Goal: Task Accomplishment & Management: Manage account settings

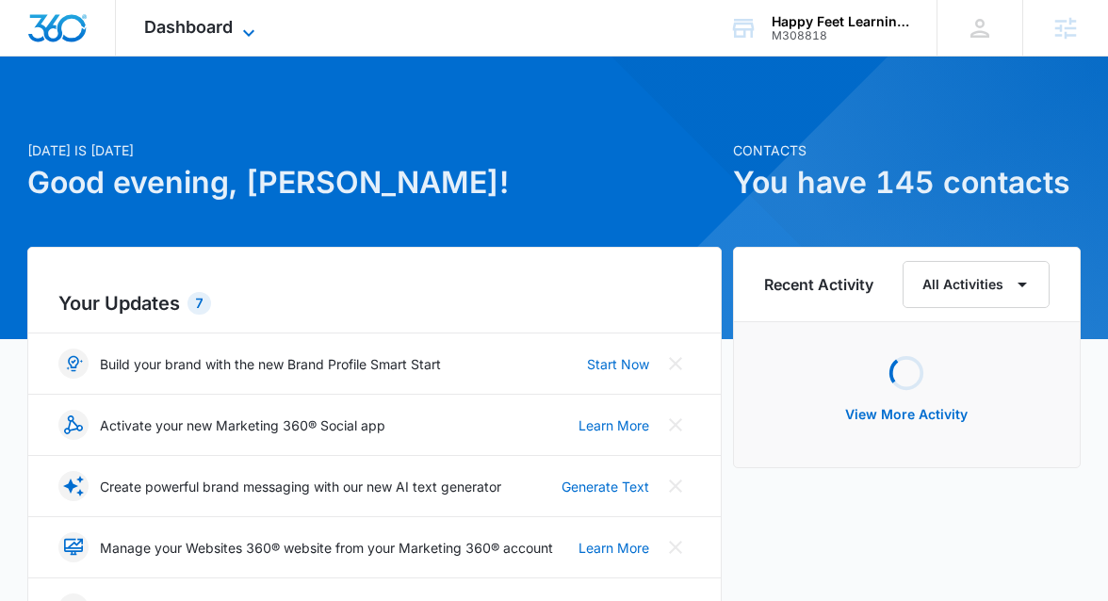
click at [249, 25] on icon at bounding box center [248, 33] width 23 height 23
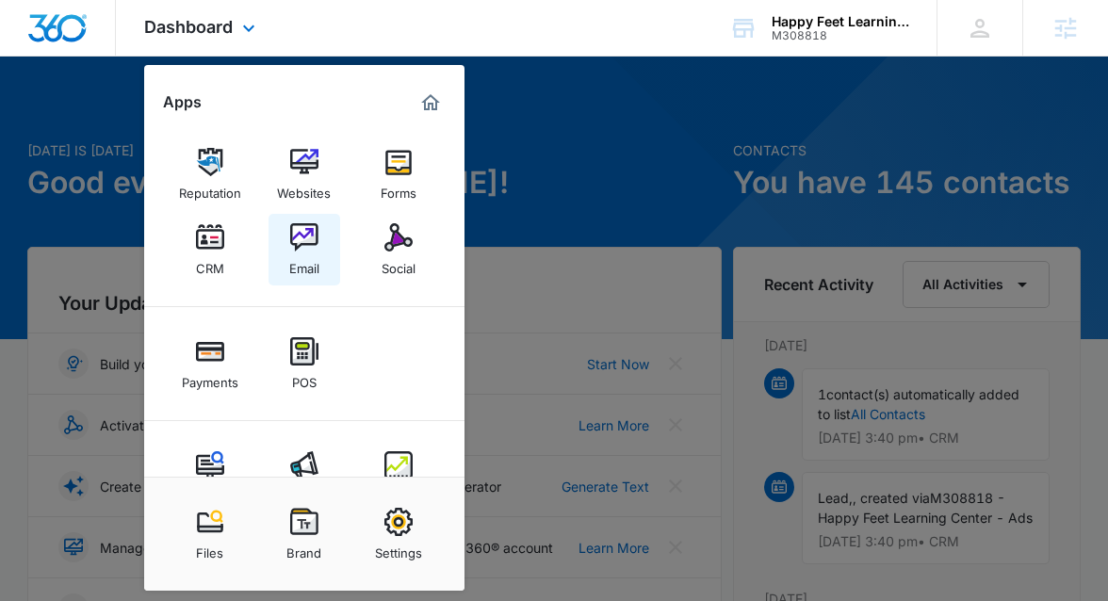
click at [319, 260] on link "Email" at bounding box center [305, 250] width 72 height 72
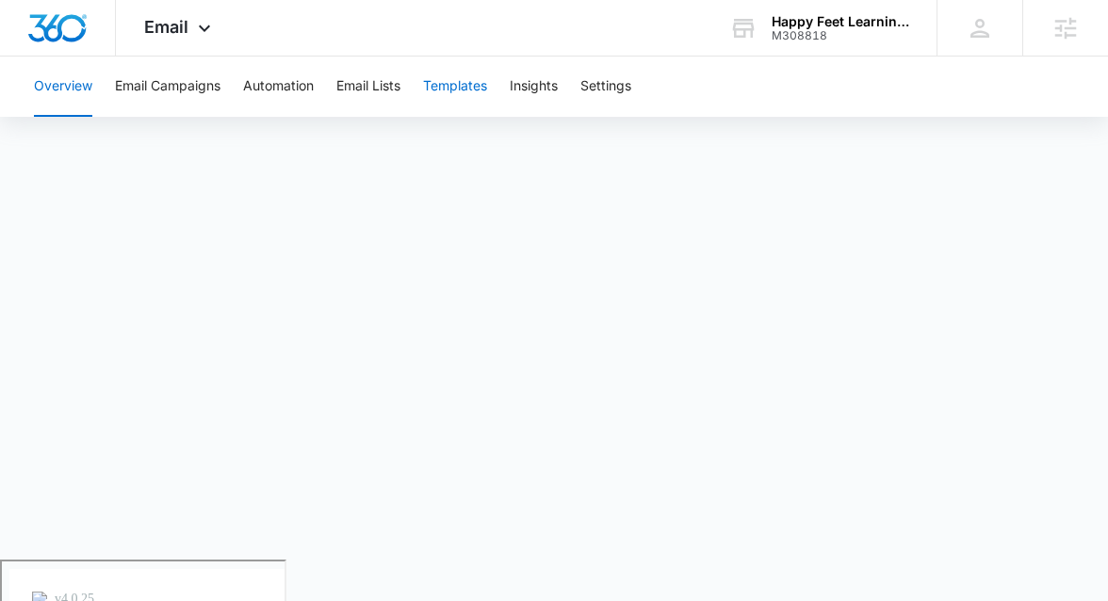
click at [446, 90] on button "Templates" at bounding box center [455, 87] width 64 height 60
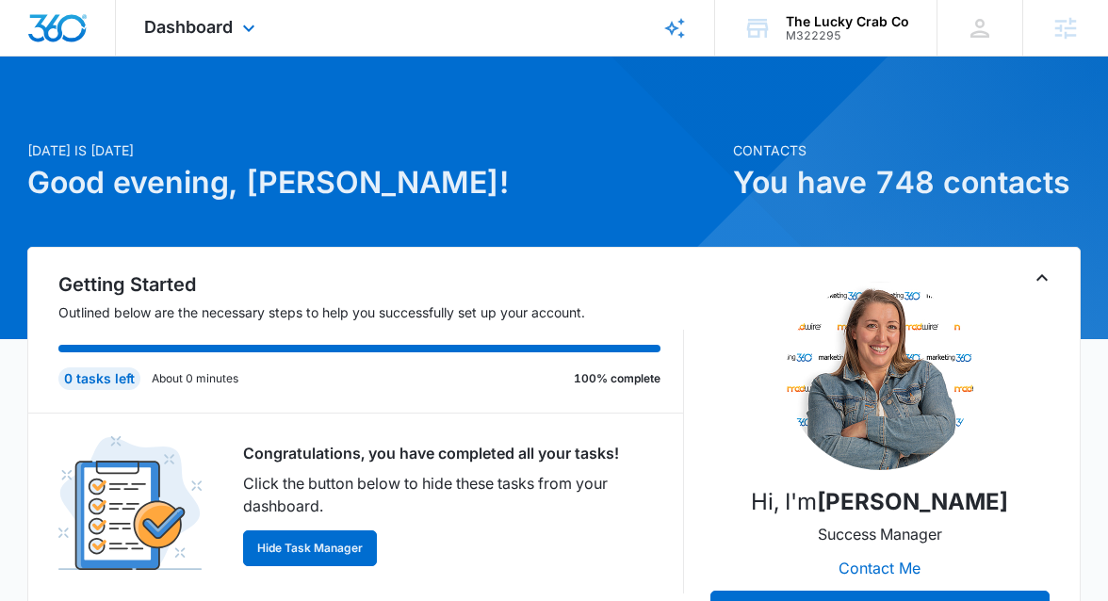
click at [233, 16] on div "Dashboard Apps Reputation Websites Forms CRM Email Social Shop Payments POS Con…" at bounding box center [202, 28] width 172 height 56
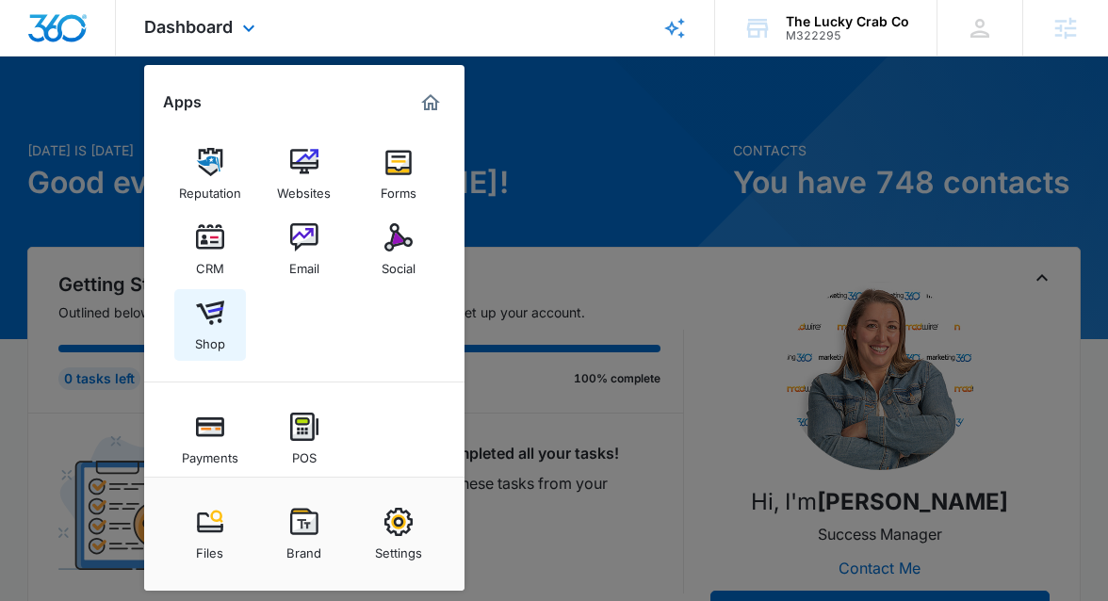
click at [221, 312] on img at bounding box center [210, 313] width 28 height 28
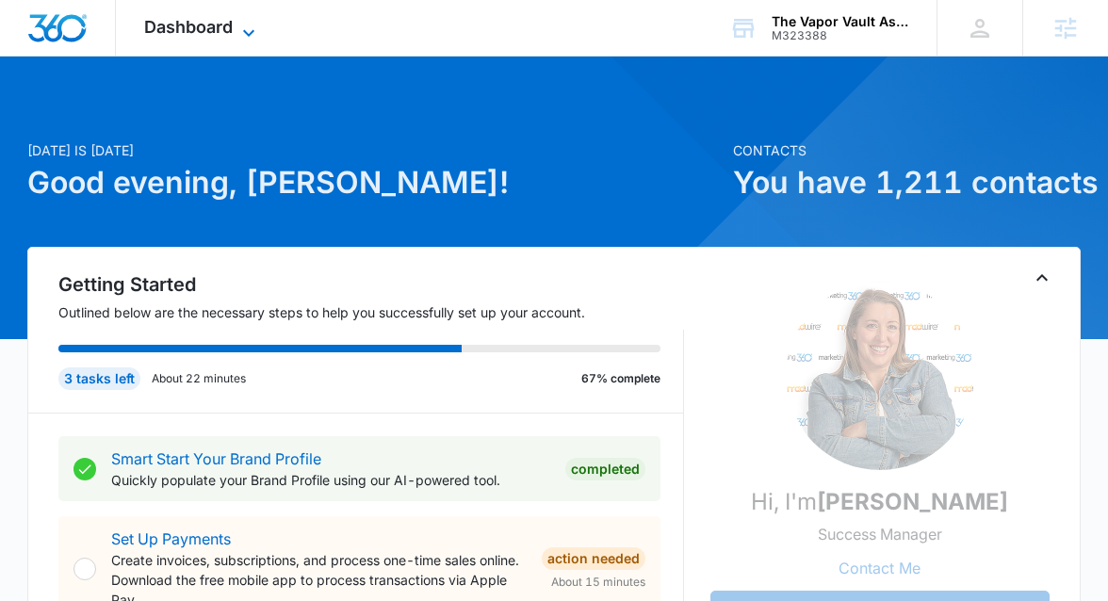
click at [232, 20] on span "Dashboard" at bounding box center [188, 27] width 89 height 20
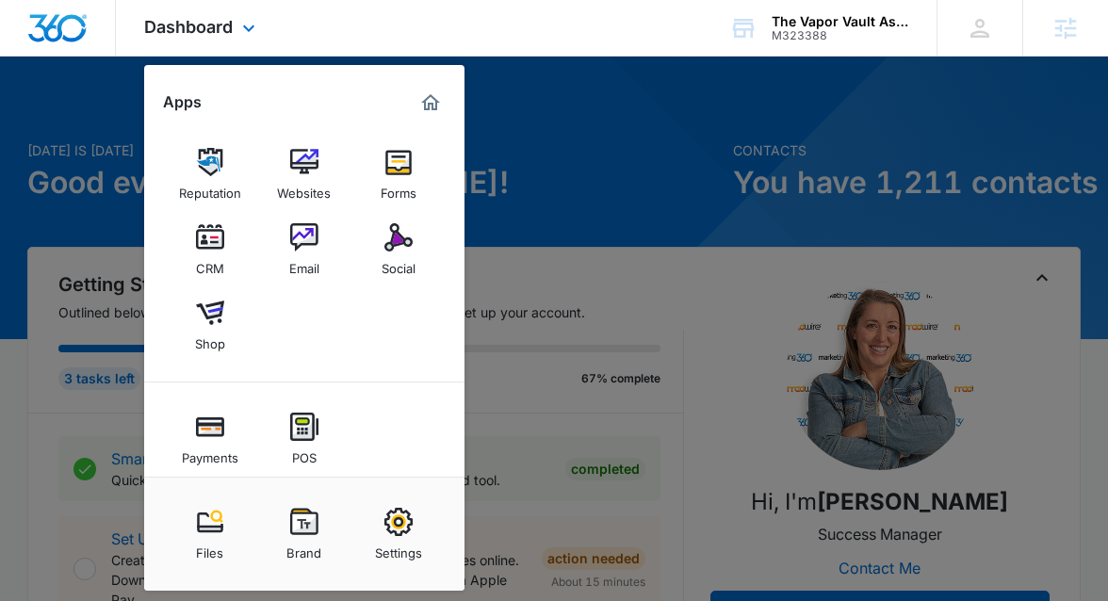
scroll to position [132, 0]
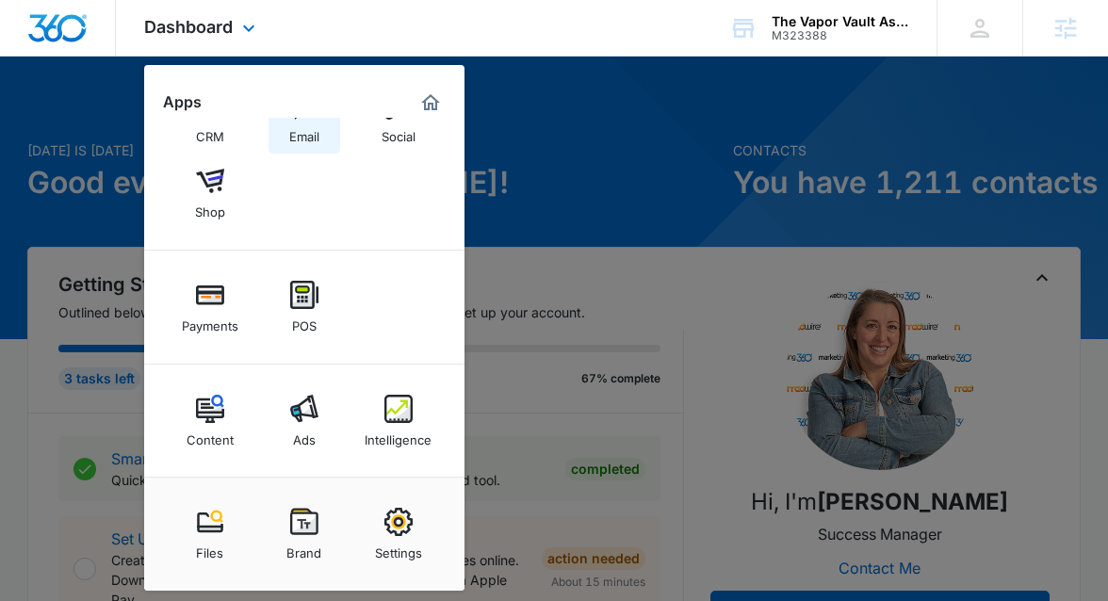
click at [302, 136] on div "Email" at bounding box center [304, 132] width 30 height 25
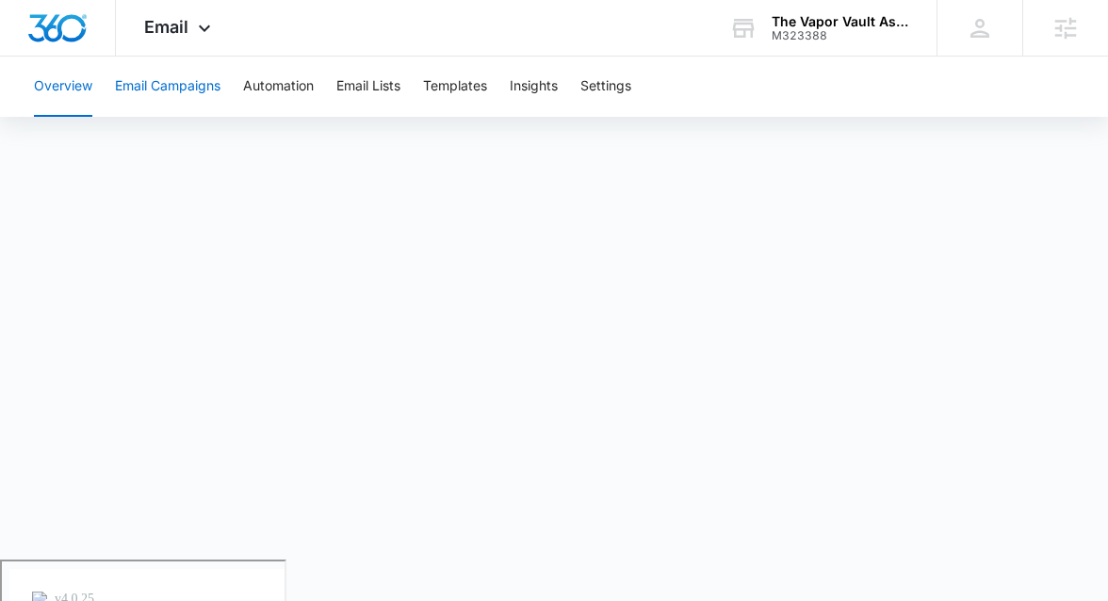
click at [193, 87] on button "Email Campaigns" at bounding box center [168, 87] width 106 height 60
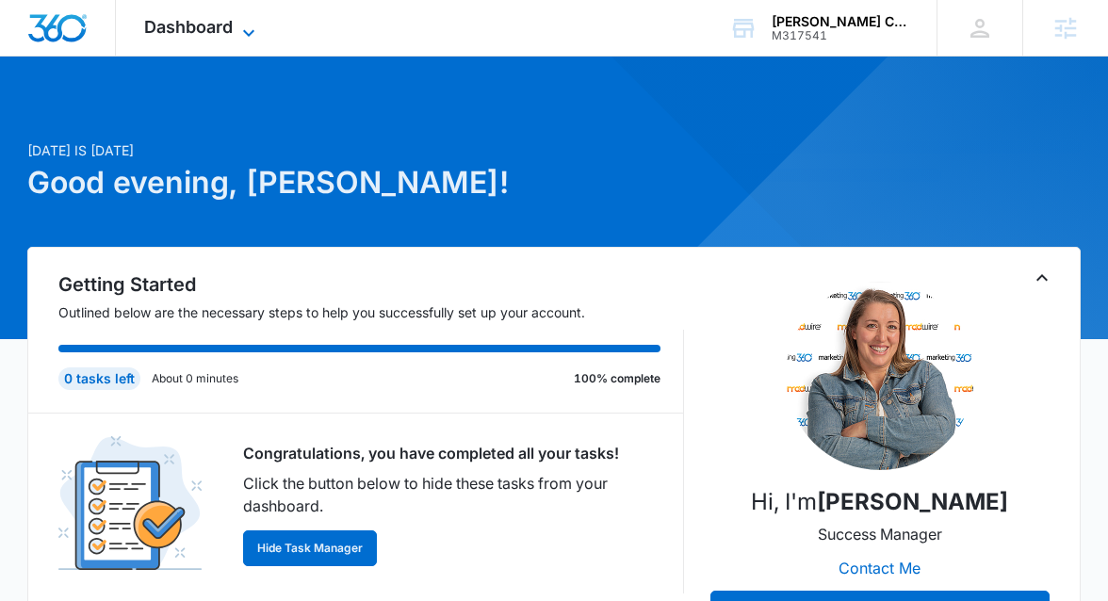
click at [239, 27] on icon at bounding box center [248, 33] width 23 height 23
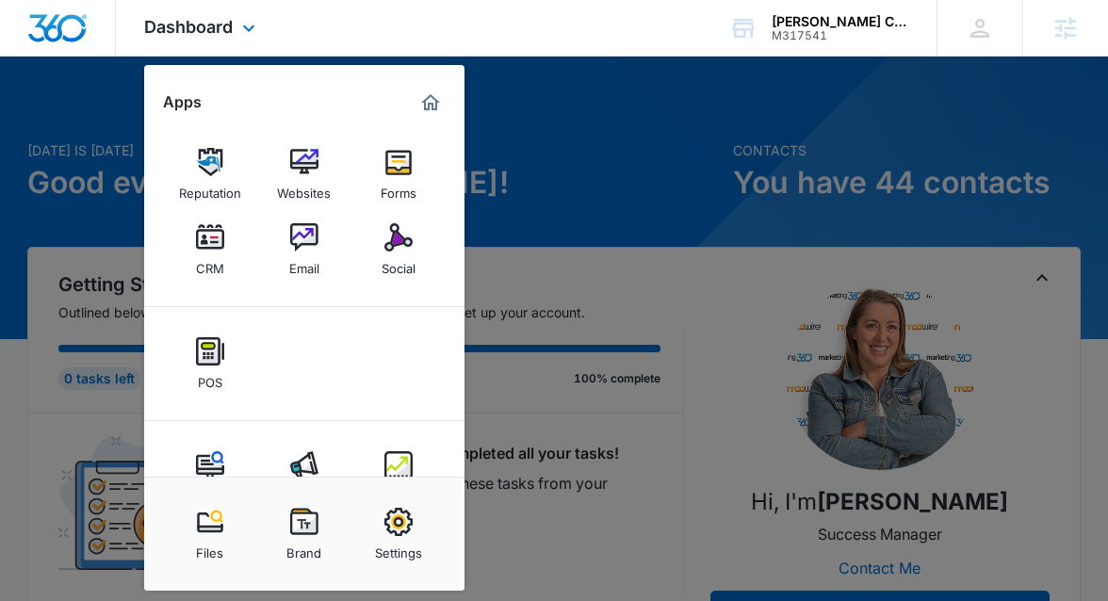
scroll to position [57, 0]
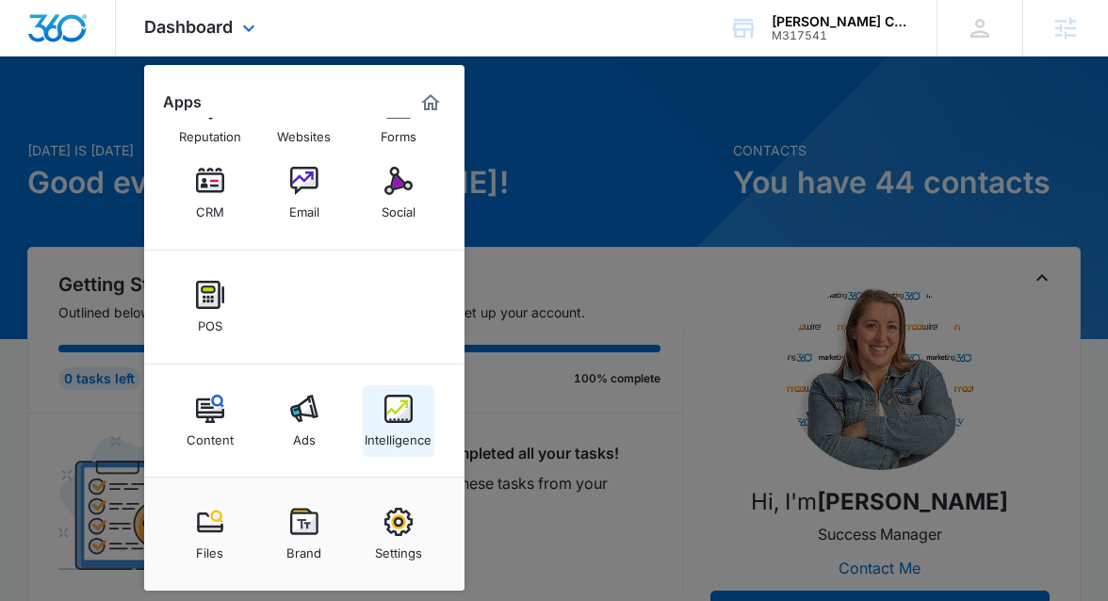
click at [389, 411] on img at bounding box center [398, 409] width 28 height 28
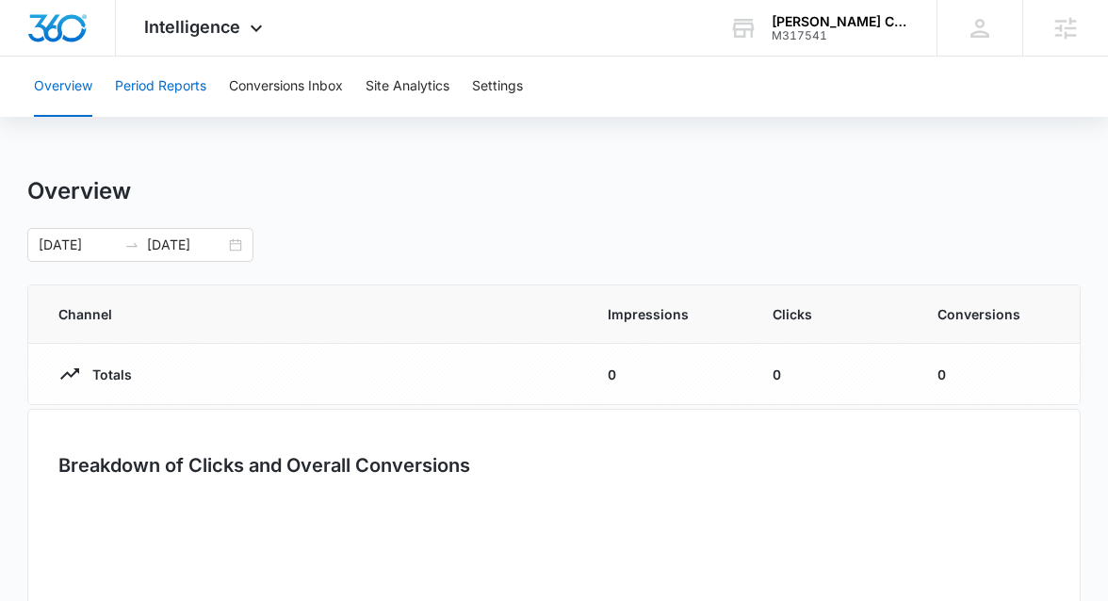
click at [180, 88] on button "Period Reports" at bounding box center [160, 87] width 91 height 60
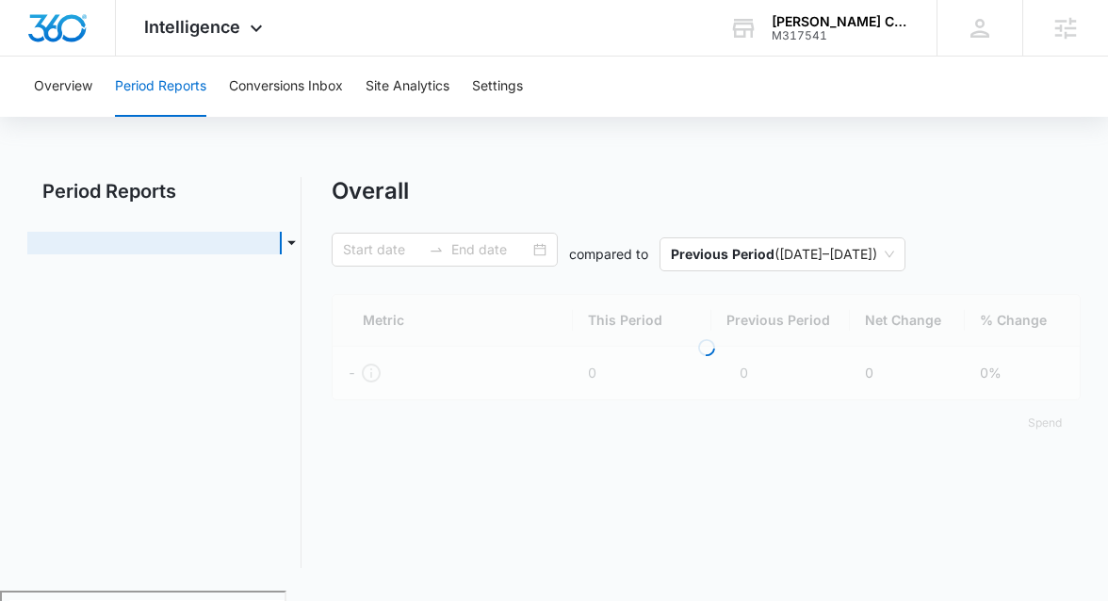
type input "01/23/2025"
type input "07/22/2025"
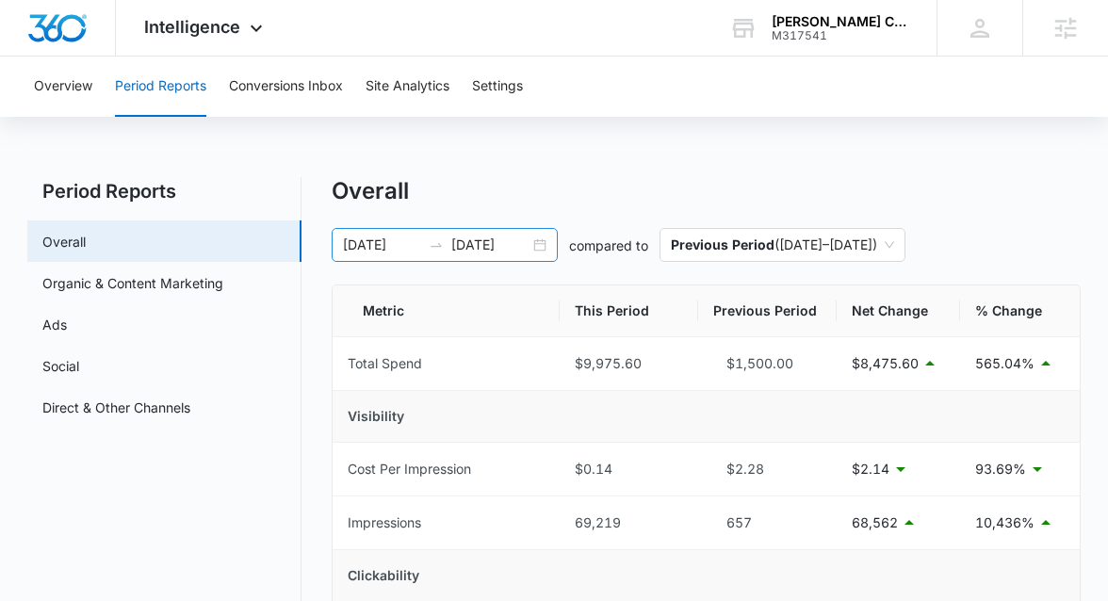
click at [540, 244] on div "01/23/2025 07/22/2025" at bounding box center [445, 245] width 226 height 34
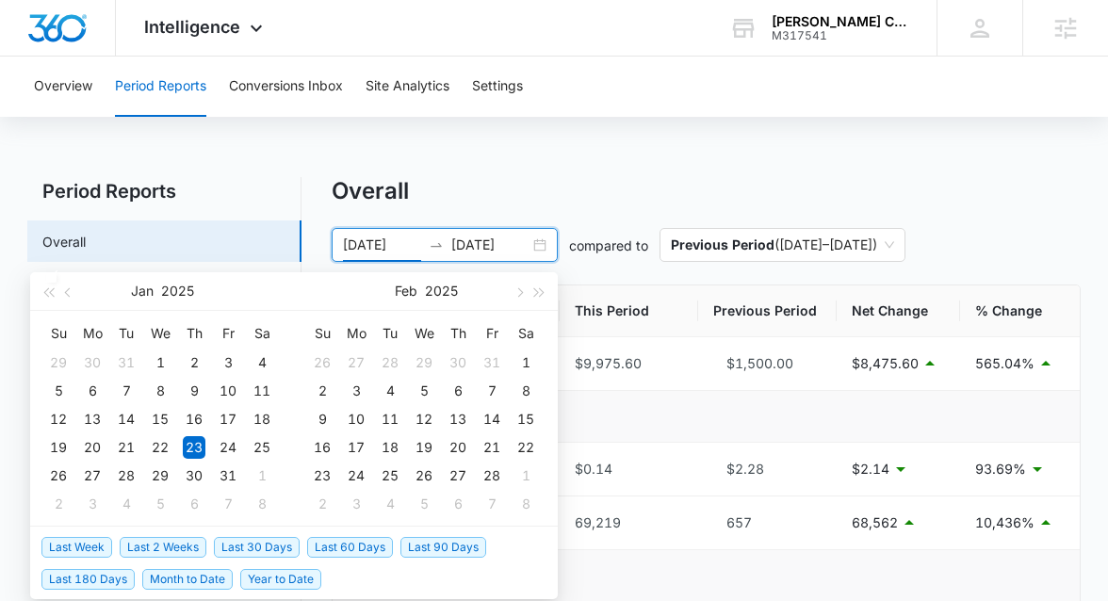
click at [258, 548] on span "Last 30 Days" at bounding box center [257, 547] width 86 height 21
type input "07/12/2025"
type input "08/11/2025"
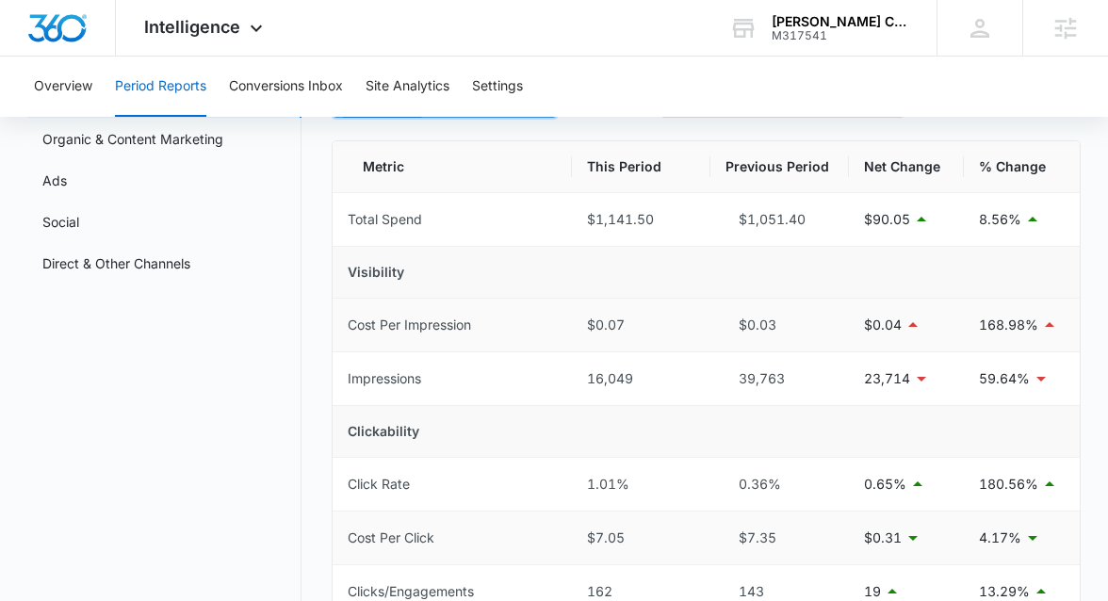
scroll to position [146, 0]
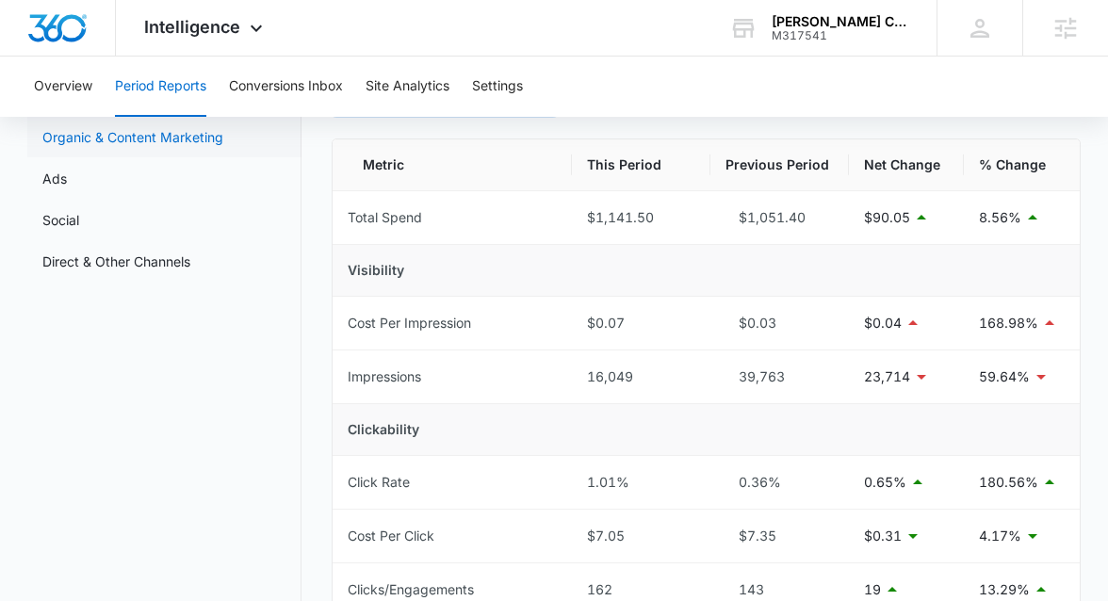
click at [157, 129] on link "Organic & Content Marketing" at bounding box center [132, 137] width 181 height 20
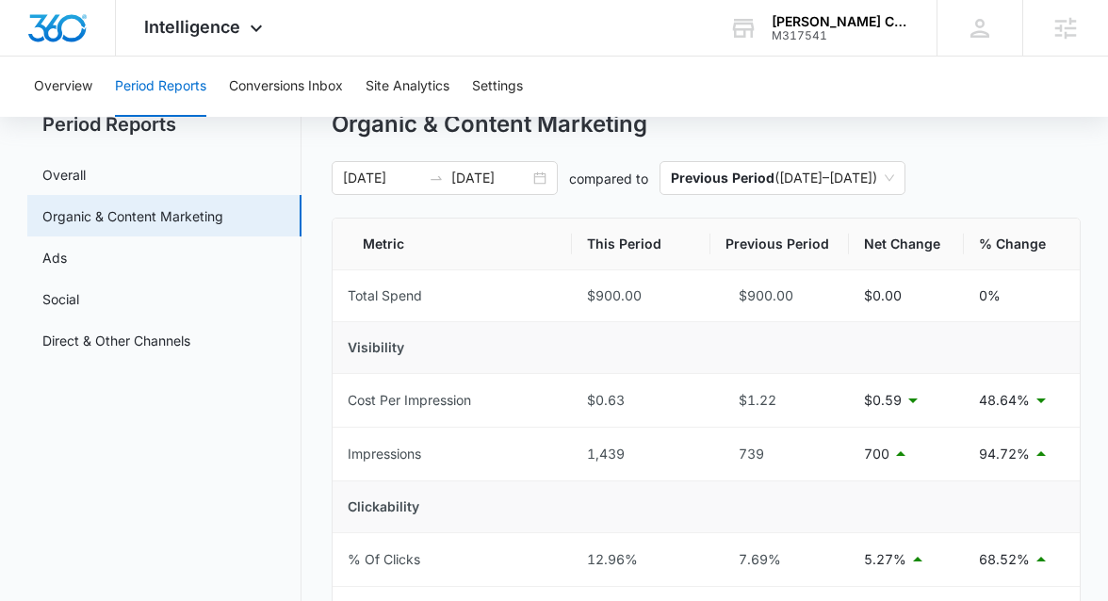
scroll to position [41, 0]
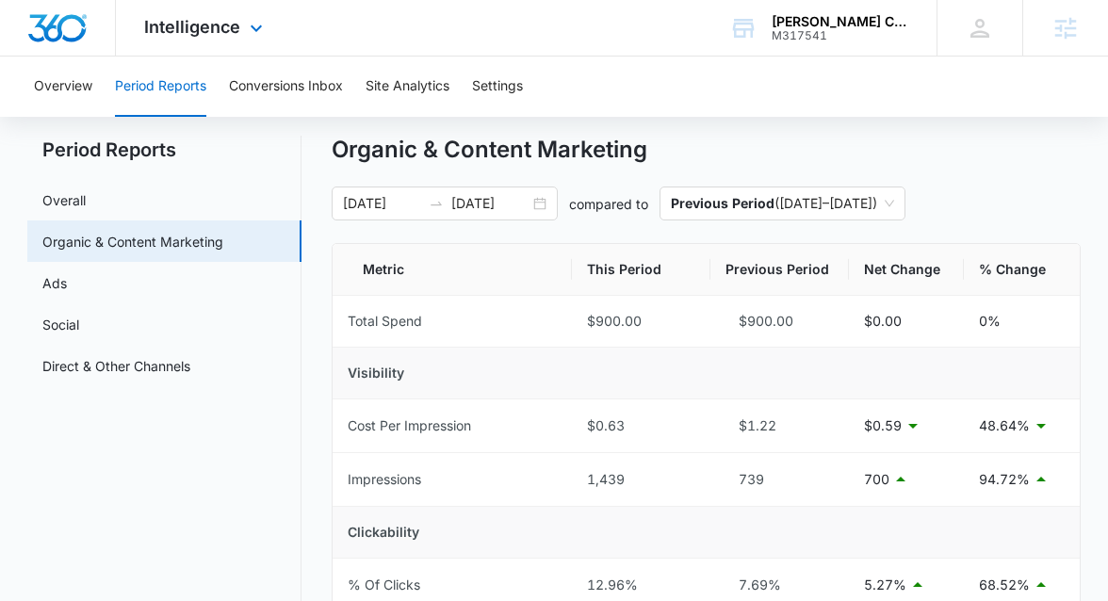
click at [150, 39] on div "Intelligence Apps Reputation Websites Forms CRM Email Social POS Content Ads In…" at bounding box center [206, 28] width 180 height 56
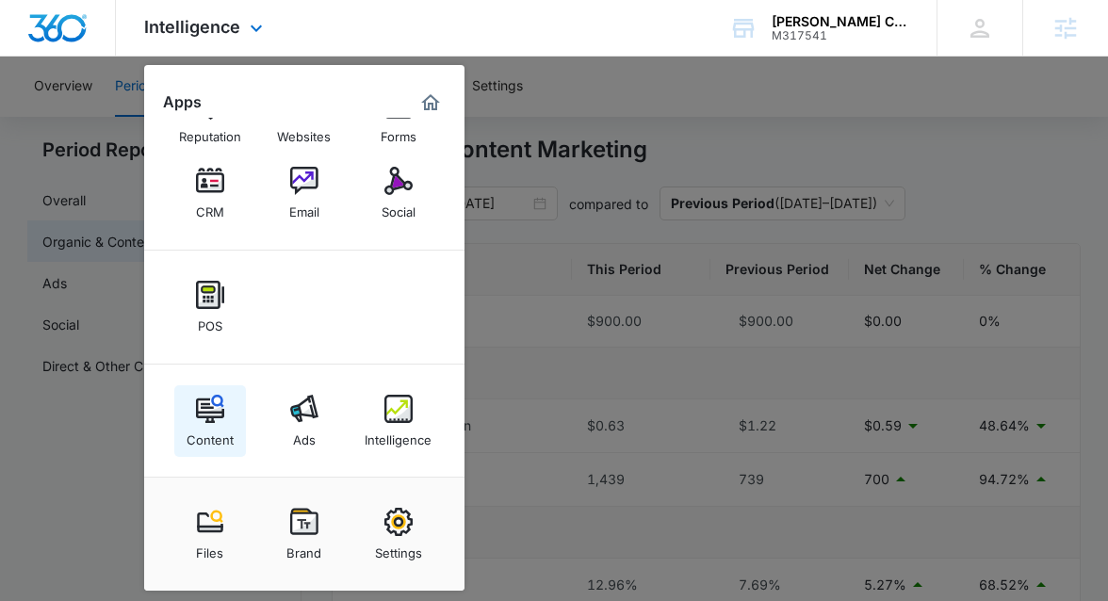
click at [204, 412] on img at bounding box center [210, 409] width 28 height 28
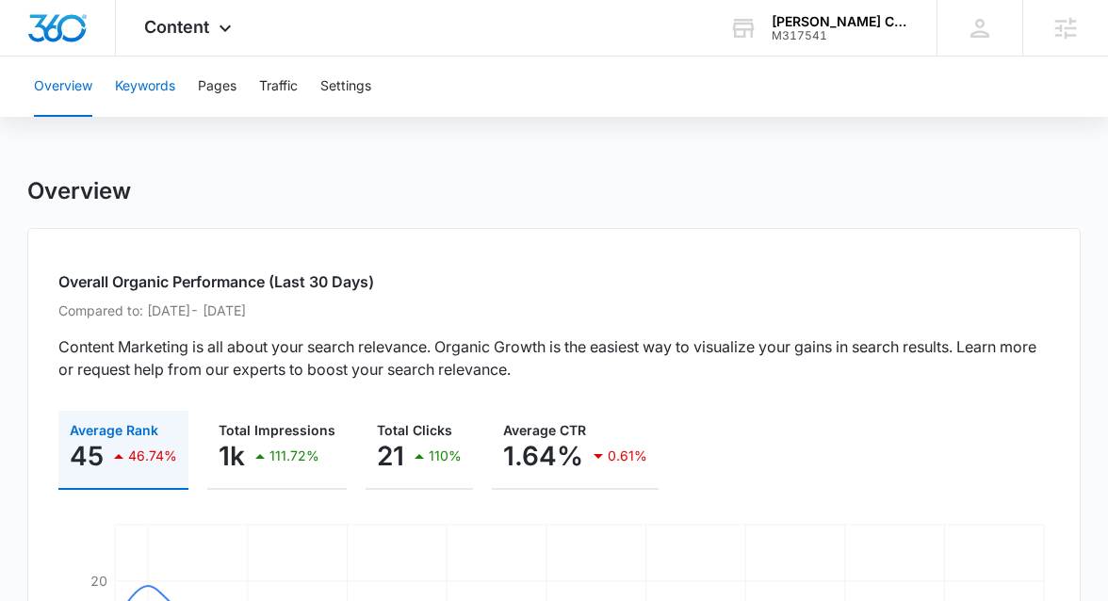
click at [155, 90] on button "Keywords" at bounding box center [145, 87] width 60 height 60
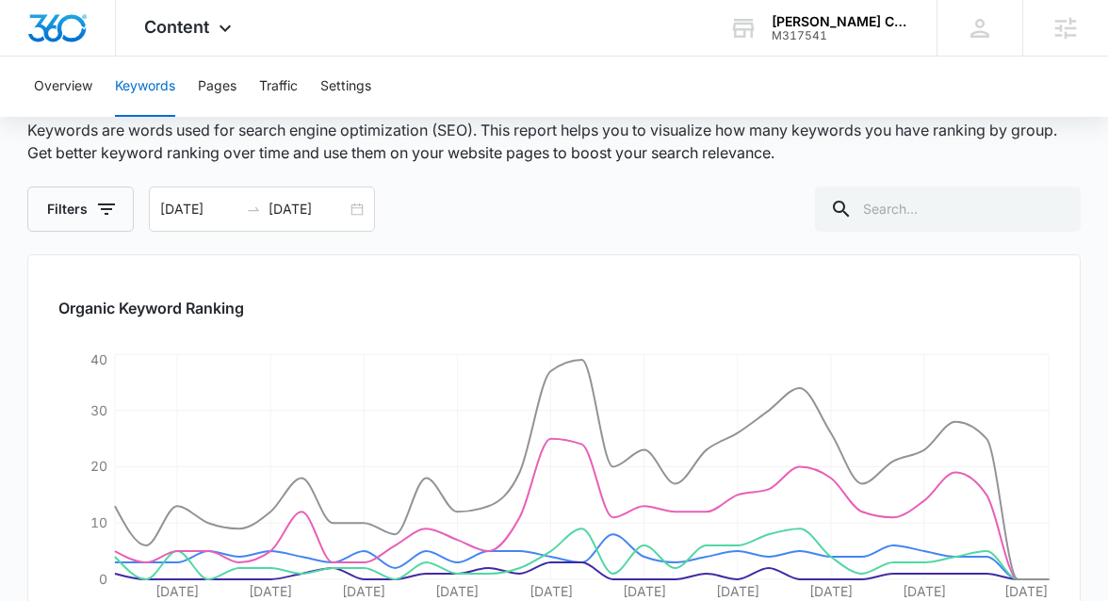
scroll to position [25, 0]
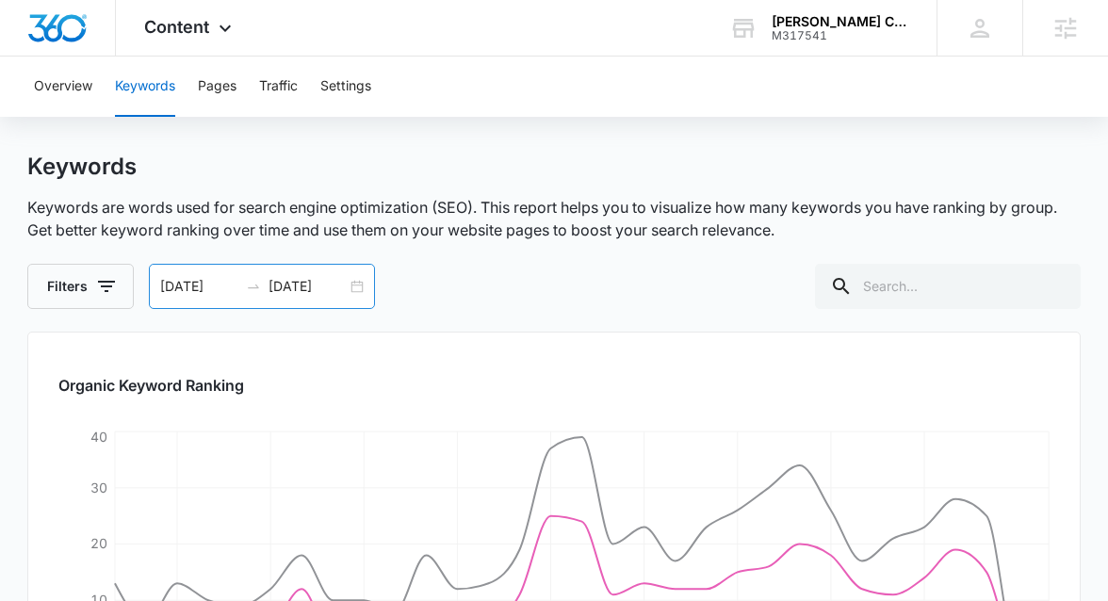
click at [351, 282] on div "07/12/2025 08/11/2025" at bounding box center [262, 286] width 226 height 45
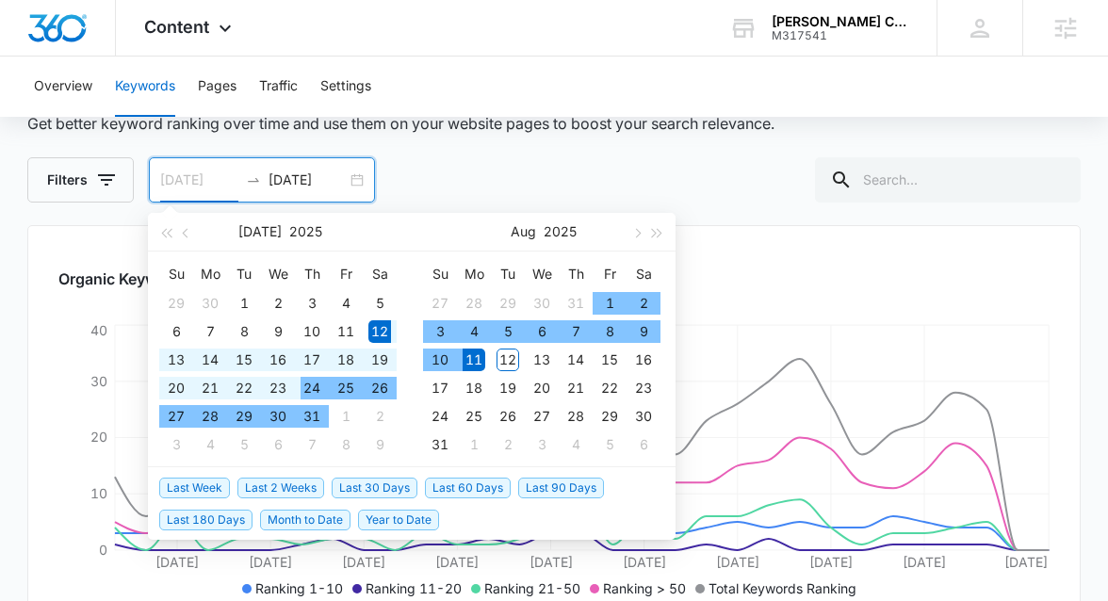
scroll to position [156, 0]
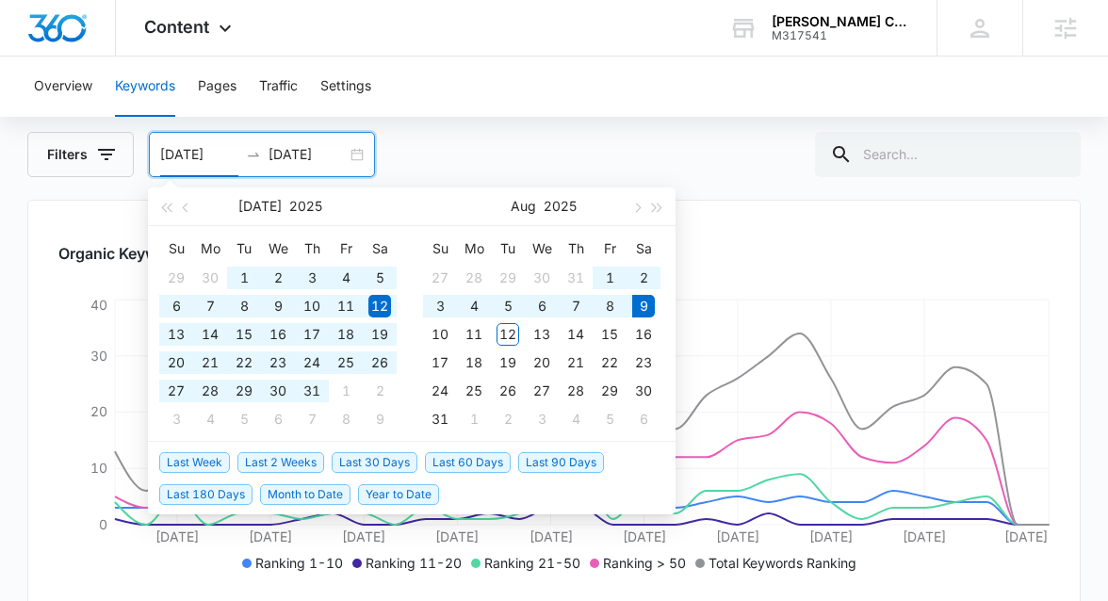
click at [237, 493] on span "Last 180 Days" at bounding box center [205, 494] width 93 height 21
type input "02/10/2025"
type input "08/09/2025"
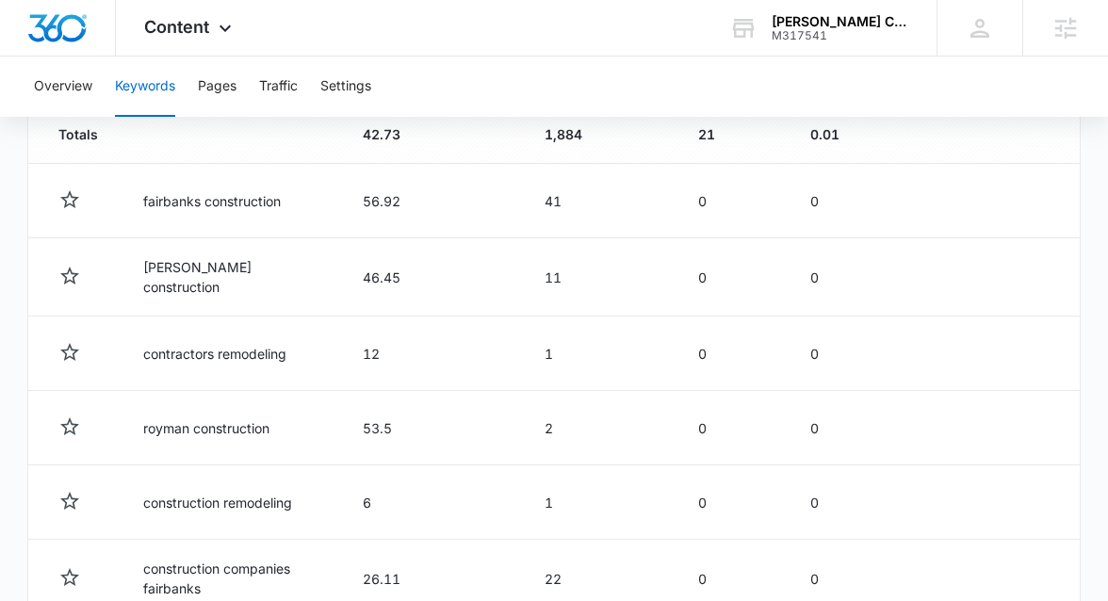
scroll to position [809, 0]
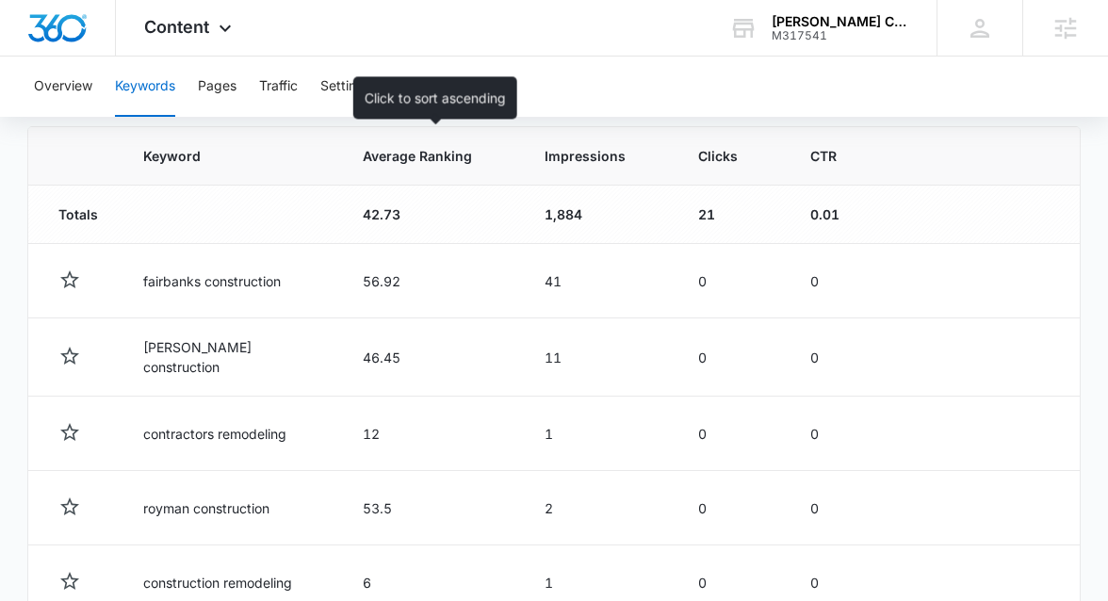
click at [403, 146] on span "Average Ranking" at bounding box center [417, 156] width 109 height 20
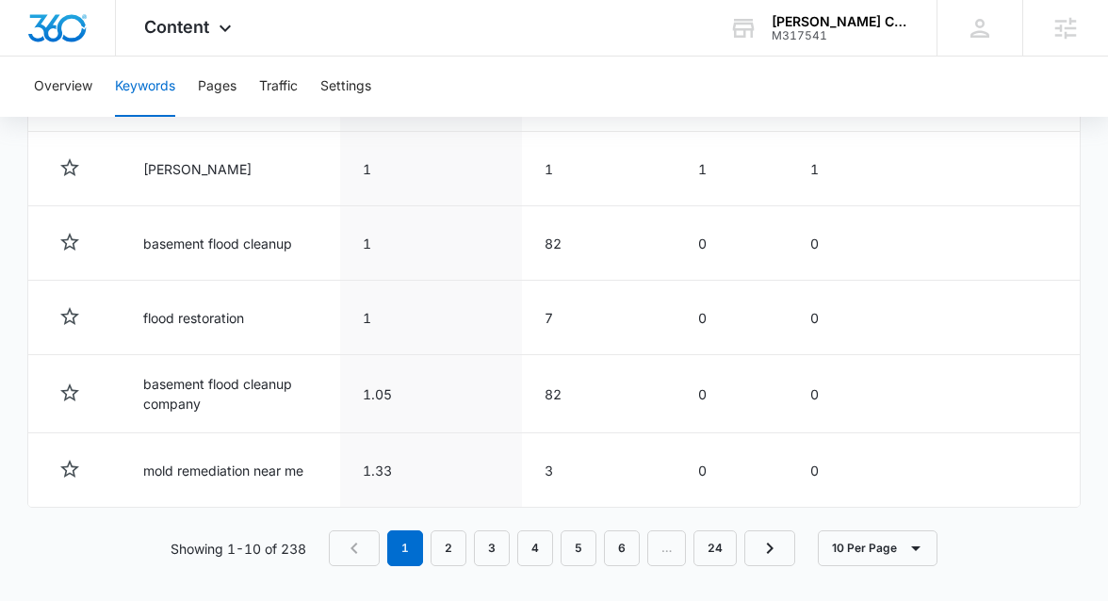
scroll to position [1145, 0]
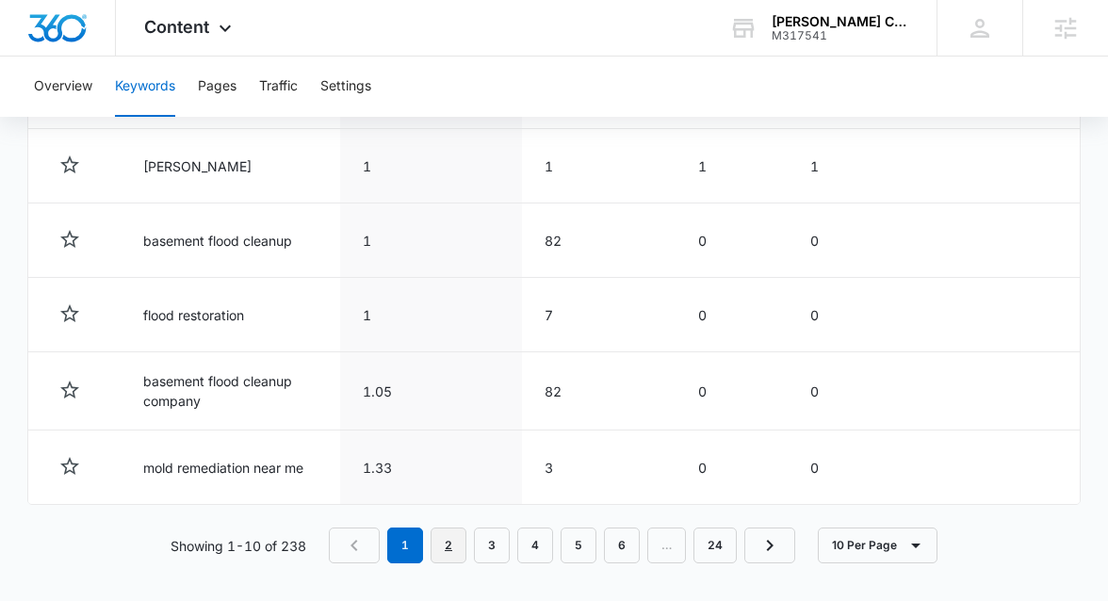
click at [450, 528] on link "2" at bounding box center [449, 546] width 36 height 36
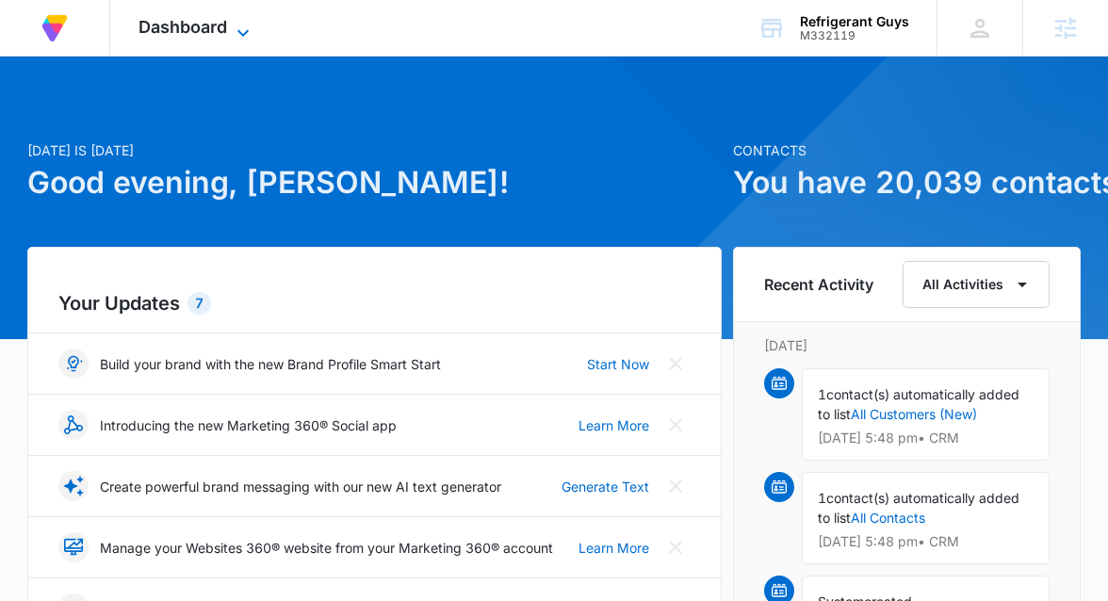
click at [187, 25] on span "Dashboard" at bounding box center [183, 27] width 89 height 20
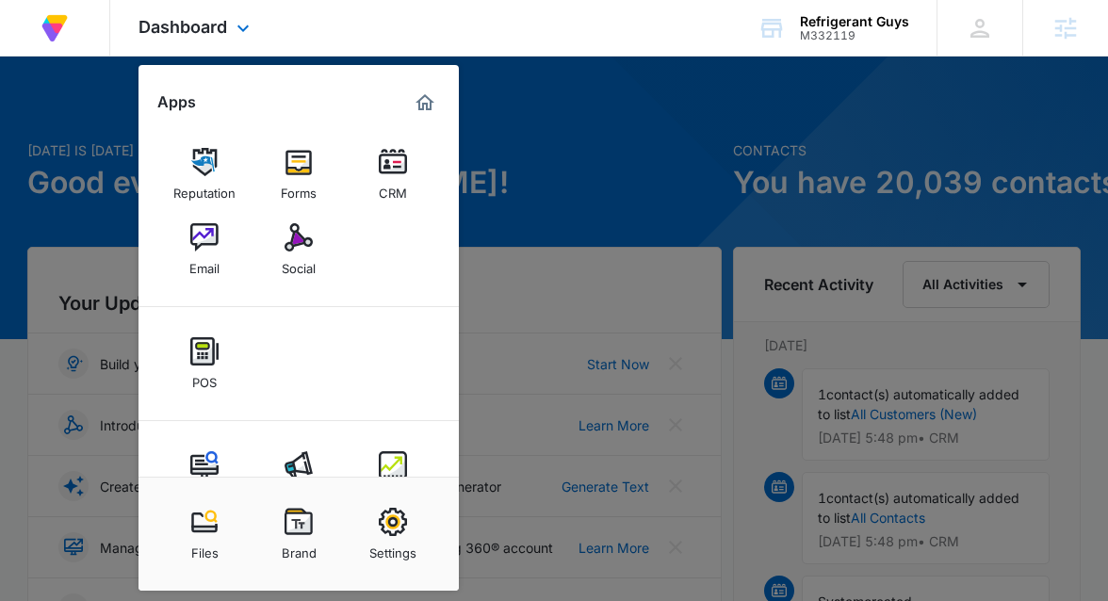
scroll to position [57, 0]
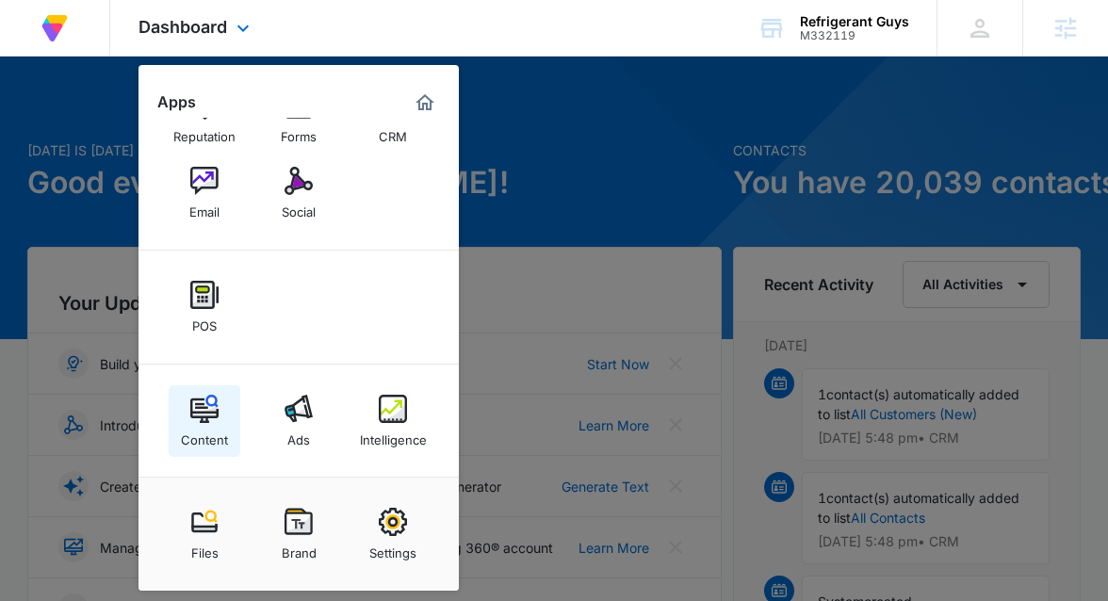
click at [212, 421] on img at bounding box center [204, 409] width 28 height 28
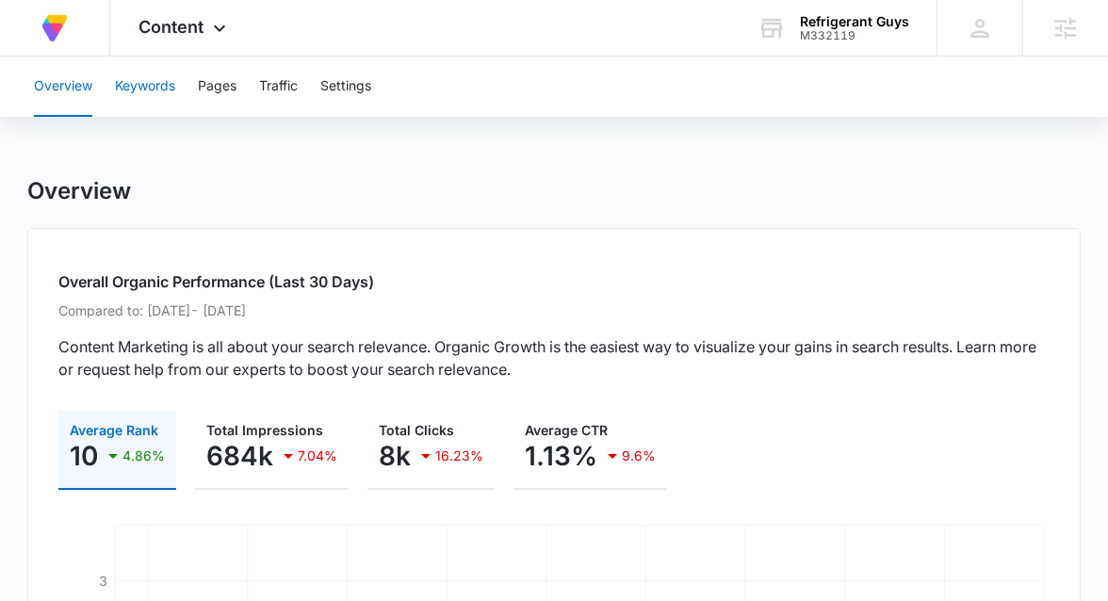
click at [157, 90] on button "Keywords" at bounding box center [145, 87] width 60 height 60
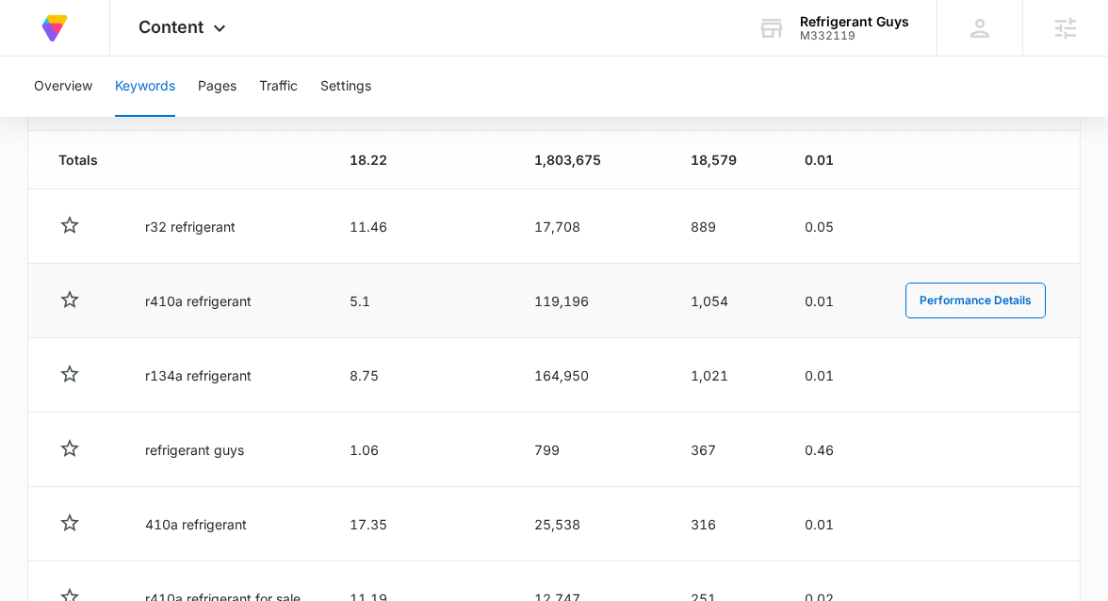
scroll to position [700, 0]
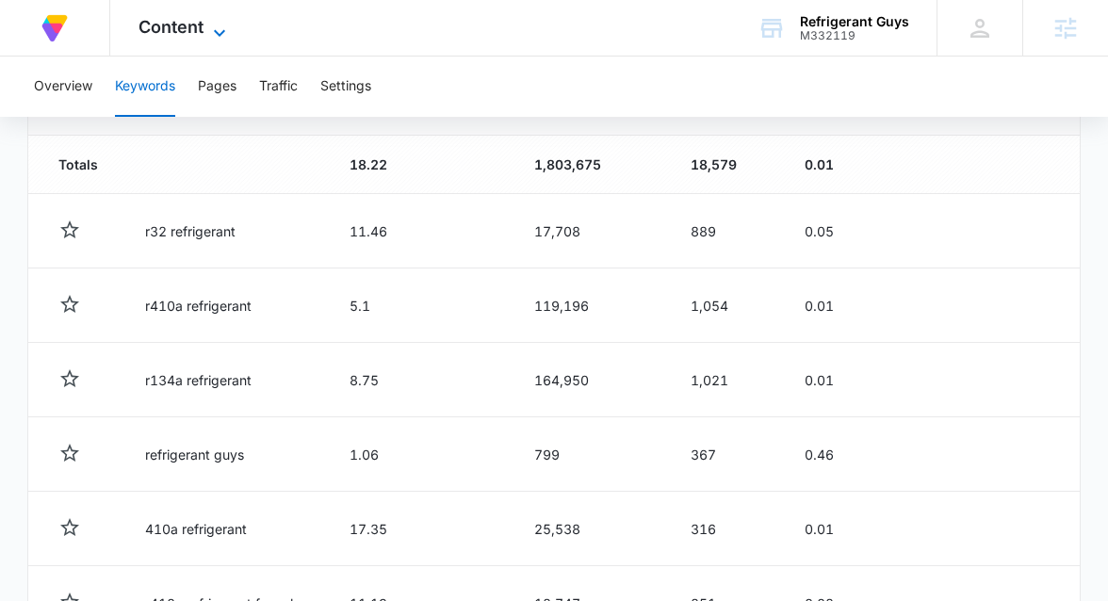
click at [188, 36] on span "Content" at bounding box center [171, 27] width 65 height 20
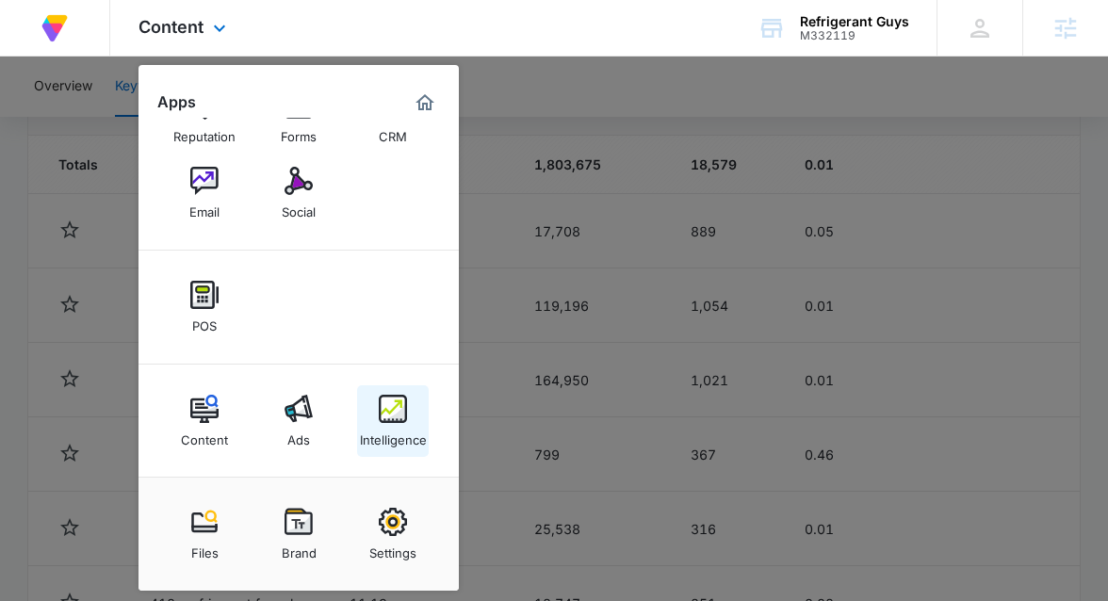
click at [368, 439] on div "Intelligence" at bounding box center [393, 435] width 67 height 25
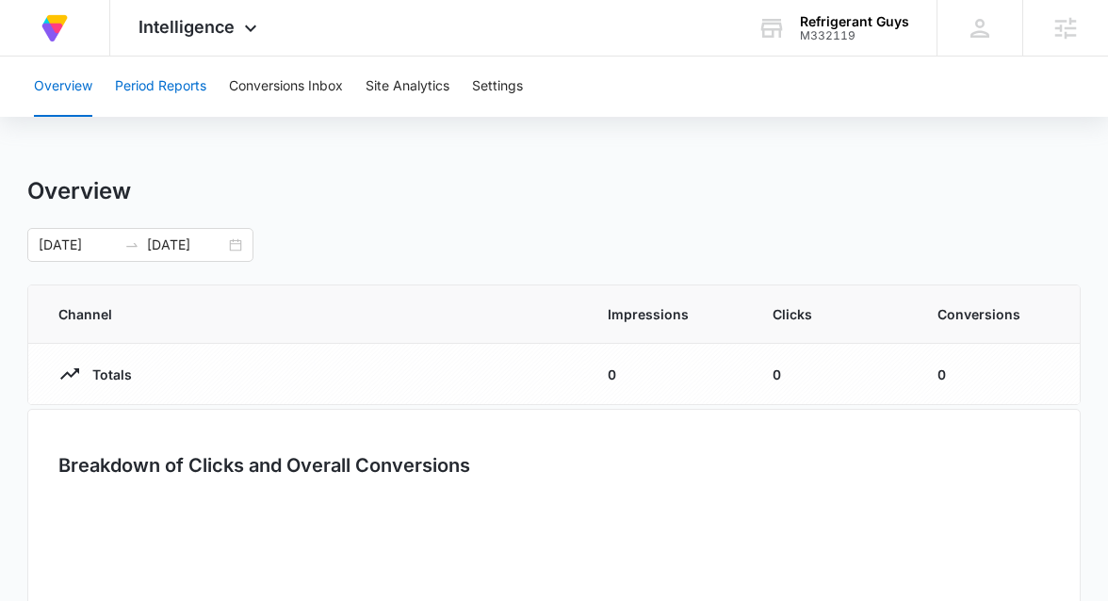
click at [178, 74] on button "Period Reports" at bounding box center [160, 87] width 91 height 60
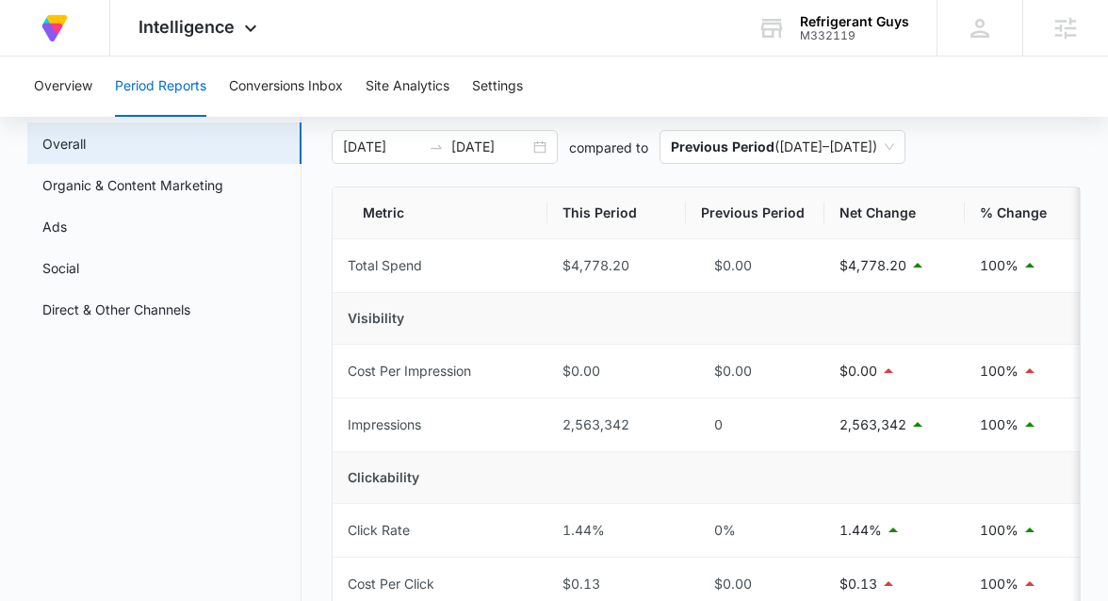
scroll to position [92, 0]
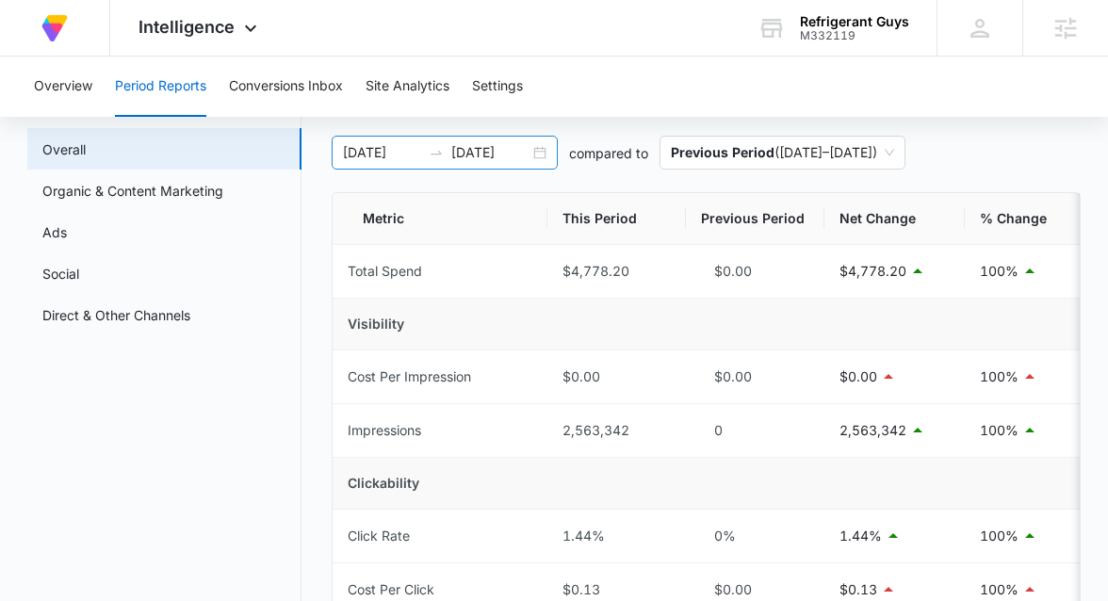
click at [537, 158] on div "02/04/2025 08/03/2025" at bounding box center [445, 153] width 226 height 34
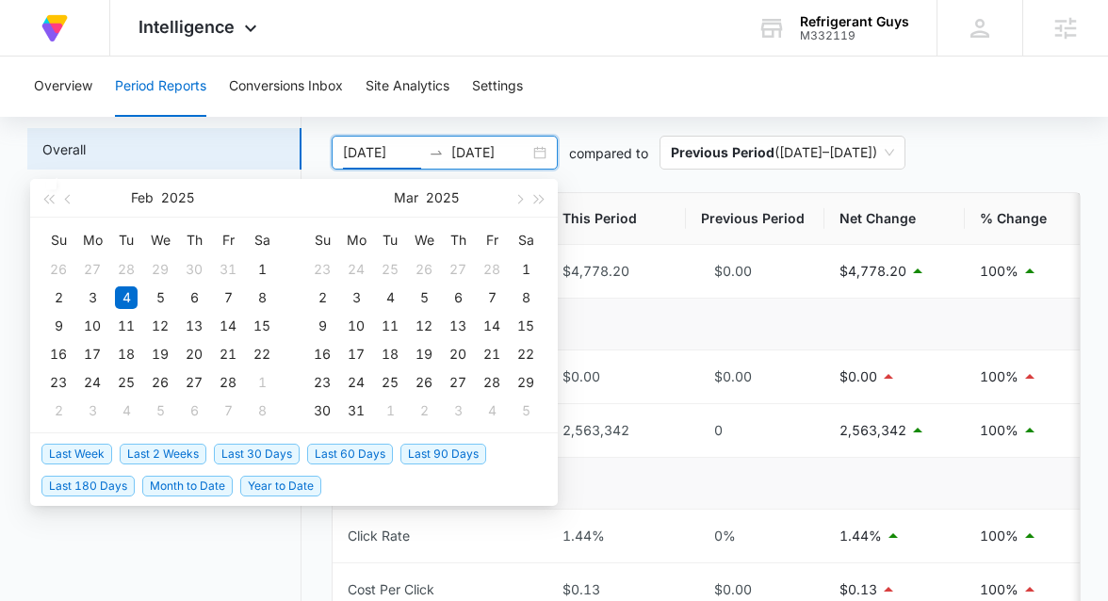
click at [220, 452] on span "Last 30 Days" at bounding box center [257, 454] width 86 height 21
type input "07/25/2025"
type input "08/11/2025"
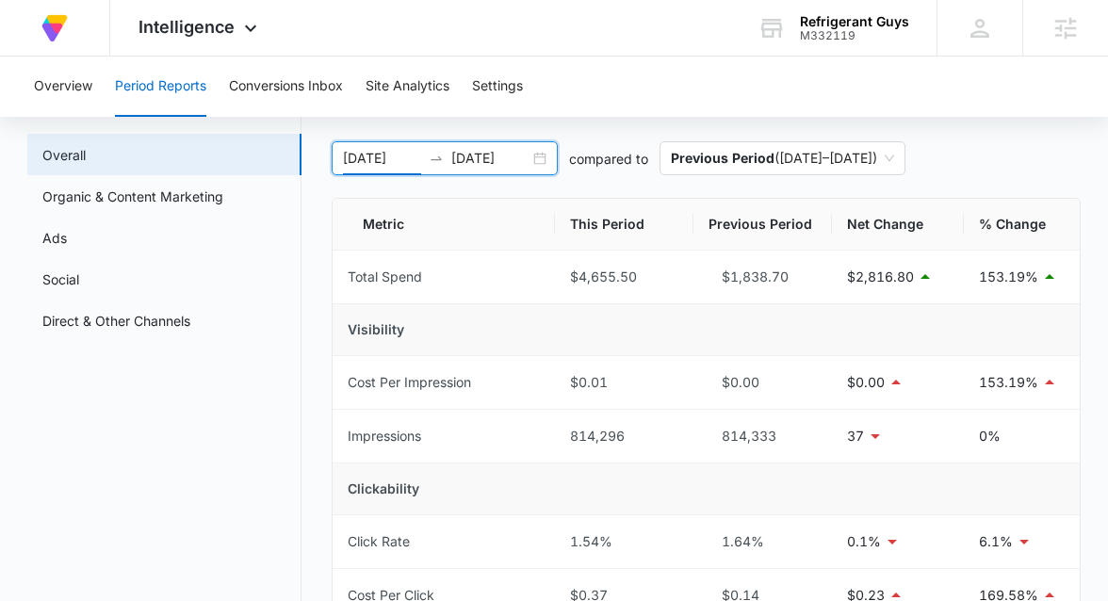
scroll to position [41, 0]
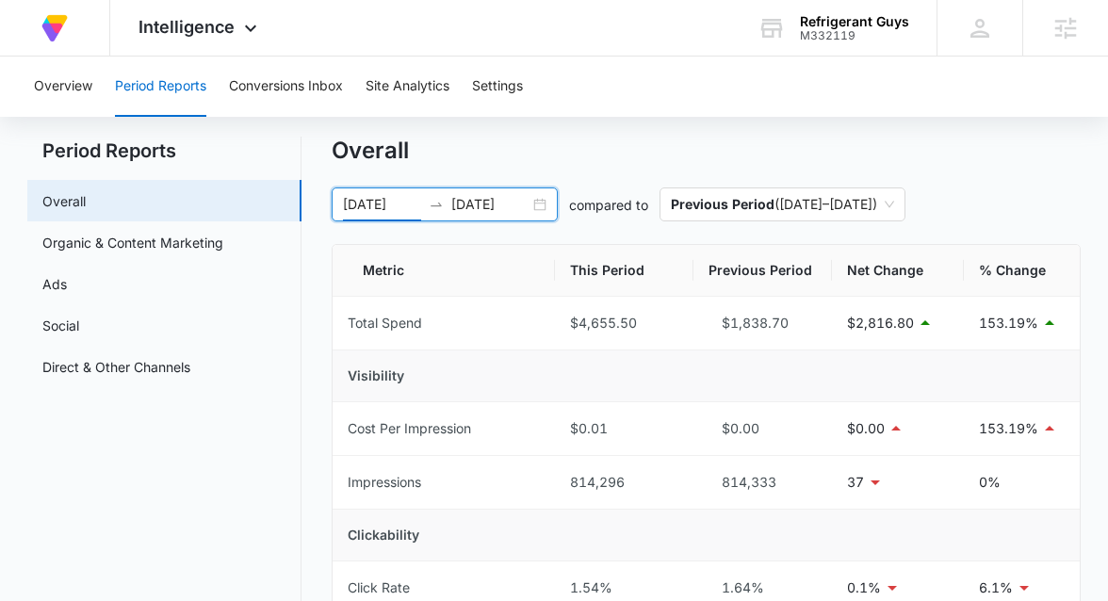
click at [540, 207] on div "07/12/2025 08/11/2025" at bounding box center [445, 205] width 226 height 34
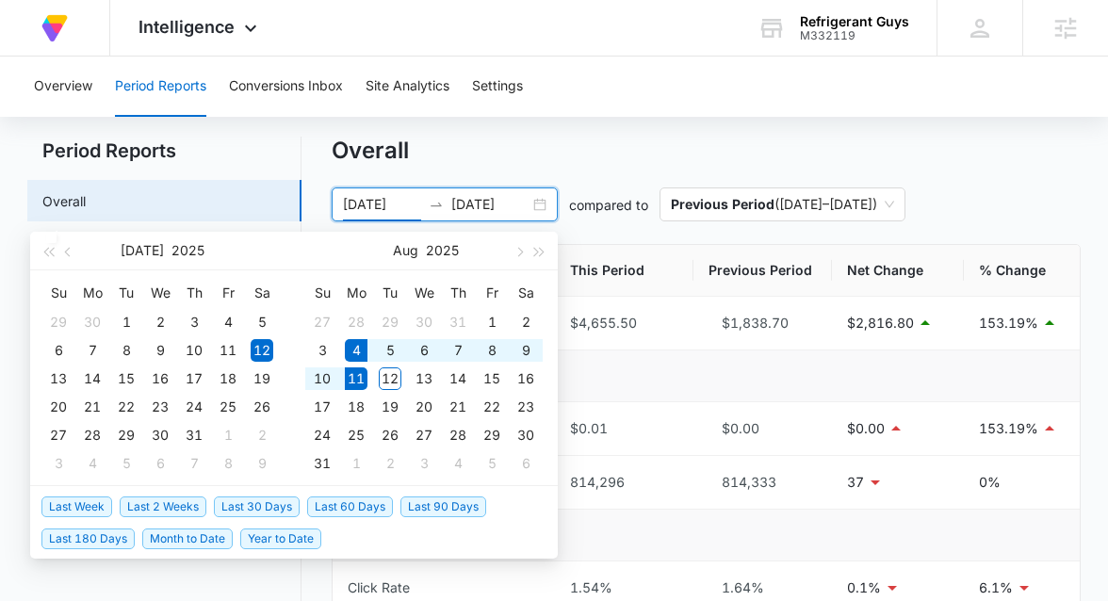
click at [82, 503] on span "Last Week" at bounding box center [76, 507] width 71 height 21
type input "08/04/2025"
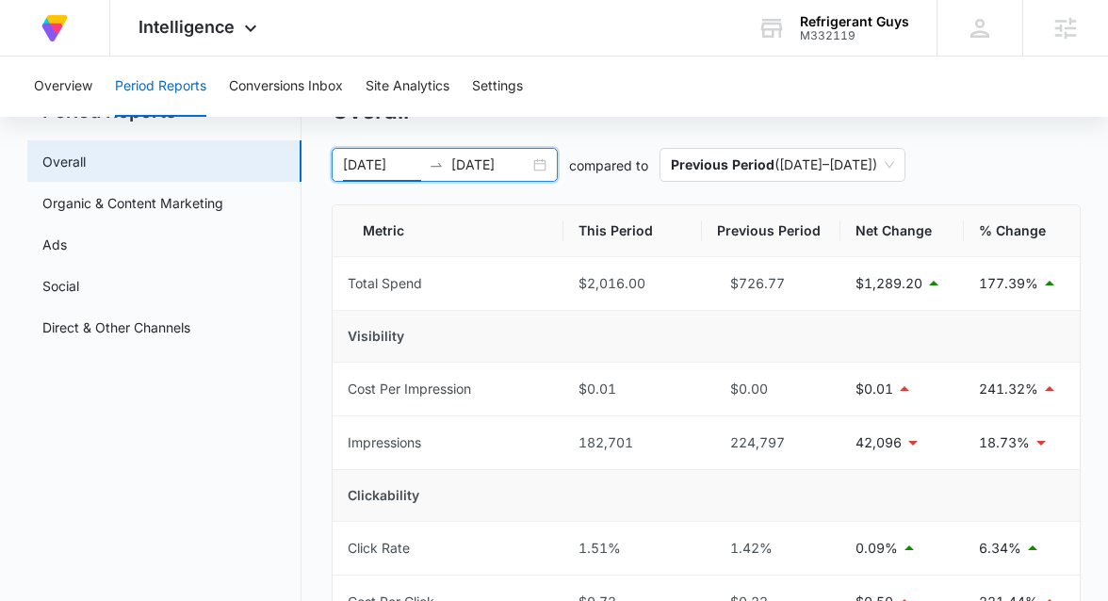
scroll to position [0, 0]
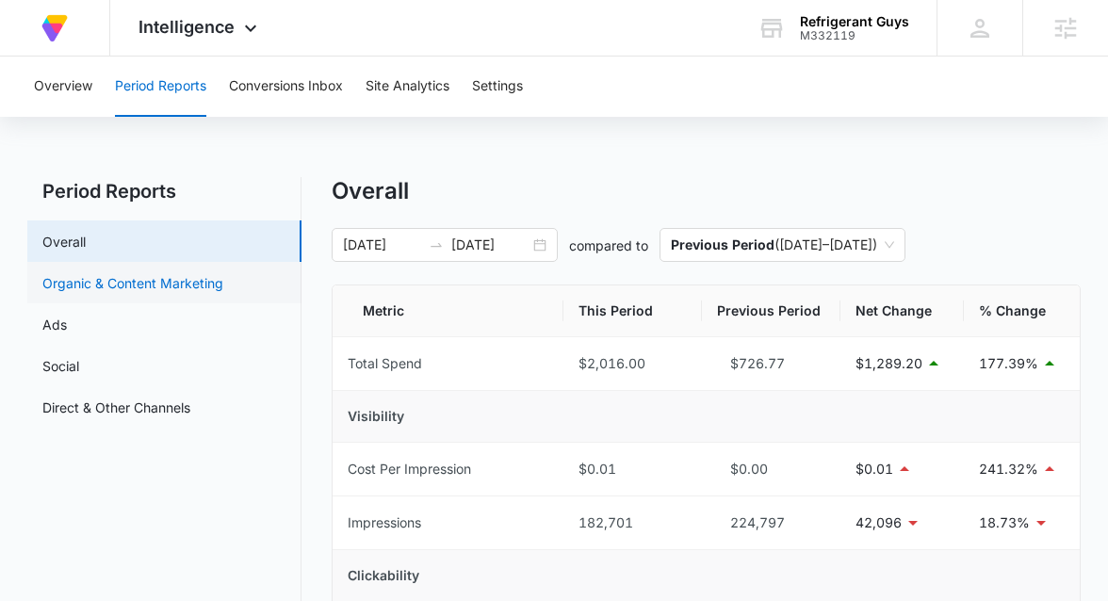
click at [187, 284] on link "Organic & Content Marketing" at bounding box center [132, 283] width 181 height 20
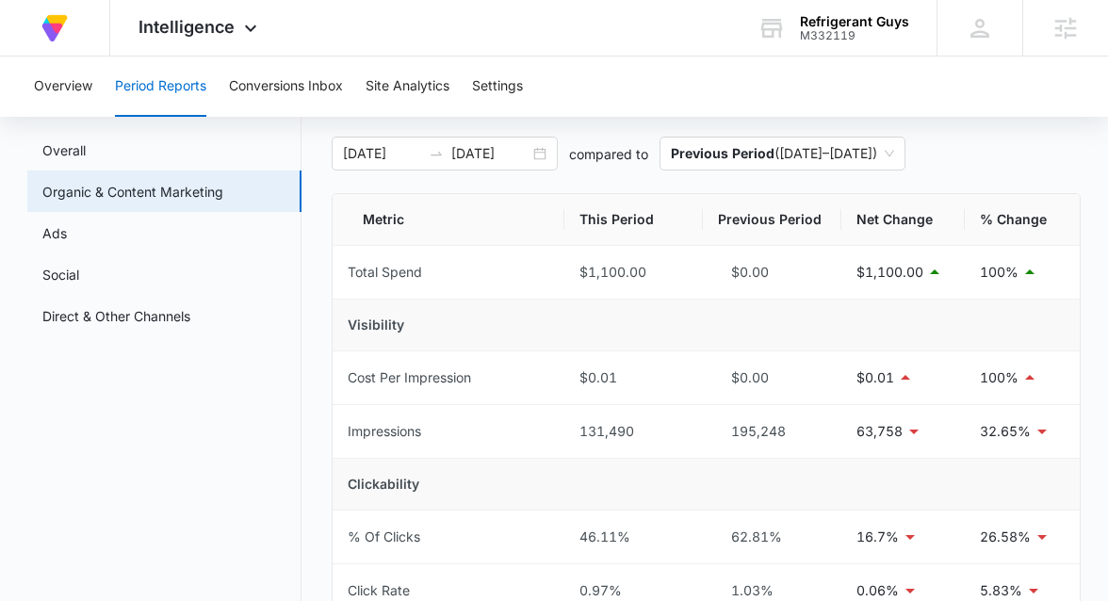
scroll to position [90, 0]
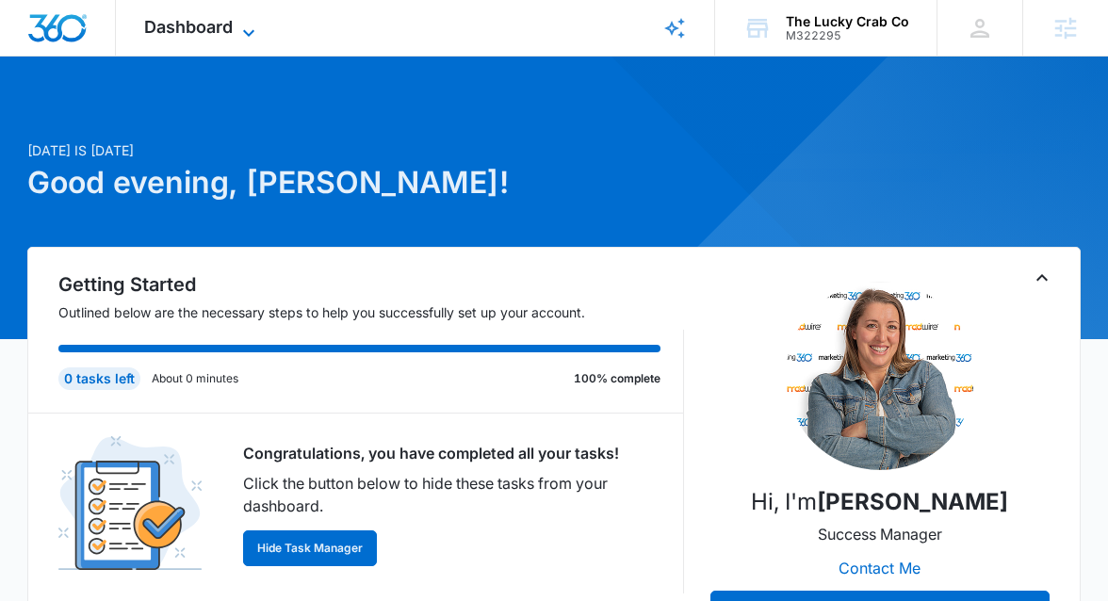
click at [191, 28] on span "Dashboard" at bounding box center [188, 27] width 89 height 20
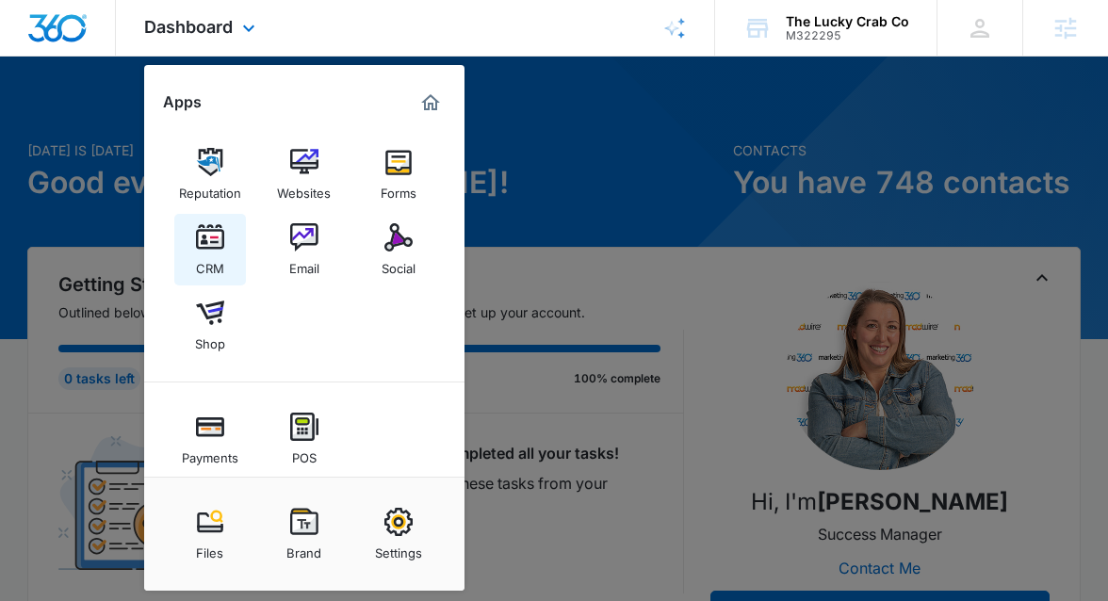
click at [230, 249] on link "CRM" at bounding box center [210, 250] width 72 height 72
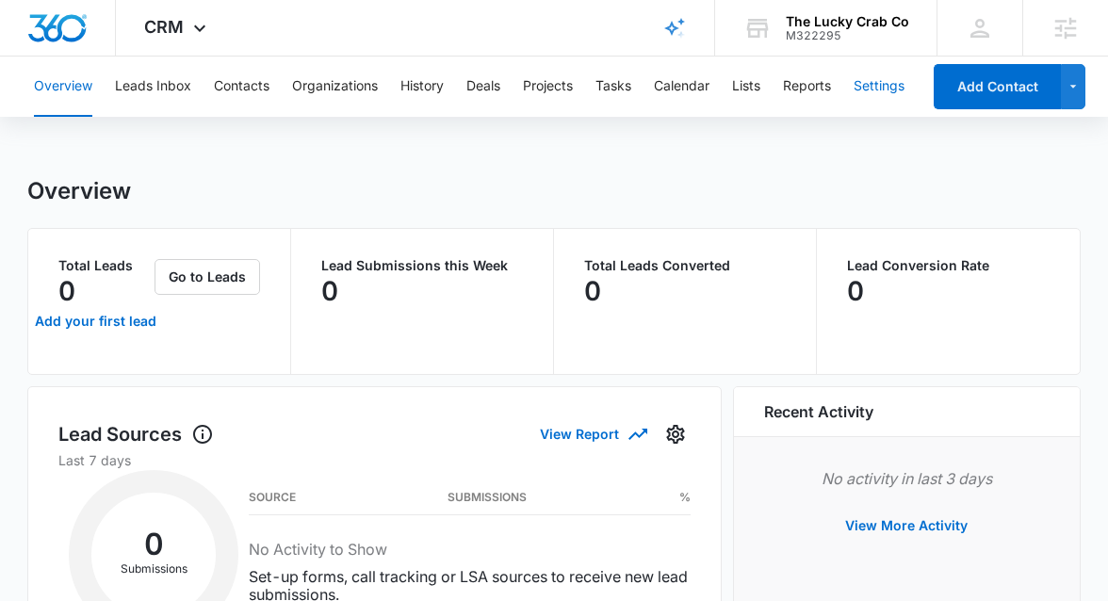
click at [874, 87] on button "Settings" at bounding box center [879, 87] width 51 height 60
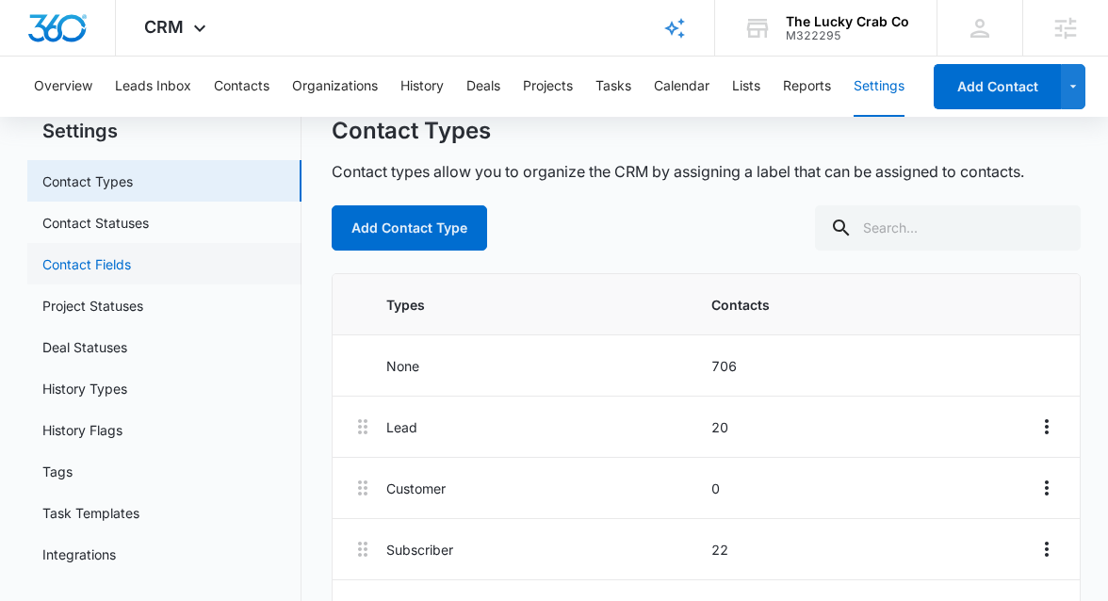
scroll to position [108, 0]
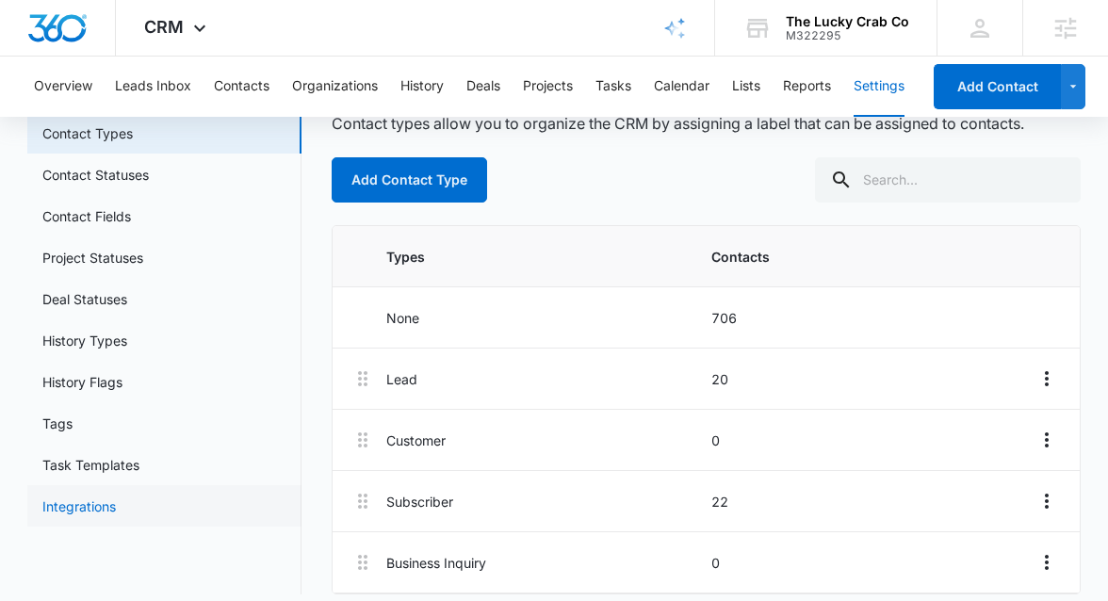
click at [75, 509] on link "Integrations" at bounding box center [79, 507] width 74 height 20
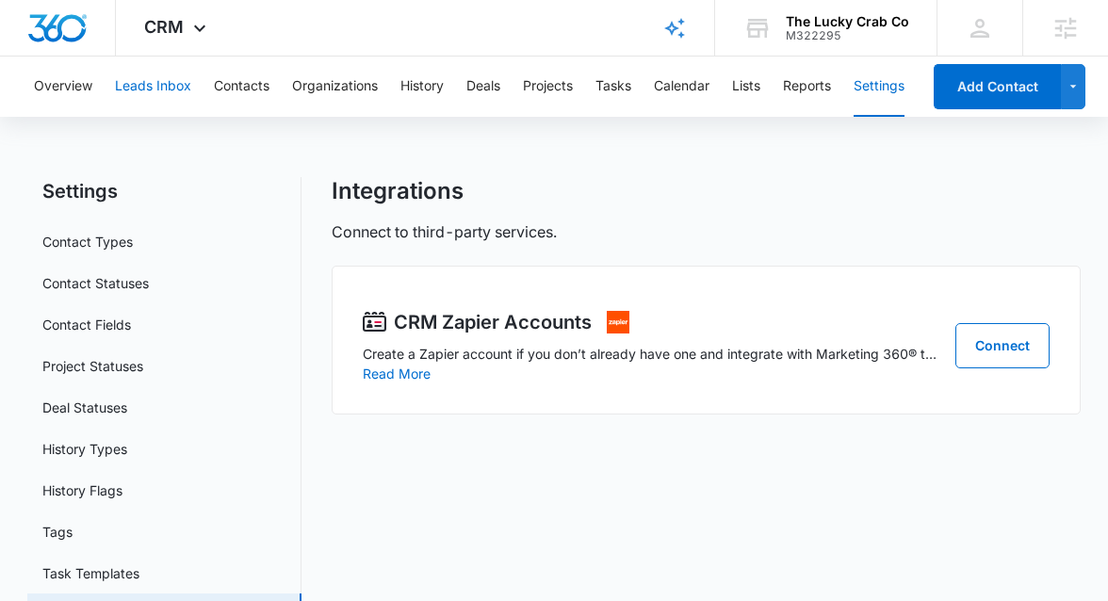
click at [155, 85] on button "Leads Inbox" at bounding box center [153, 87] width 76 height 60
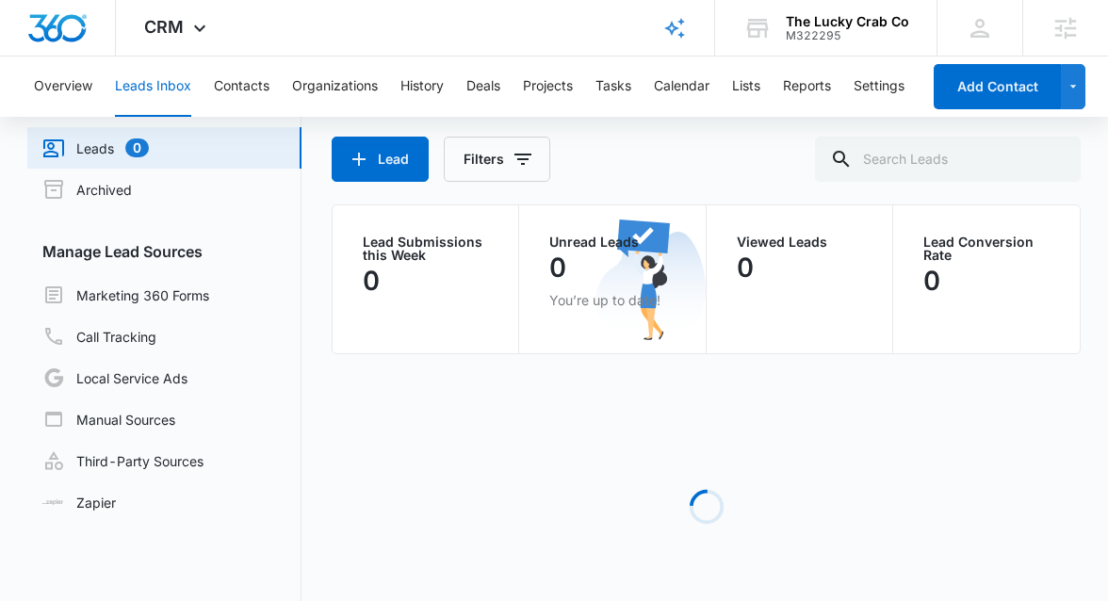
scroll to position [76, 0]
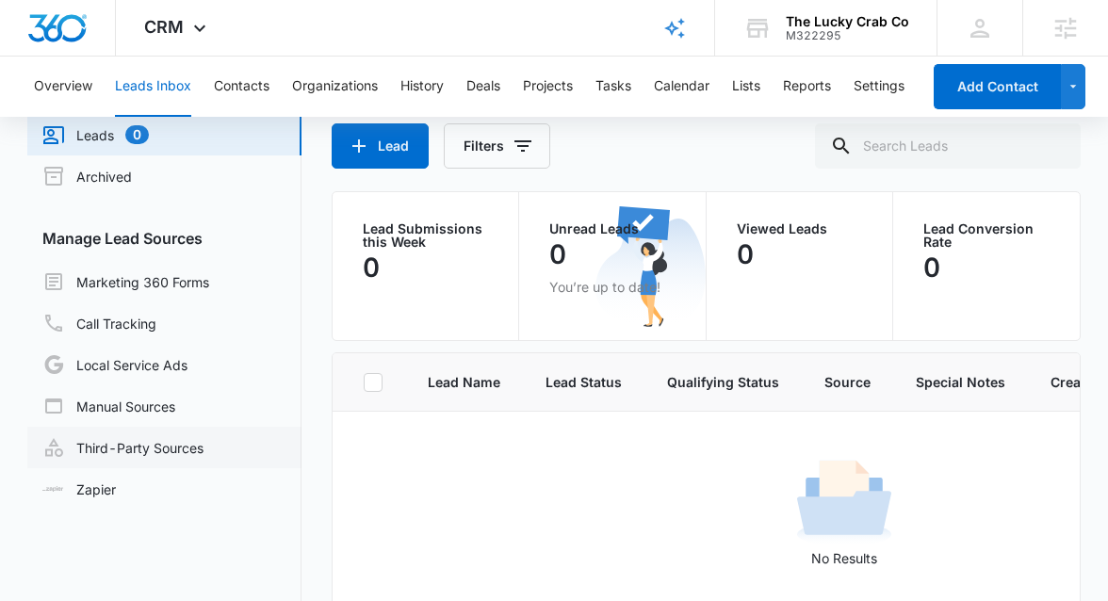
click at [144, 439] on link "Third-Party Sources" at bounding box center [122, 447] width 161 height 23
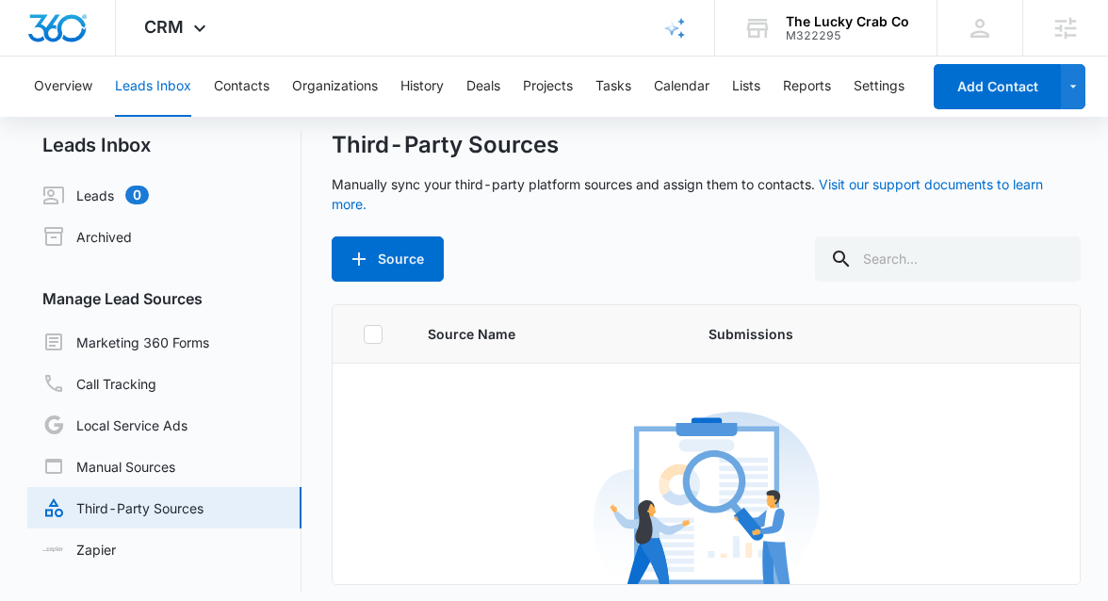
scroll to position [29, 0]
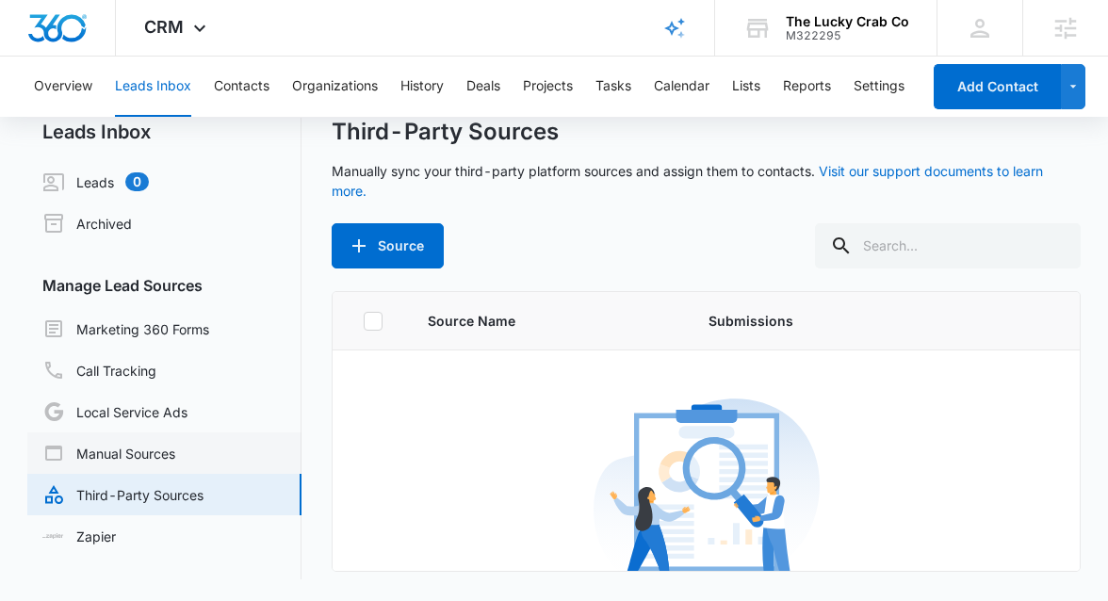
click at [120, 459] on link "Manual Sources" at bounding box center [108, 453] width 133 height 23
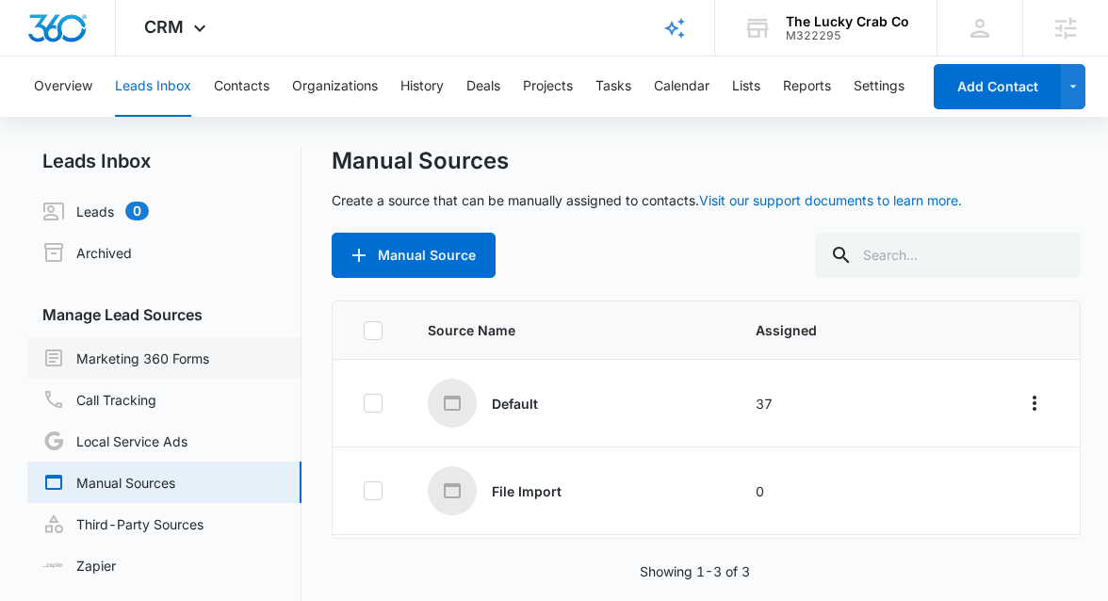
click at [102, 349] on link "Marketing 360 Forms" at bounding box center [125, 358] width 167 height 23
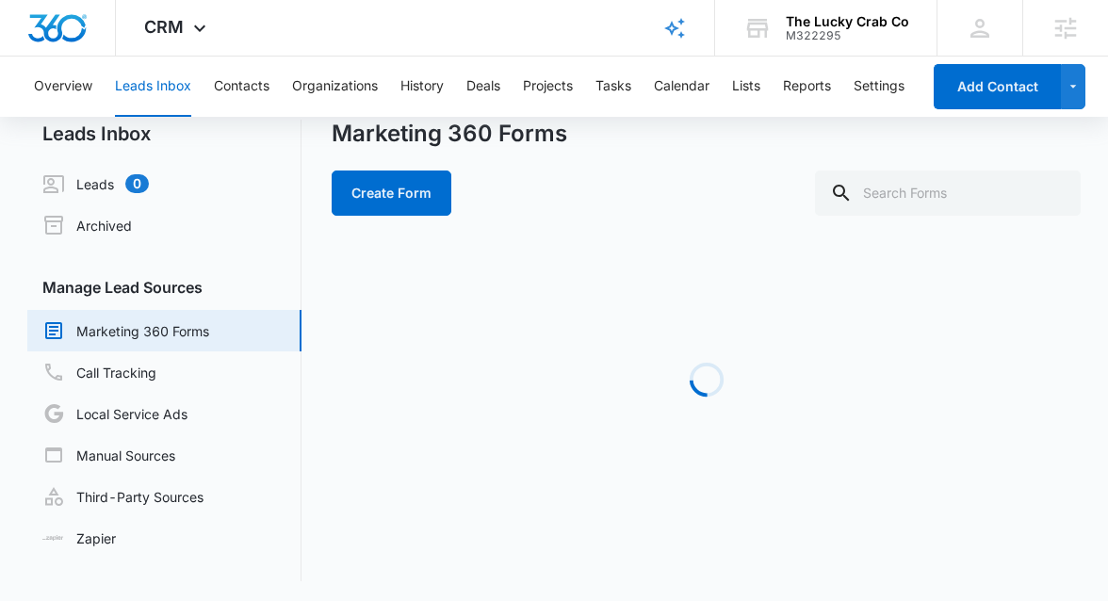
scroll to position [29, 0]
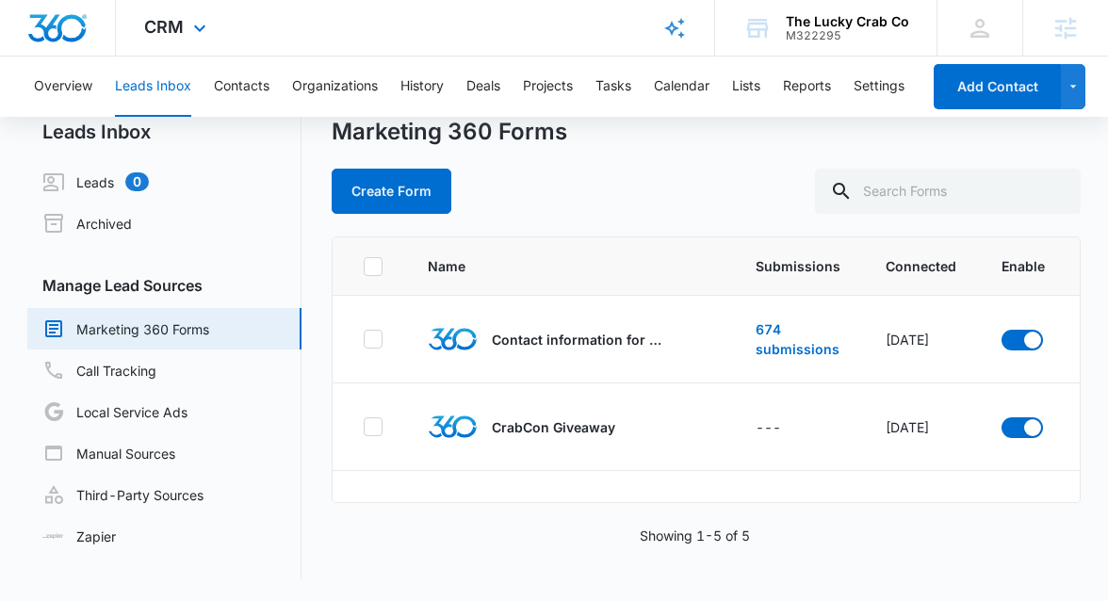
click at [184, 28] on div "CRM Apps Reputation Websites Forms CRM Email Social Shop Payments POS Content A…" at bounding box center [177, 28] width 123 height 56
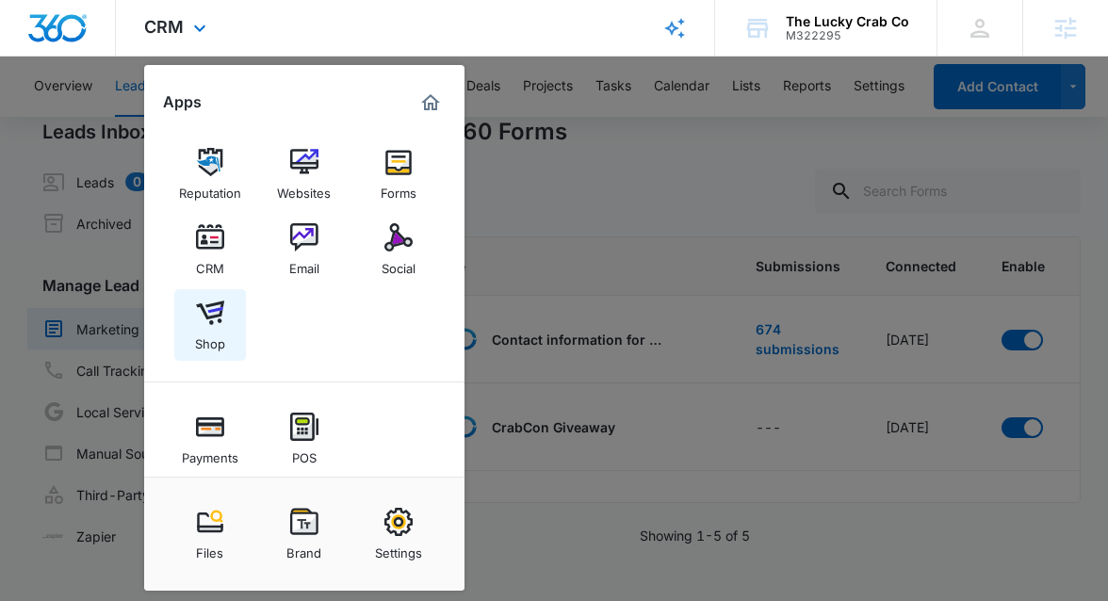
click at [217, 309] on img at bounding box center [210, 313] width 28 height 28
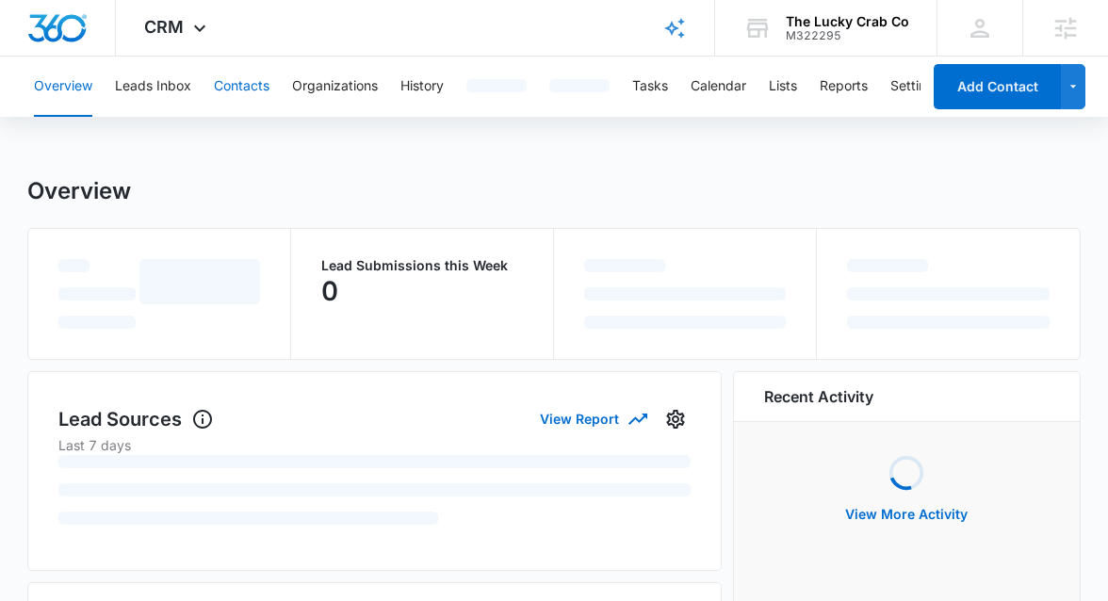
click at [234, 91] on button "Contacts" at bounding box center [242, 87] width 56 height 60
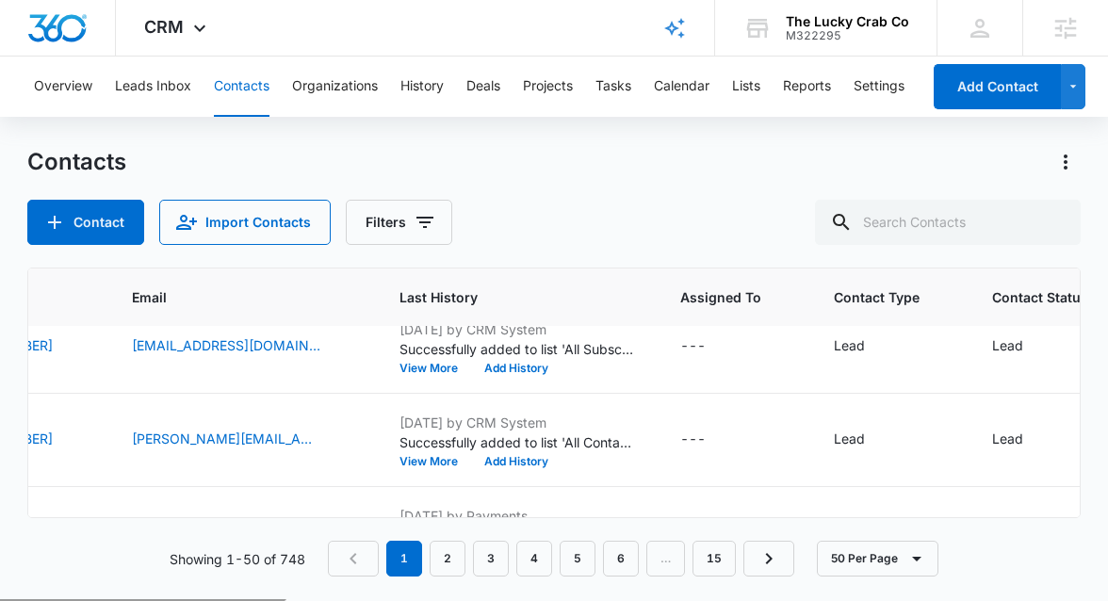
scroll to position [1432, 562]
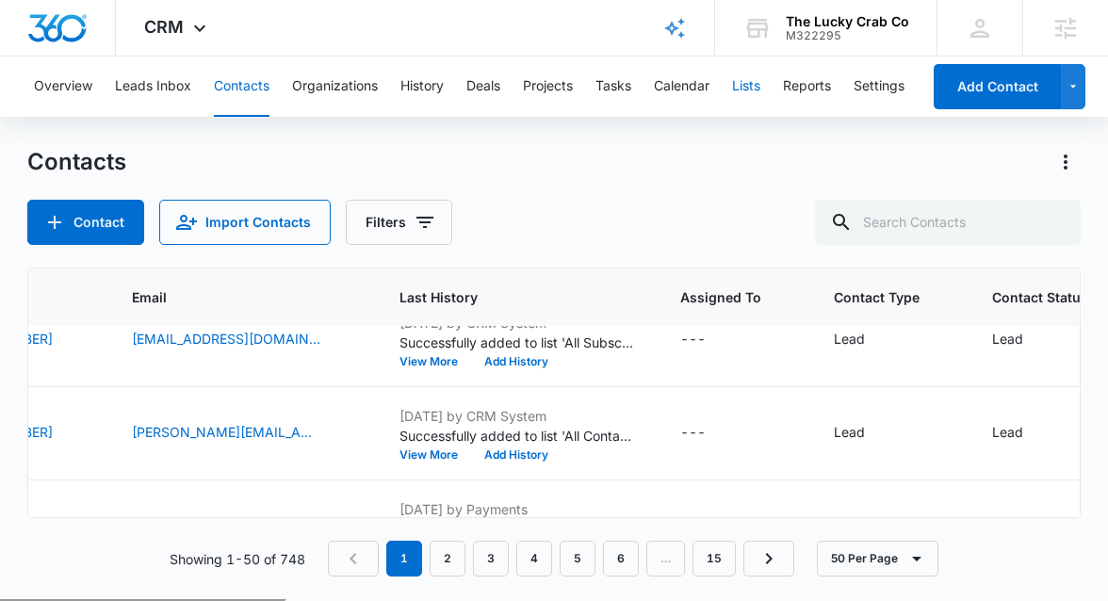
click at [754, 80] on button "Lists" at bounding box center [746, 87] width 28 height 60
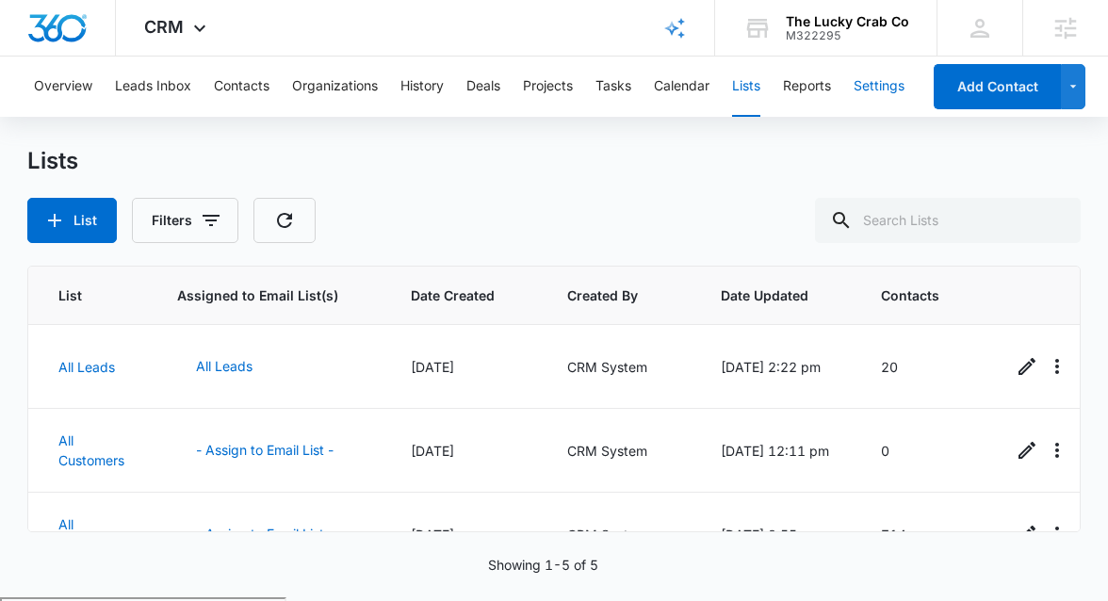
click at [891, 82] on button "Settings" at bounding box center [879, 87] width 51 height 60
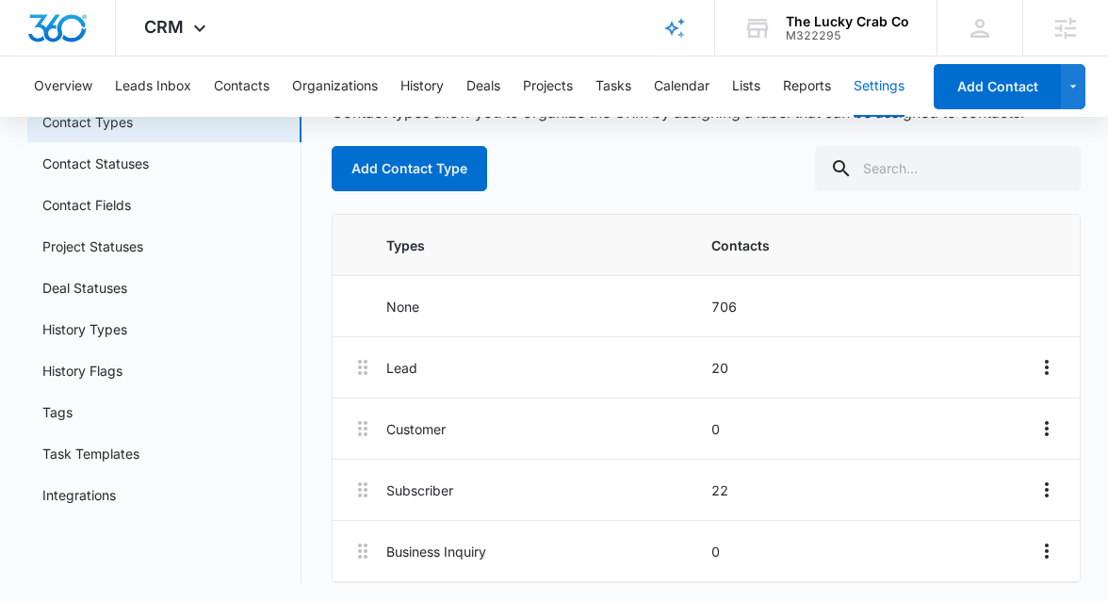
scroll to position [123, 0]
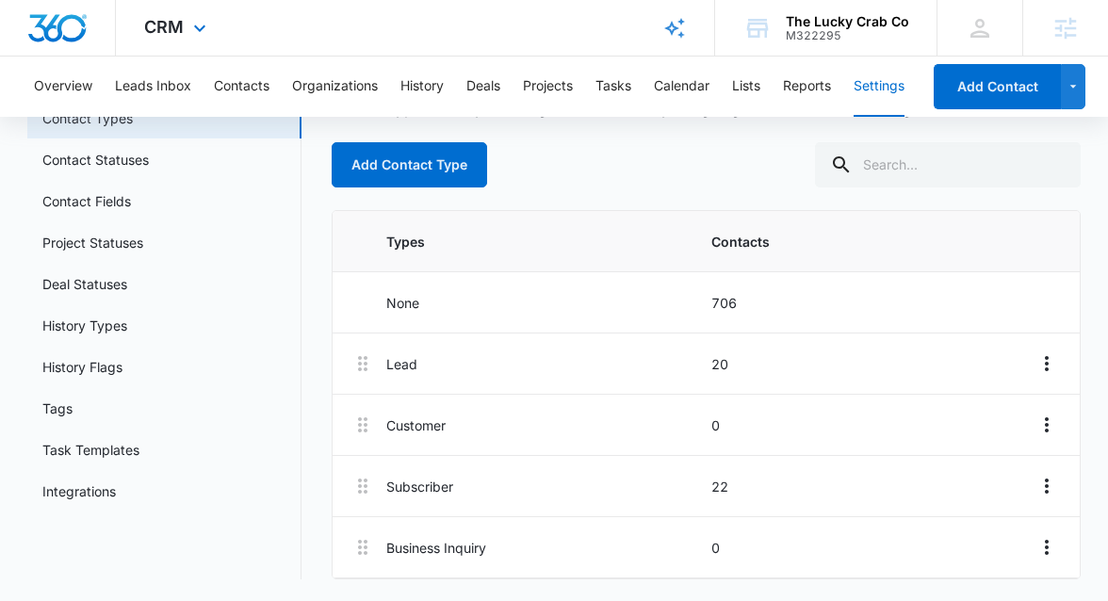
click at [211, 27] on div "CRM Apps Reputation Websites Forms CRM Email Social Shop Payments POS Content A…" at bounding box center [177, 28] width 123 height 56
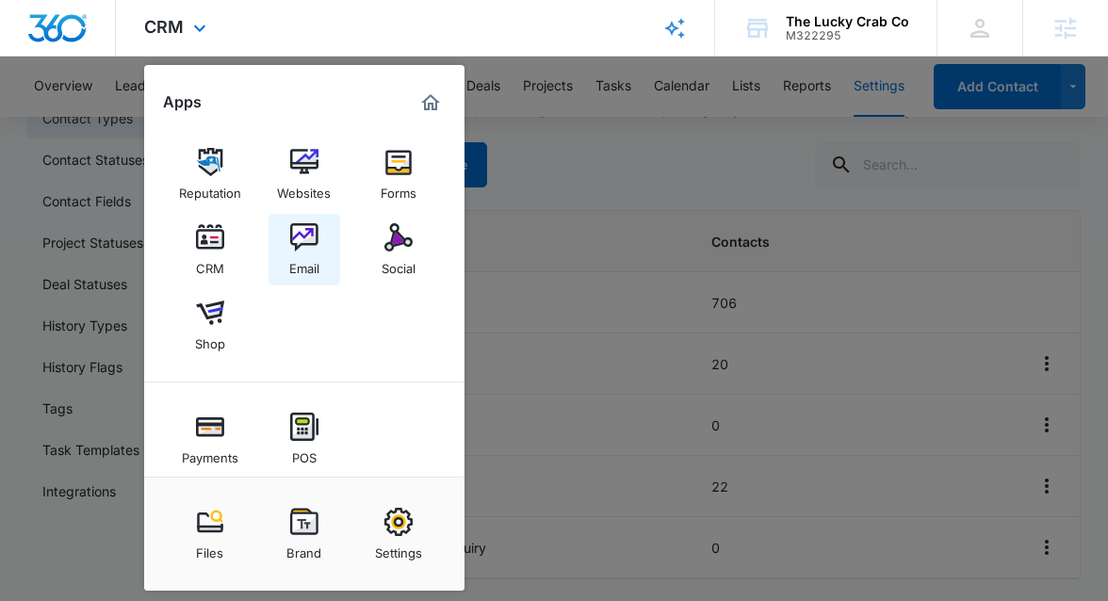
click at [307, 266] on div "Email" at bounding box center [304, 264] width 30 height 25
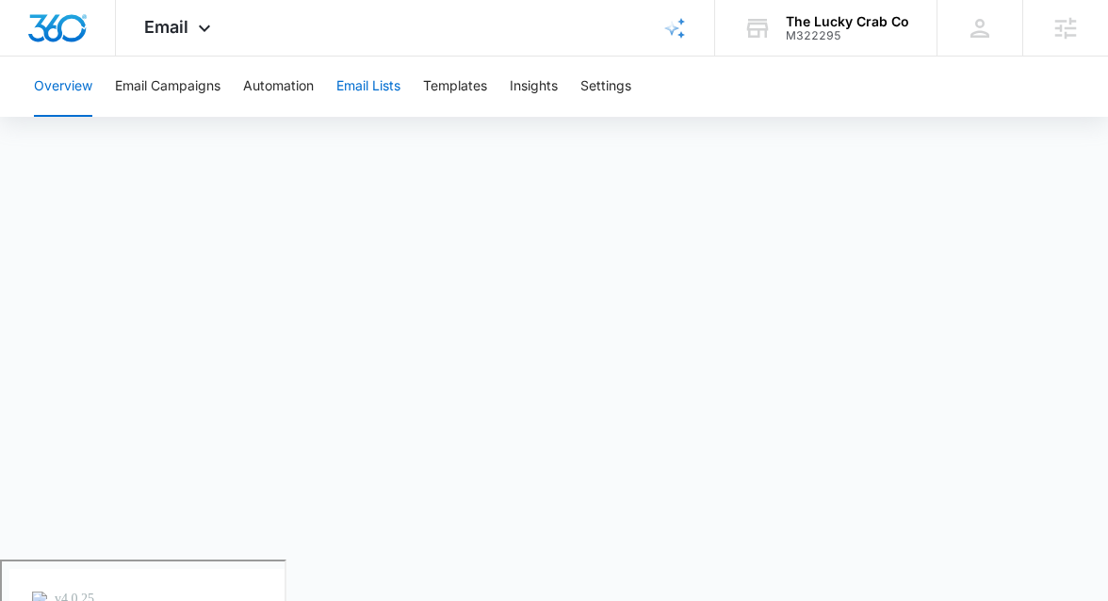
click at [354, 91] on button "Email Lists" at bounding box center [368, 87] width 64 height 60
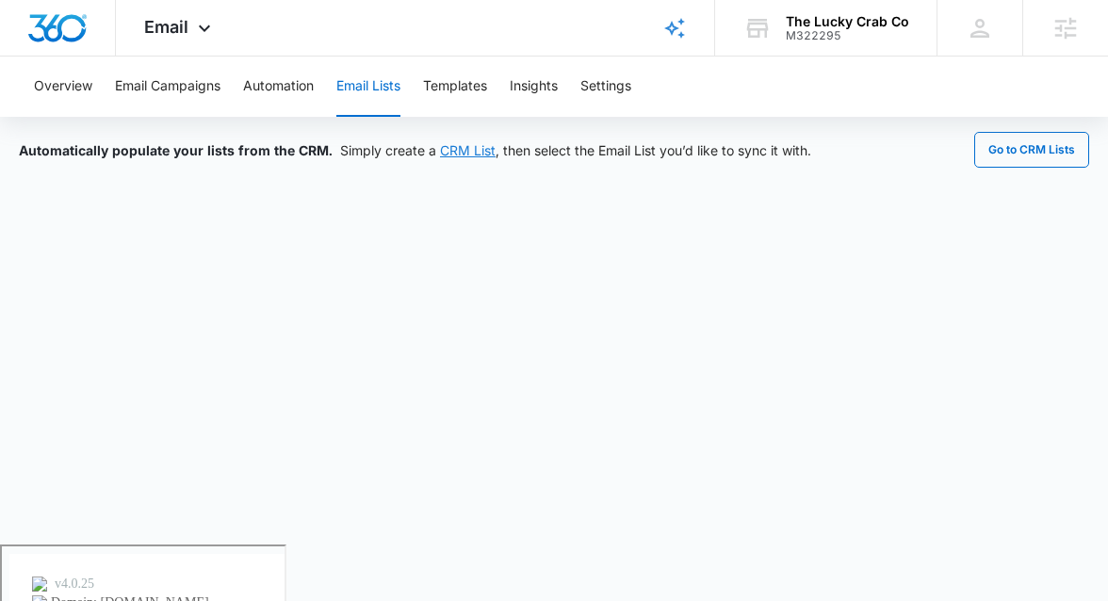
click at [465, 149] on link "CRM List" at bounding box center [468, 150] width 56 height 16
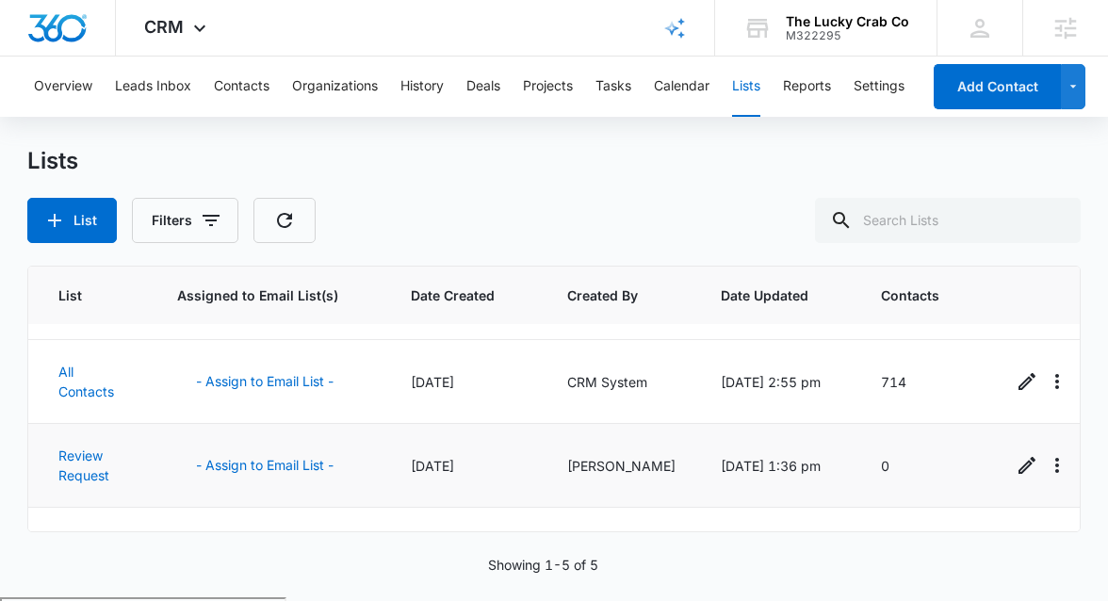
scroll to position [150, 0]
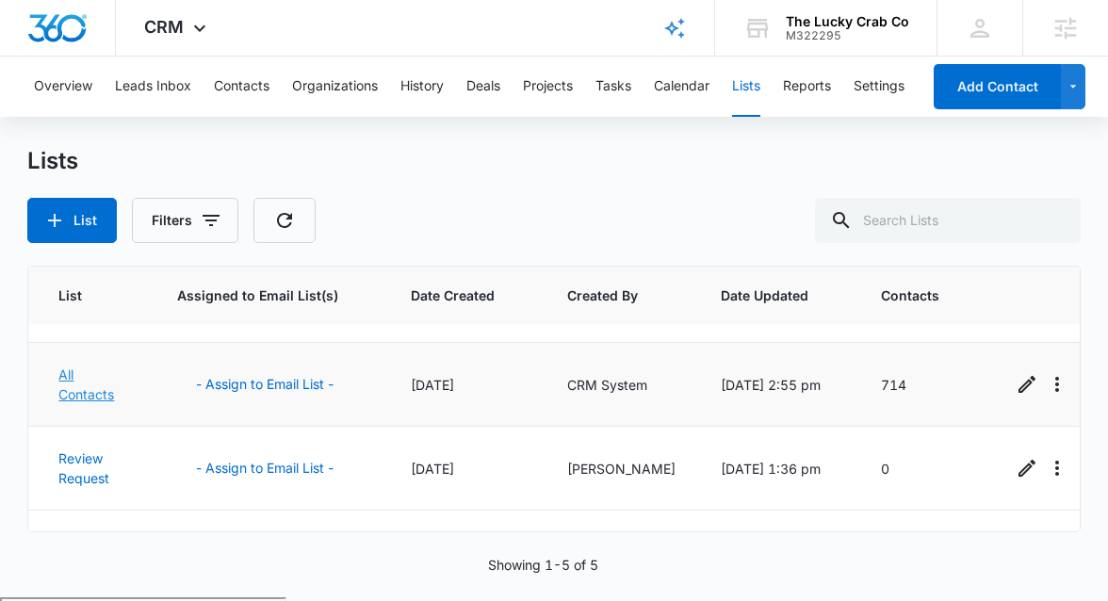
click at [72, 376] on link "All Contacts" at bounding box center [86, 385] width 56 height 36
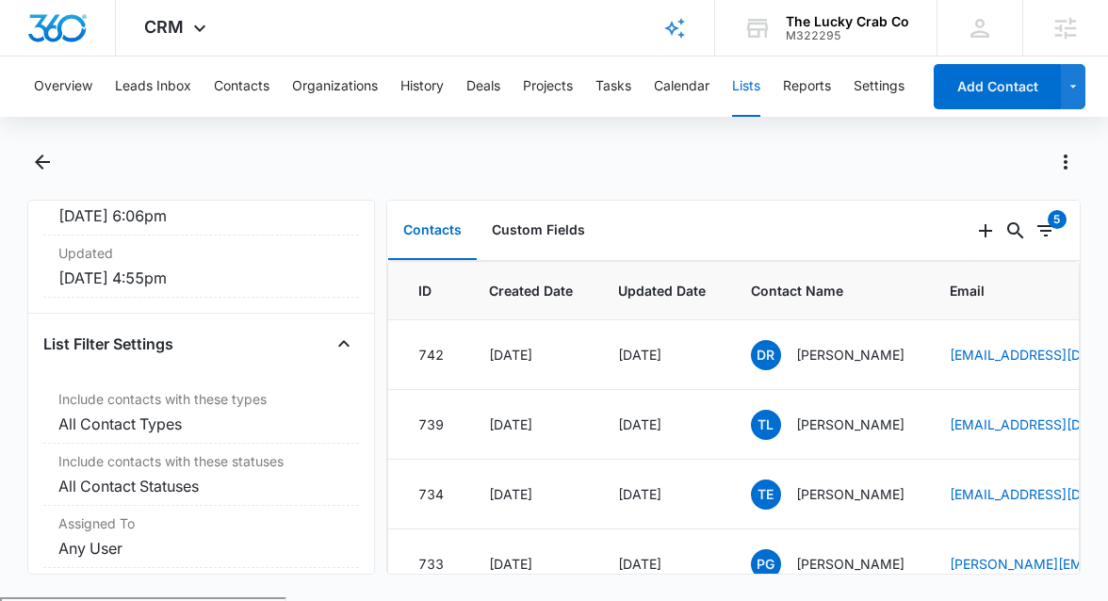
scroll to position [355, 0]
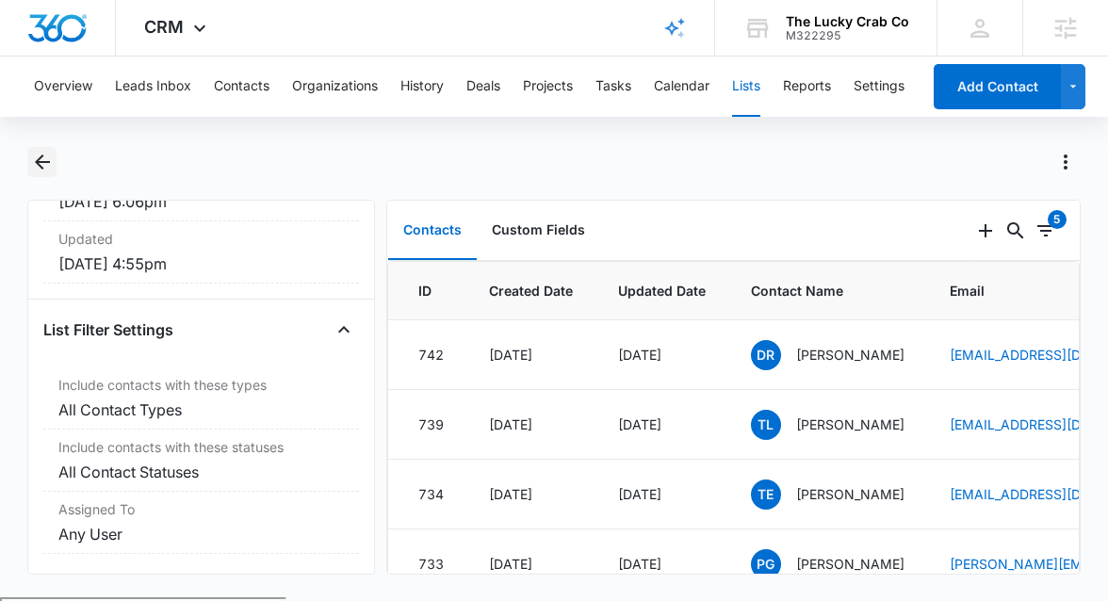
click at [47, 162] on icon "Back" at bounding box center [42, 162] width 15 height 15
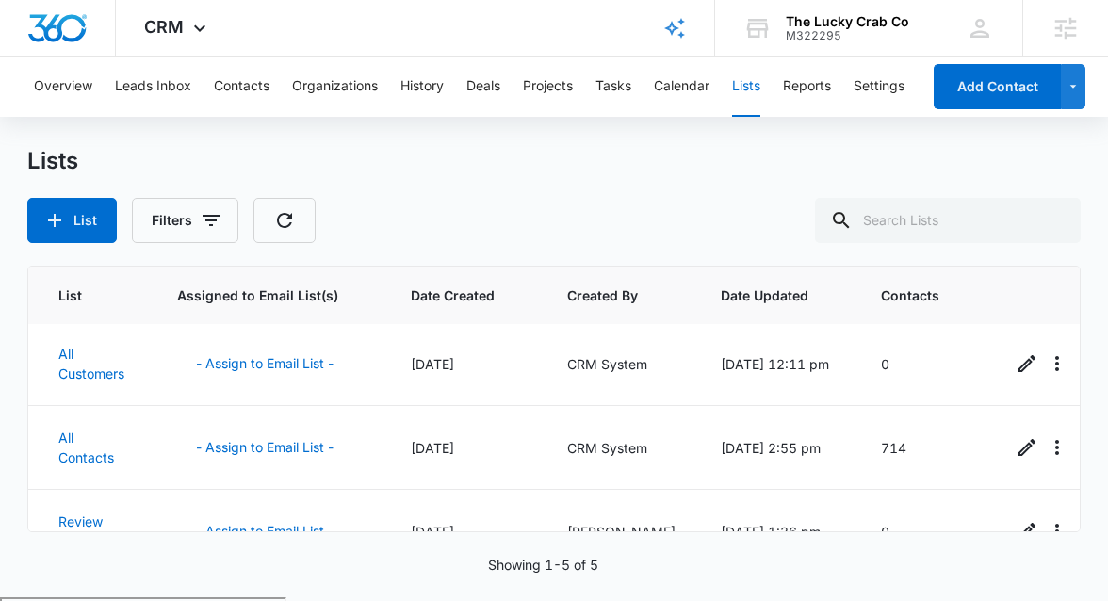
scroll to position [96, 0]
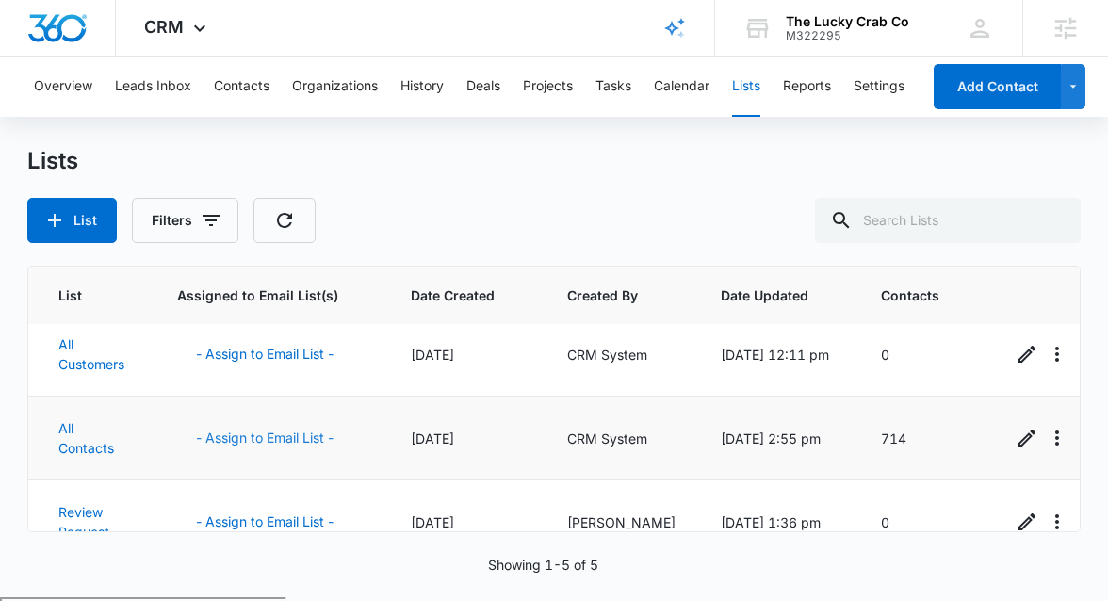
click at [288, 434] on button "- Assign to Email List -" at bounding box center [264, 438] width 175 height 45
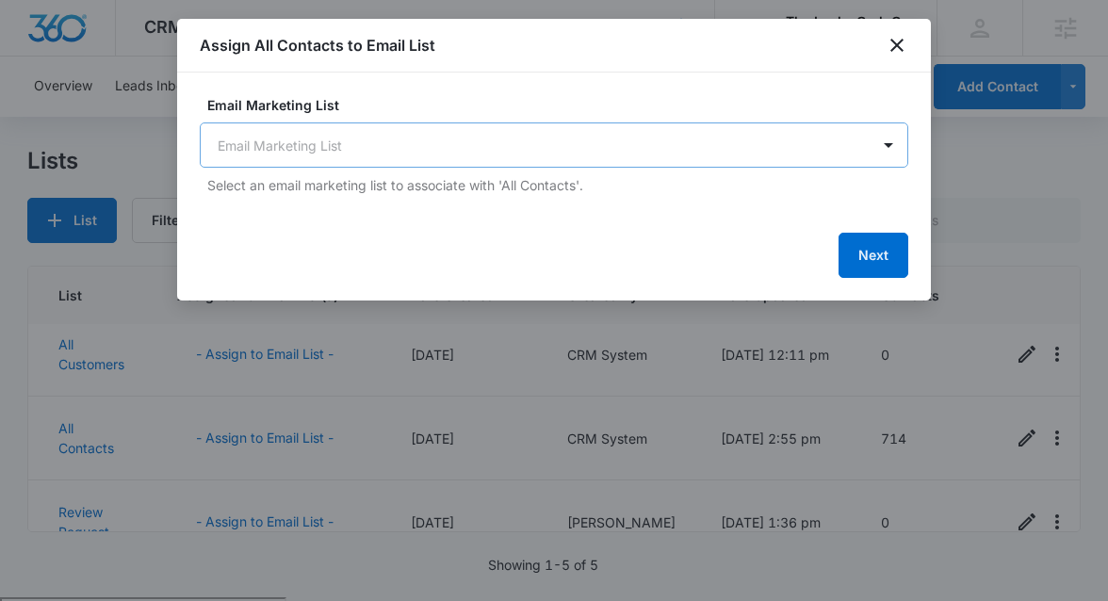
click at [494, 144] on body "CRM Apps Reputation Websites Forms CRM Email Social Shop Payments POS Content A…" at bounding box center [554, 373] width 1108 height 747
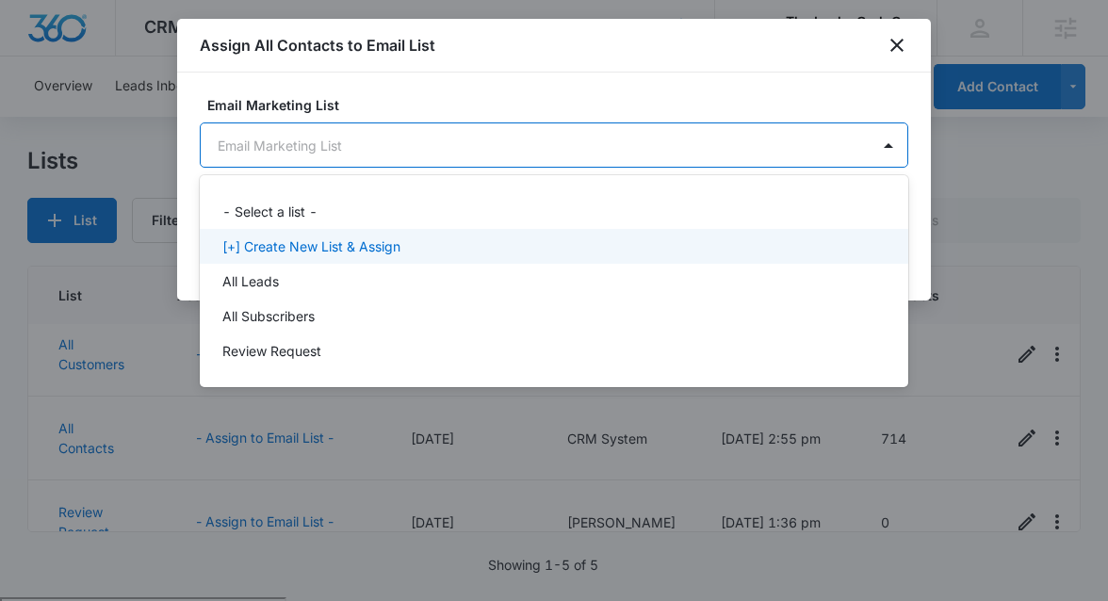
click at [377, 243] on p "[+] Create New List & Assign" at bounding box center [311, 247] width 178 height 20
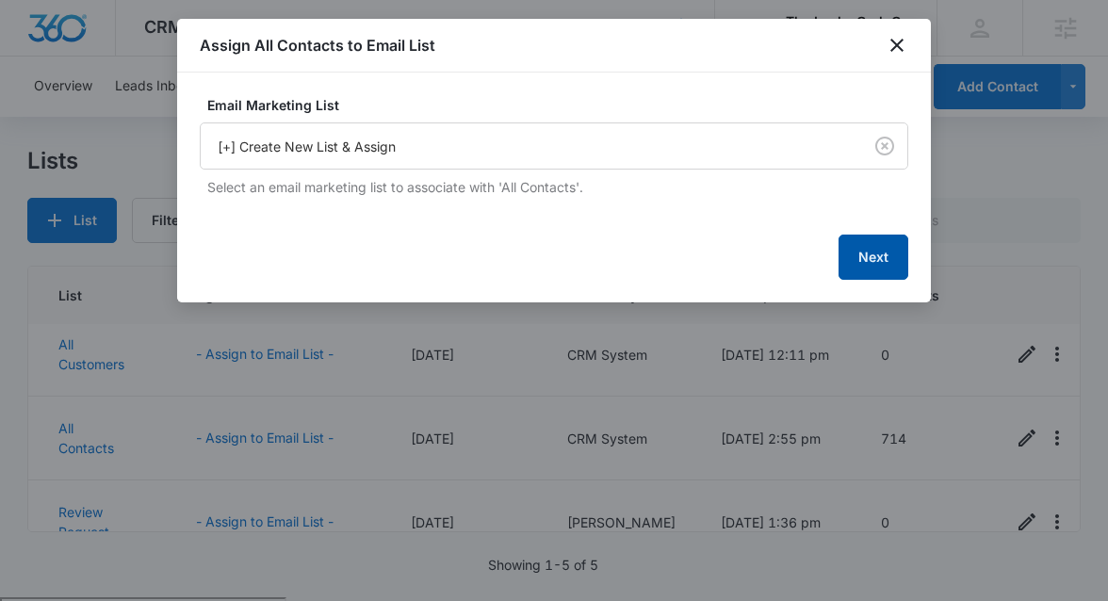
click at [869, 257] on button "Next" at bounding box center [874, 257] width 70 height 45
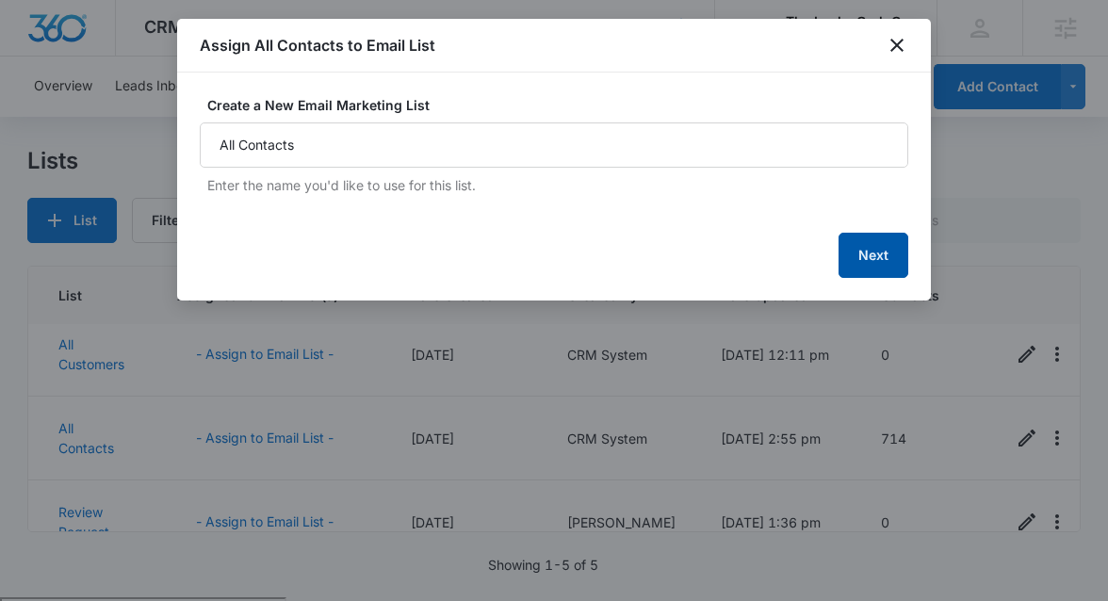
click at [869, 257] on button "Next" at bounding box center [874, 255] width 70 height 45
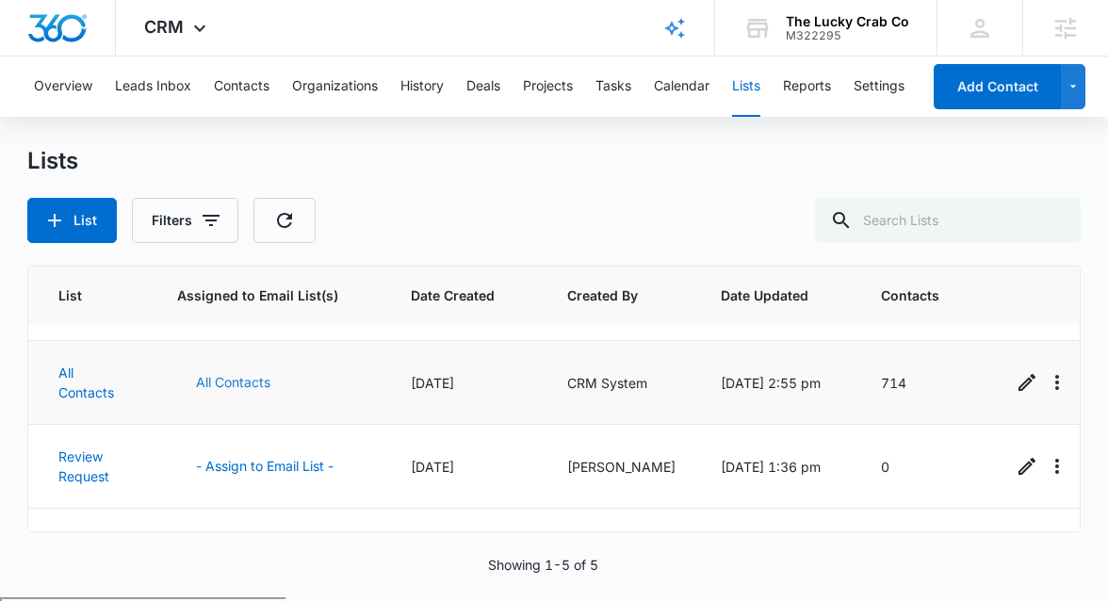
scroll to position [151, 0]
click at [69, 372] on link "All Contacts" at bounding box center [86, 384] width 56 height 36
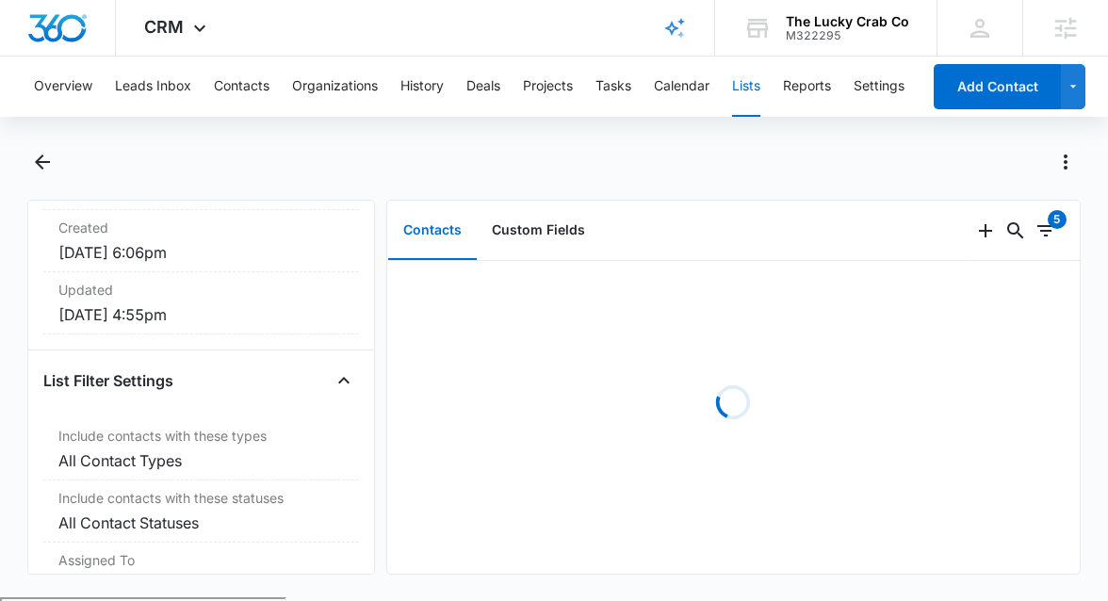
scroll to position [379, 0]
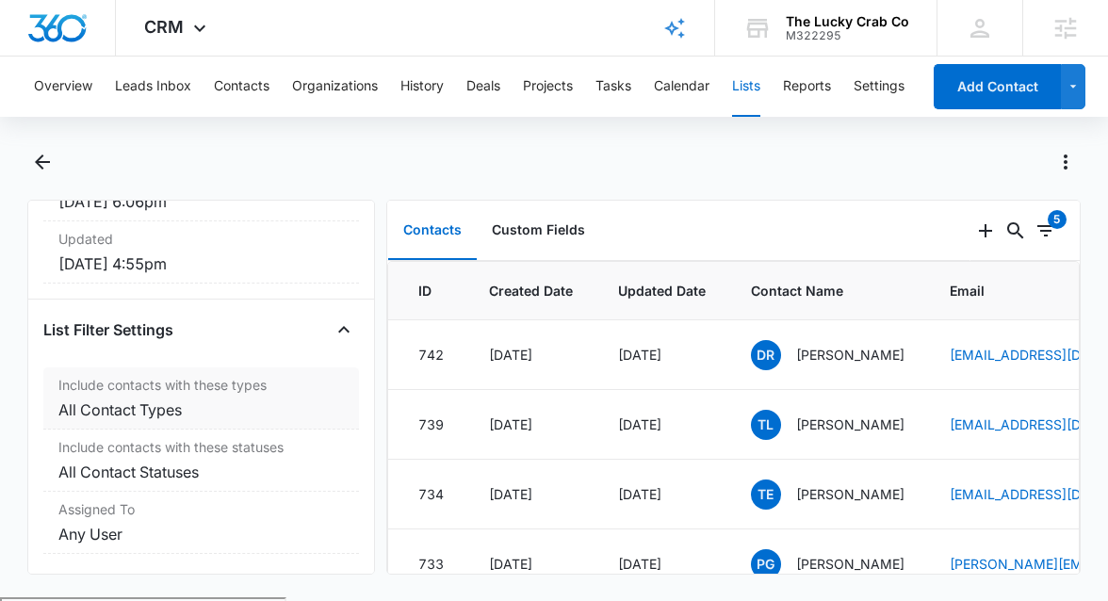
click at [210, 409] on dd "All Contact Types" at bounding box center [200, 410] width 285 height 23
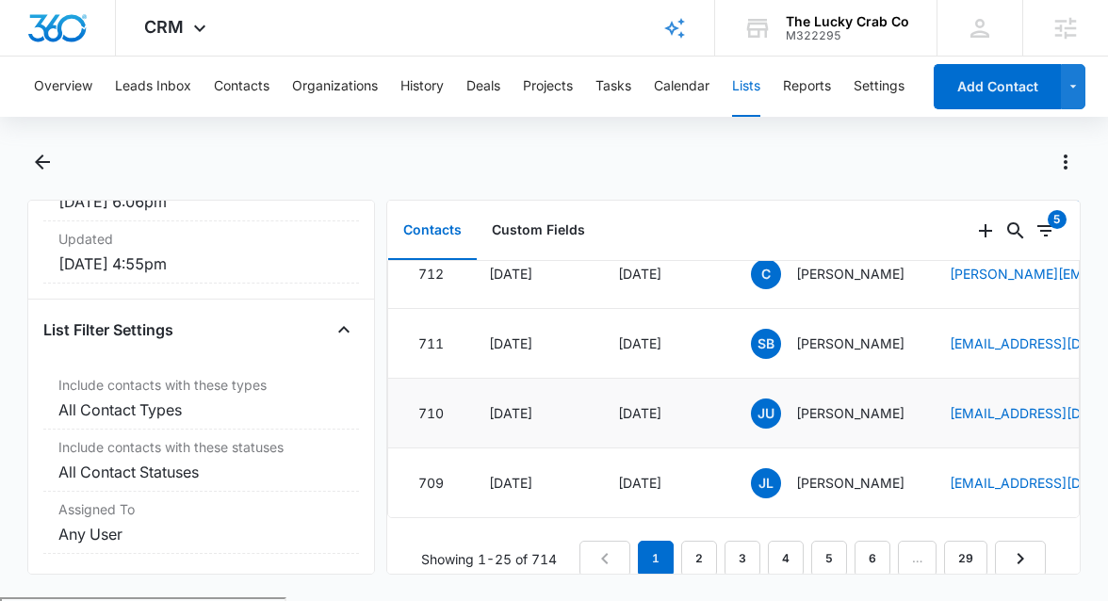
scroll to position [0, 178]
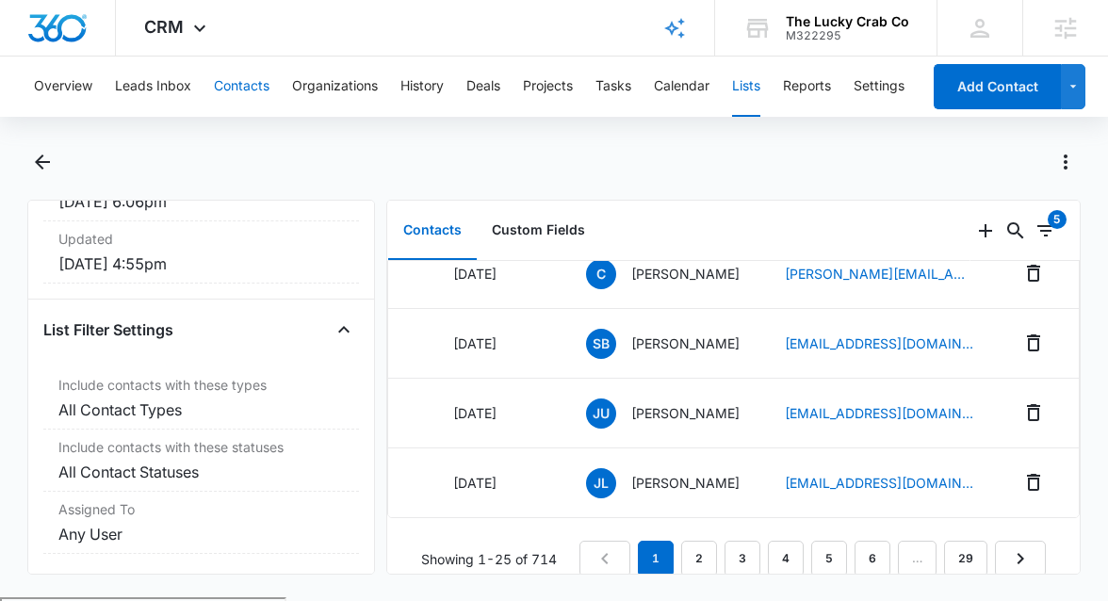
click at [262, 85] on button "Contacts" at bounding box center [242, 87] width 56 height 60
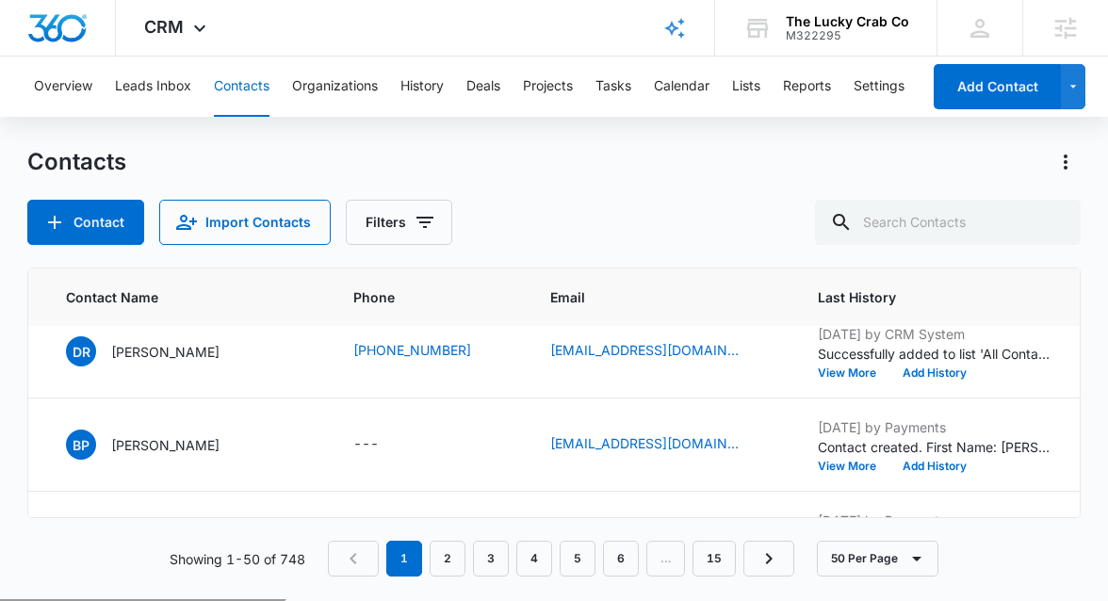
scroll to position [675, 0]
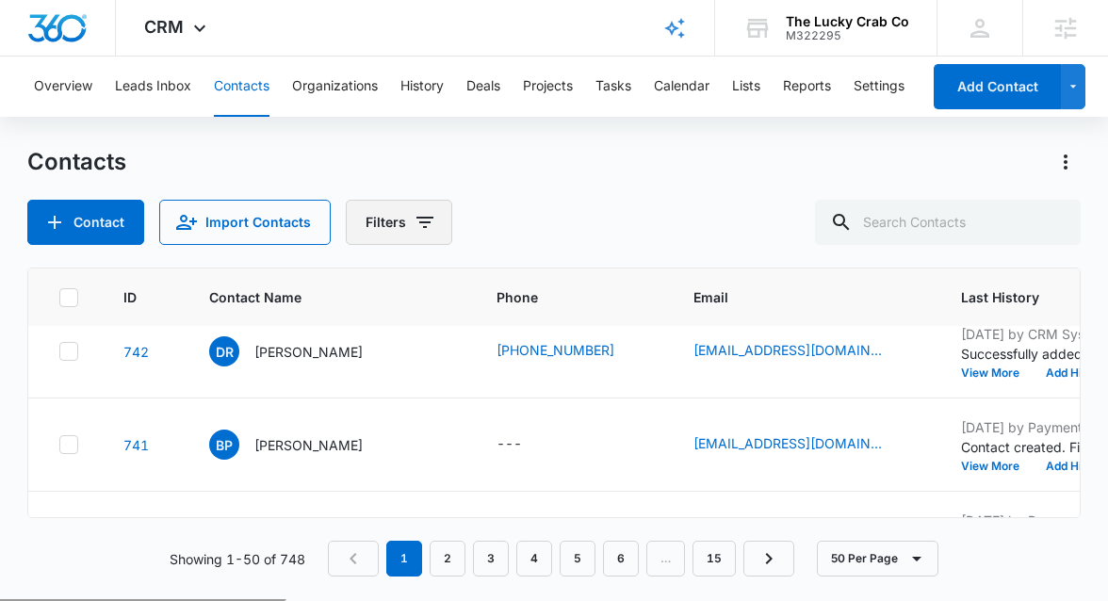
click at [427, 217] on icon "Filters" at bounding box center [425, 222] width 17 height 11
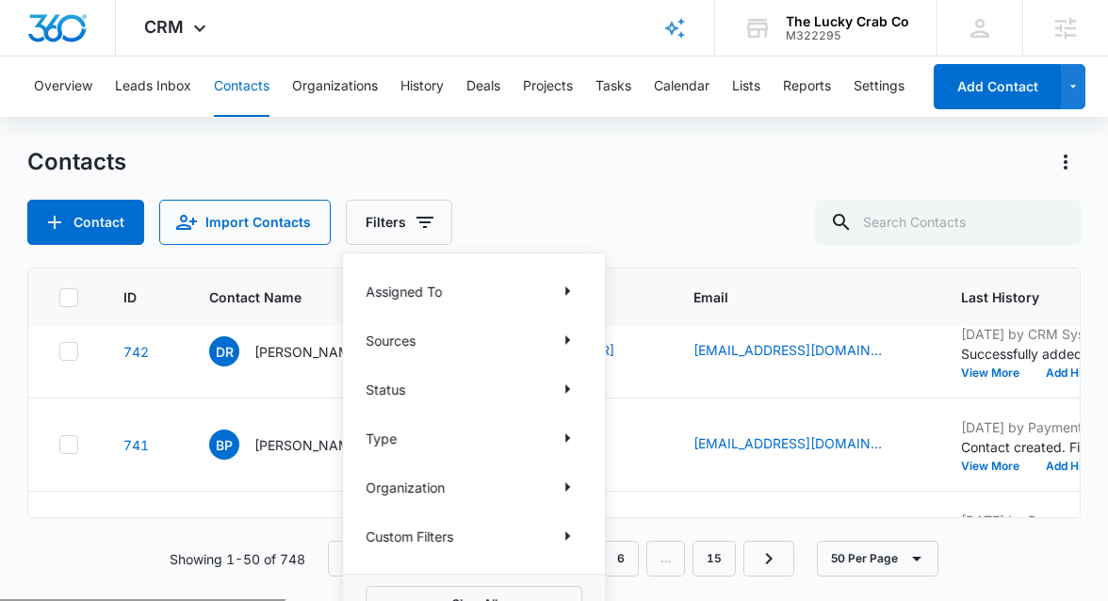
click at [417, 440] on div "Type" at bounding box center [474, 438] width 217 height 30
click at [575, 437] on icon "Show Type filters" at bounding box center [567, 438] width 23 height 23
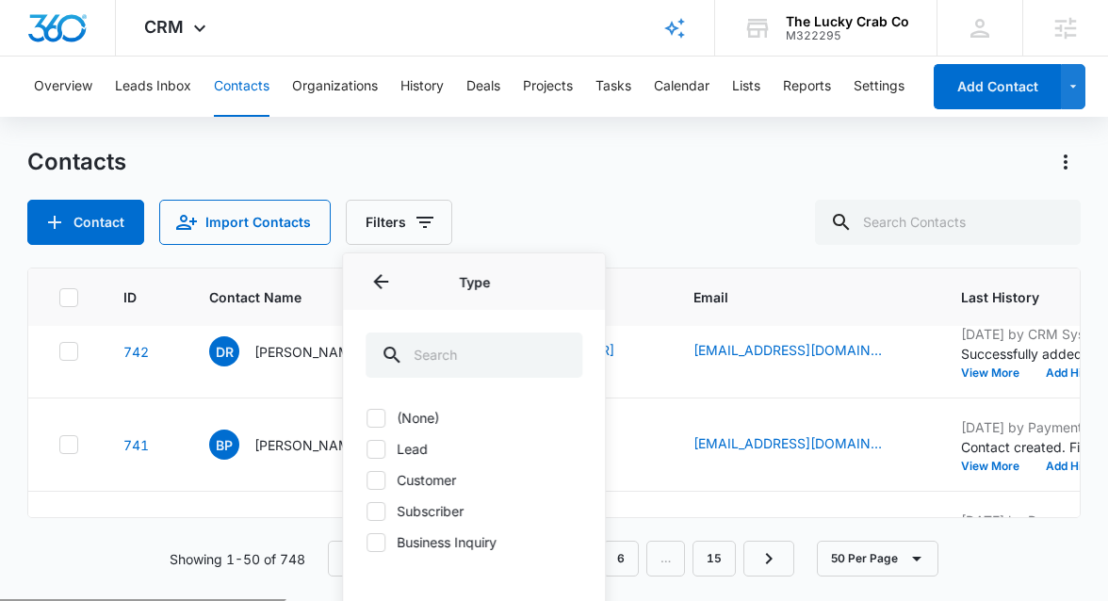
click at [374, 416] on icon at bounding box center [376, 418] width 17 height 17
click at [367, 417] on input "(None)" at bounding box center [366, 417] width 1 height 1
checkbox input "true"
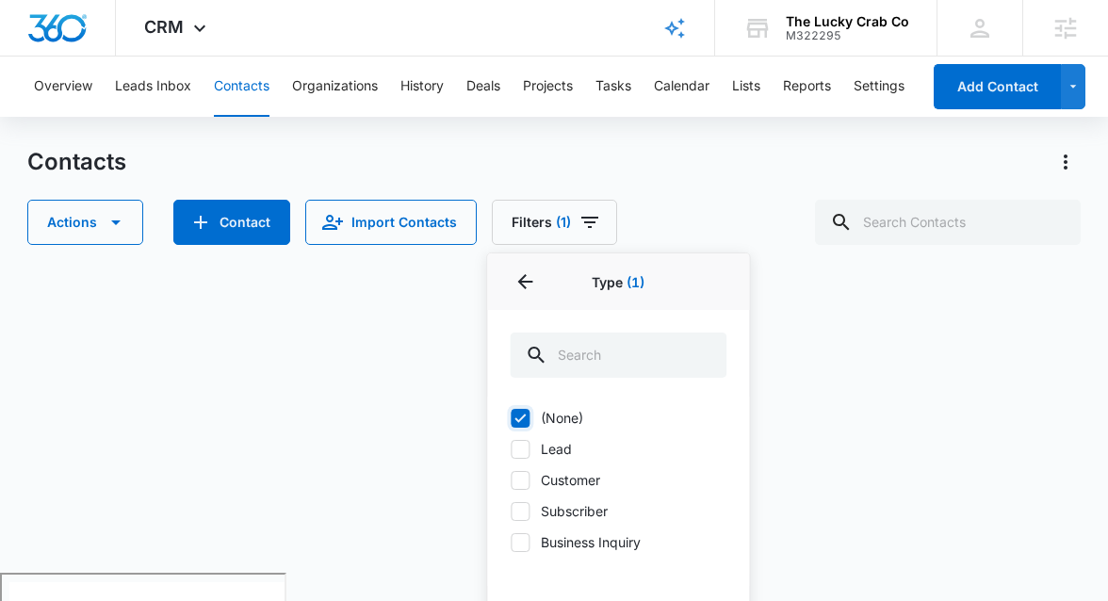
scroll to position [12, 0]
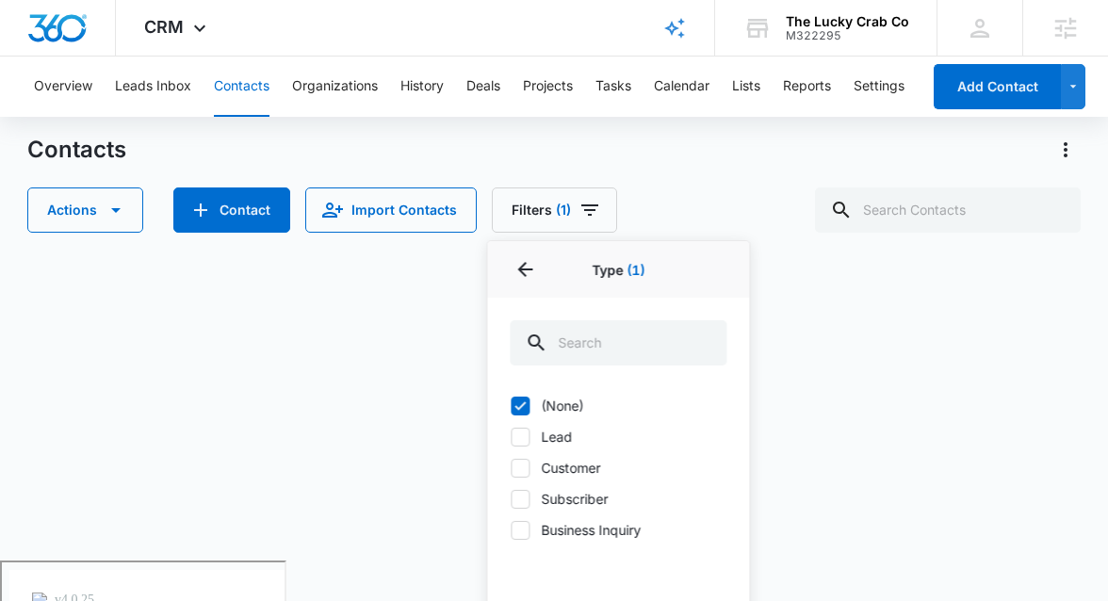
click at [498, 150] on div "Contacts" at bounding box center [553, 150] width 1053 height 30
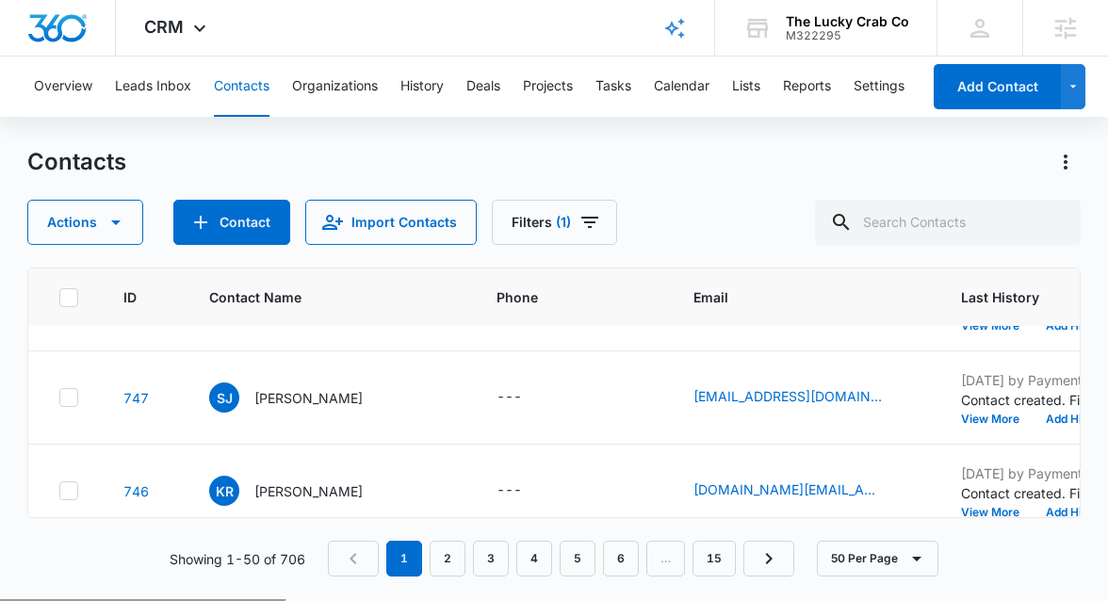
scroll to position [295, 0]
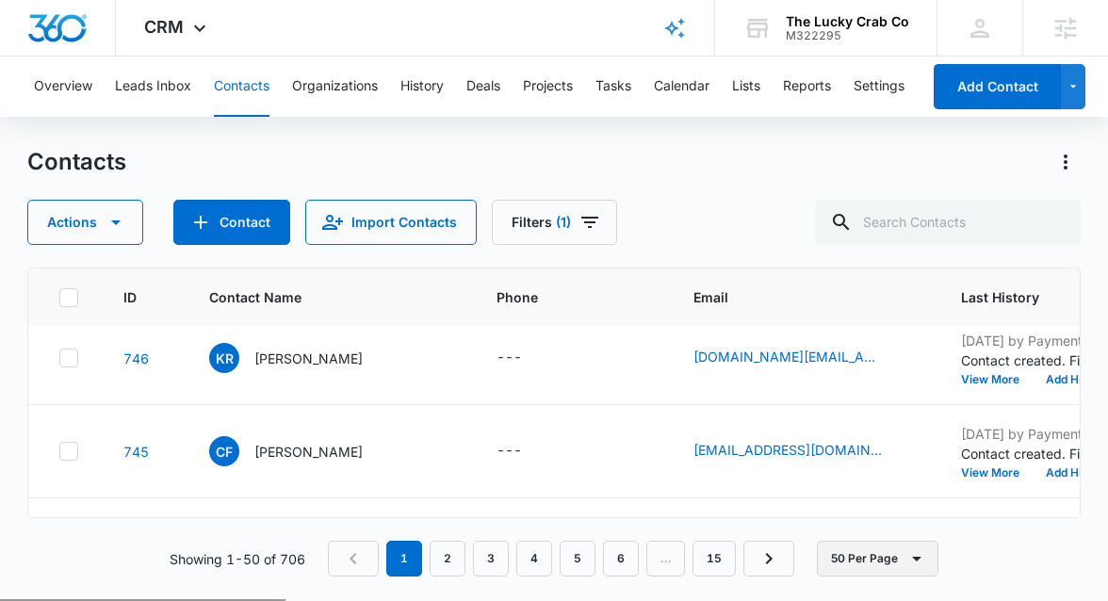
click at [840, 564] on button "50 Per Page" at bounding box center [878, 559] width 122 height 36
click at [842, 508] on div "50 Per Page" at bounding box center [880, 503] width 77 height 13
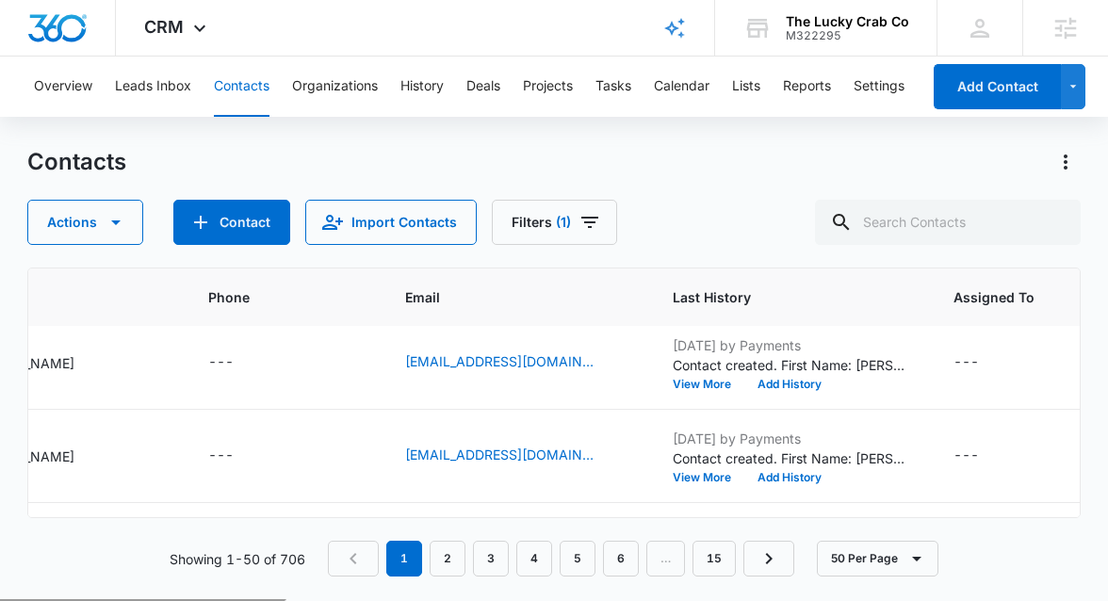
scroll to position [0, 288]
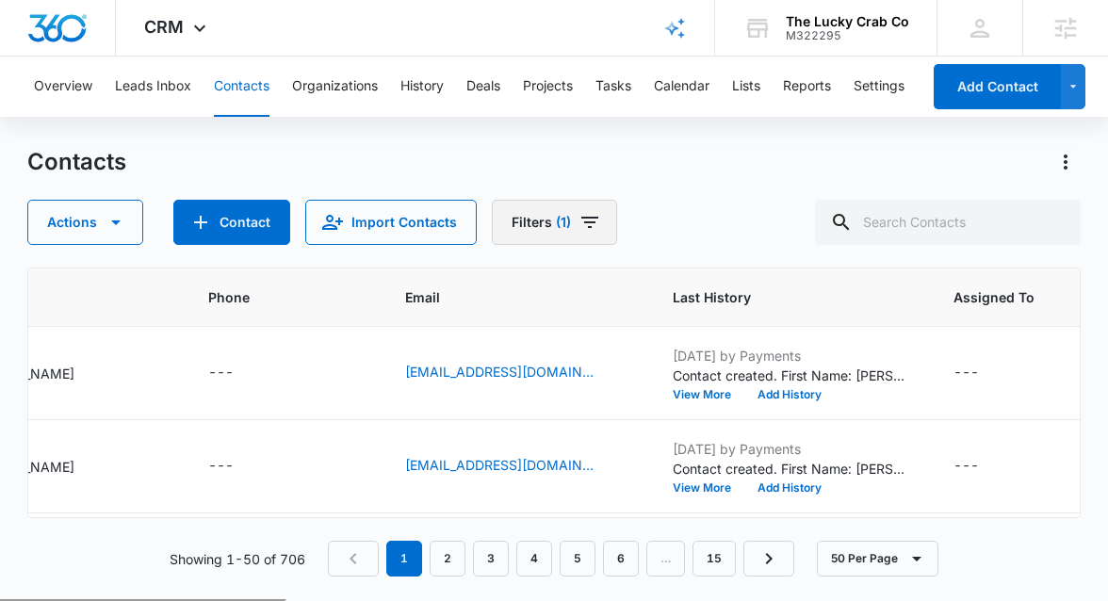
click at [593, 221] on icon "Filters" at bounding box center [590, 222] width 23 height 23
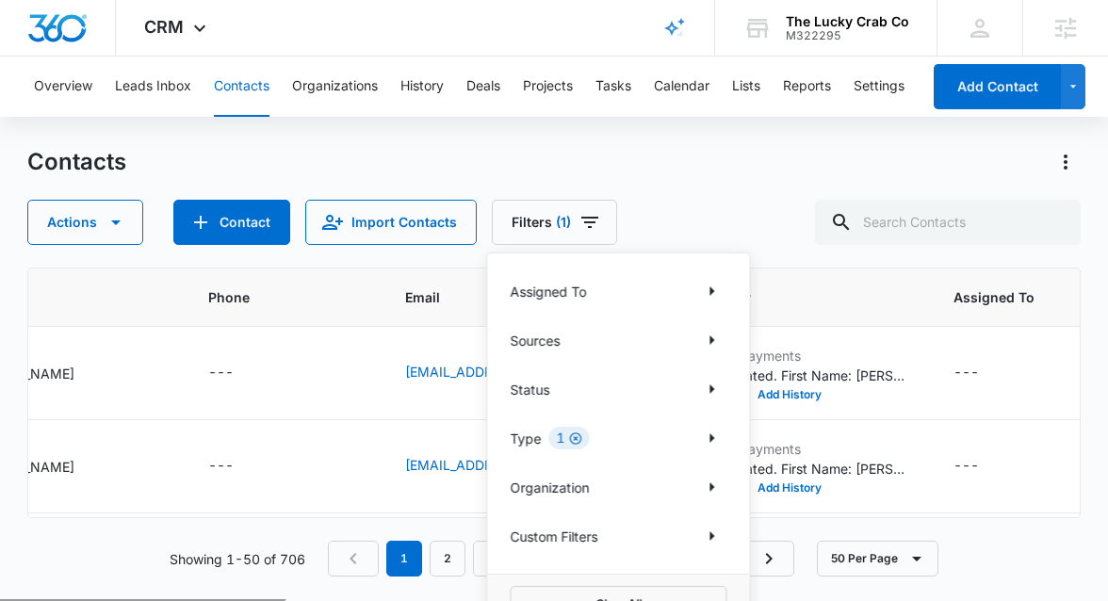
click at [578, 438] on icon "Clear" at bounding box center [575, 439] width 14 height 14
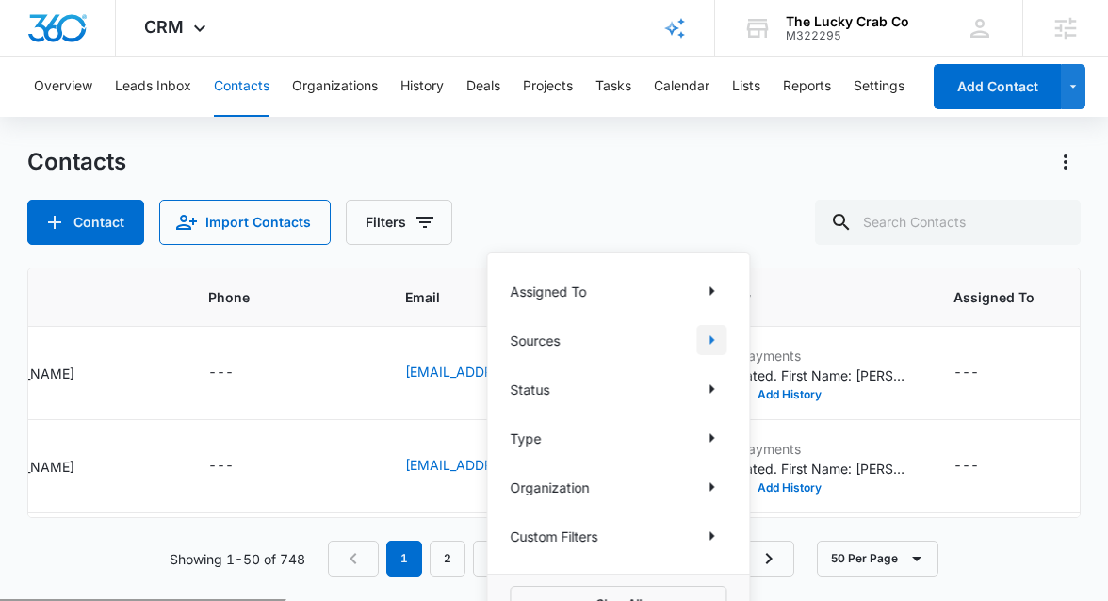
click at [723, 342] on button "Show Sources filters" at bounding box center [711, 340] width 30 height 30
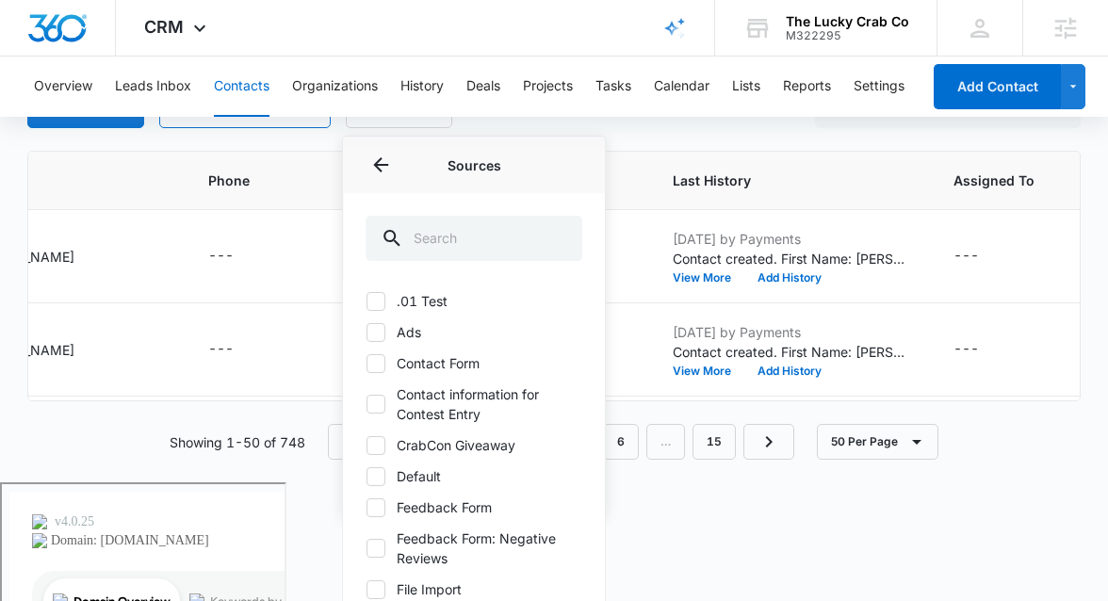
scroll to position [115, 0]
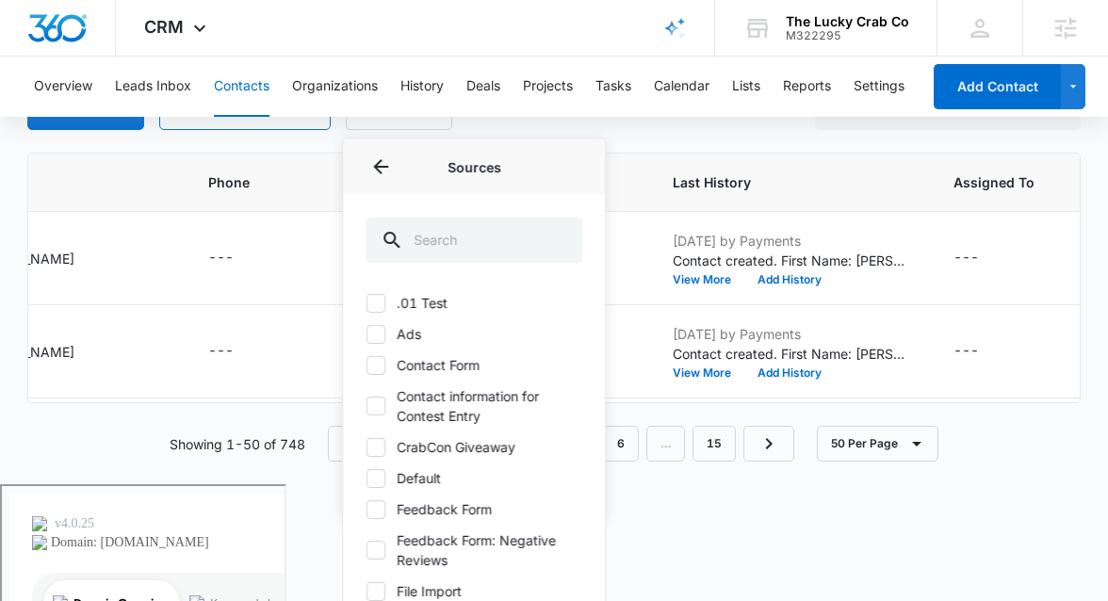
click at [630, 486] on html "CRM Apps Reputation Websites Forms CRM Email Social Shop Payments POS Content A…" at bounding box center [554, 185] width 1108 height 601
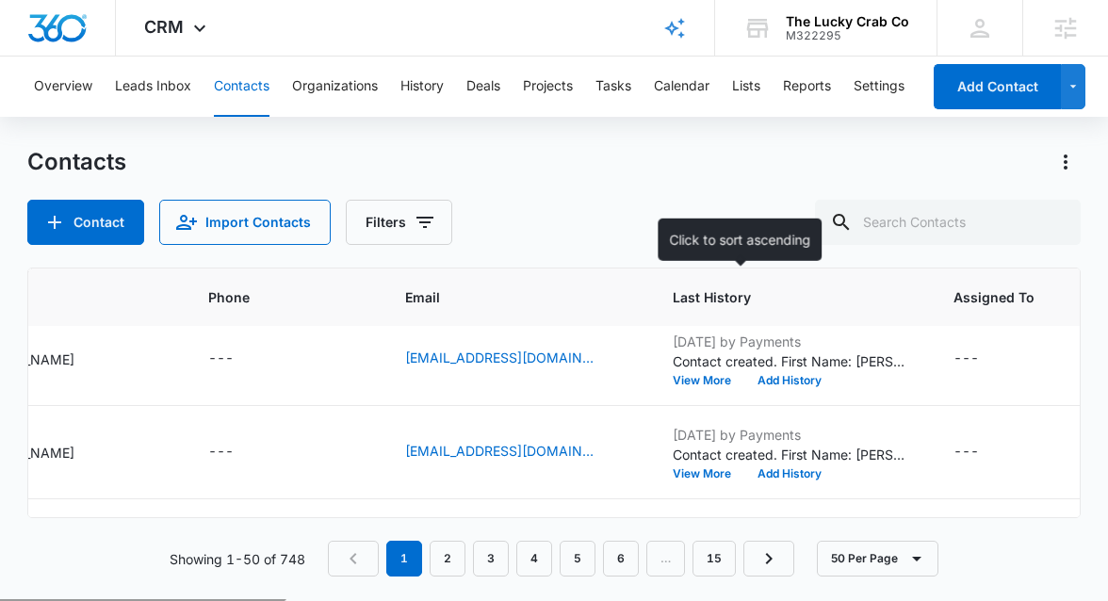
scroll to position [97, 288]
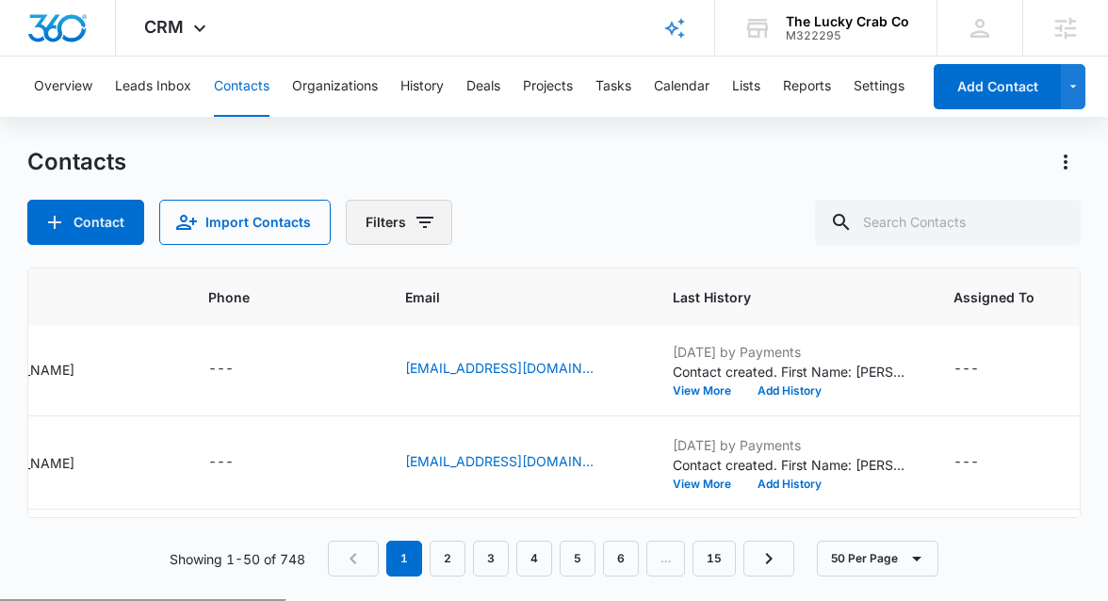
click at [415, 220] on icon "Filters" at bounding box center [425, 222] width 23 height 23
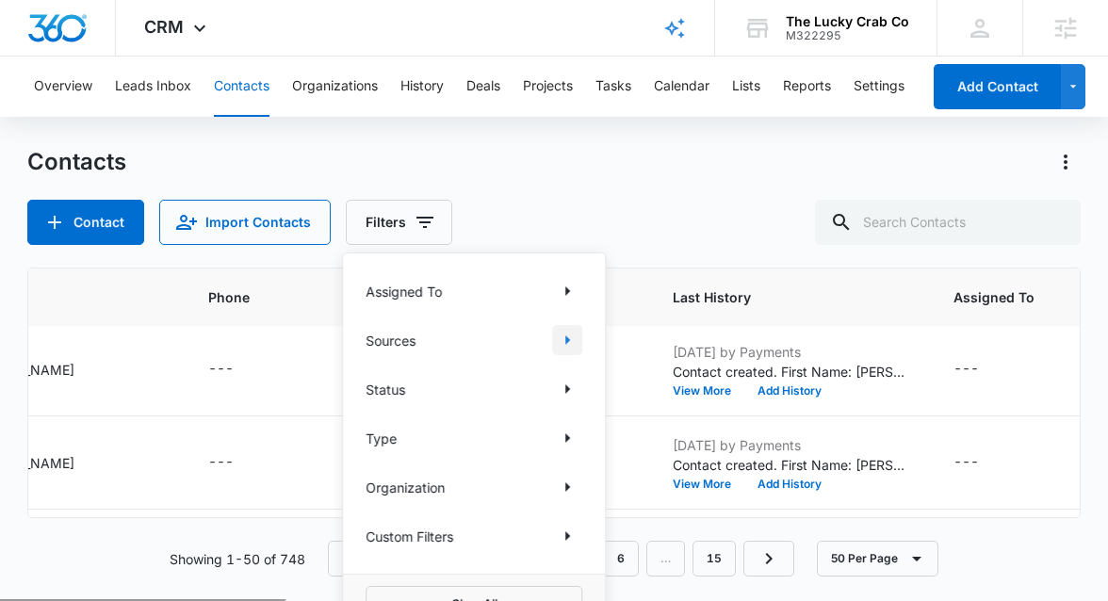
click at [568, 338] on icon "Show Sources filters" at bounding box center [567, 339] width 5 height 9
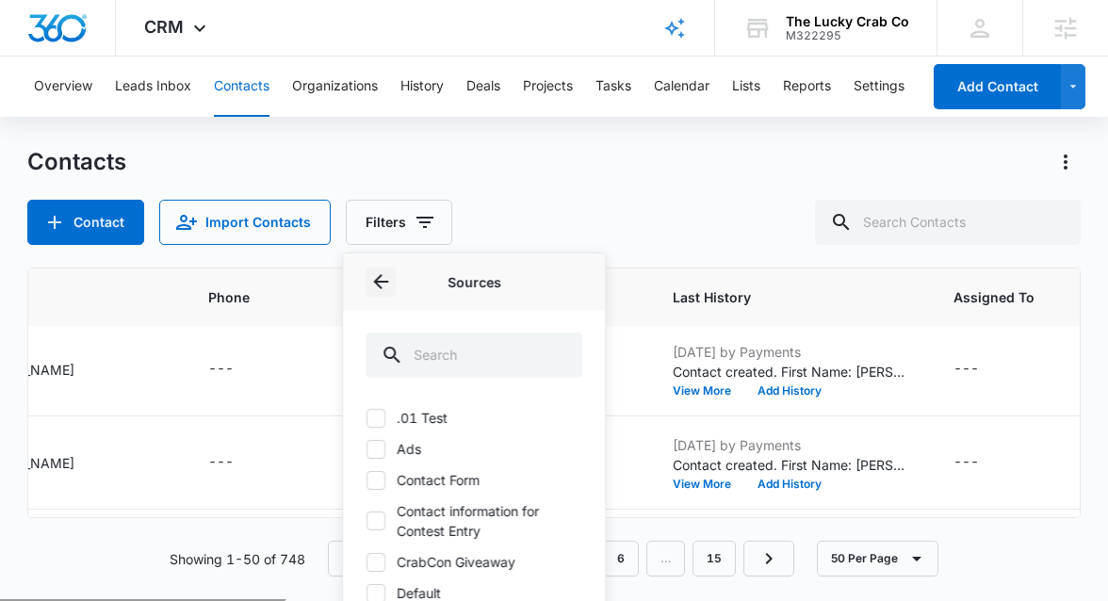
click at [381, 276] on icon "Back" at bounding box center [380, 281] width 15 height 15
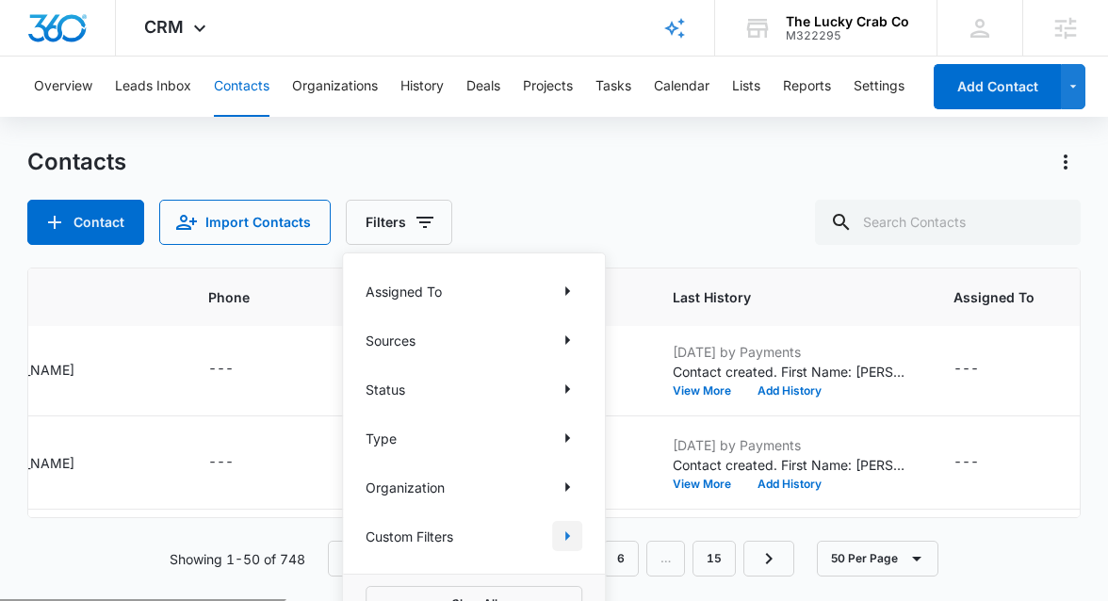
click at [559, 533] on icon "Show Custom Filters filters" at bounding box center [567, 536] width 23 height 23
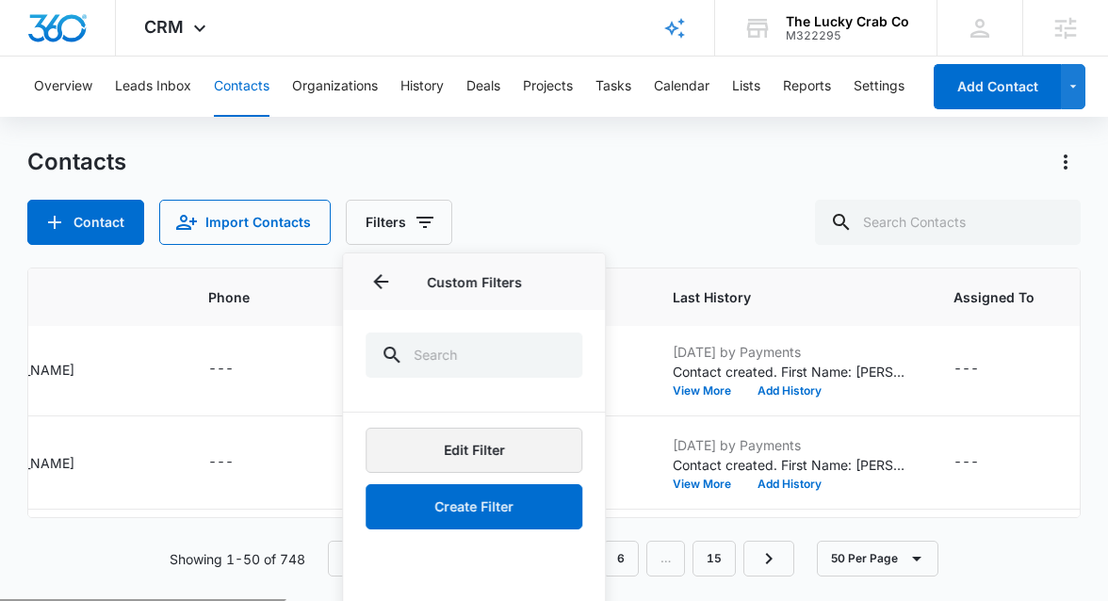
click at [468, 452] on button "Edit Filter" at bounding box center [474, 450] width 217 height 45
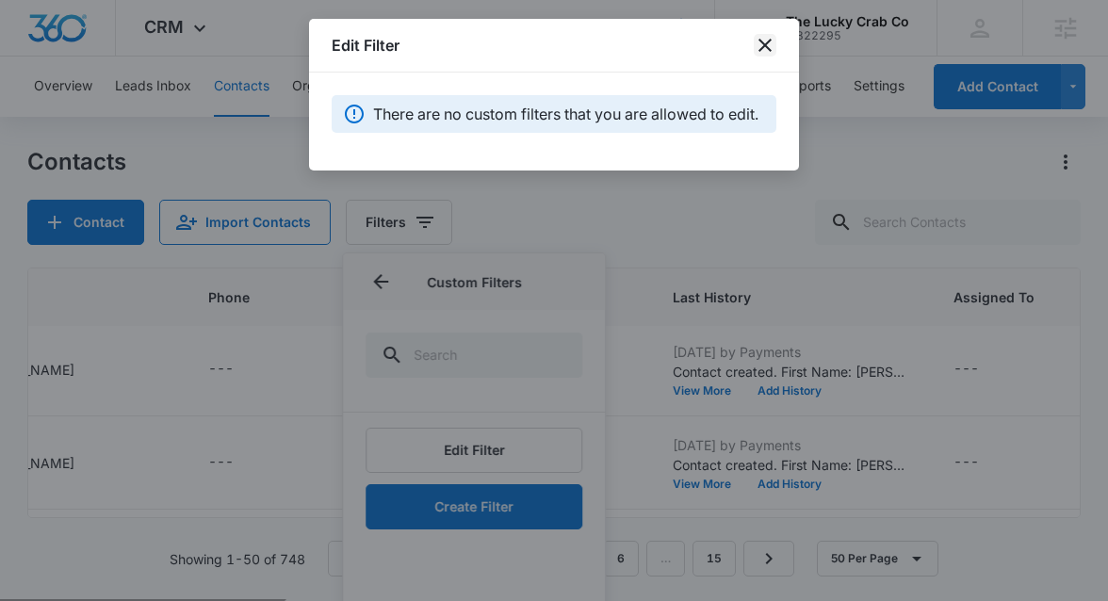
click at [760, 48] on icon "close" at bounding box center [765, 45] width 13 height 13
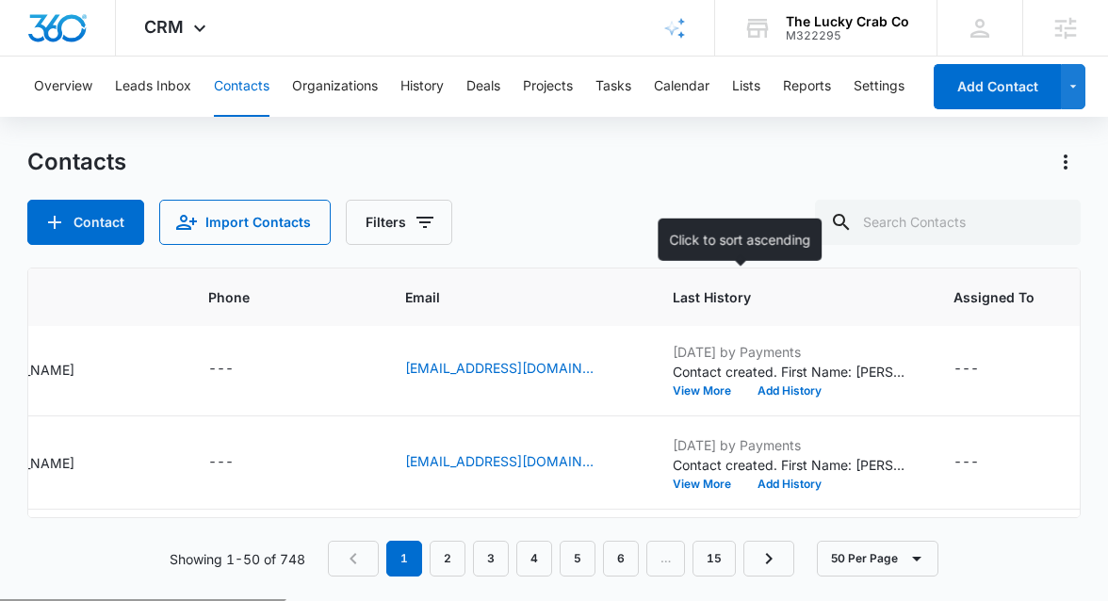
click at [695, 290] on span "Last History" at bounding box center [777, 297] width 208 height 20
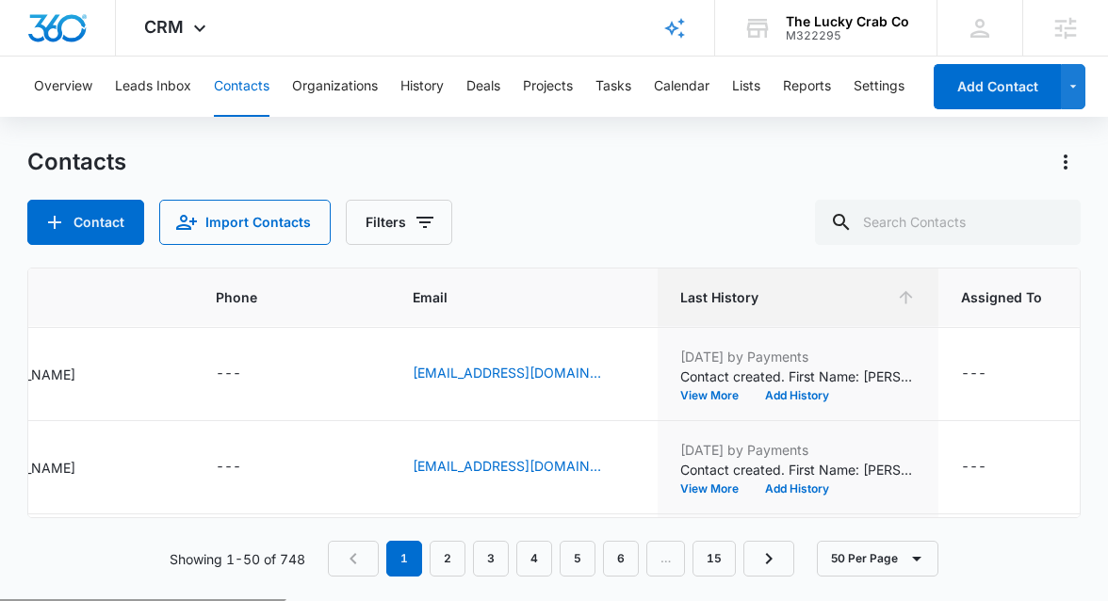
scroll to position [291, 287]
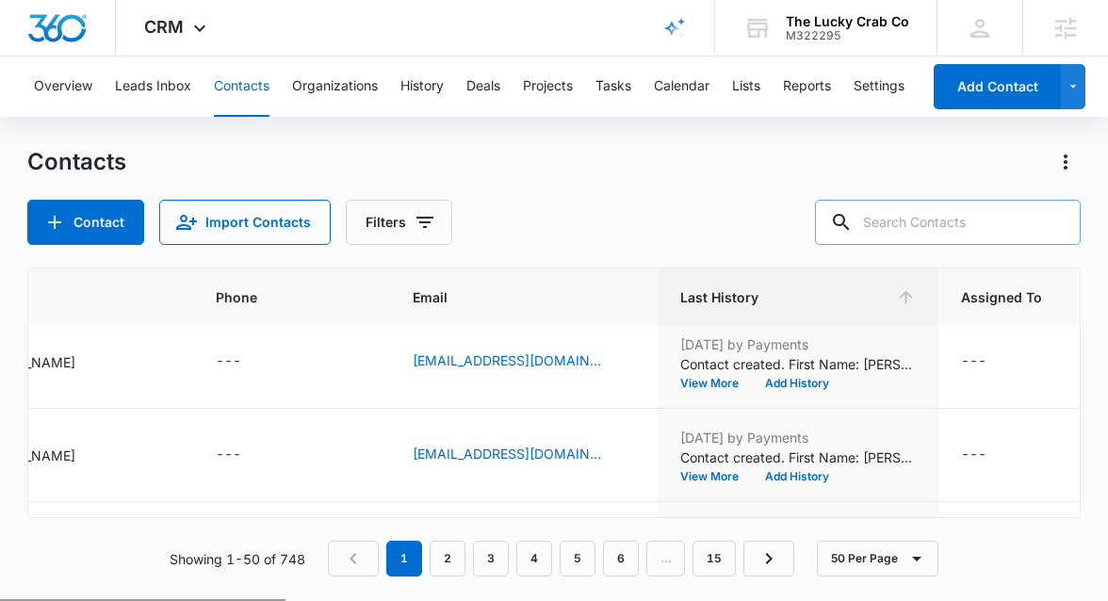
click at [916, 230] on input "text" at bounding box center [948, 222] width 266 height 45
type input "payments"
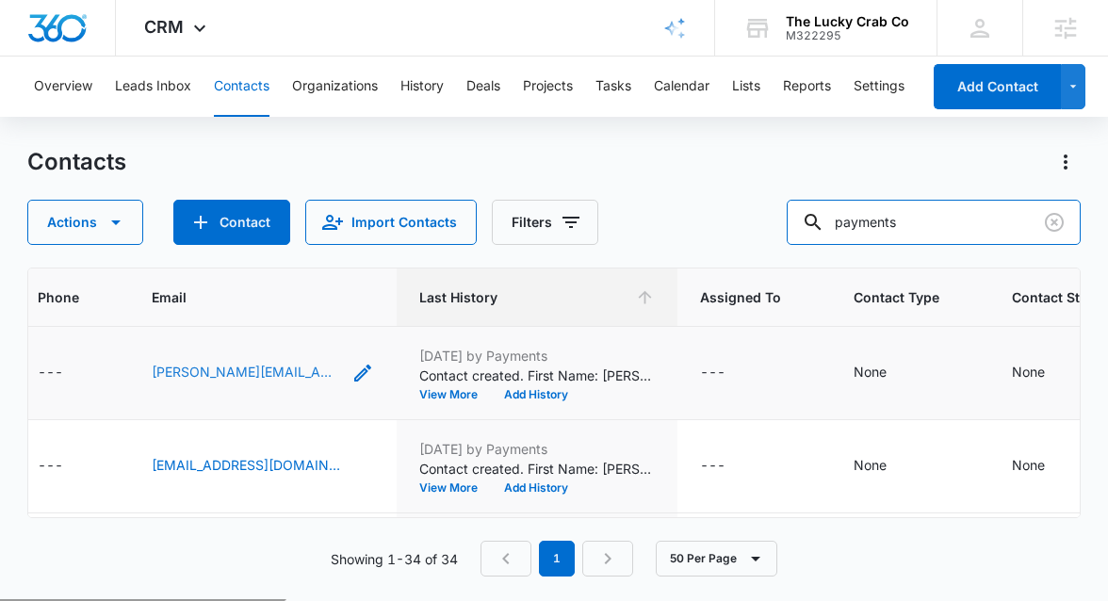
scroll to position [0, 822]
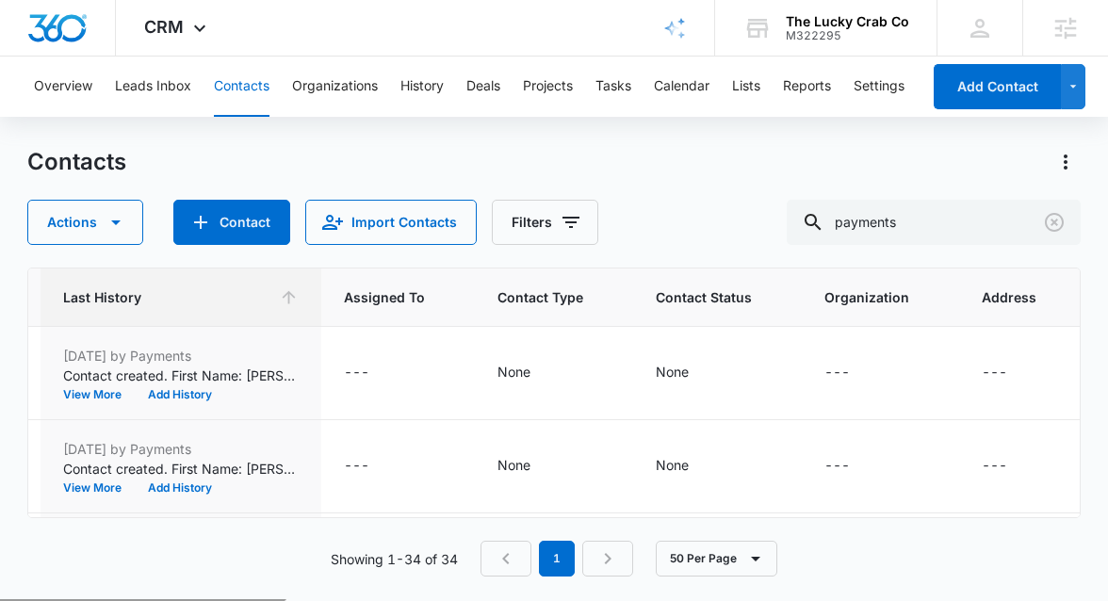
click at [309, 253] on div "Contacts Actions Contact Import Contacts Filters payments ID Contact Name Phone…" at bounding box center [553, 373] width 1053 height 452
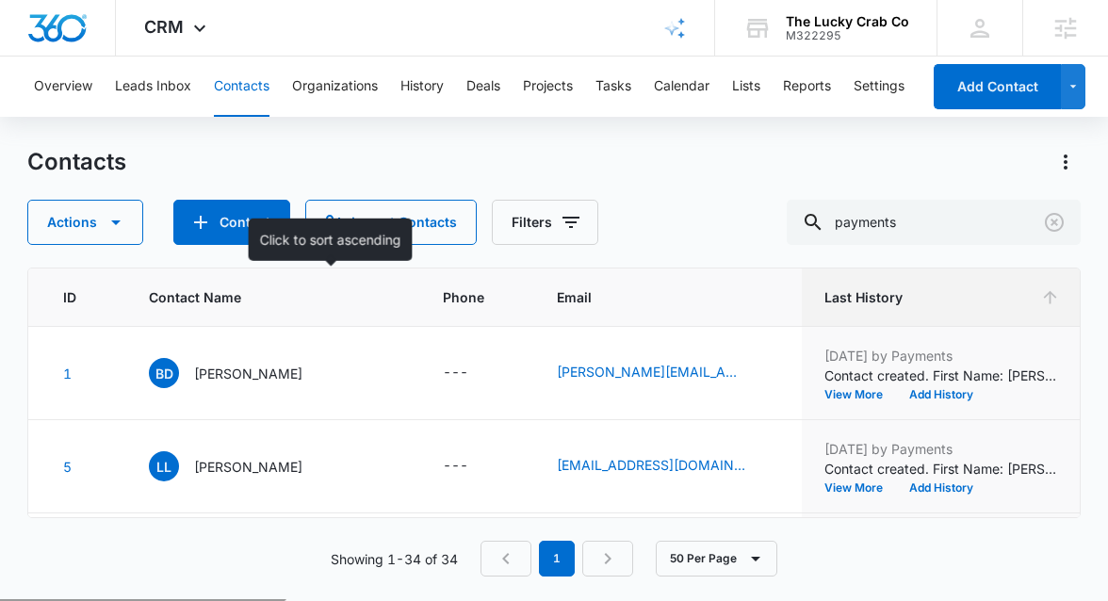
scroll to position [0, 0]
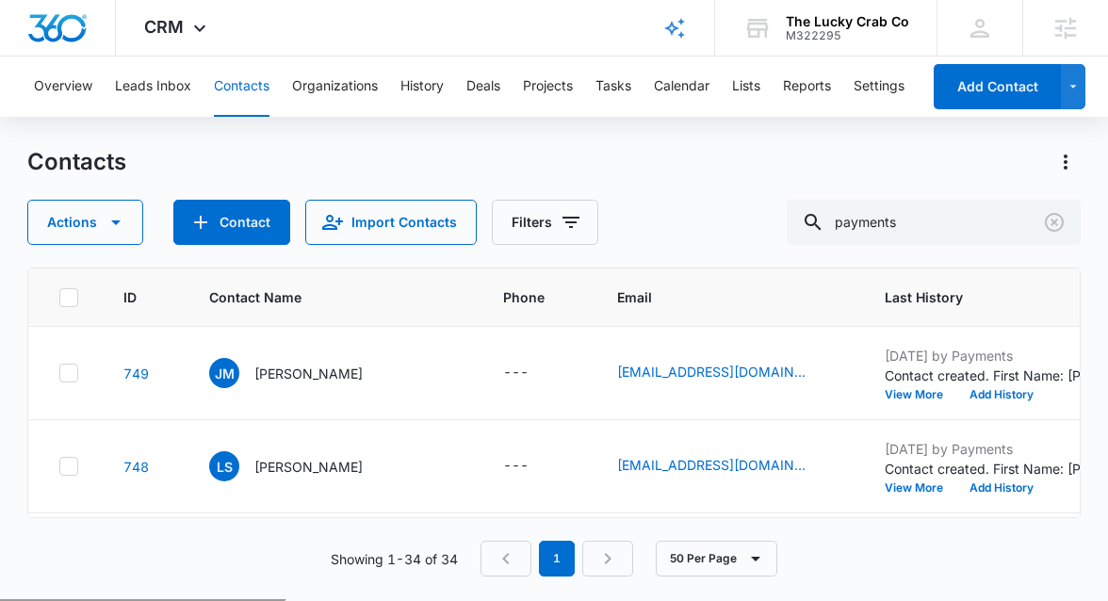
click at [75, 292] on icon at bounding box center [68, 297] width 17 height 17
click at [59, 297] on input "checkbox" at bounding box center [58, 297] width 1 height 1
checkbox input "true"
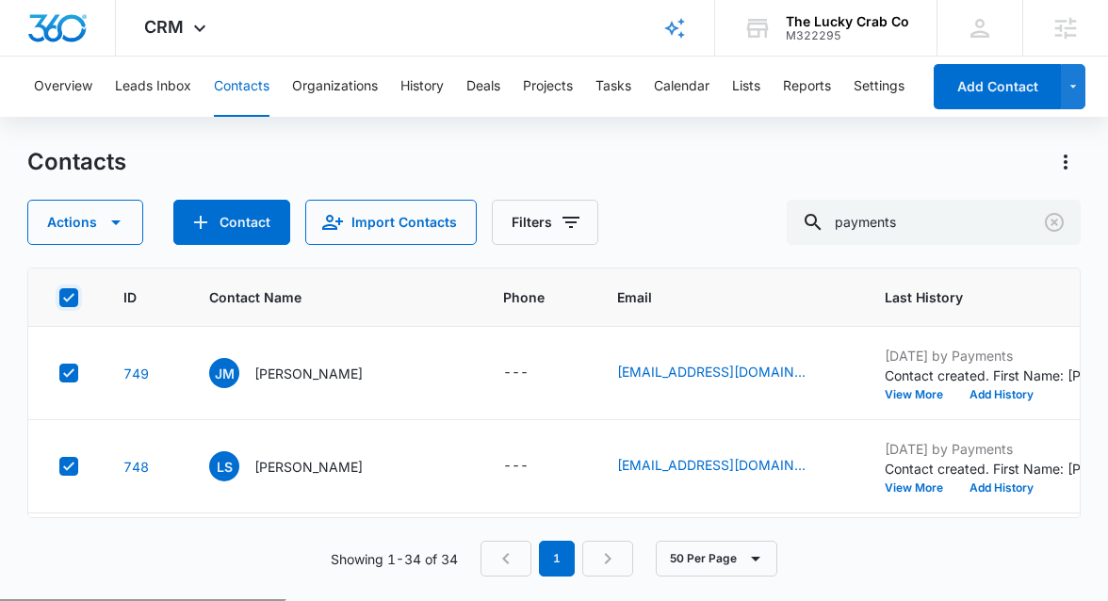
checkbox input "true"
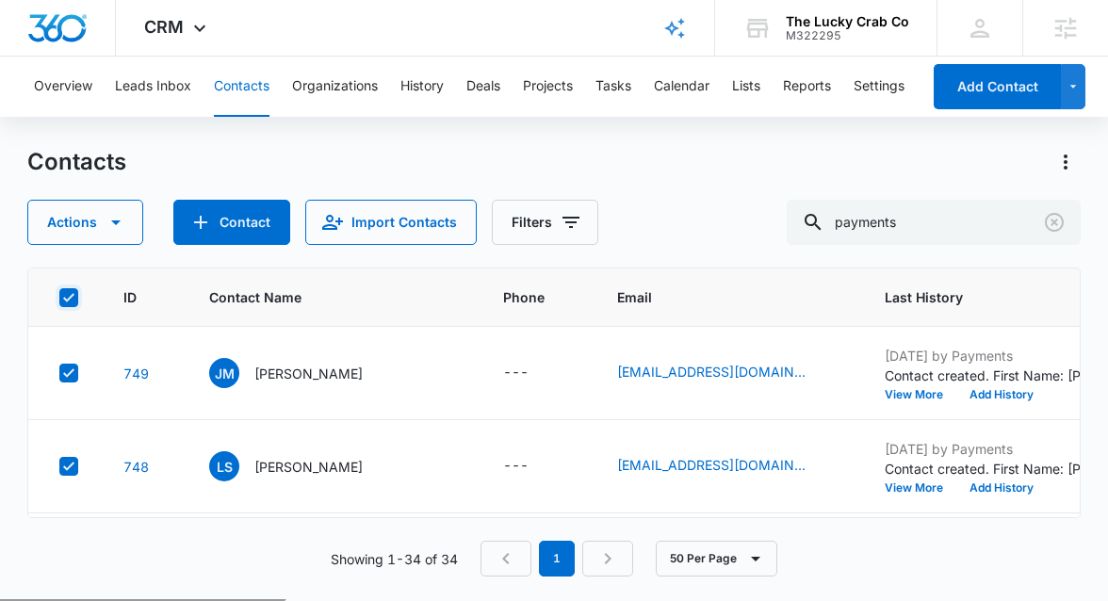
checkbox input "true"
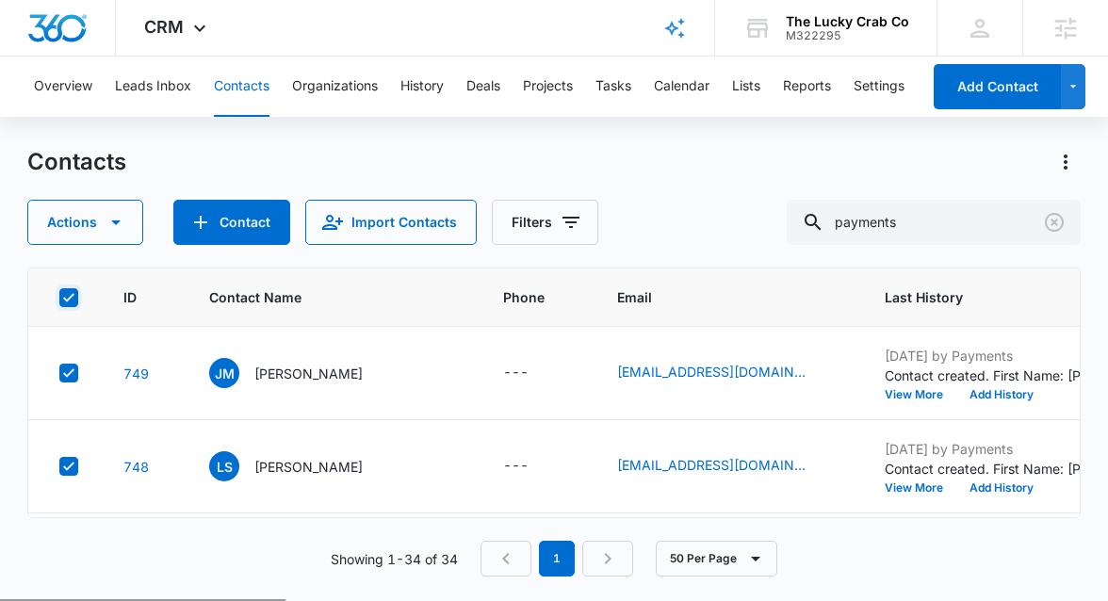
checkbox input "true"
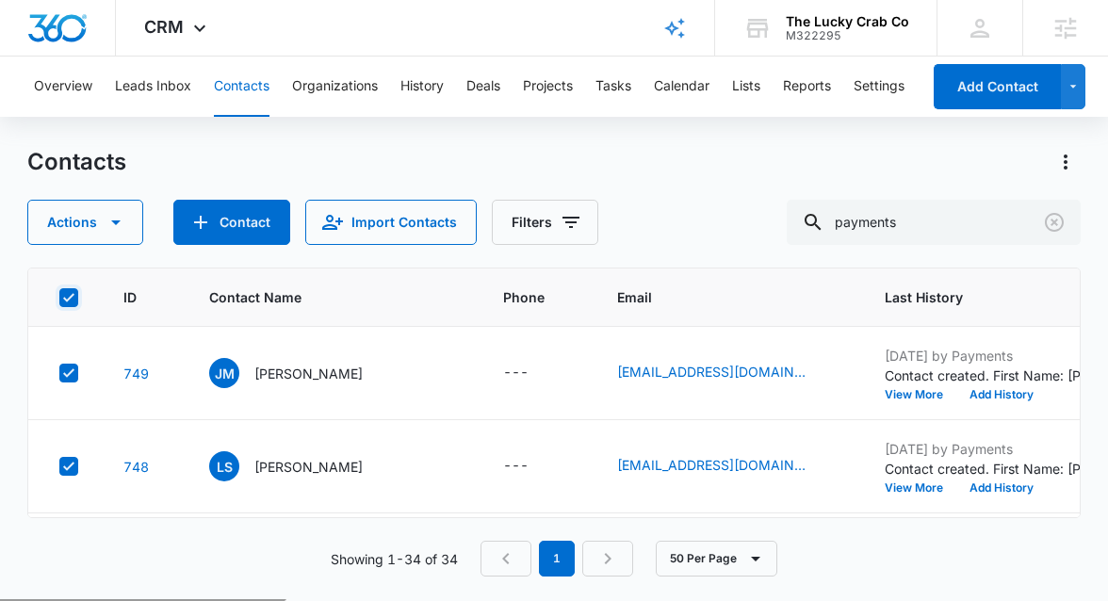
checkbox input "true"
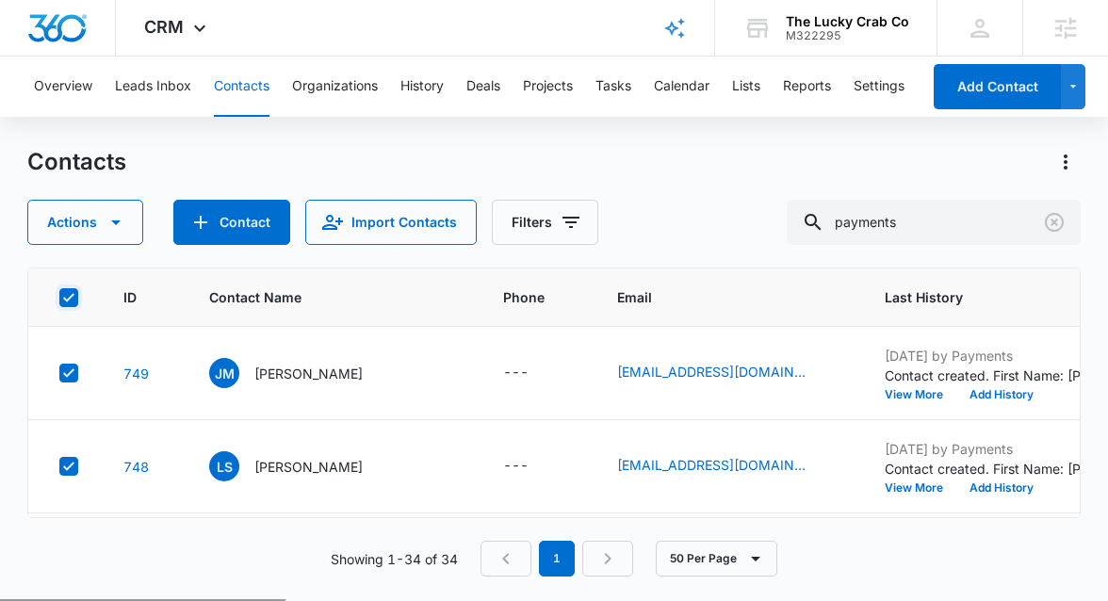
checkbox input "true"
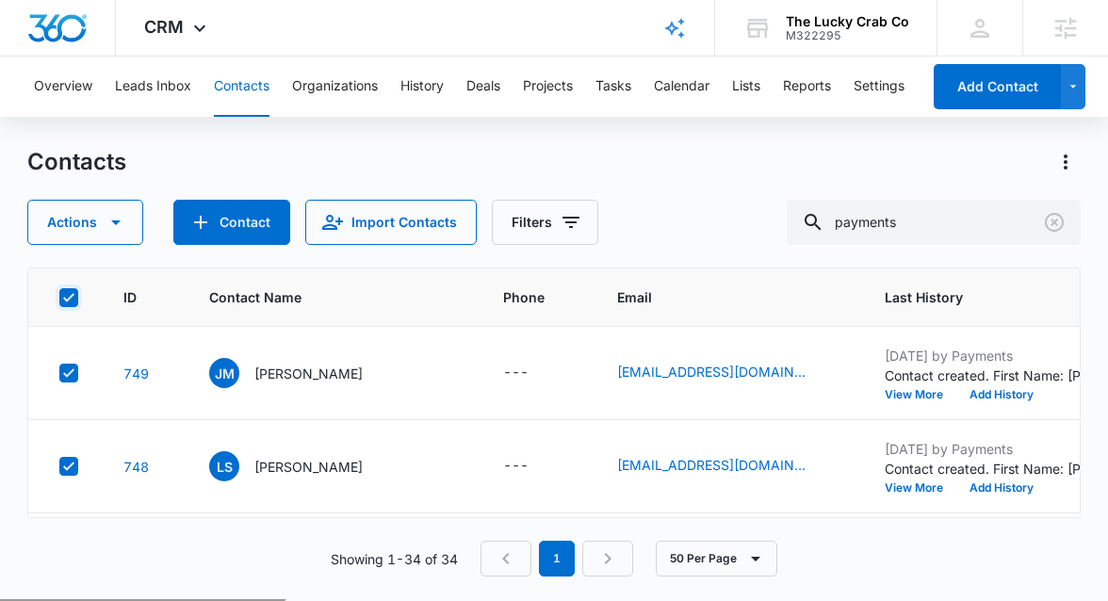
checkbox input "true"
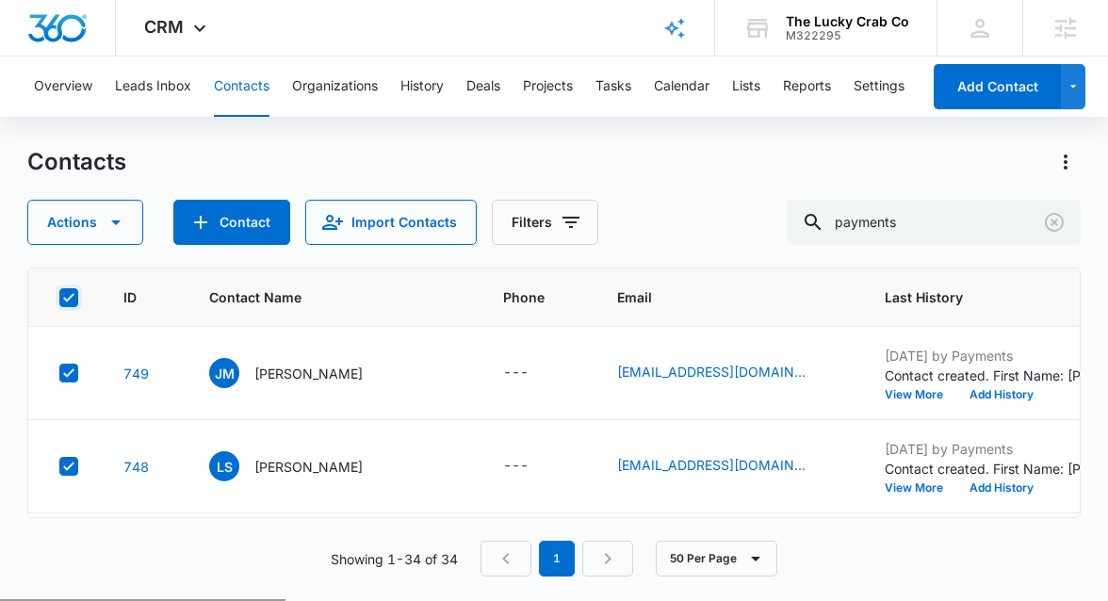
checkbox input "true"
click at [121, 230] on icon "button" at bounding box center [116, 222] width 23 height 23
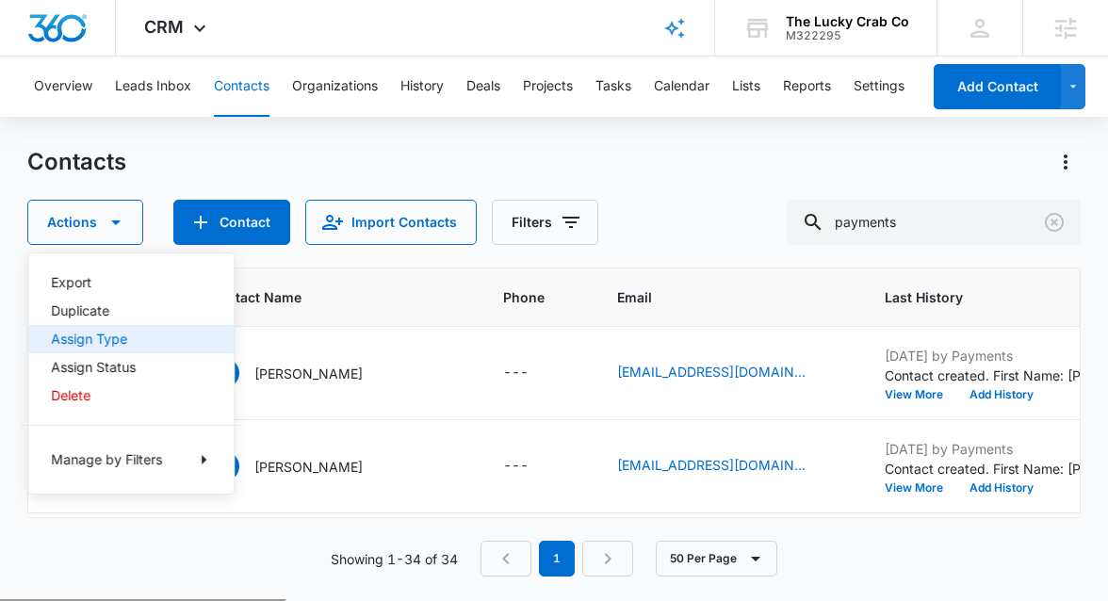
click at [119, 338] on div "Assign Type" at bounding box center [120, 339] width 138 height 13
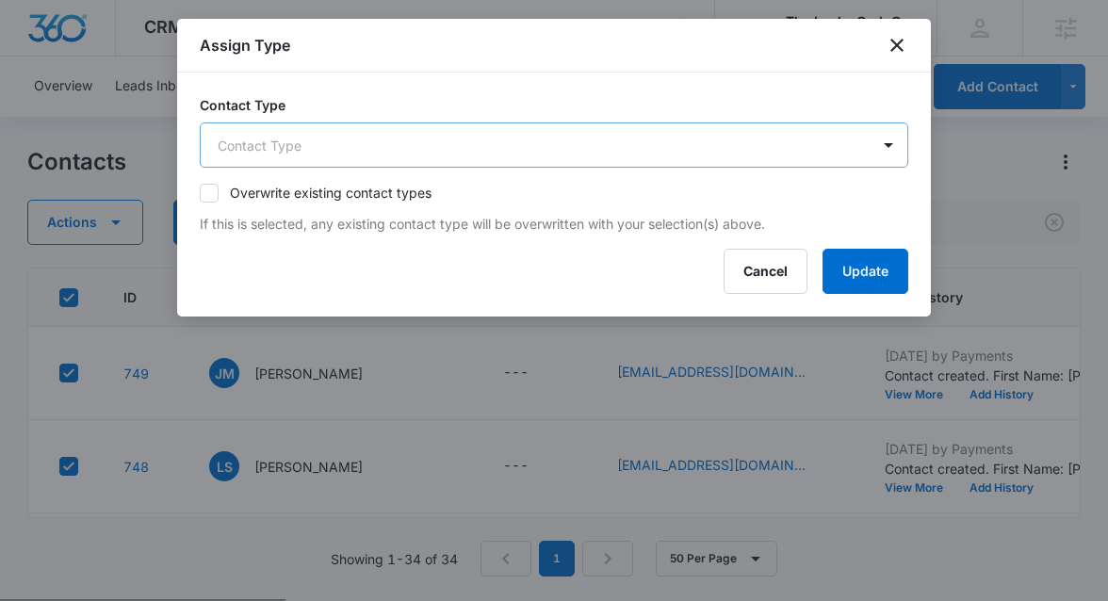
click at [400, 145] on body "CRM Apps Reputation Websites Forms CRM Email Social Shop Payments POS Content A…" at bounding box center [554, 374] width 1108 height 749
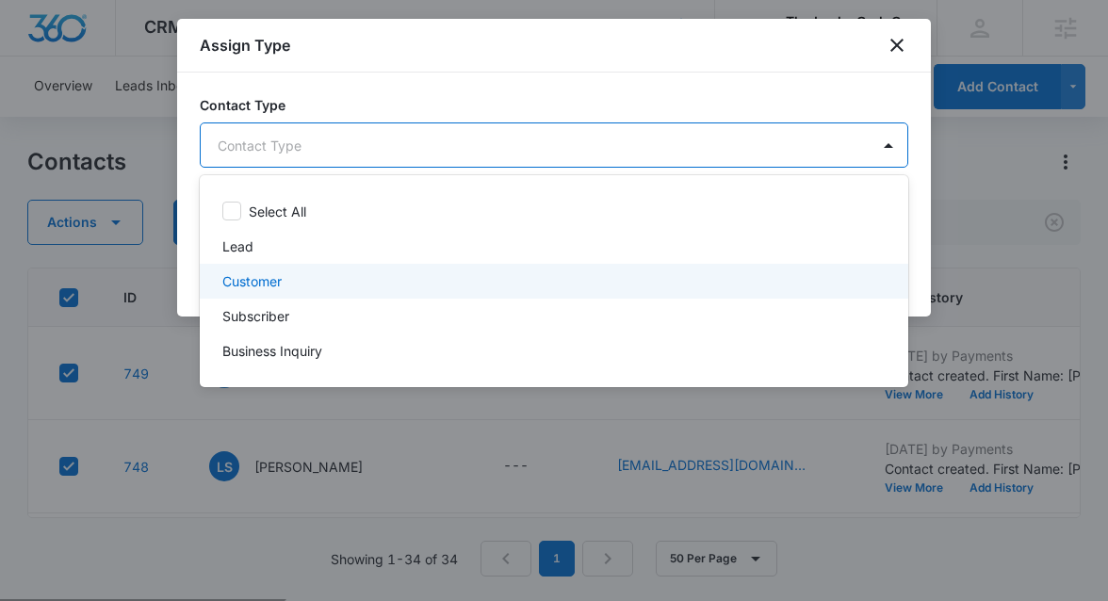
click at [334, 291] on div "Customer" at bounding box center [554, 281] width 709 height 35
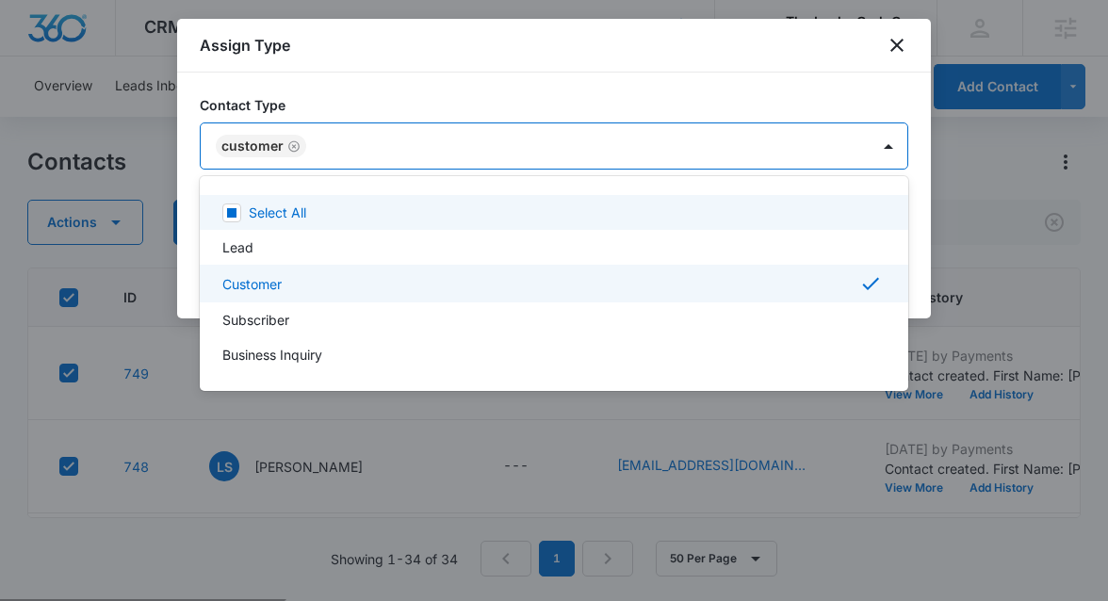
click at [378, 89] on div at bounding box center [554, 300] width 1108 height 601
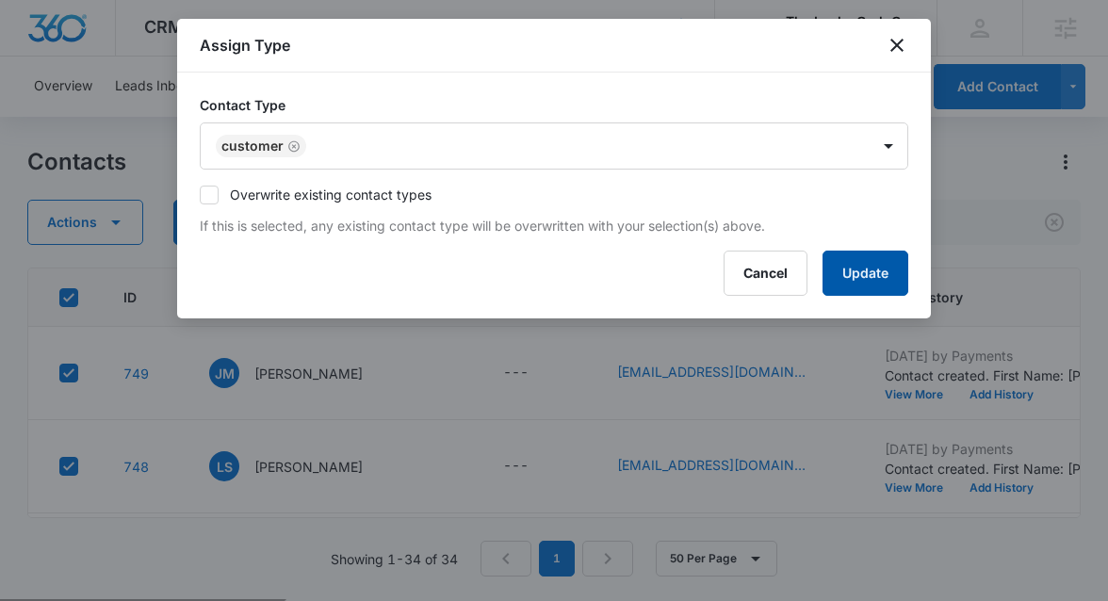
click at [843, 284] on button "Update" at bounding box center [866, 273] width 86 height 45
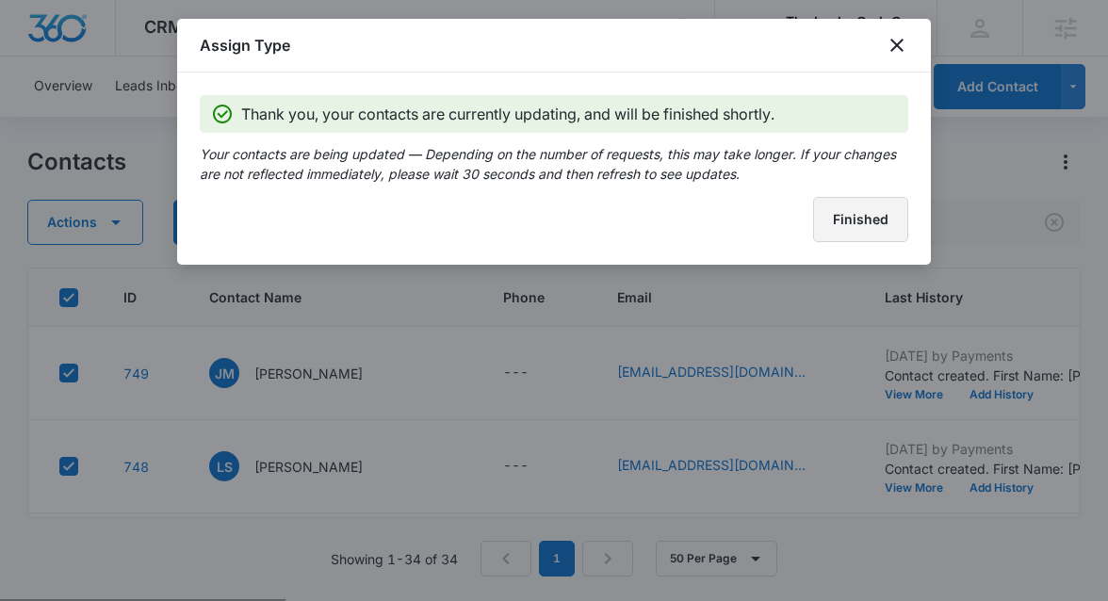
click at [868, 231] on button "Finished" at bounding box center [860, 219] width 95 height 45
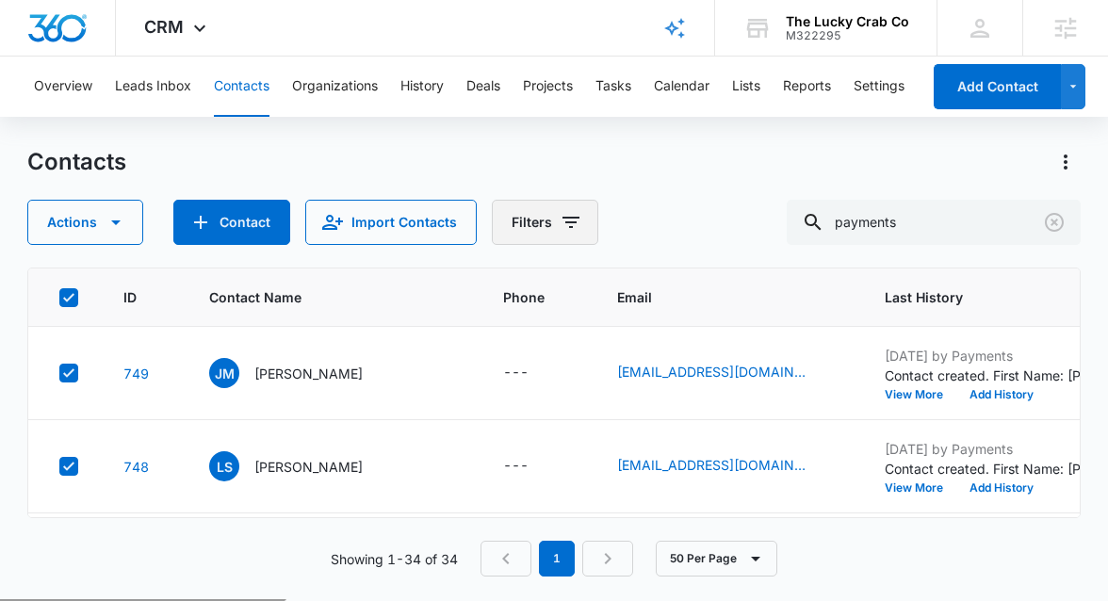
click at [505, 218] on button "Filters" at bounding box center [545, 222] width 106 height 45
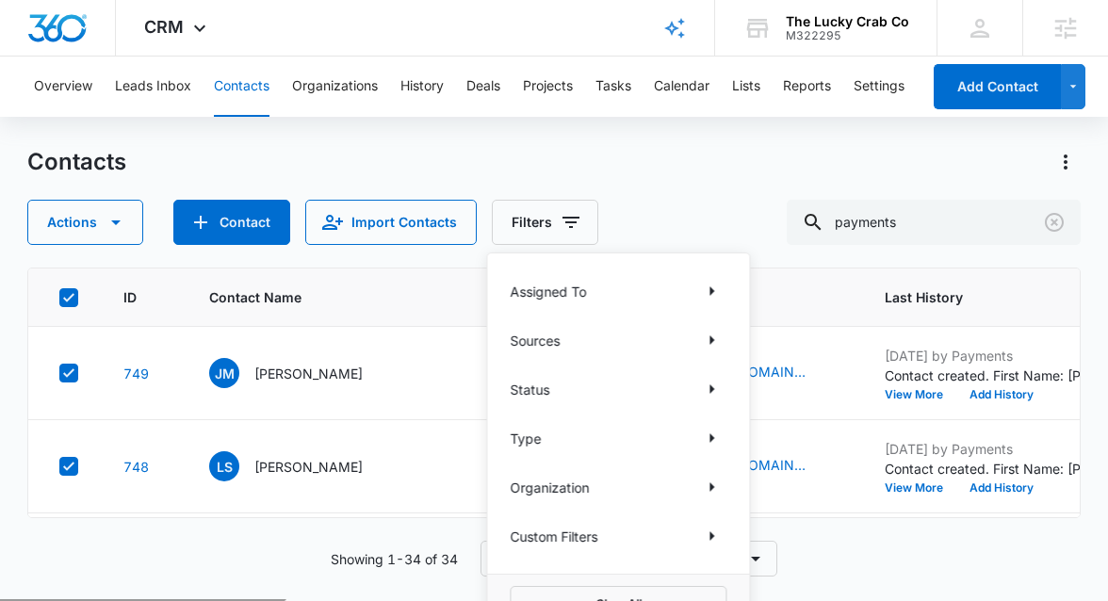
click at [543, 338] on p "Sources" at bounding box center [535, 341] width 50 height 20
click at [704, 436] on icon "Show Type filters" at bounding box center [711, 438] width 23 height 23
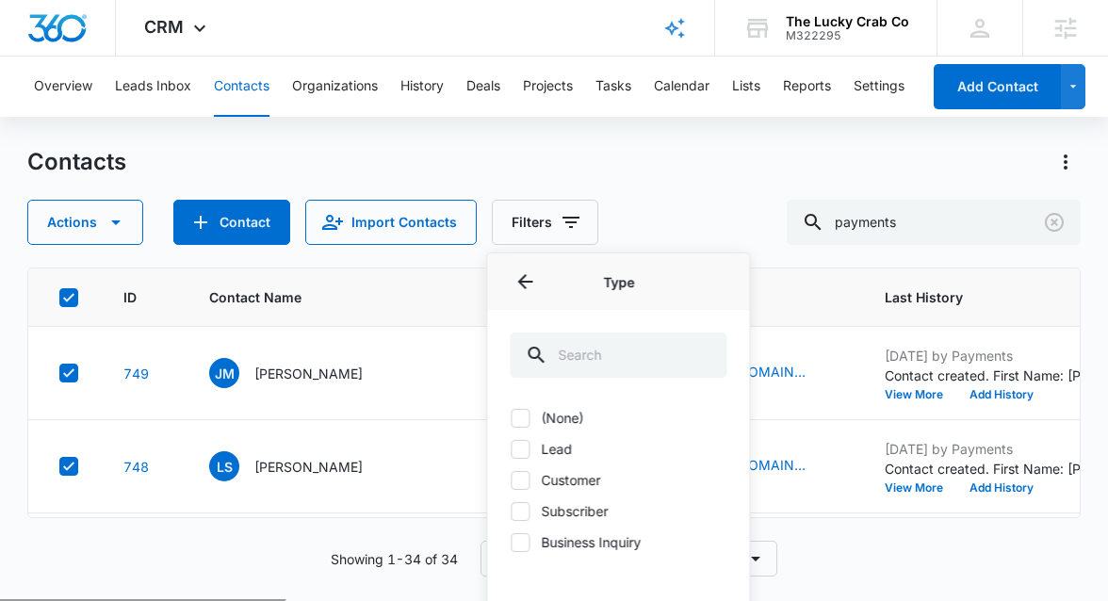
click at [517, 415] on icon at bounding box center [520, 418] width 17 height 17
click at [511, 417] on input "(None)" at bounding box center [510, 417] width 1 height 1
checkbox input "true"
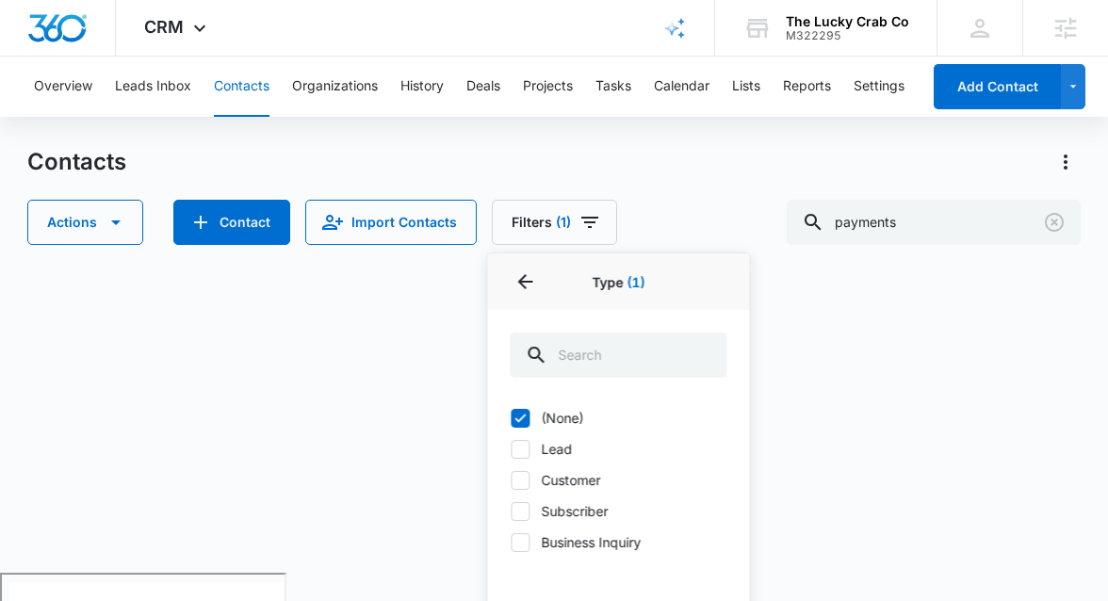
click at [595, 163] on div "Contacts" at bounding box center [553, 162] width 1053 height 30
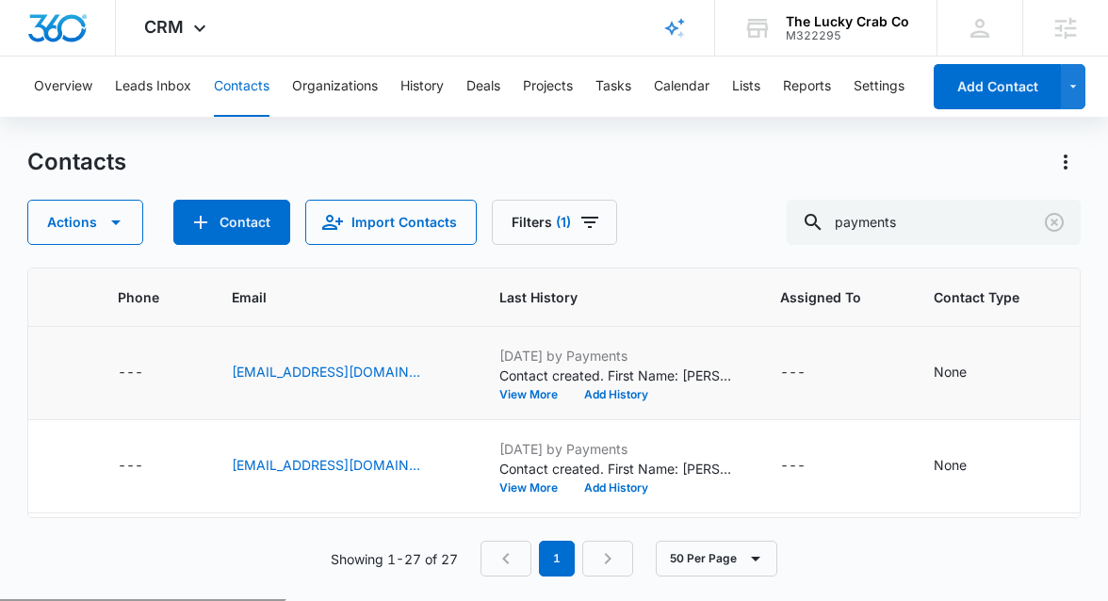
scroll to position [0, 460]
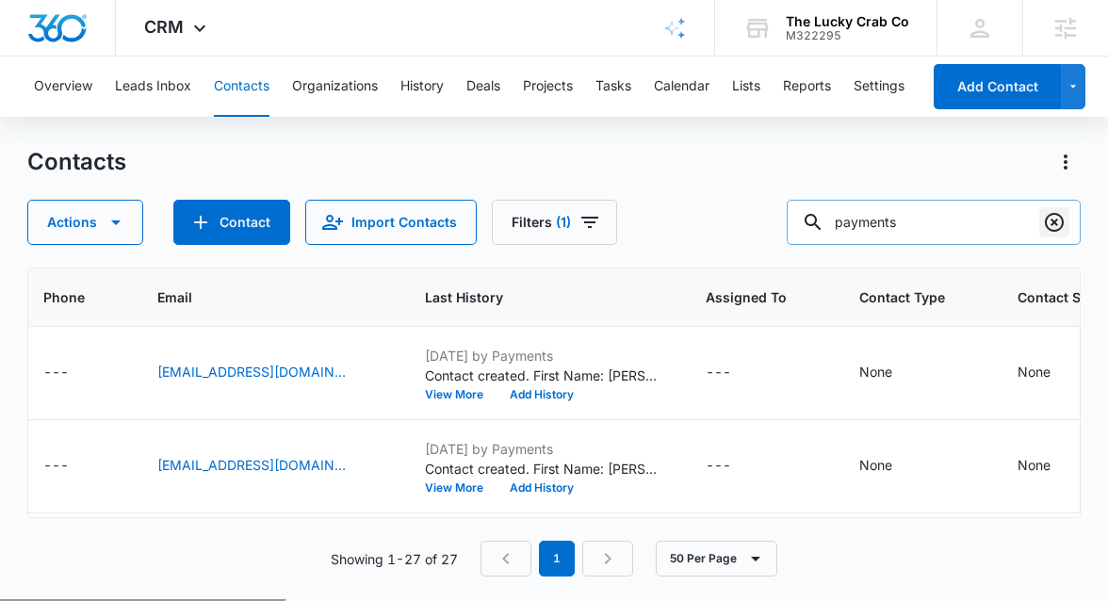
click at [1058, 229] on icon "Clear" at bounding box center [1054, 222] width 19 height 19
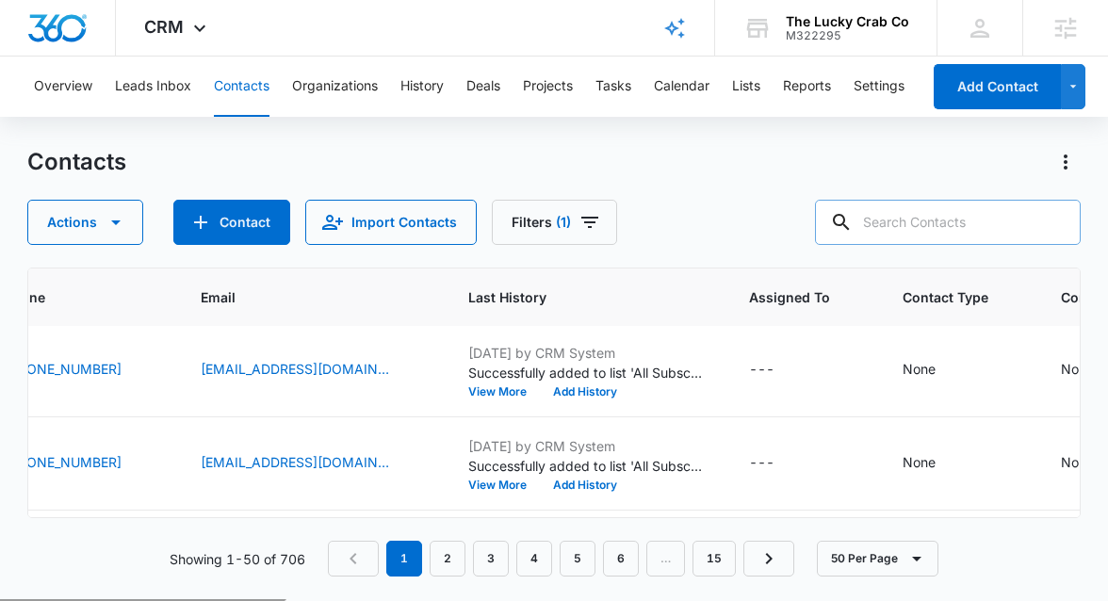
scroll to position [3503, 493]
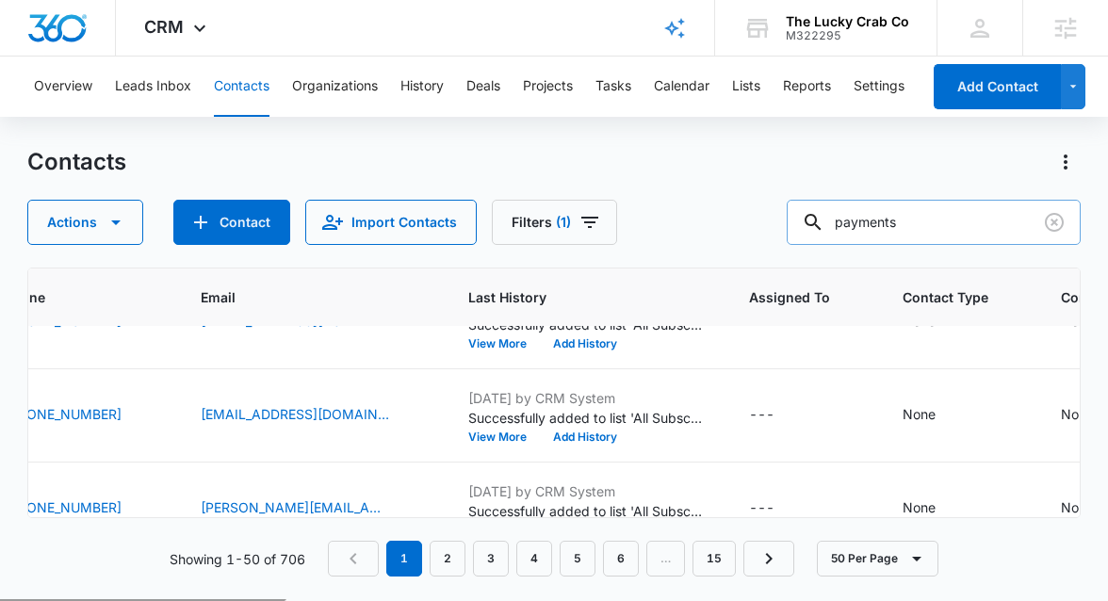
type input "payments"
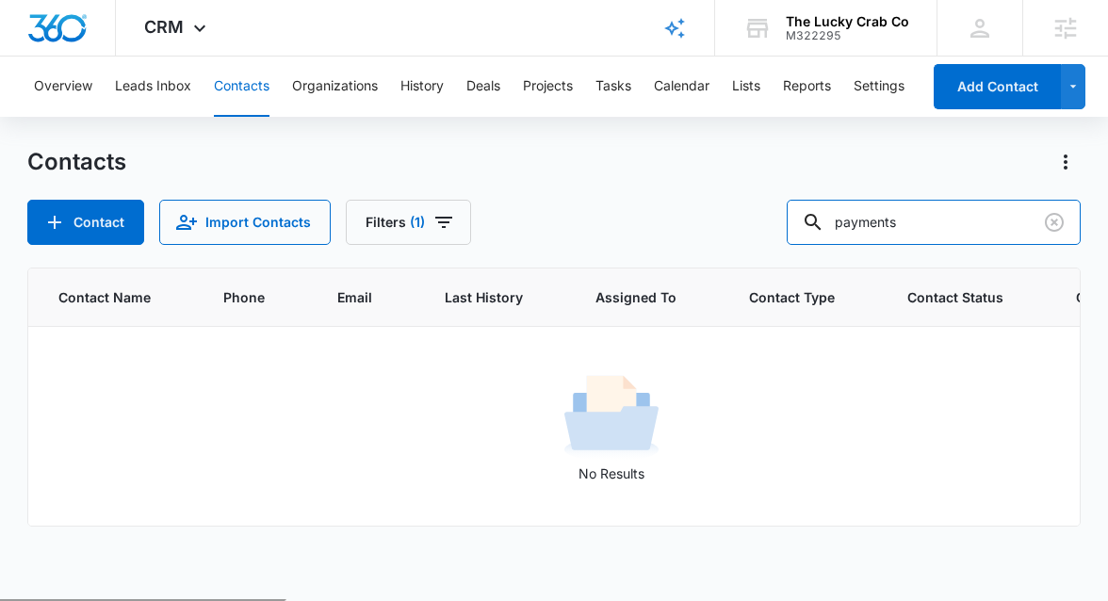
scroll to position [0, 0]
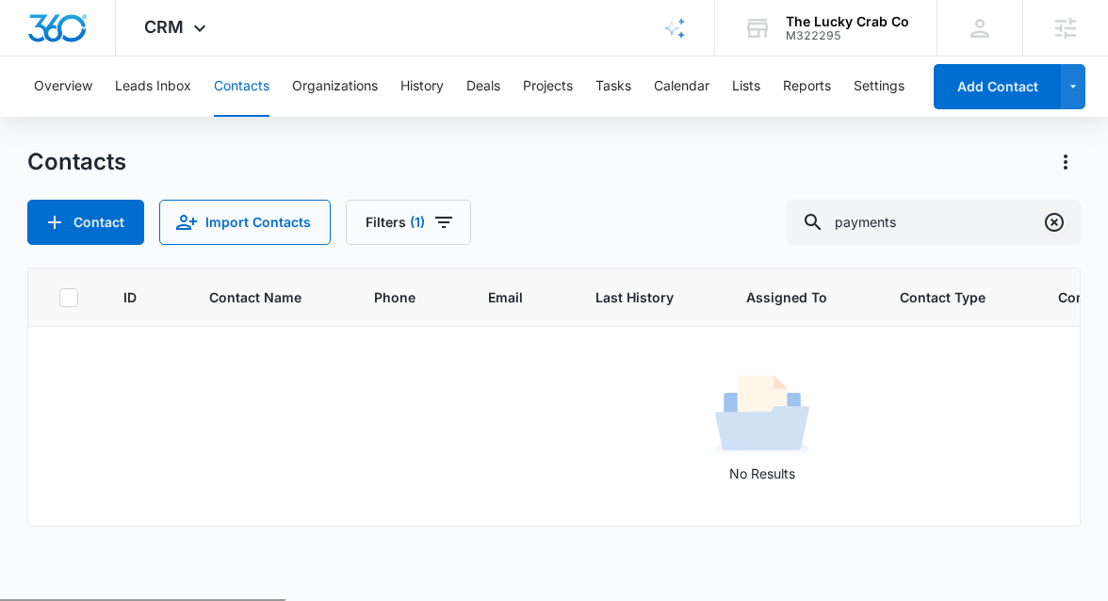
click at [1061, 224] on icon "Clear" at bounding box center [1054, 222] width 19 height 19
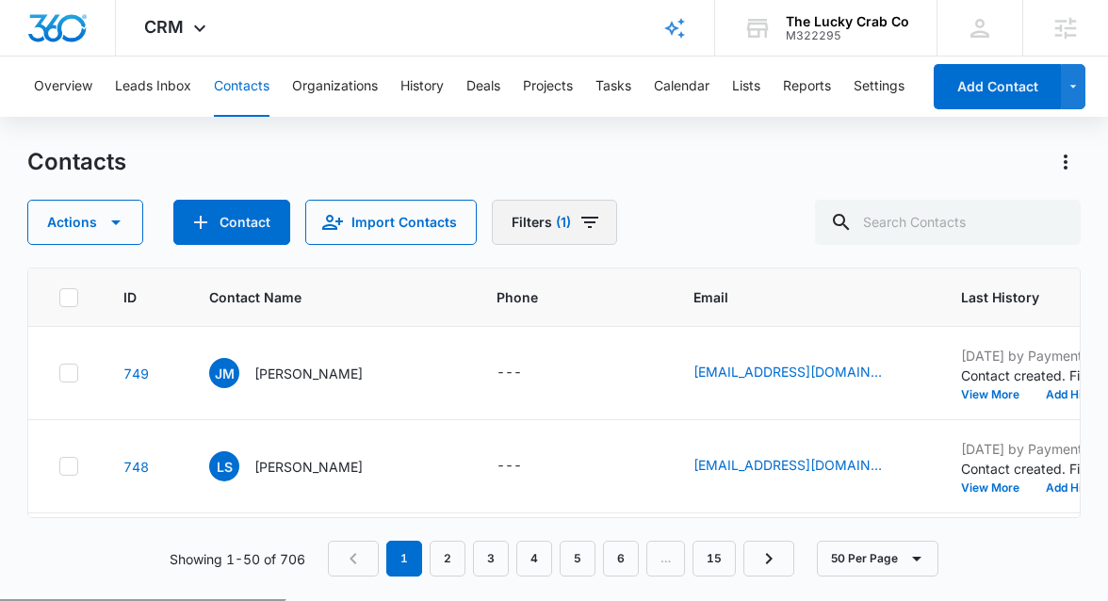
click at [580, 228] on icon "Filters" at bounding box center [590, 222] width 23 height 23
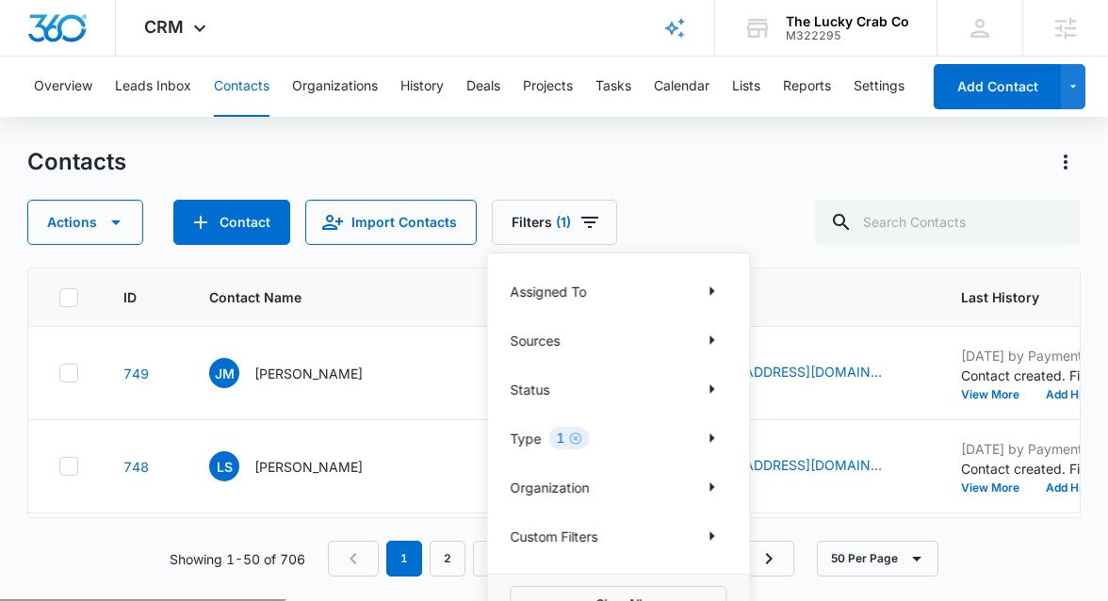
click at [582, 434] on div "1" at bounding box center [568, 438] width 41 height 23
click at [576, 438] on icon "Clear" at bounding box center [575, 439] width 14 height 14
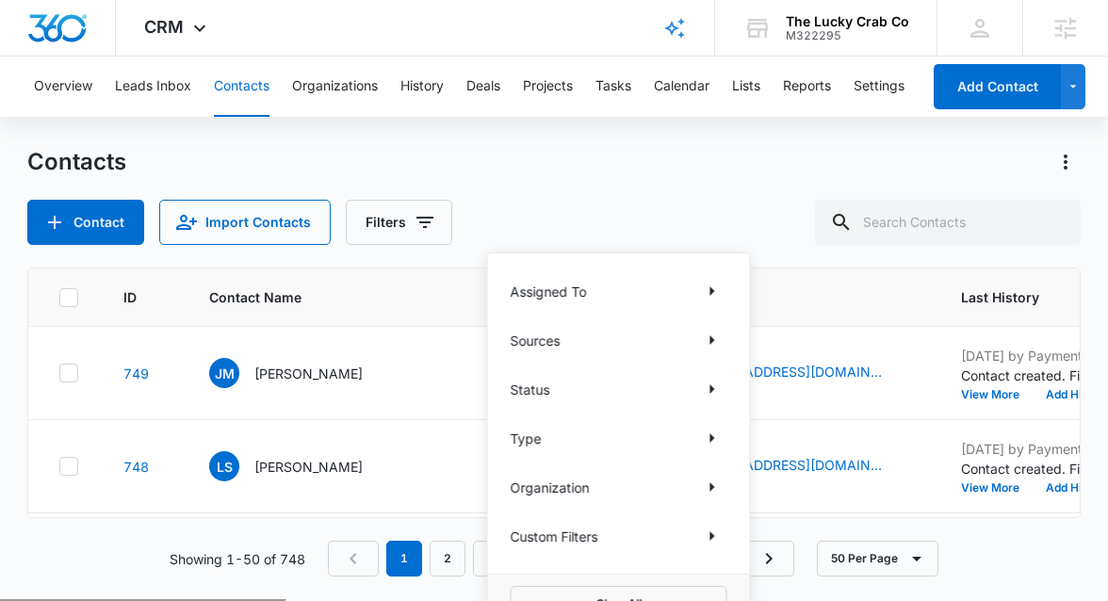
click at [545, 437] on div "Type" at bounding box center [618, 438] width 217 height 30
click at [709, 433] on icon "Show Type filters" at bounding box center [711, 438] width 23 height 23
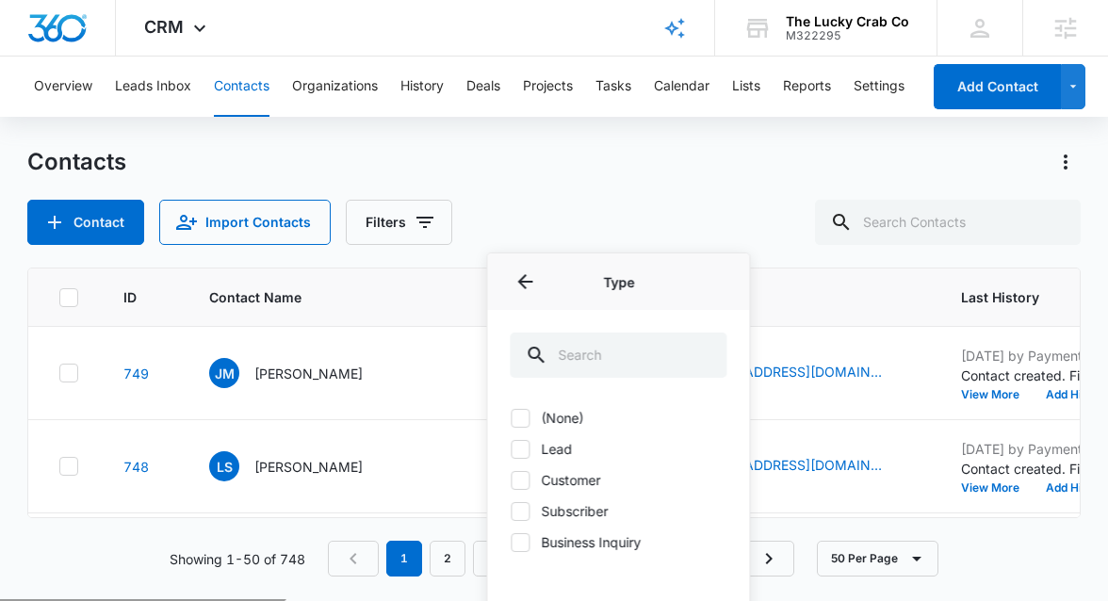
click at [515, 417] on icon at bounding box center [520, 418] width 17 height 17
click at [511, 417] on input "(None)" at bounding box center [510, 417] width 1 height 1
checkbox input "true"
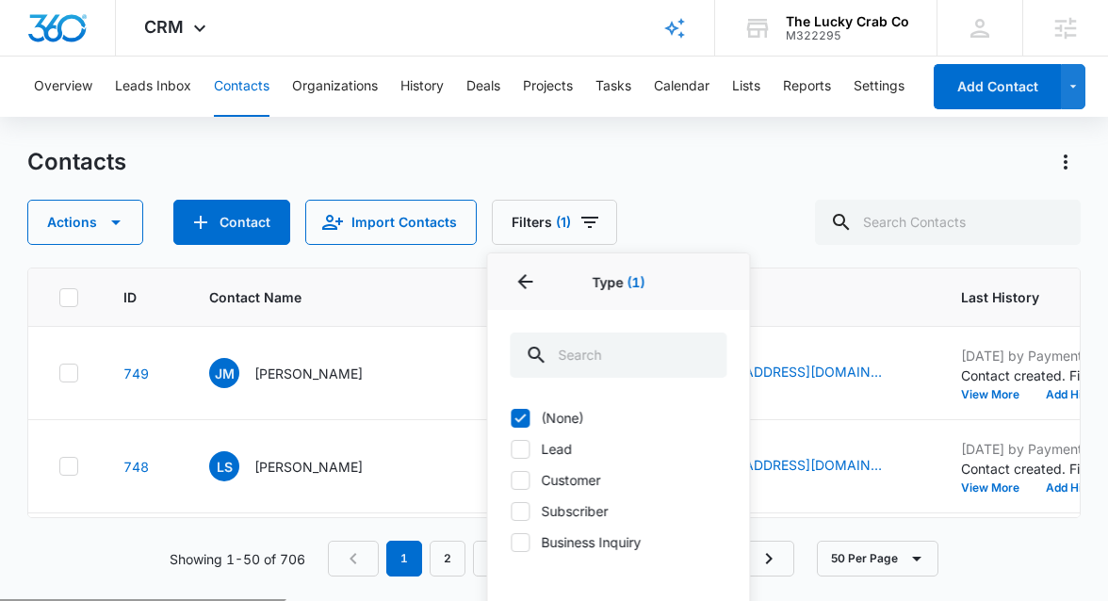
click at [449, 485] on div "ID Contact Name Phone Email Last History Assigned To Contact Type Contact Statu…" at bounding box center [553, 393] width 1053 height 251
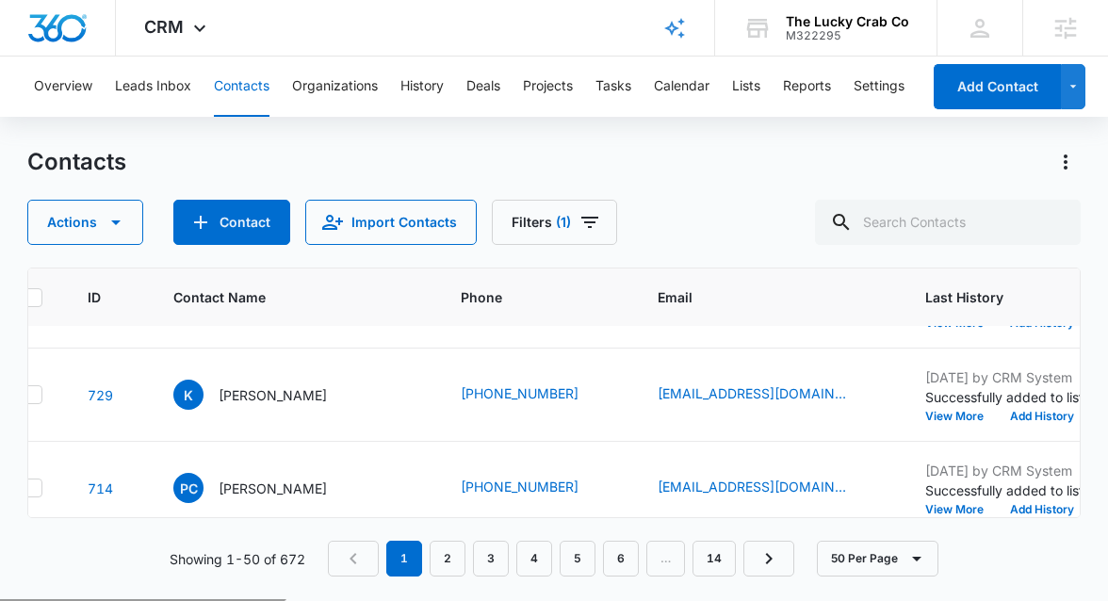
scroll to position [72, 0]
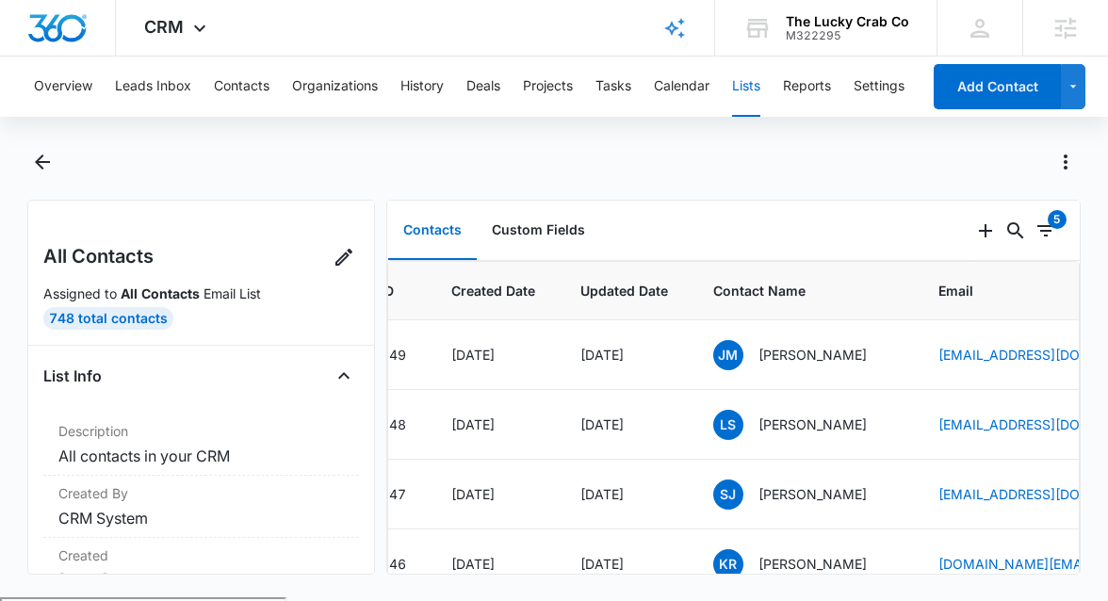
scroll to position [0, 54]
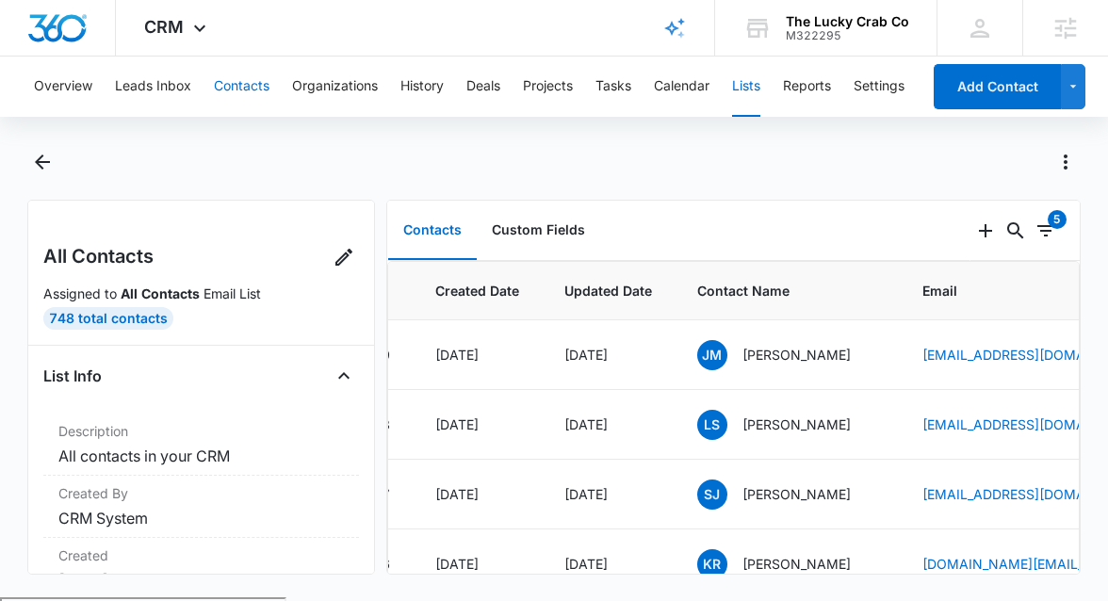
click at [255, 91] on button "Contacts" at bounding box center [242, 87] width 56 height 60
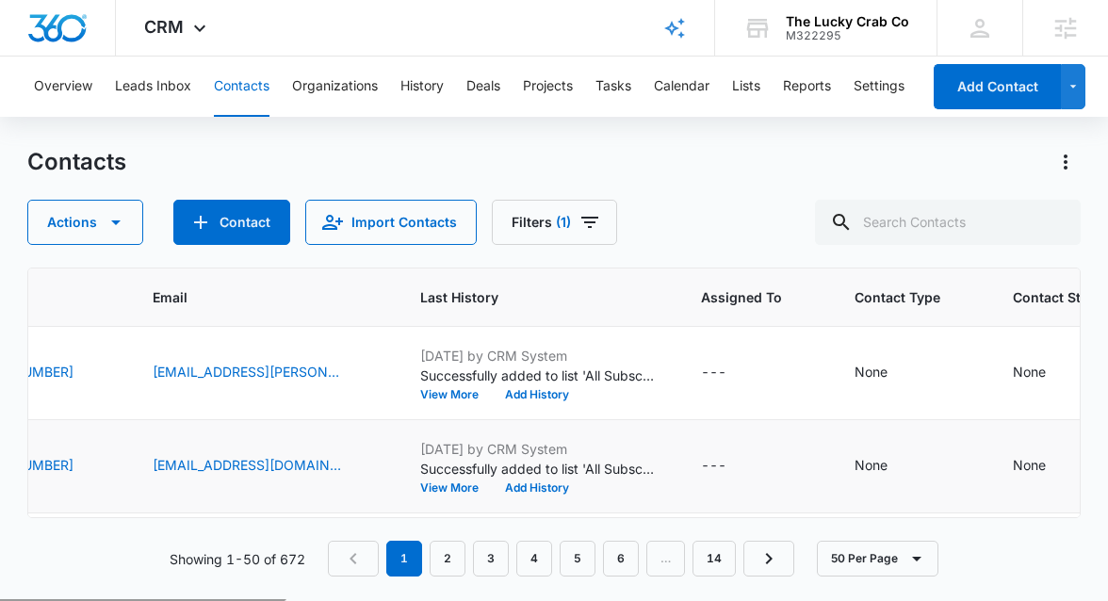
scroll to position [0, 546]
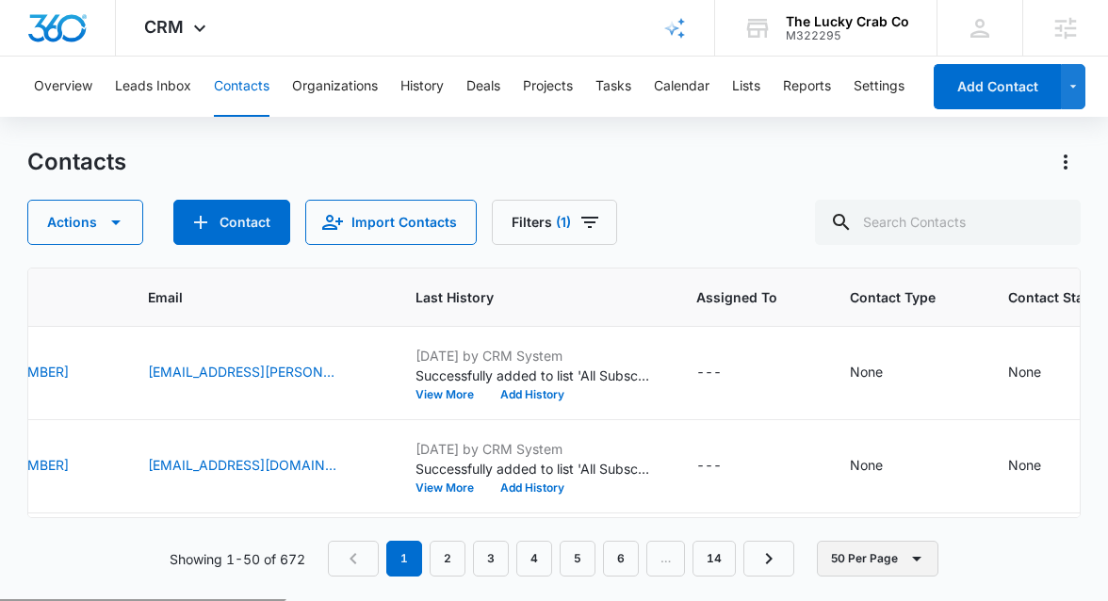
click at [846, 556] on button "50 Per Page" at bounding box center [878, 559] width 122 height 36
click at [845, 510] on div "50 Per Page" at bounding box center [880, 503] width 77 height 13
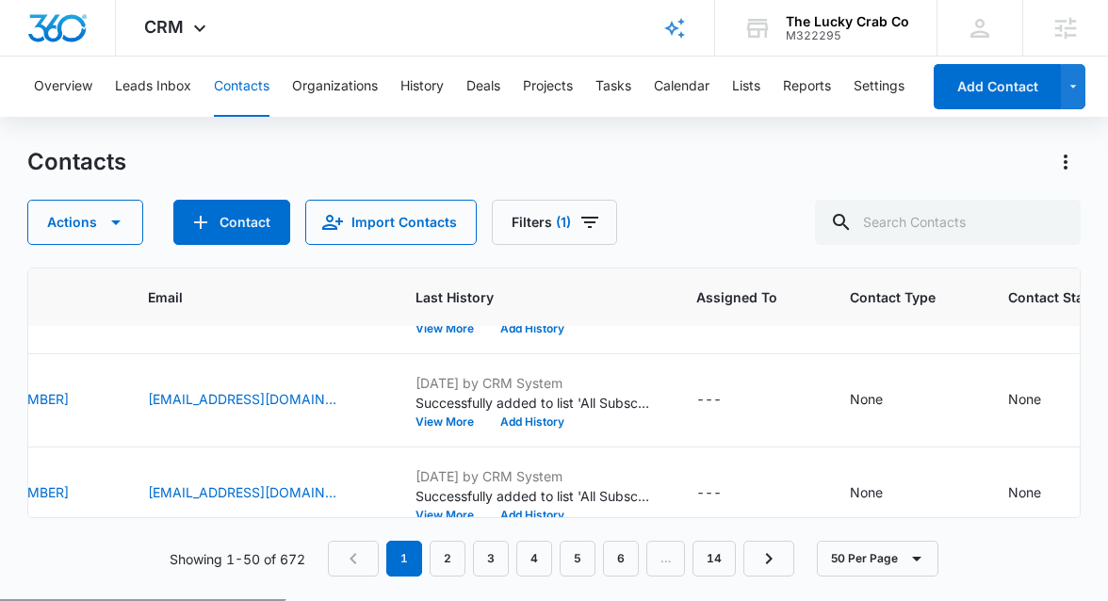
scroll to position [4463, 546]
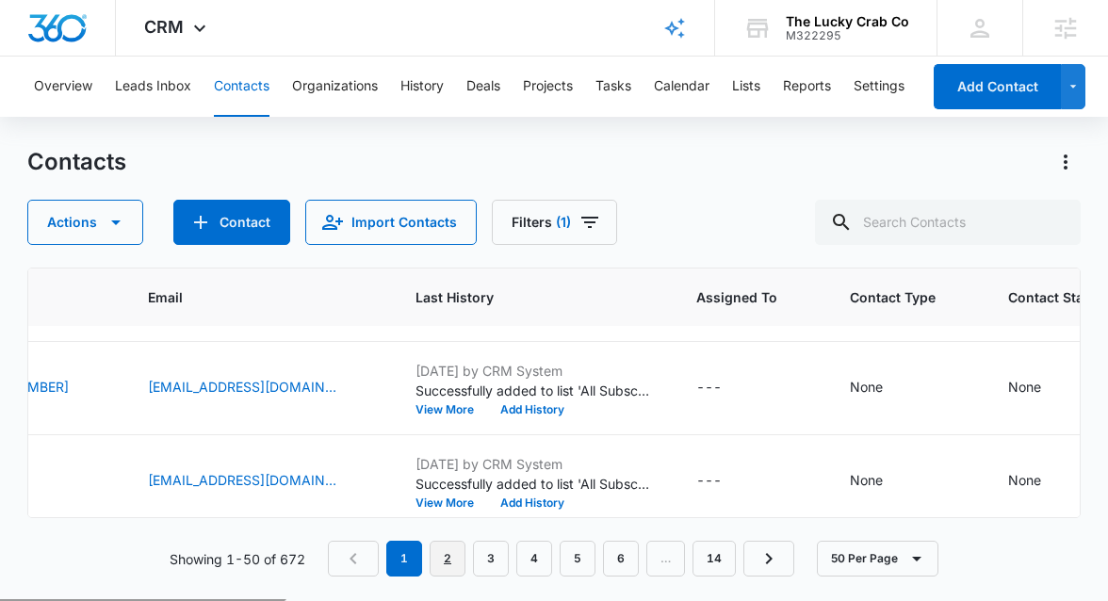
click at [451, 551] on link "2" at bounding box center [448, 559] width 36 height 36
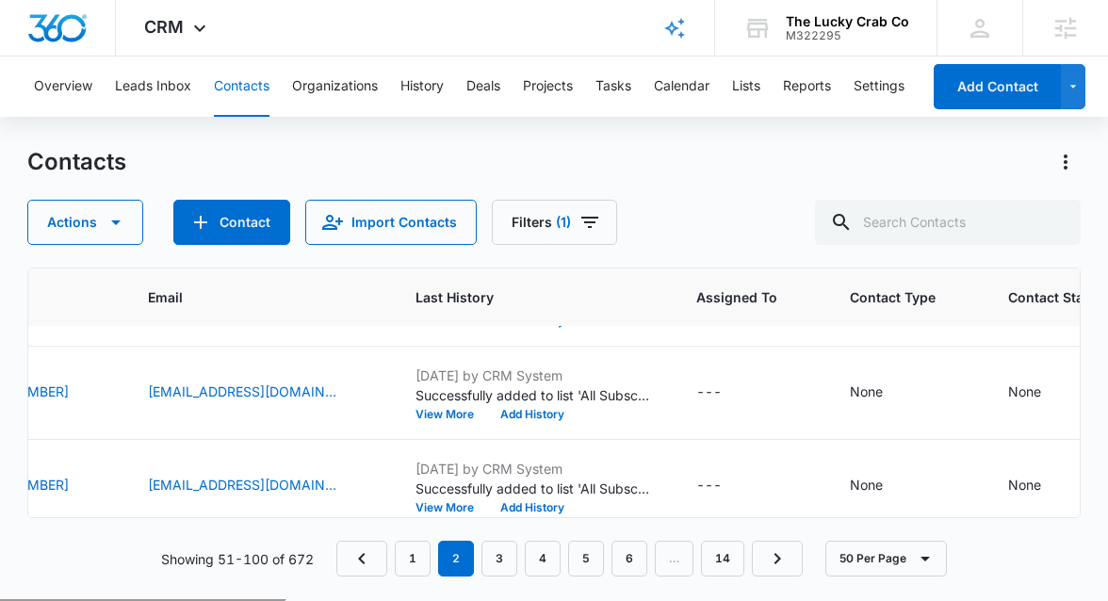
scroll to position [259, 546]
click at [436, 506] on button "View More" at bounding box center [452, 508] width 72 height 11
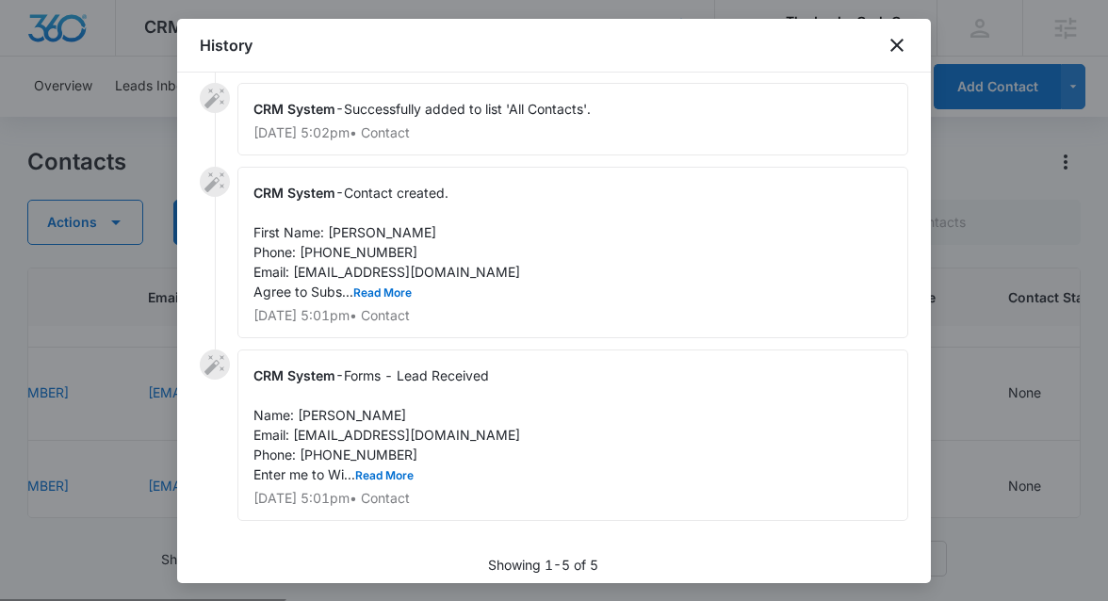
scroll to position [178, 0]
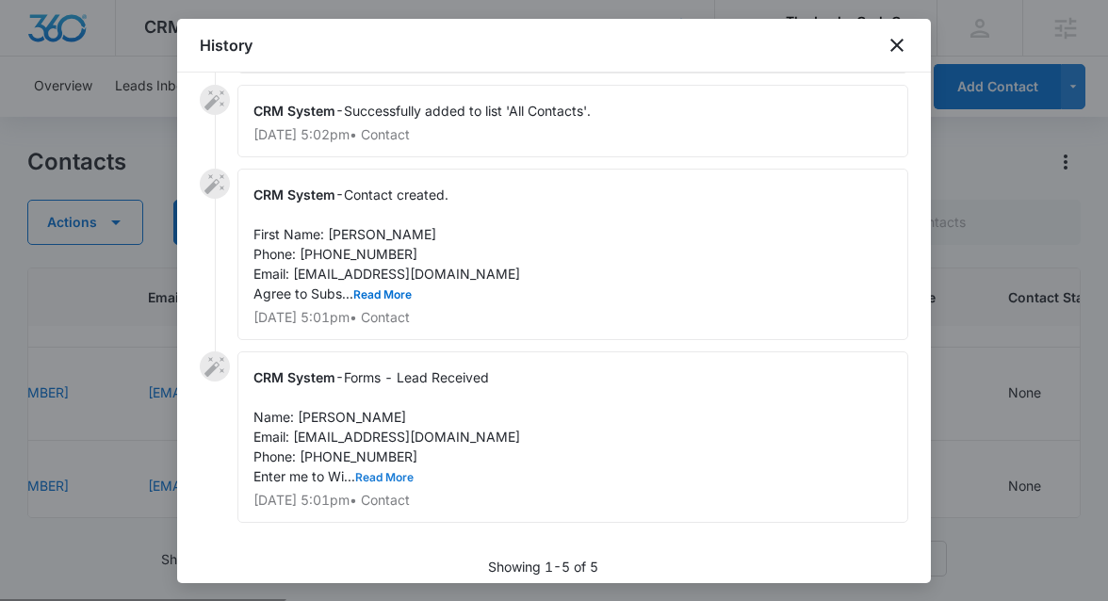
click at [399, 478] on button "Read More" at bounding box center [384, 477] width 58 height 11
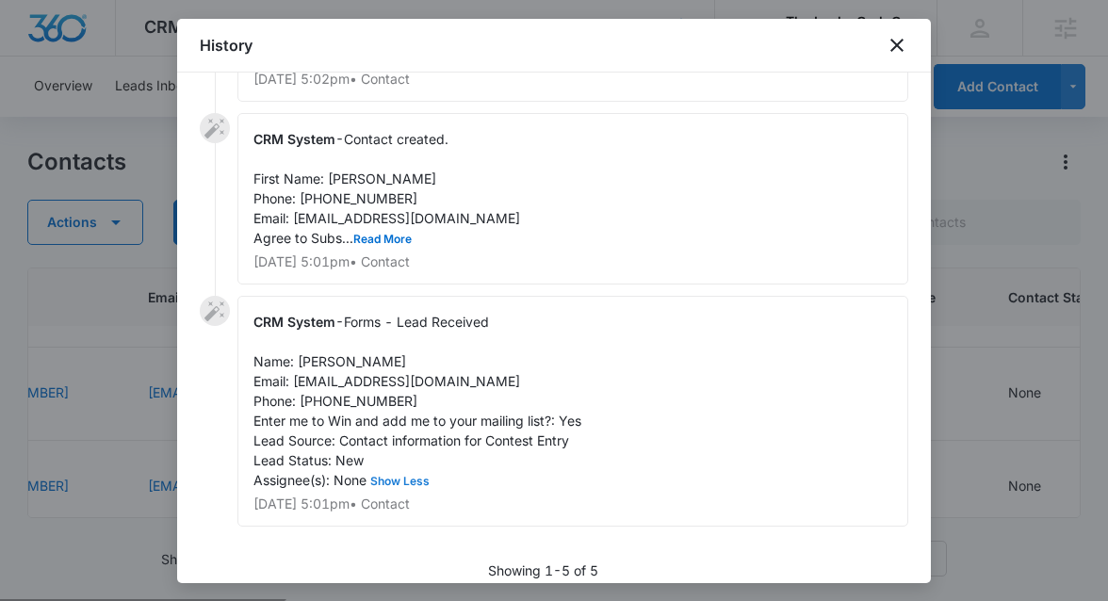
scroll to position [251, 0]
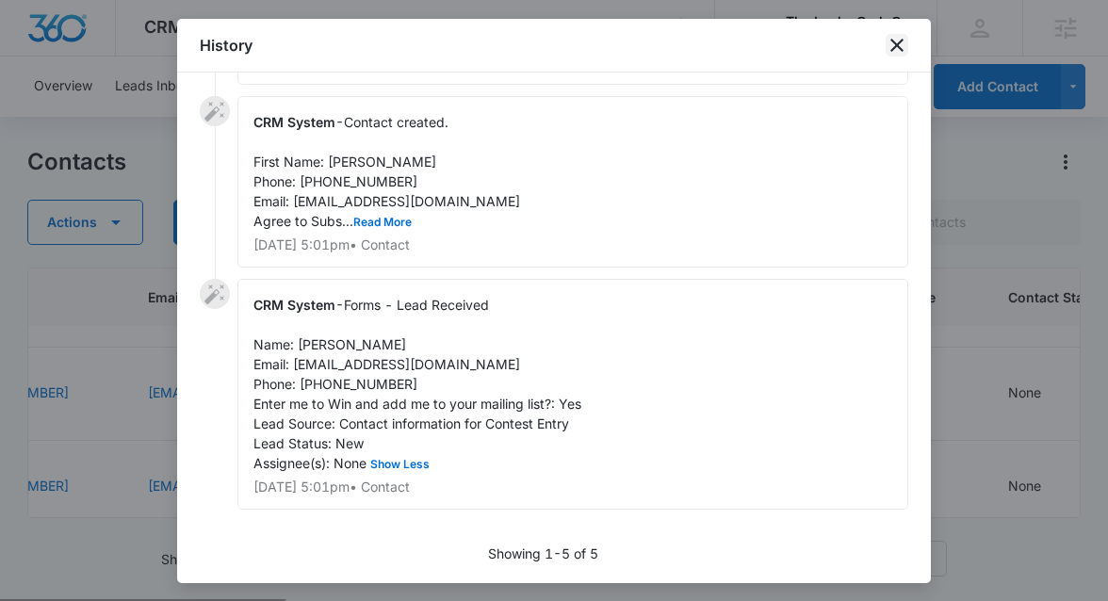
click at [896, 39] on icon "close" at bounding box center [897, 45] width 23 height 23
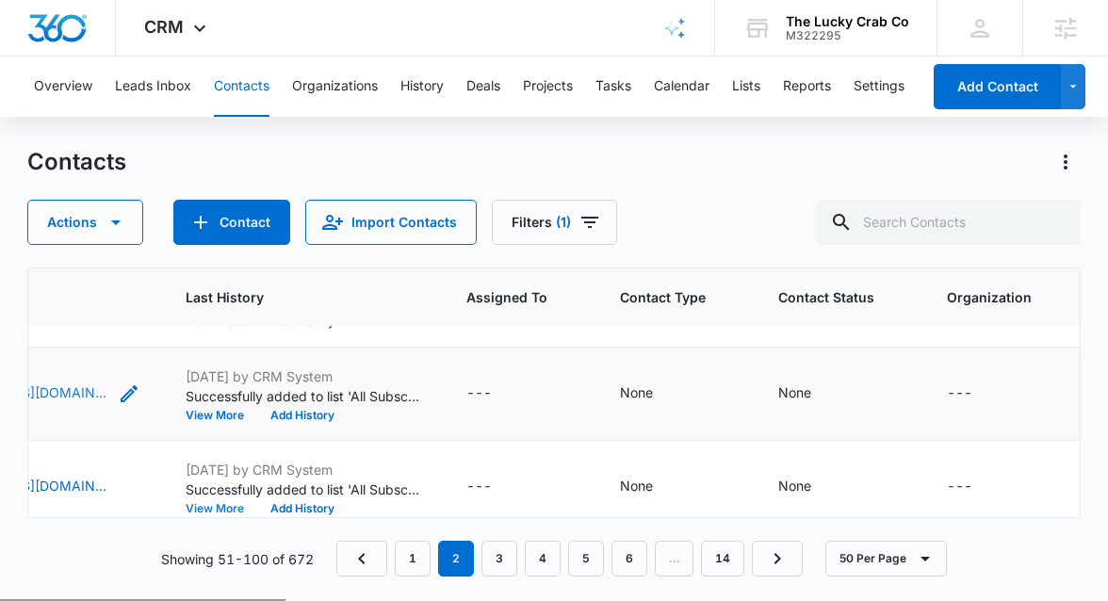
scroll to position [259, 874]
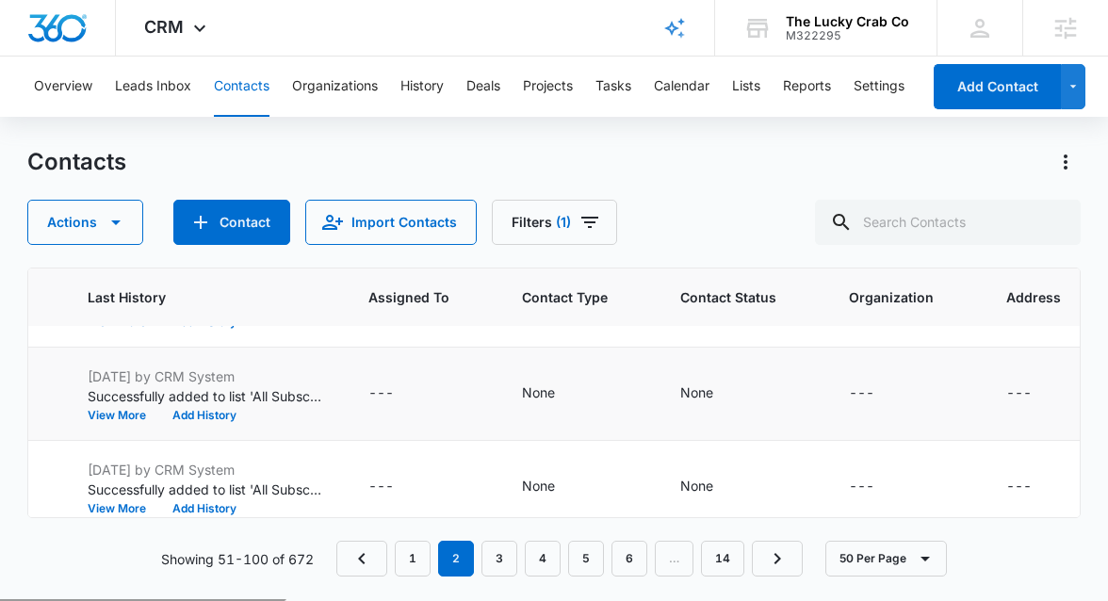
click at [221, 357] on td "Jun 15, 2025 by CRM System Successfully added to list 'All Subscribers'. View M…" at bounding box center [205, 394] width 281 height 93
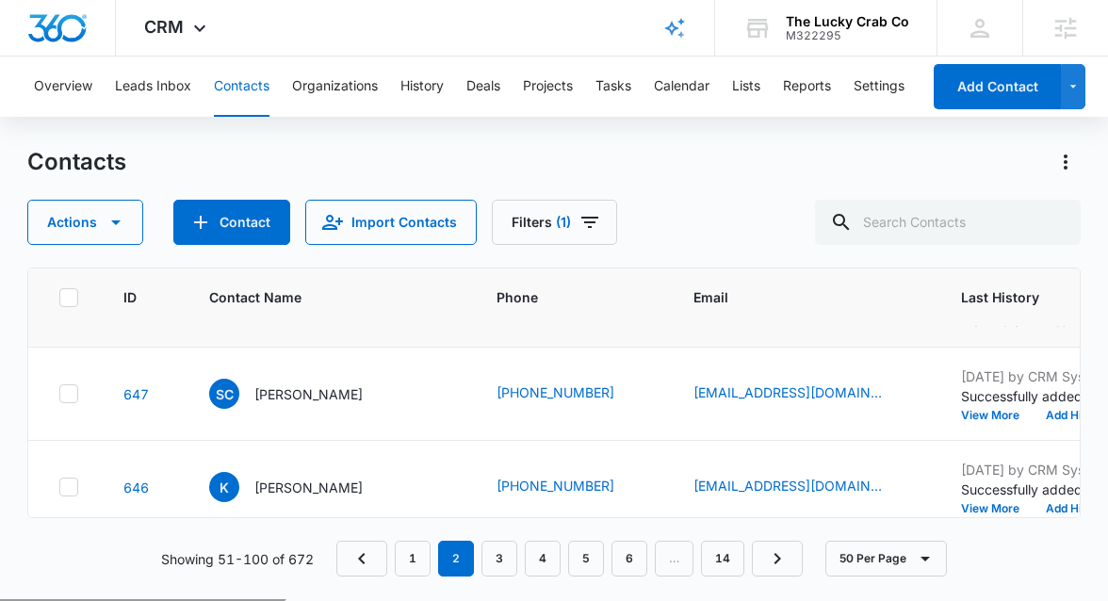
scroll to position [0, 0]
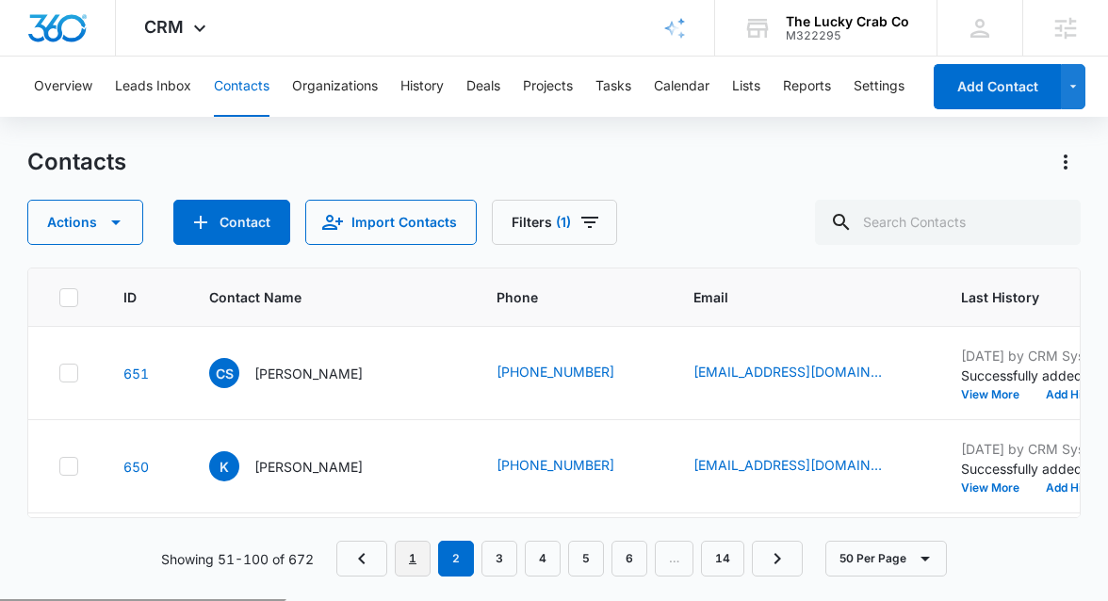
click at [419, 552] on link "1" at bounding box center [413, 559] width 36 height 36
click at [69, 296] on icon at bounding box center [68, 297] width 11 height 8
click at [59, 297] on input "checkbox" at bounding box center [58, 297] width 1 height 1
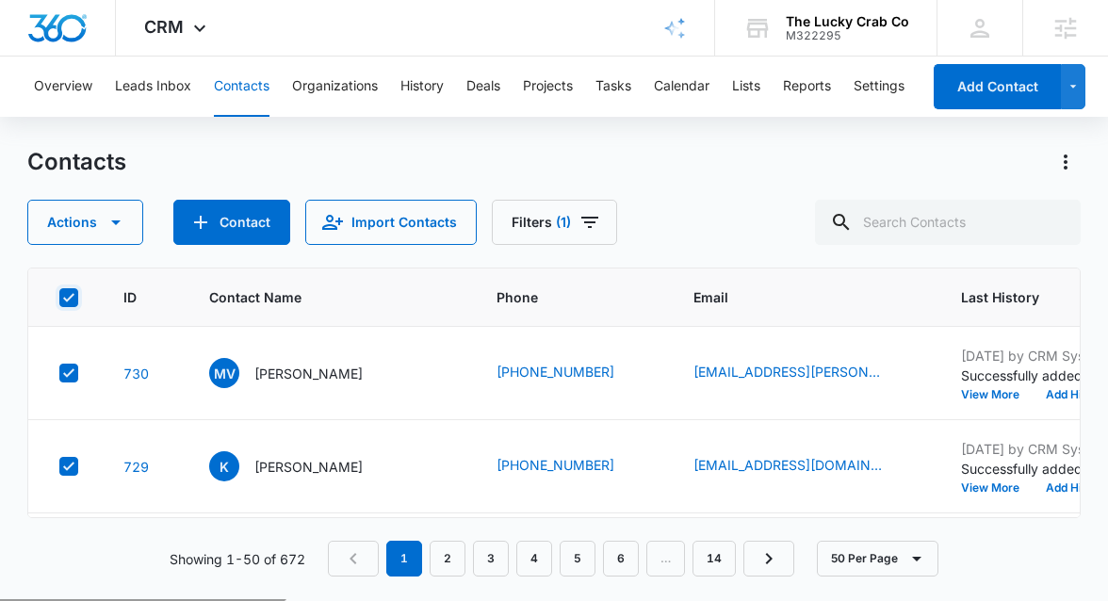
checkbox input "true"
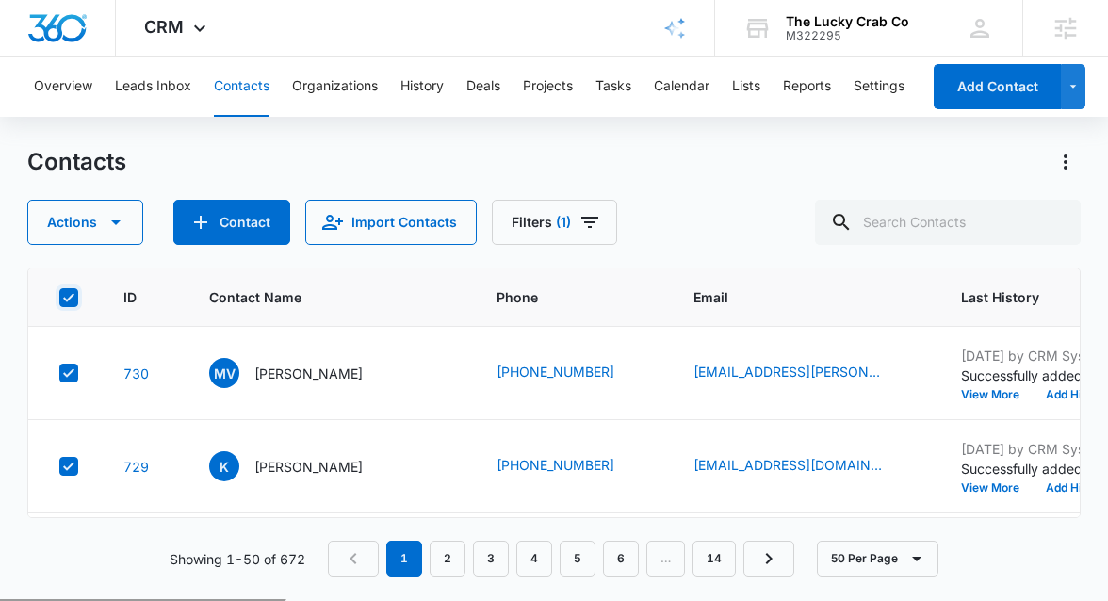
checkbox input "true"
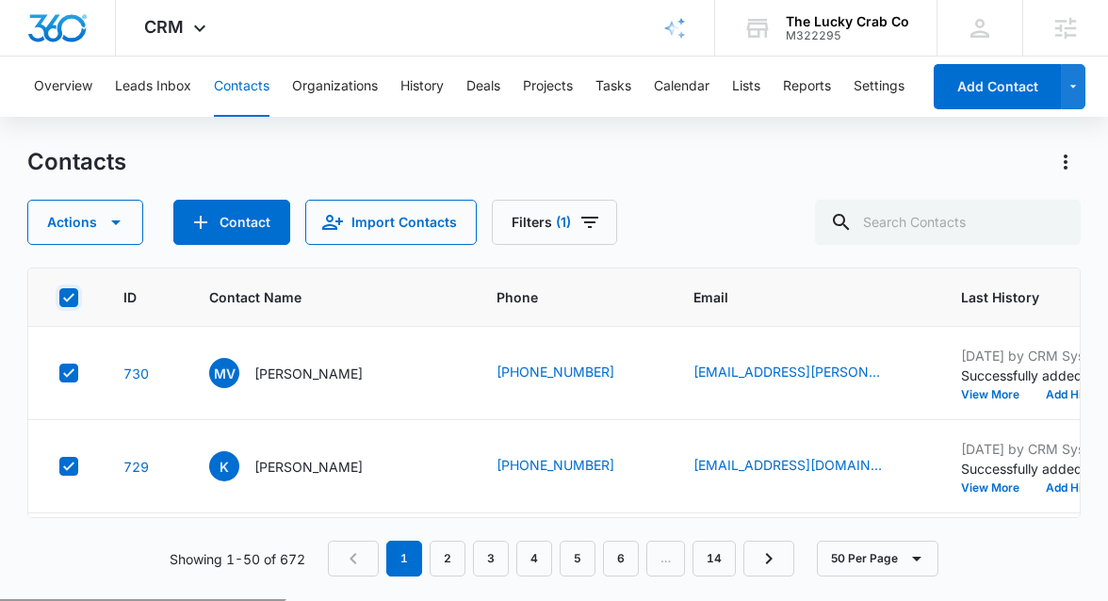
checkbox input "true"
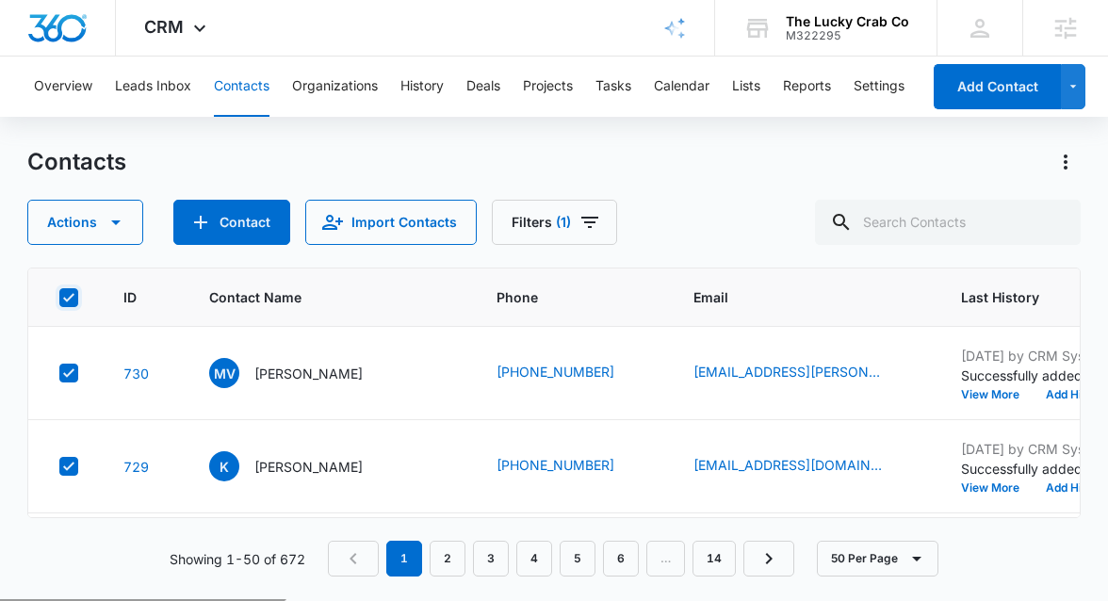
checkbox input "true"
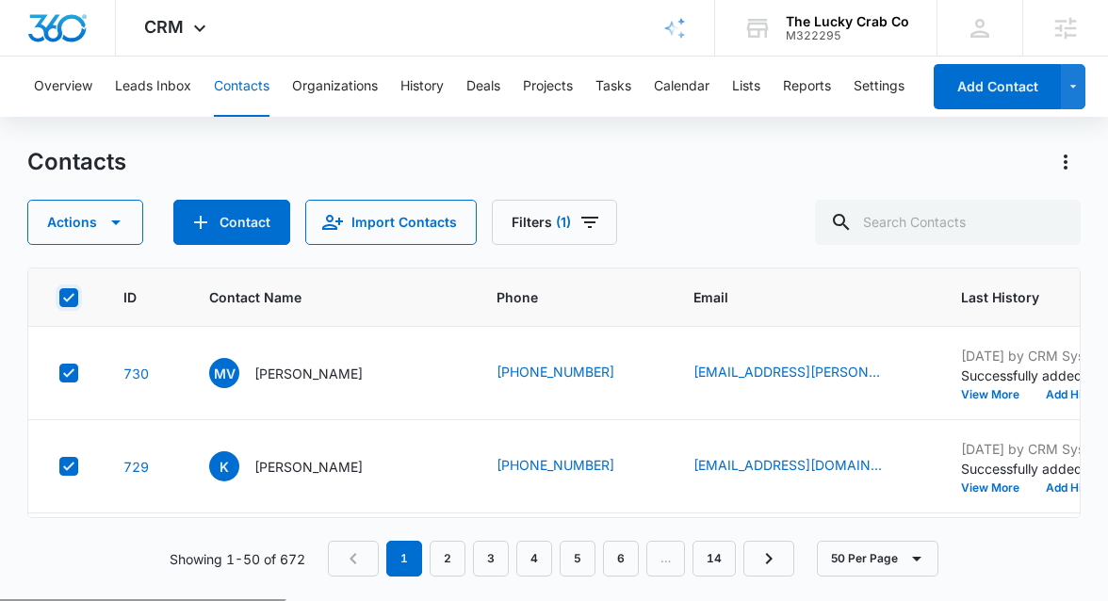
checkbox input "true"
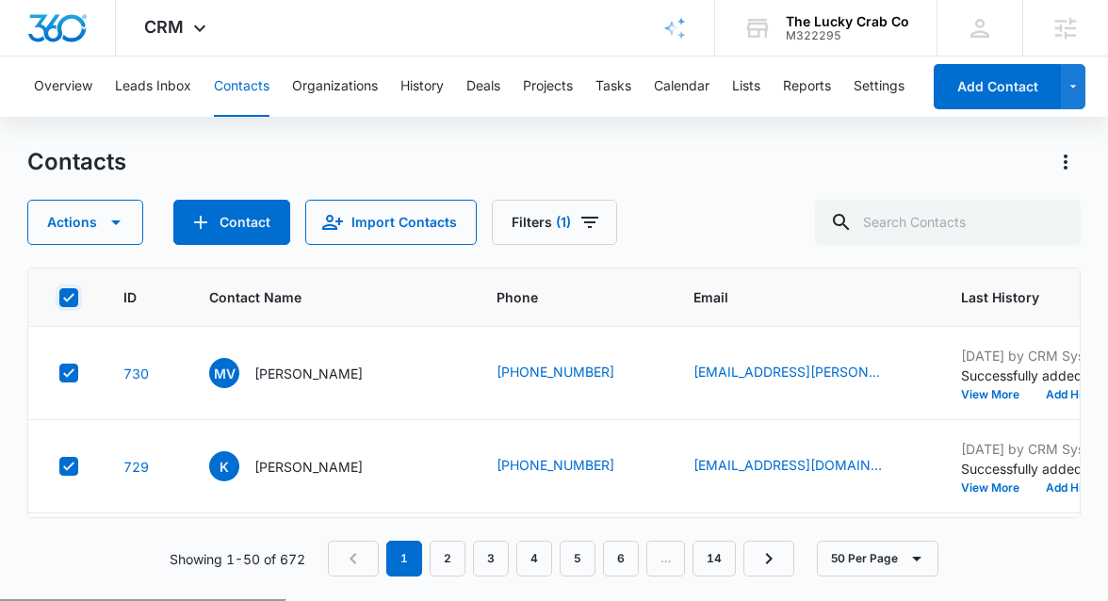
checkbox input "true"
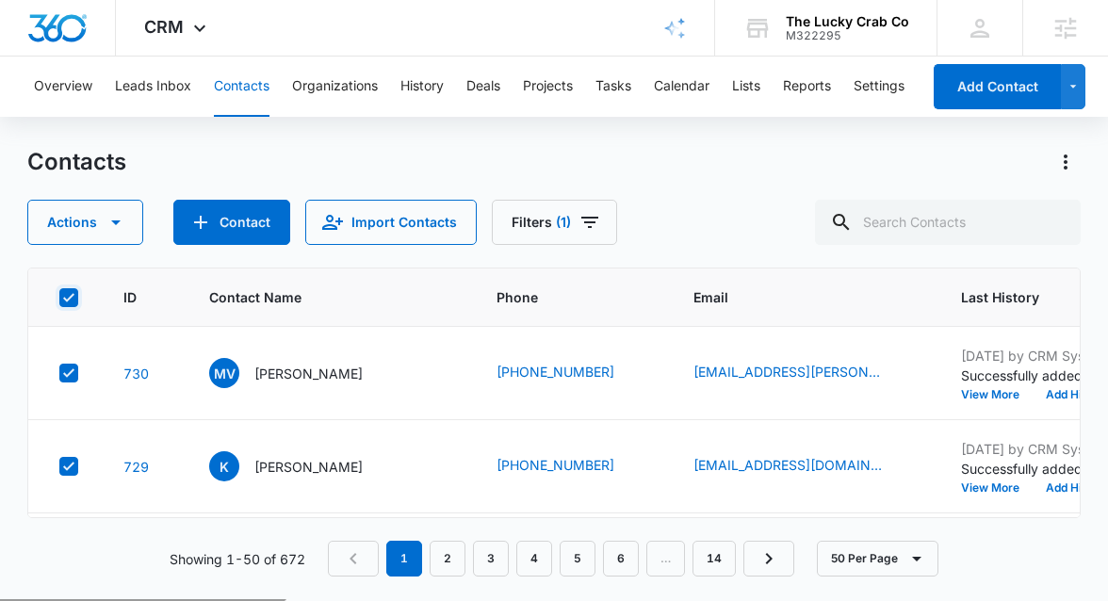
checkbox input "true"
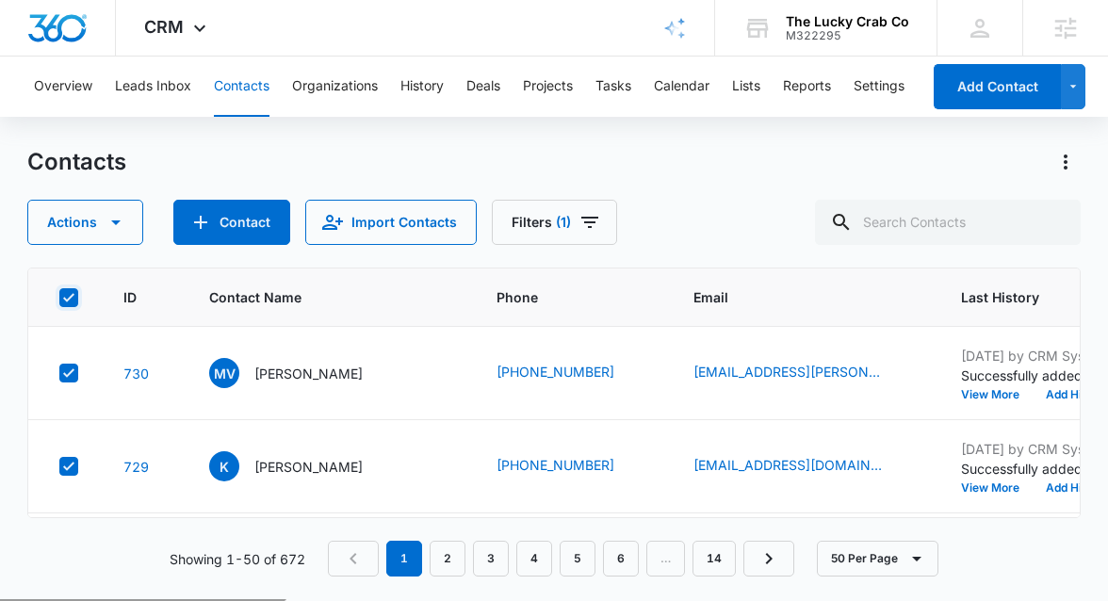
checkbox input "true"
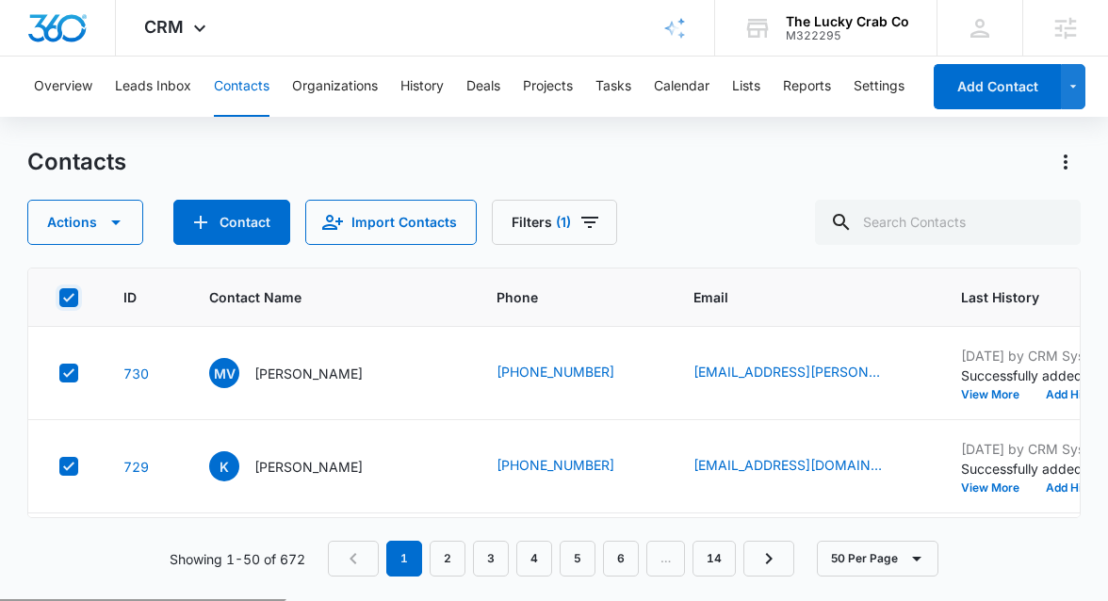
checkbox input "true"
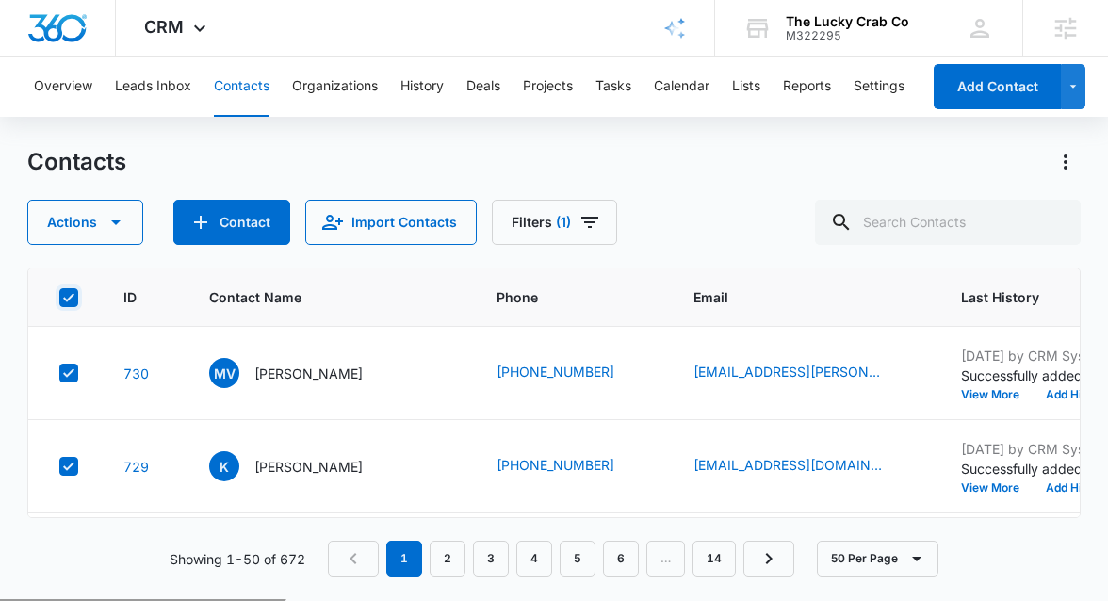
checkbox input "true"
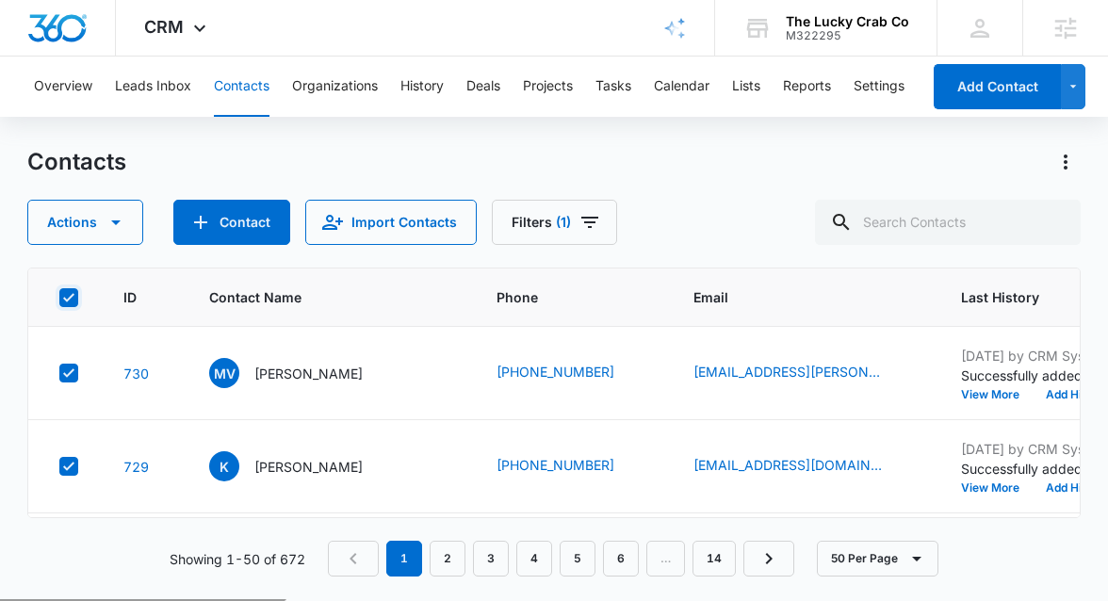
checkbox input "true"
click at [120, 221] on icon "button" at bounding box center [116, 222] width 23 height 23
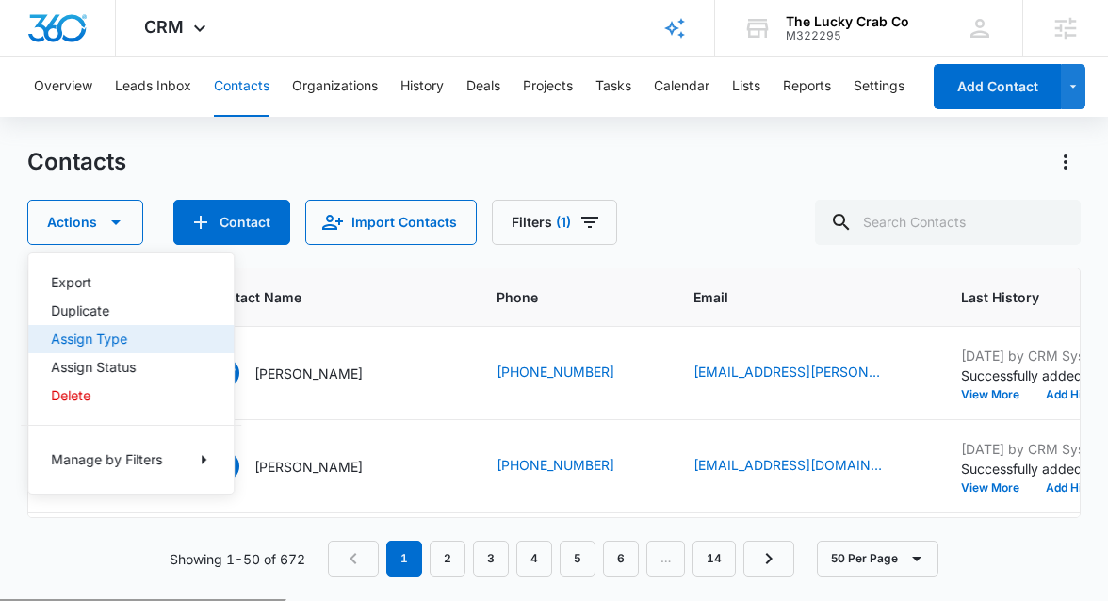
click at [118, 338] on div "Assign Type" at bounding box center [120, 339] width 138 height 13
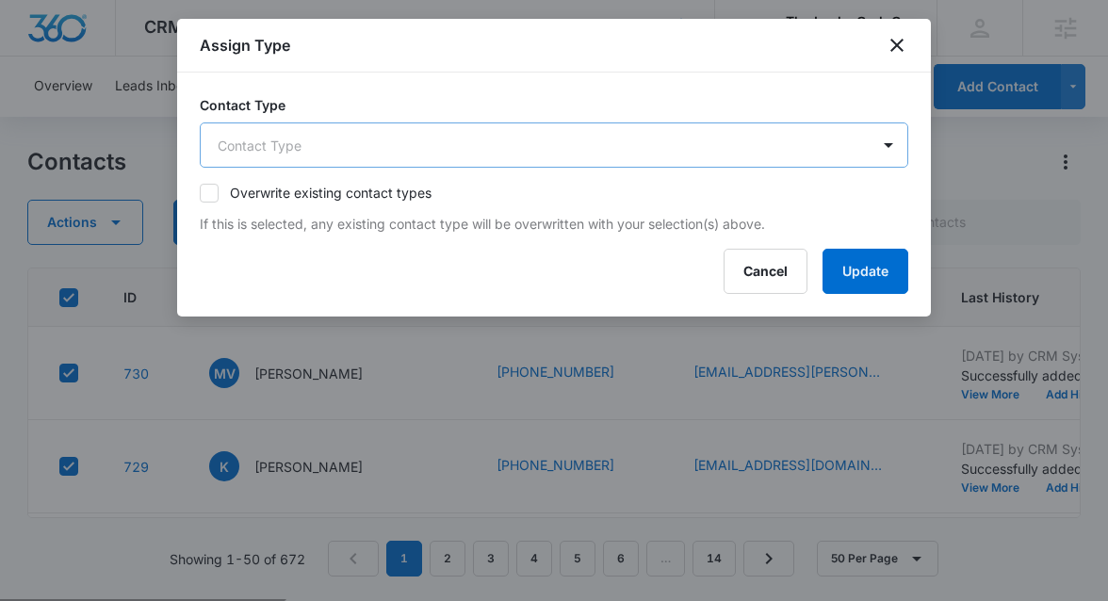
click at [393, 155] on body "CRM Apps Reputation Websites Forms CRM Email Social Shop Payments POS Content A…" at bounding box center [554, 374] width 1108 height 749
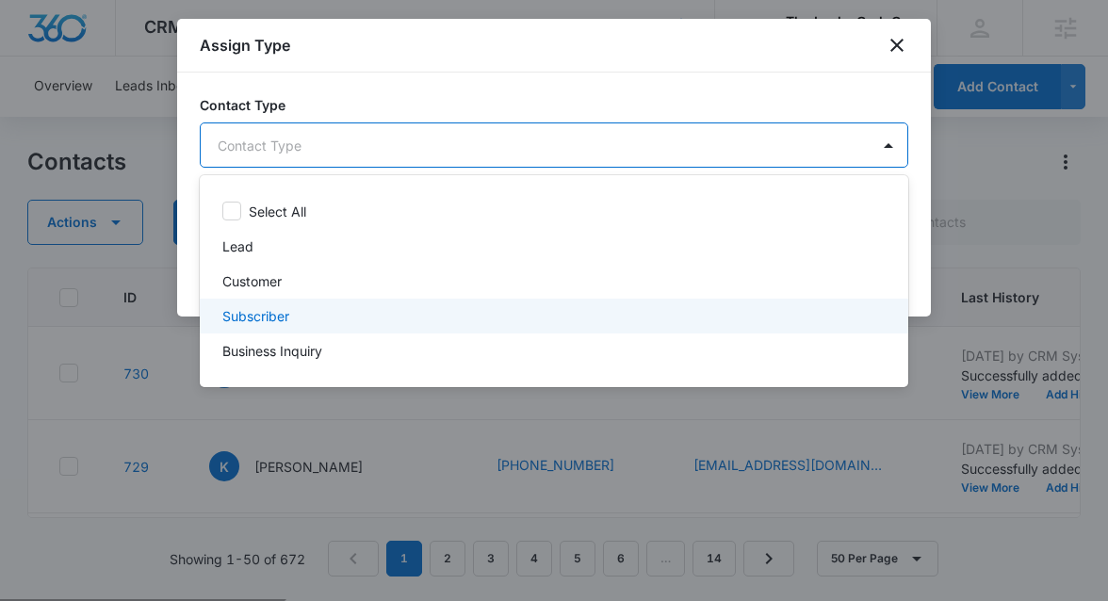
click at [364, 321] on div "Subscriber" at bounding box center [552, 316] width 660 height 20
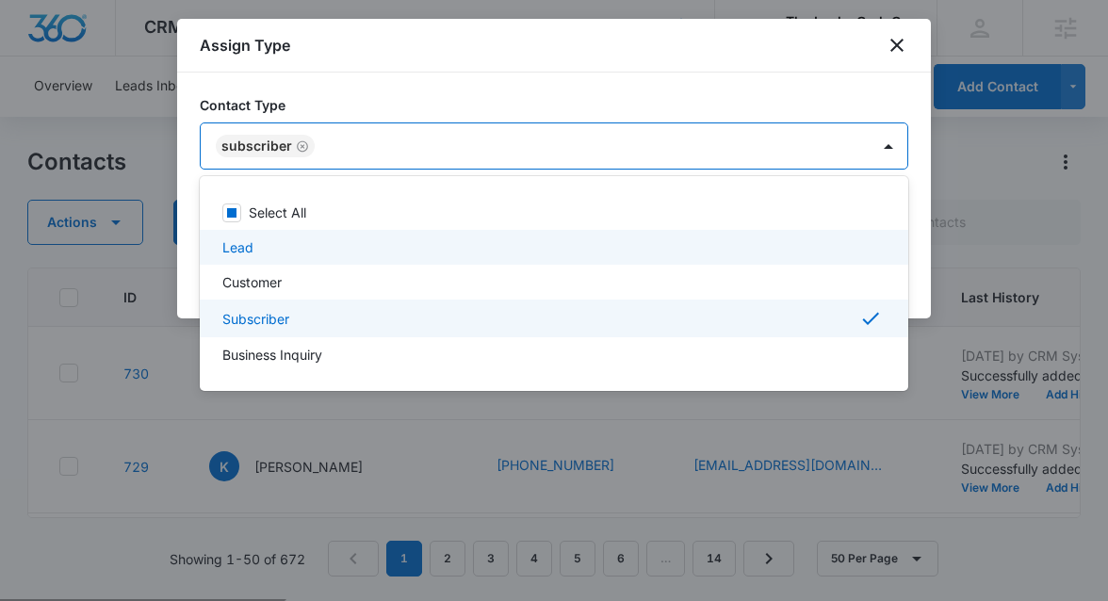
click at [916, 251] on div at bounding box center [554, 300] width 1108 height 601
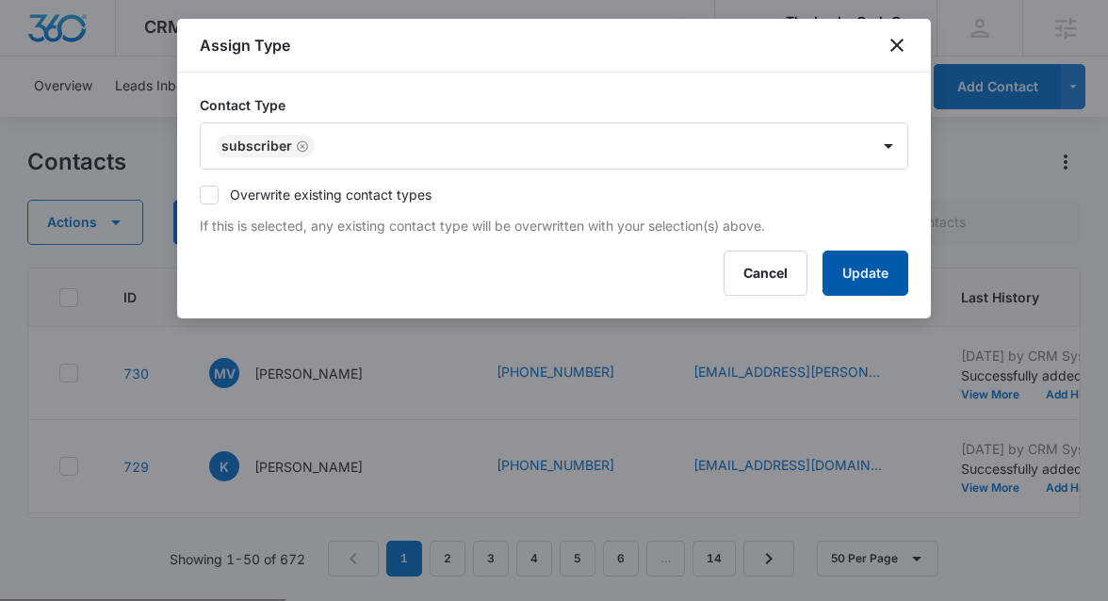
click at [877, 277] on button "Update" at bounding box center [866, 273] width 86 height 45
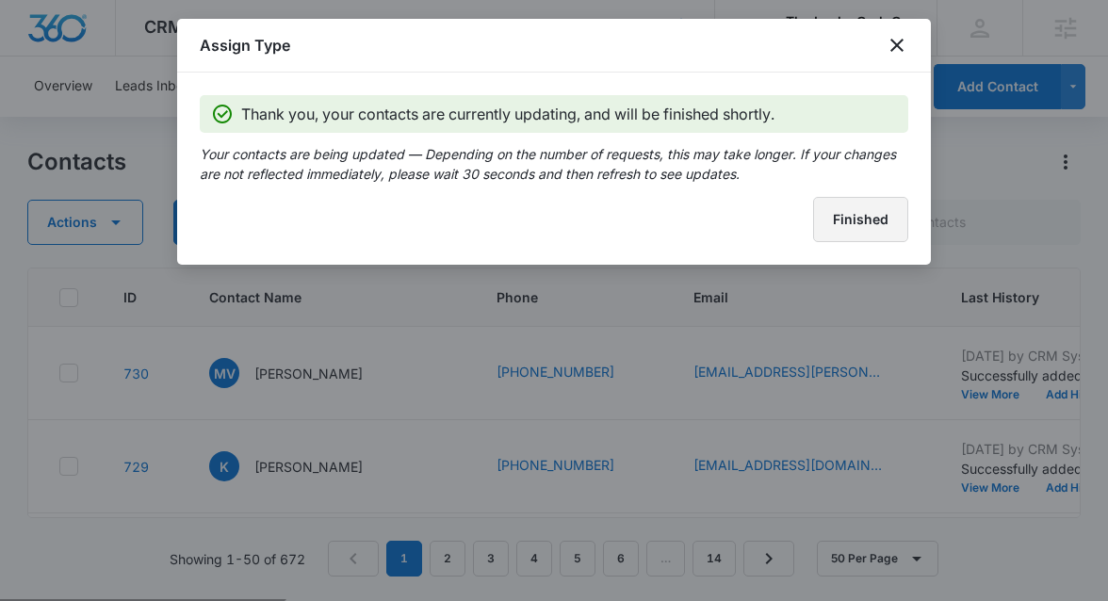
click at [889, 223] on button "Finished" at bounding box center [860, 219] width 95 height 45
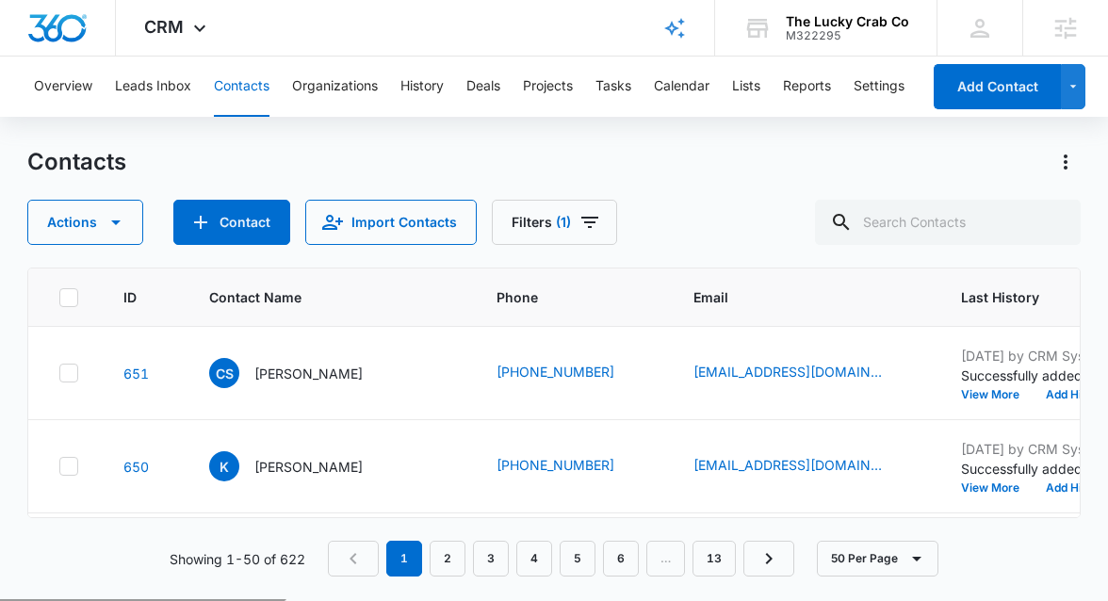
click at [70, 295] on icon at bounding box center [68, 297] width 11 height 8
click at [59, 297] on input "checkbox" at bounding box center [58, 297] width 1 height 1
checkbox input "true"
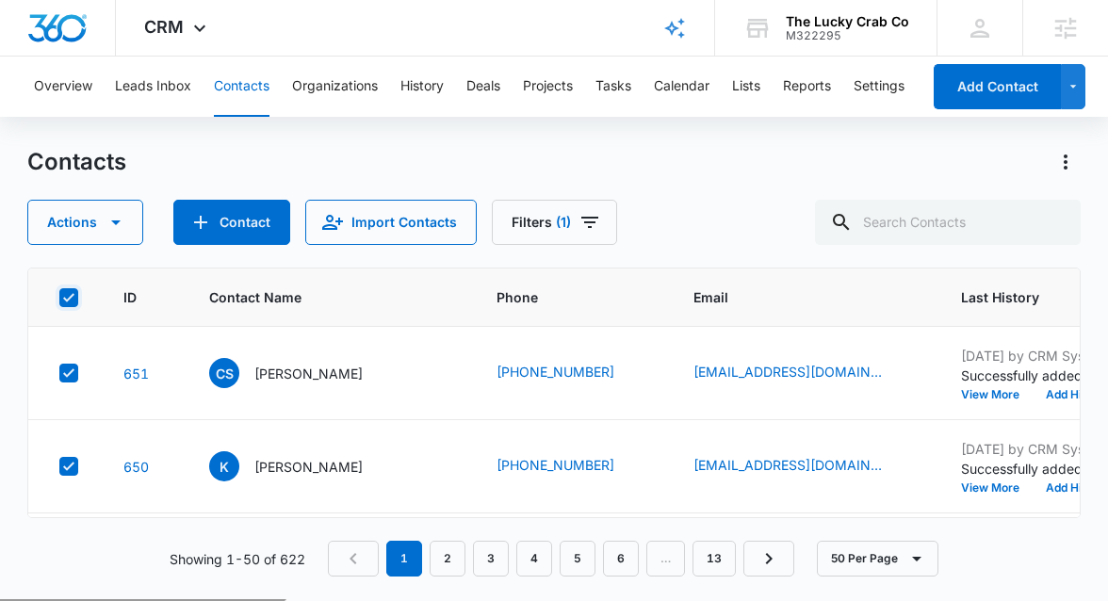
checkbox input "true"
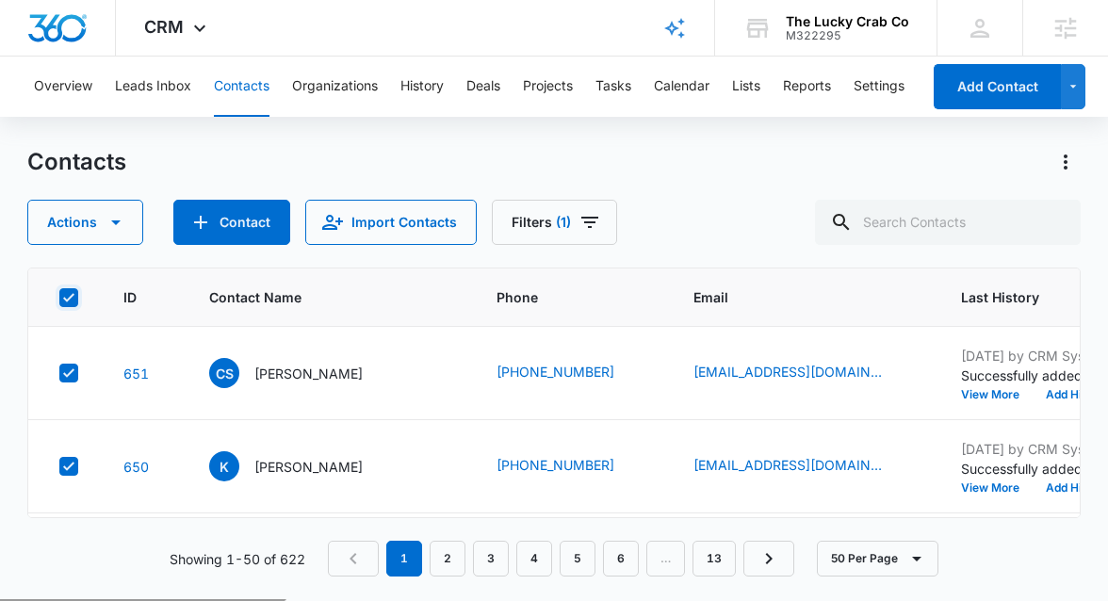
checkbox input "true"
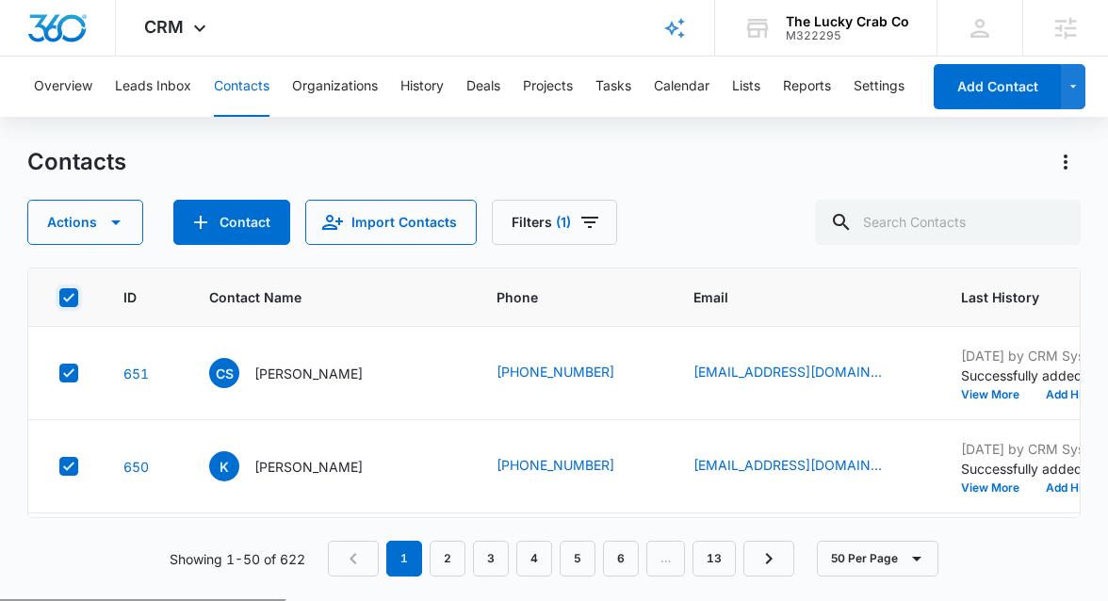
checkbox input "true"
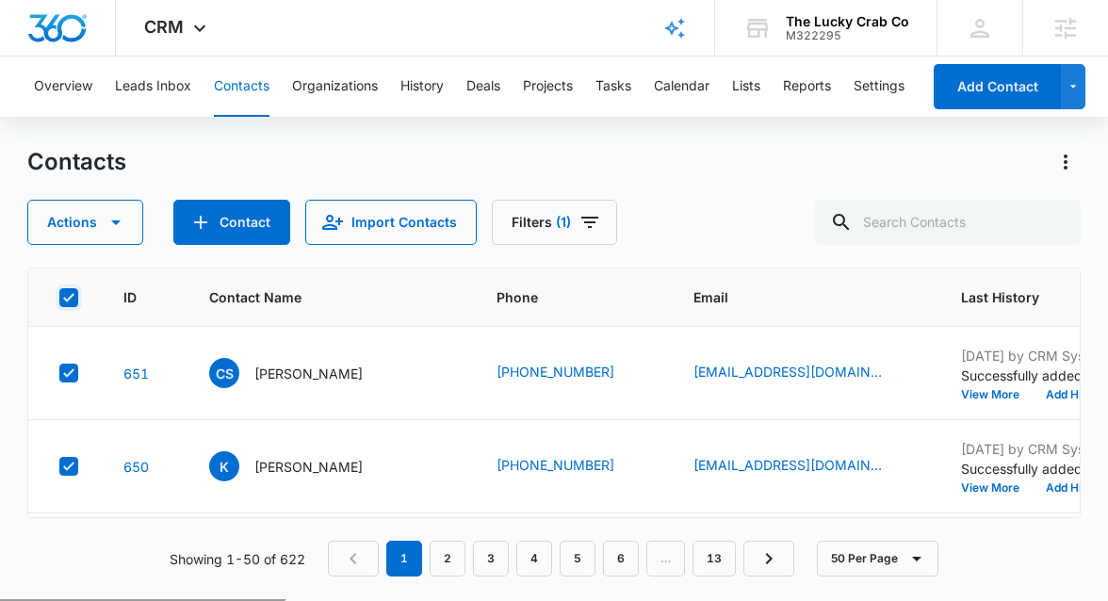
checkbox input "true"
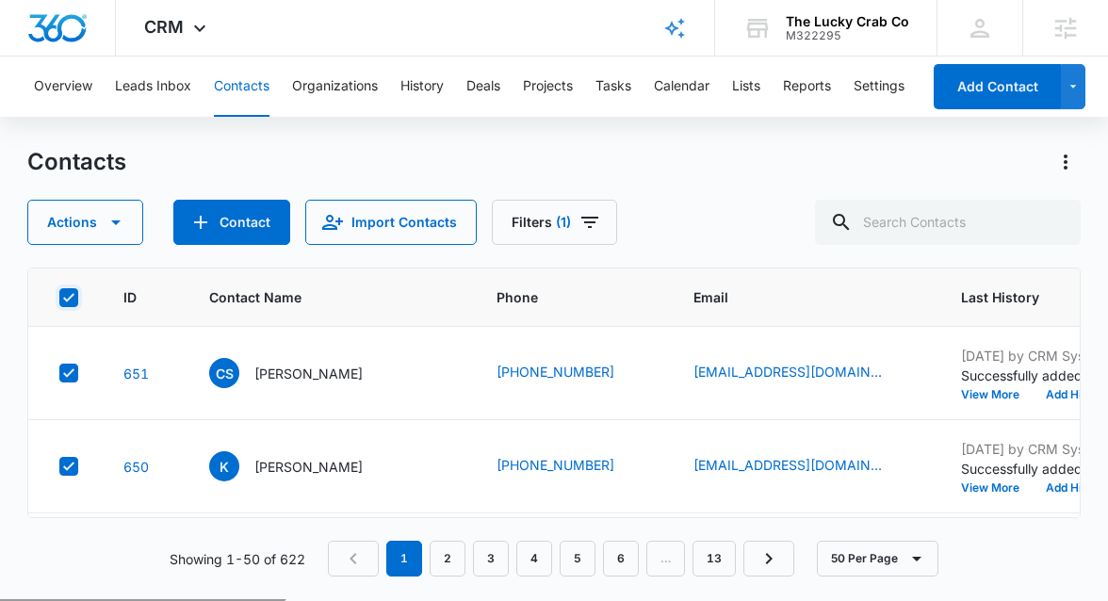
checkbox input "true"
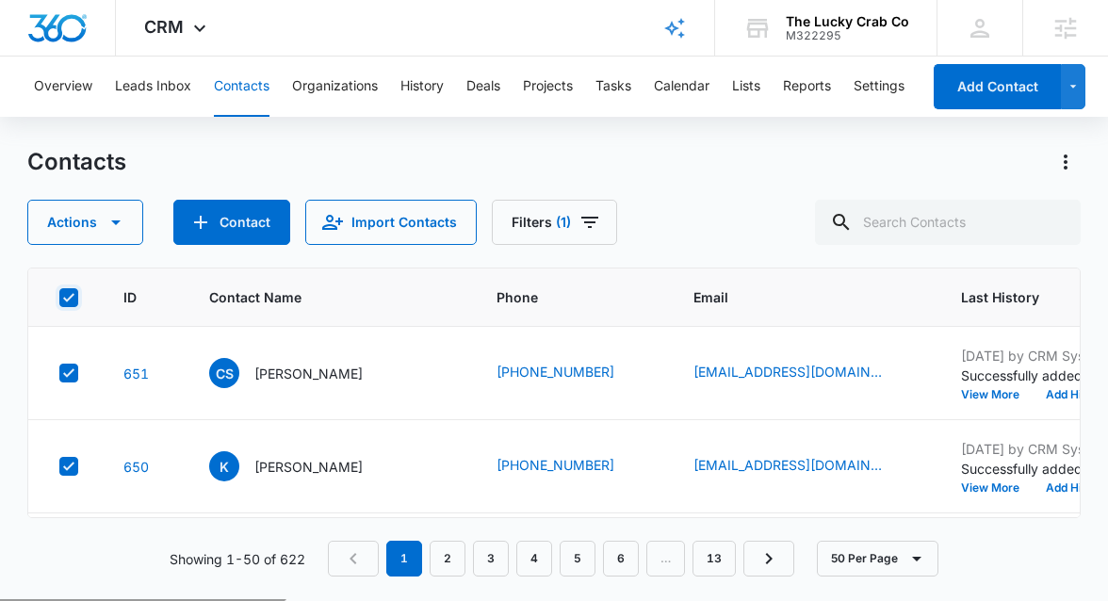
checkbox input "true"
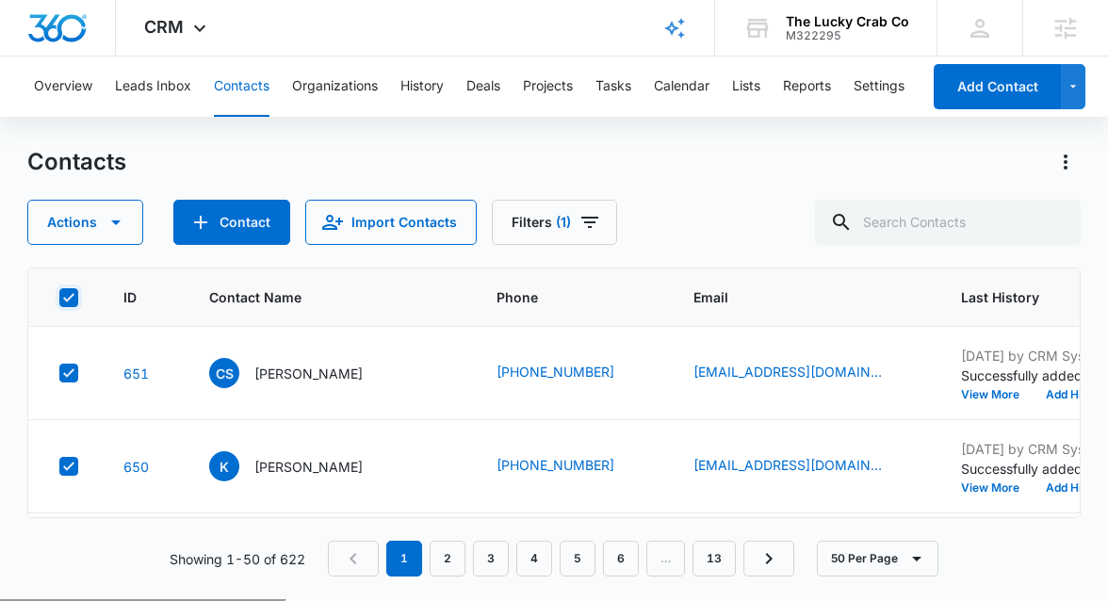
checkbox input "true"
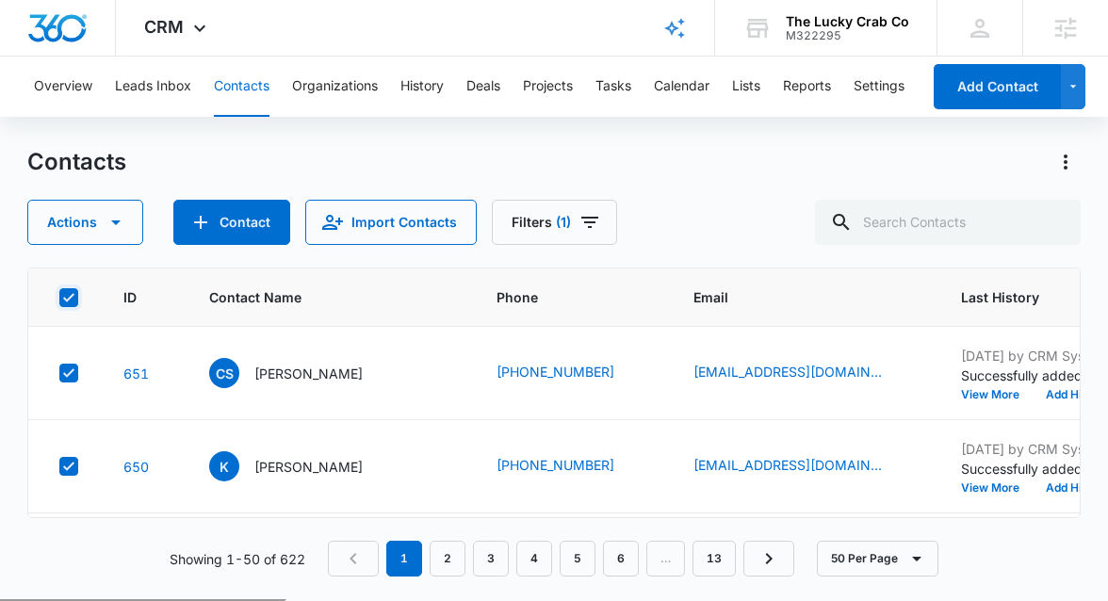
checkbox input "true"
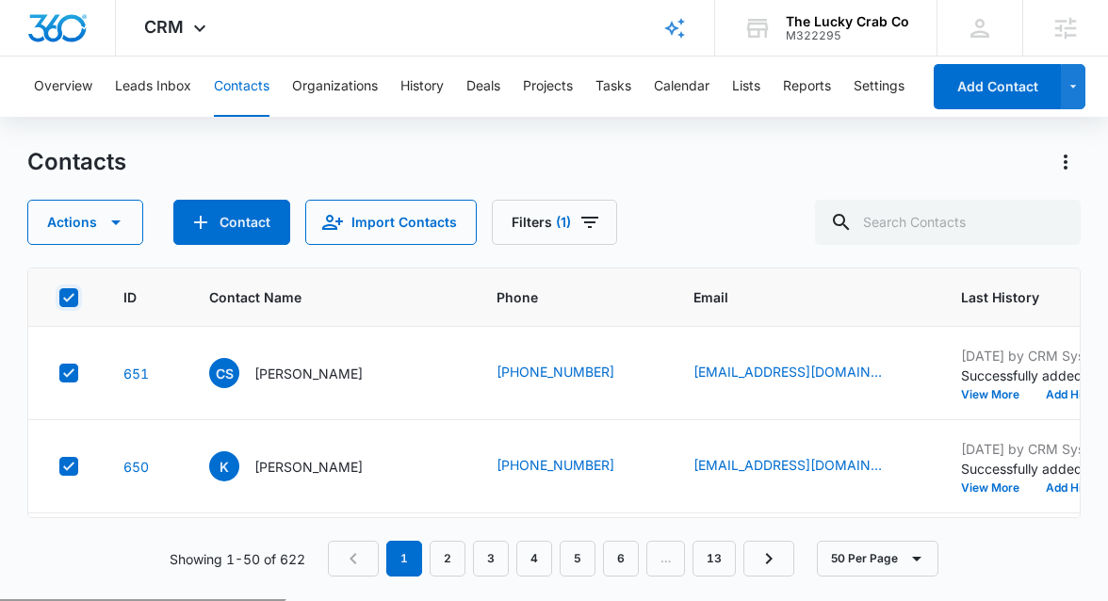
checkbox input "true"
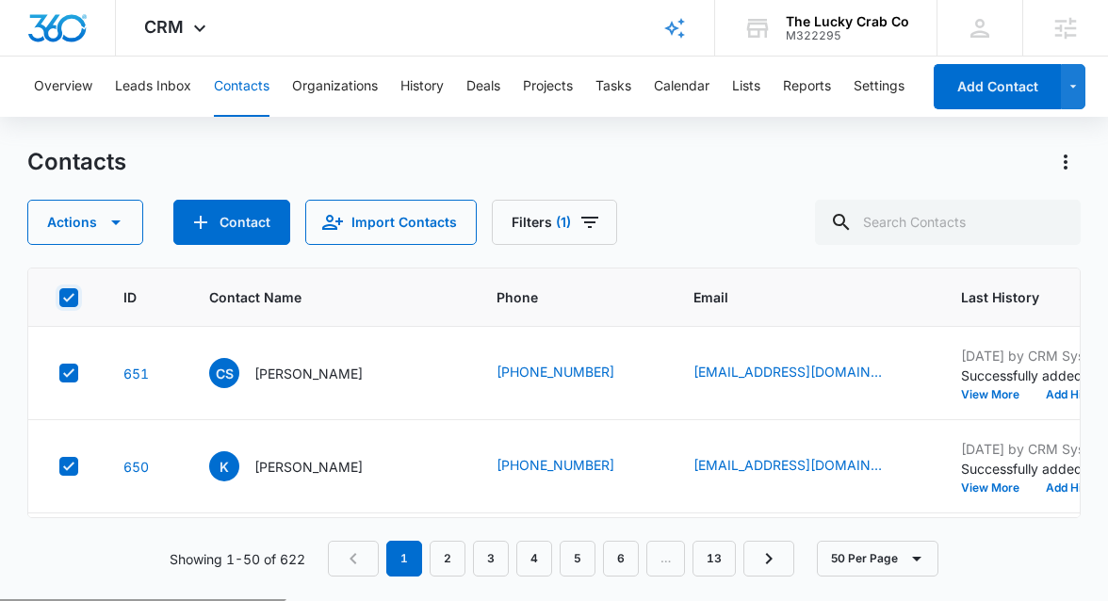
checkbox input "true"
click at [860, 566] on button "50 Per Page" at bounding box center [878, 559] width 122 height 36
click at [864, 509] on div "50 Per Page" at bounding box center [880, 503] width 77 height 13
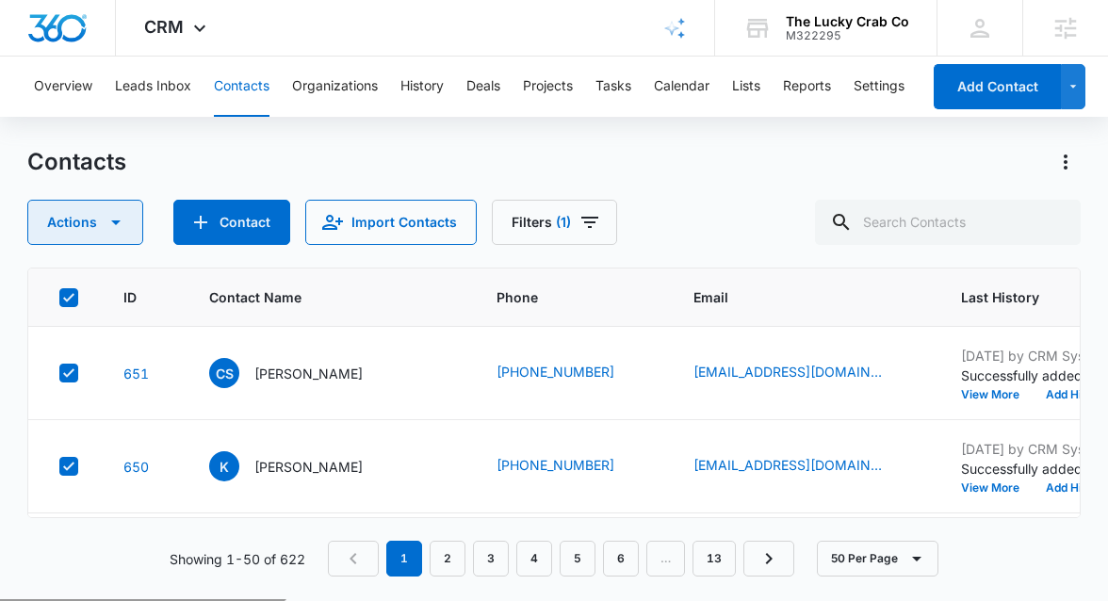
click at [124, 222] on icon "button" at bounding box center [116, 222] width 23 height 23
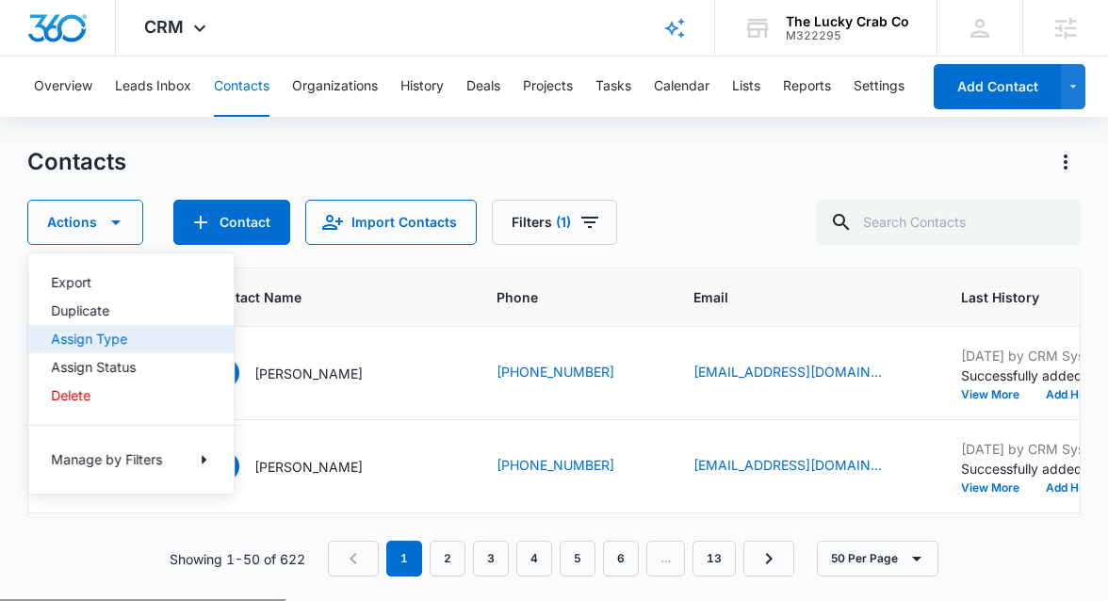
click at [105, 339] on div "Assign Type" at bounding box center [120, 339] width 138 height 13
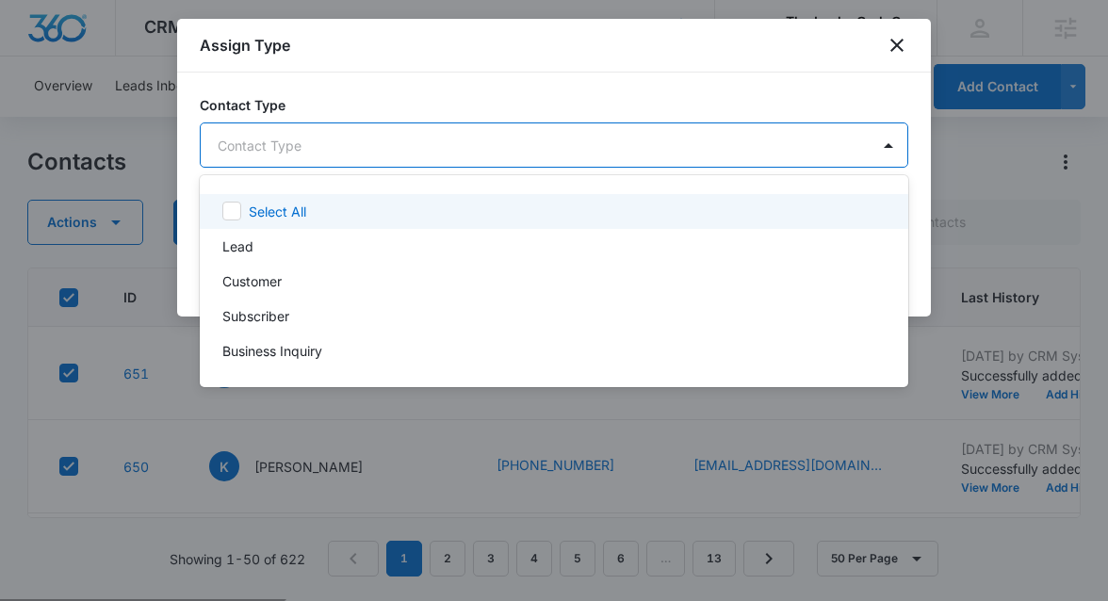
click at [468, 154] on body "CRM Apps Reputation Websites Forms CRM Email Social Shop Payments POS Content A…" at bounding box center [554, 300] width 1108 height 601
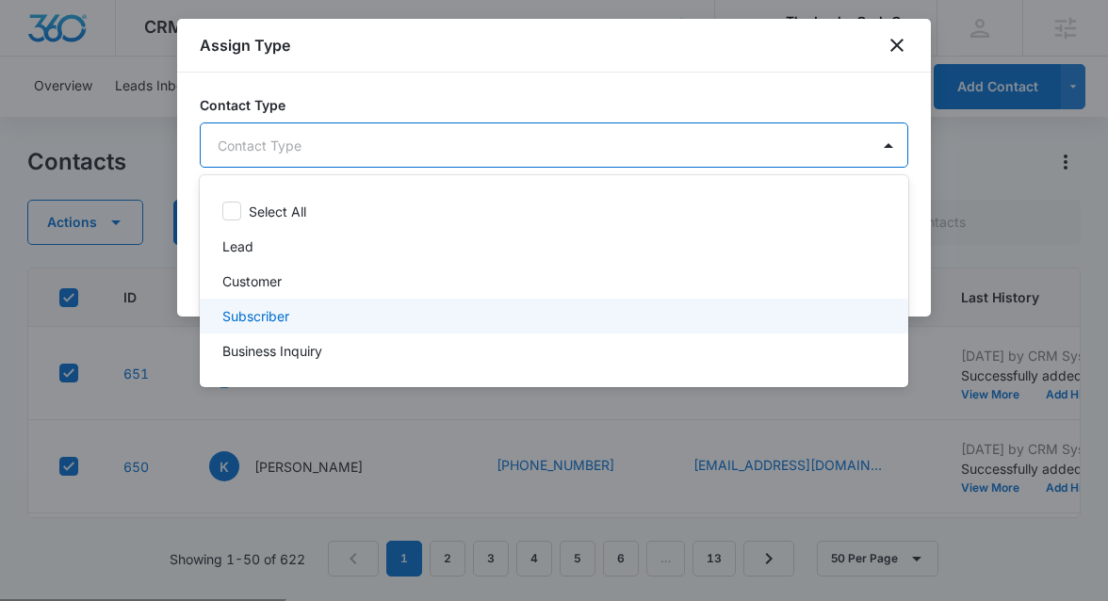
click at [430, 310] on div "Subscriber" at bounding box center [552, 316] width 660 height 20
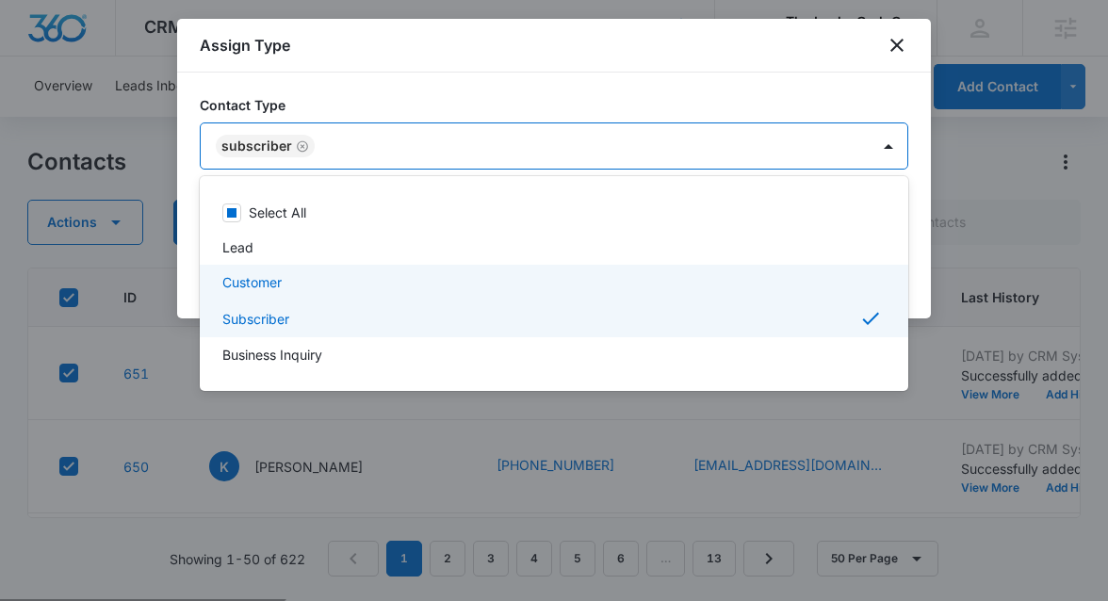
click at [916, 278] on div at bounding box center [554, 300] width 1108 height 601
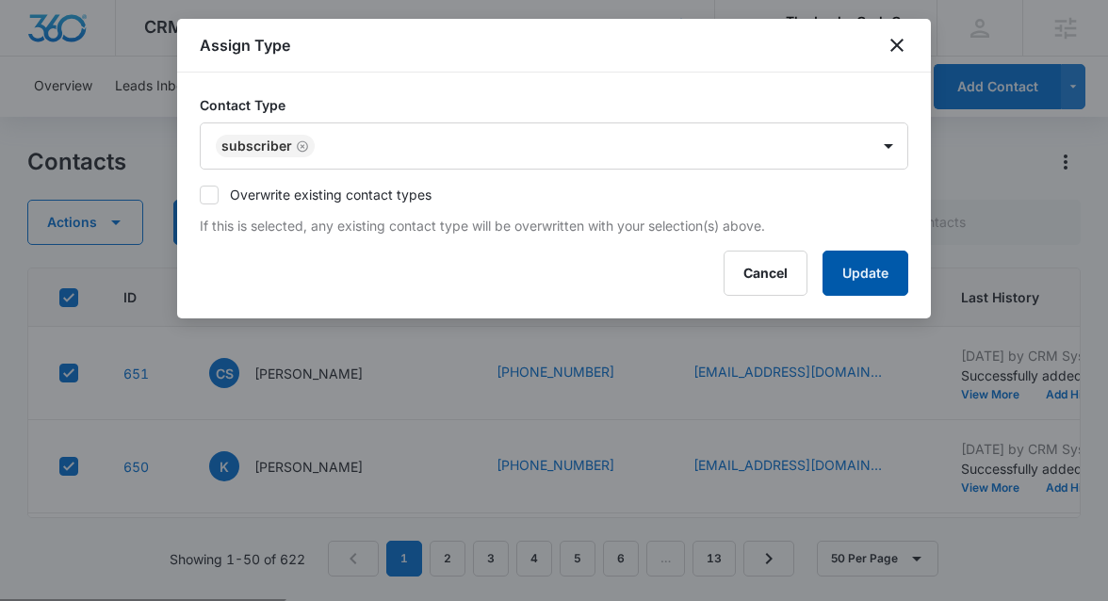
drag, startPoint x: 874, startPoint y: 277, endPoint x: 844, endPoint y: 279, distance: 29.3
click at [844, 279] on button "Update" at bounding box center [866, 273] width 86 height 45
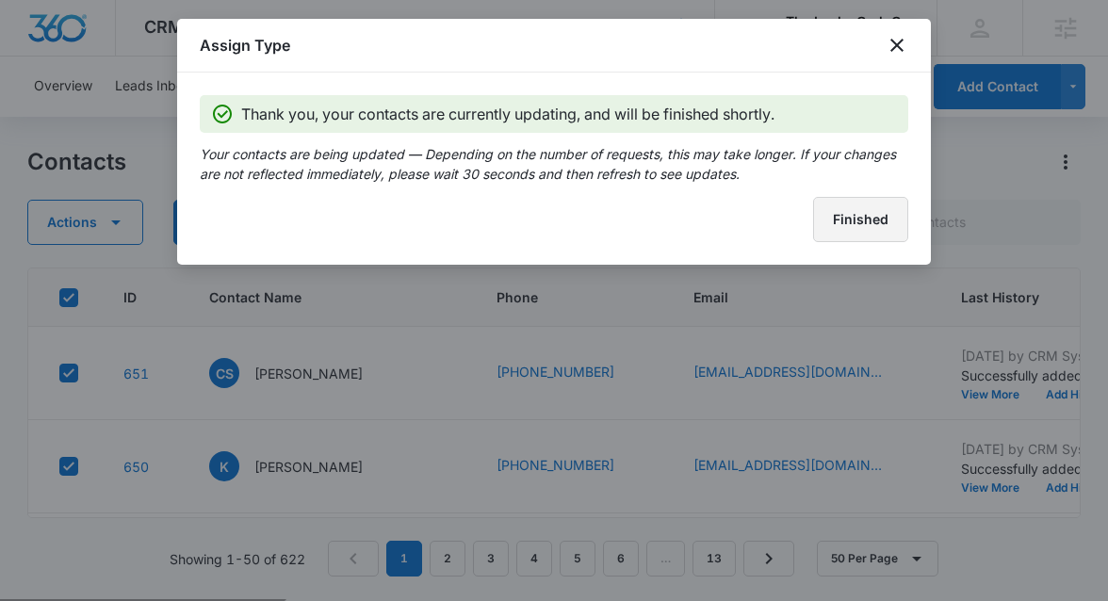
click at [874, 221] on button "Finished" at bounding box center [860, 219] width 95 height 45
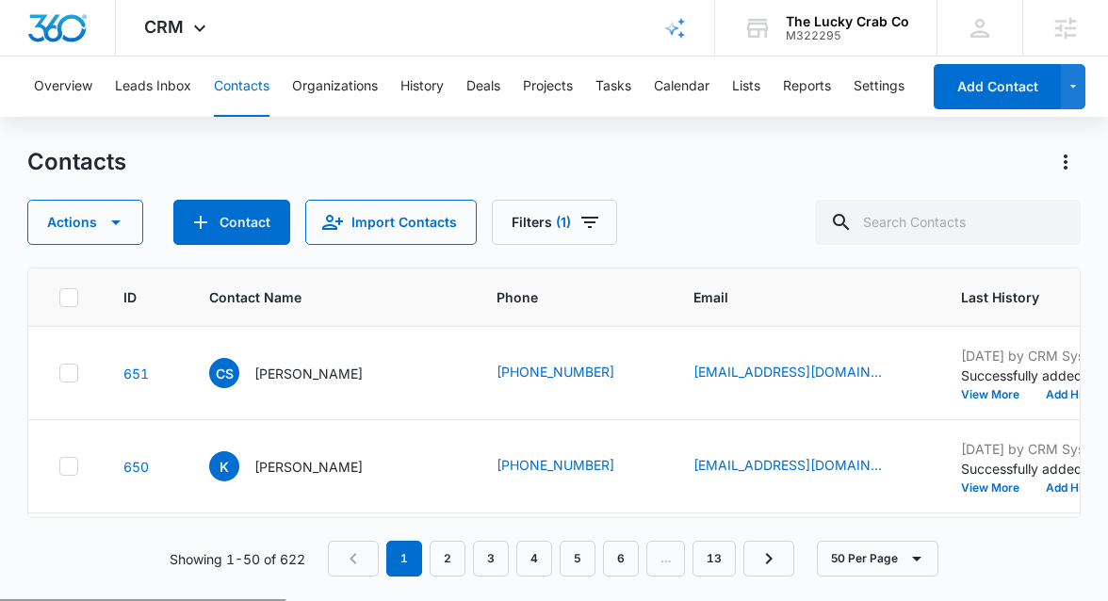
click at [67, 300] on icon at bounding box center [68, 297] width 11 height 8
click at [59, 298] on input "checkbox" at bounding box center [58, 297] width 1 height 1
checkbox input "true"
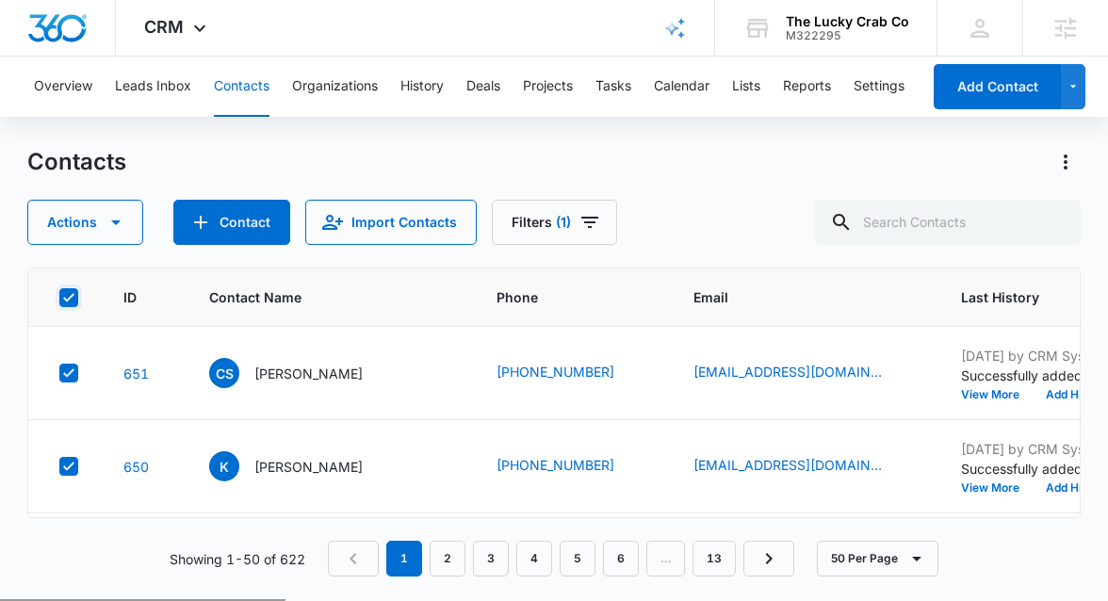
checkbox input "true"
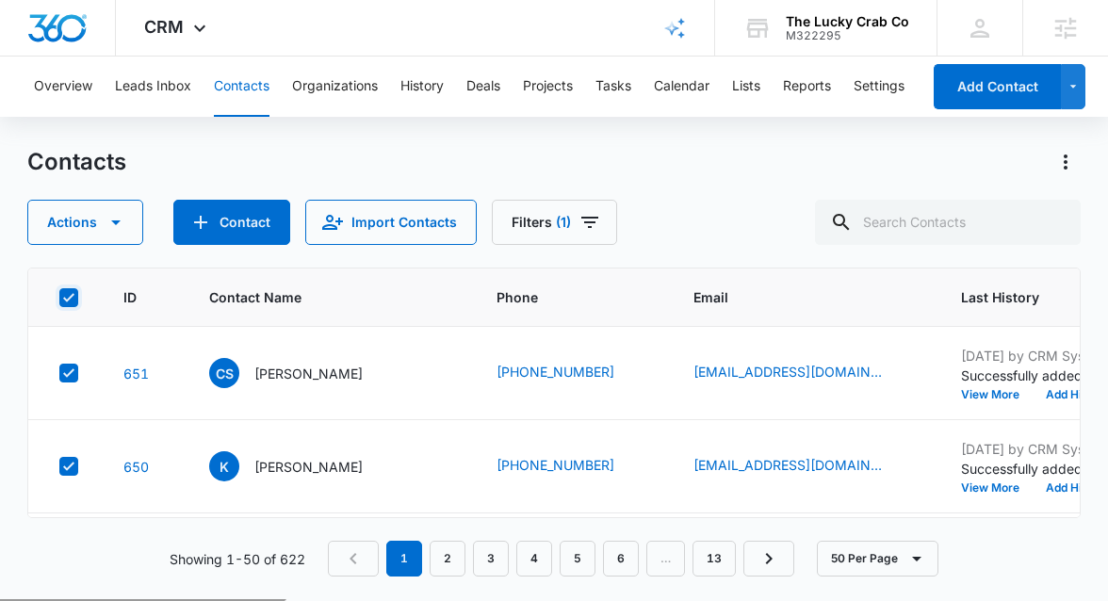
checkbox input "true"
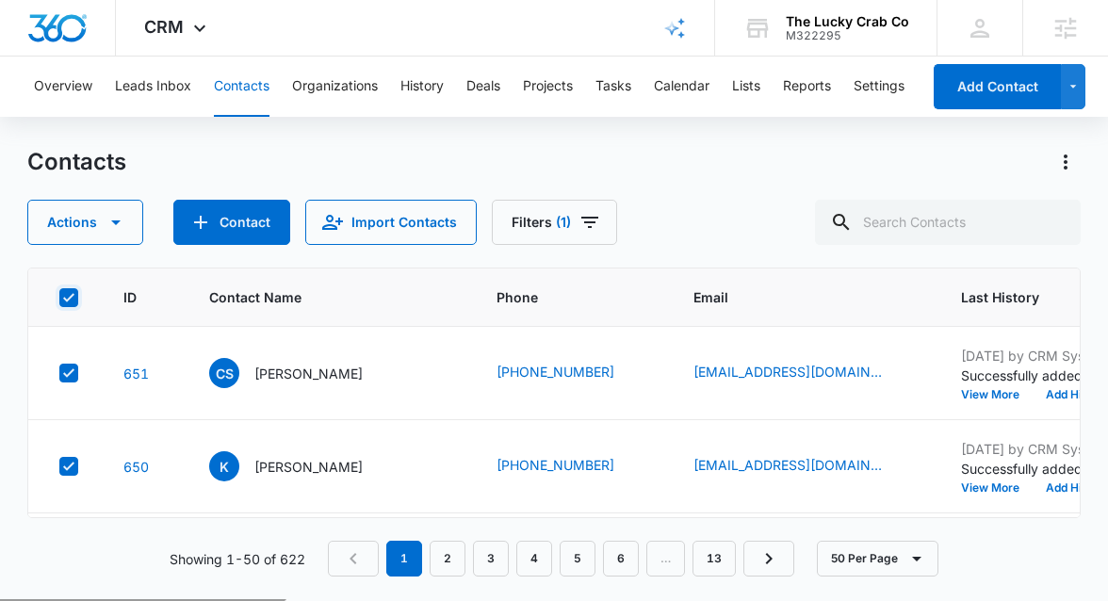
checkbox input "true"
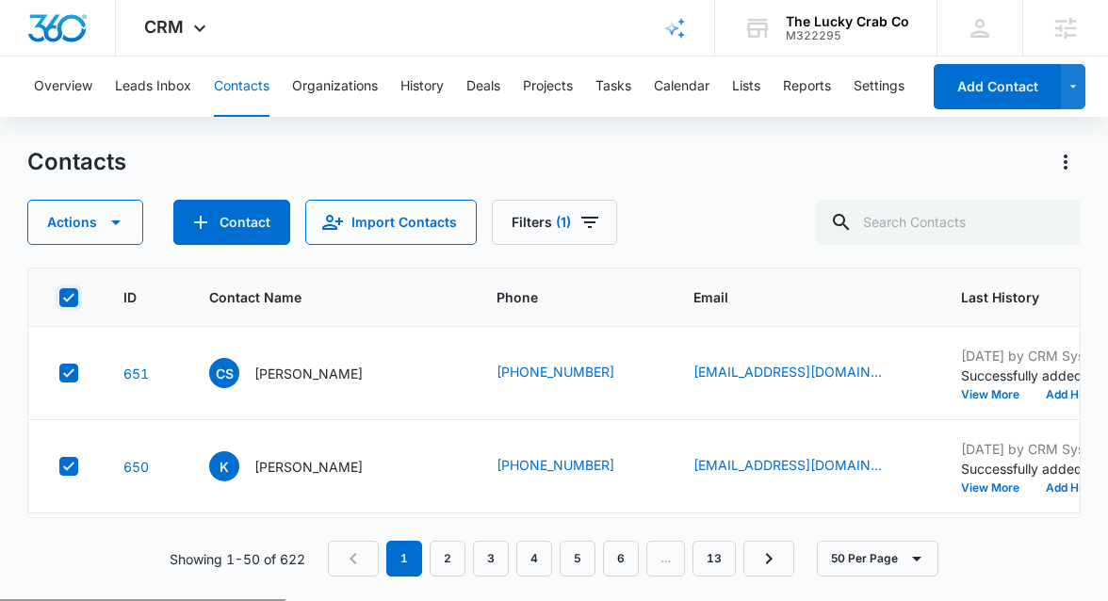
checkbox input "true"
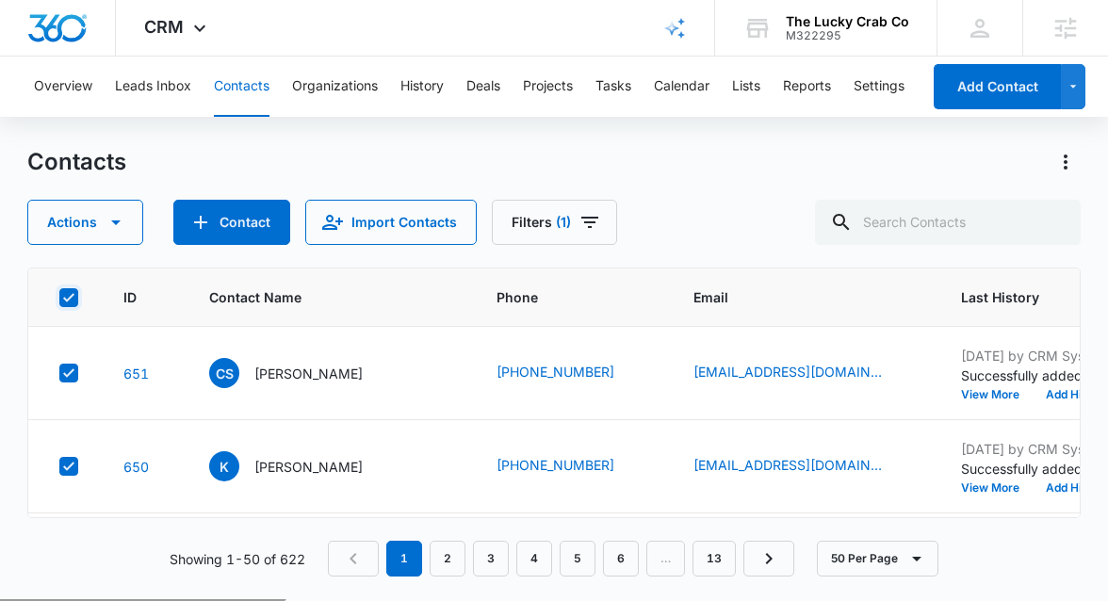
checkbox input "true"
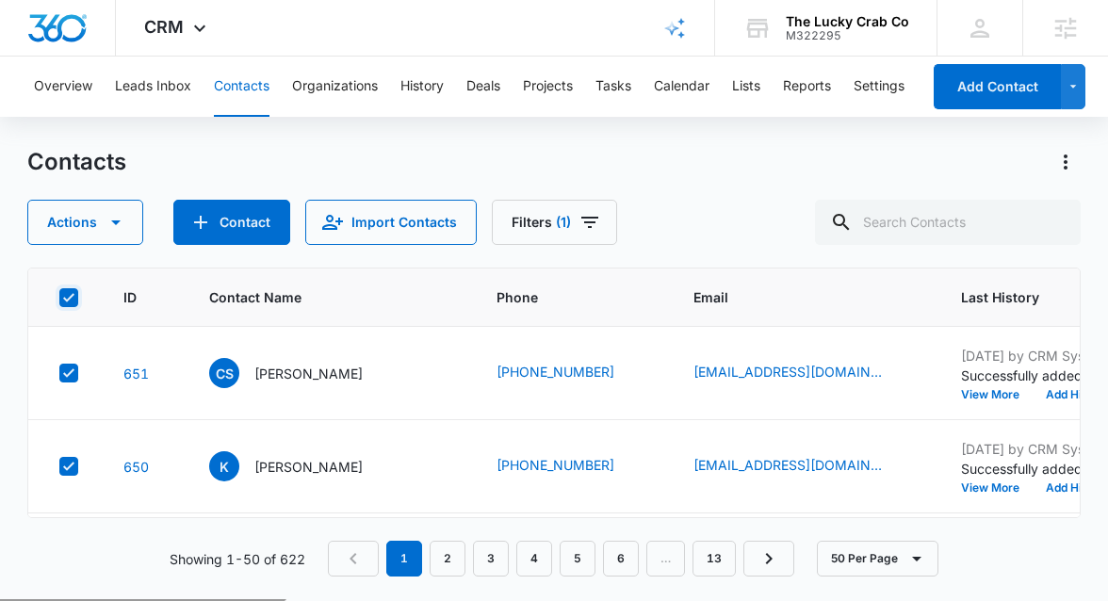
checkbox input "true"
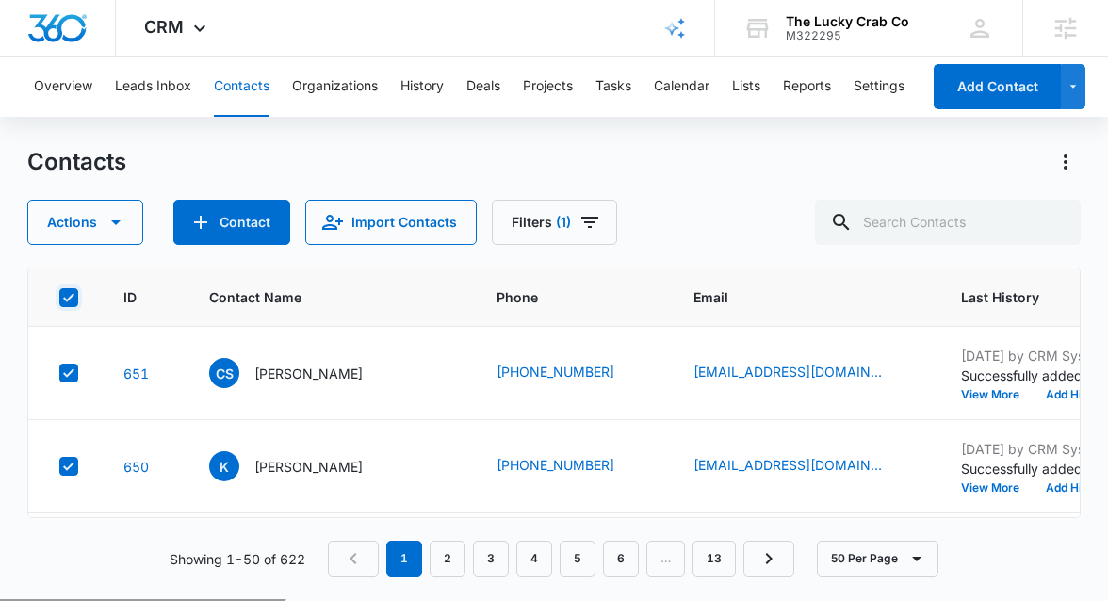
checkbox input "true"
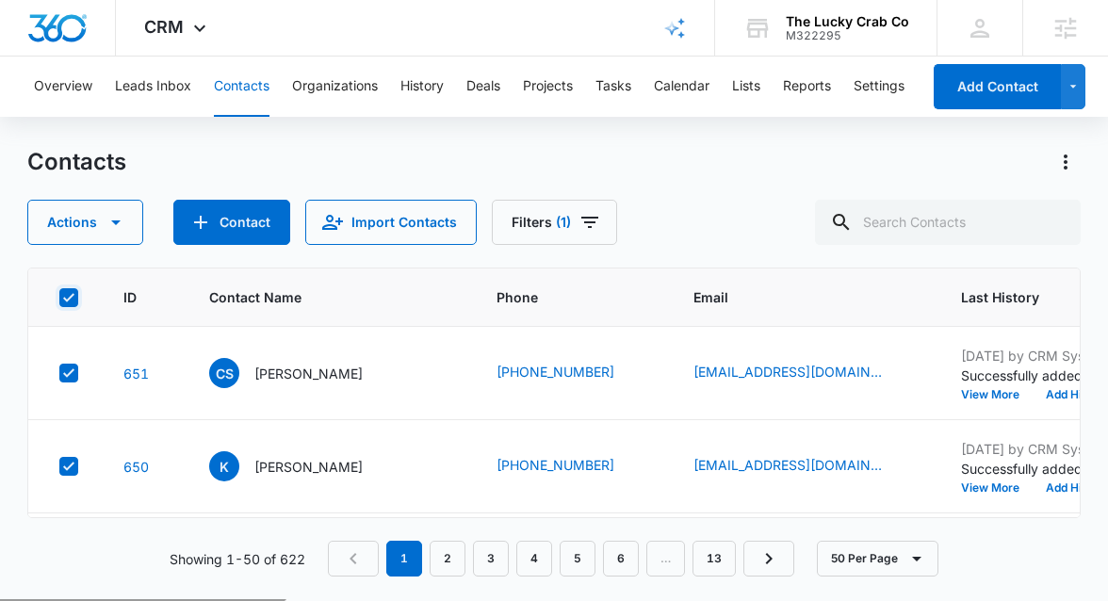
checkbox input "true"
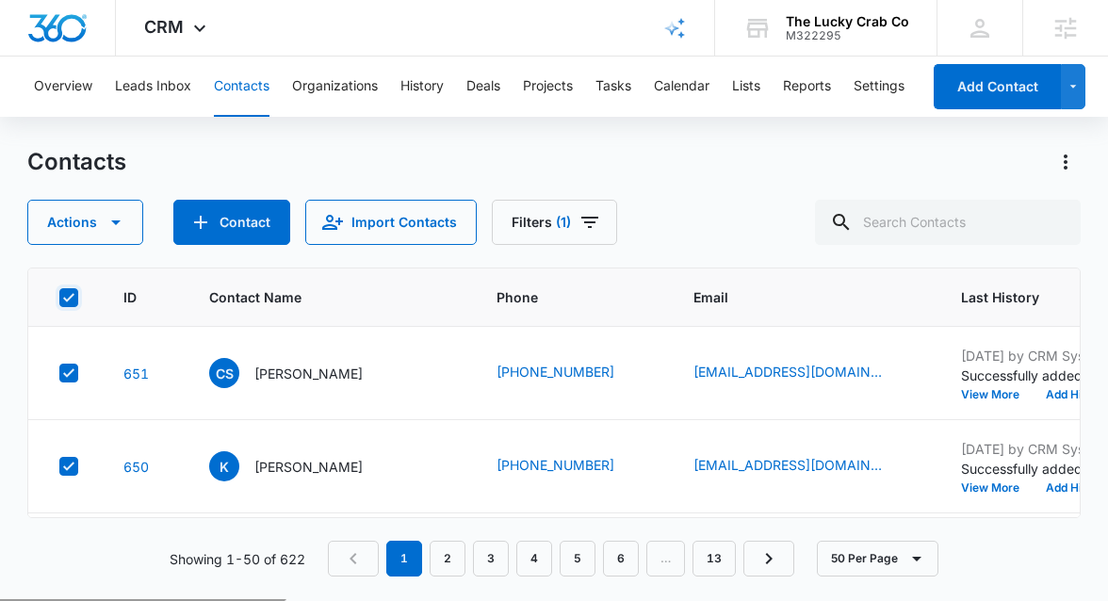
checkbox input "true"
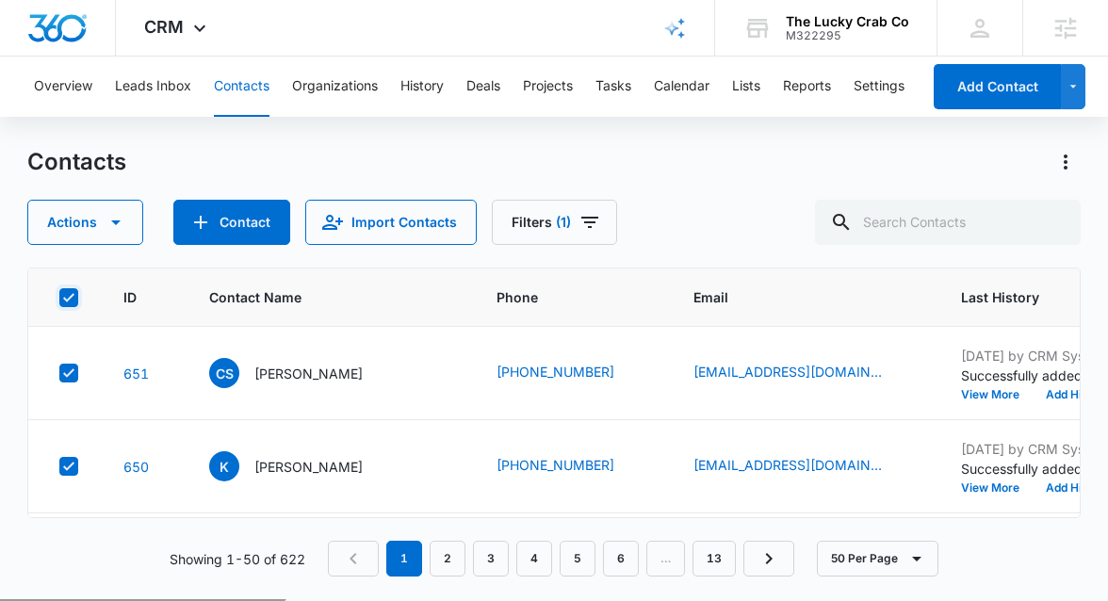
checkbox input "true"
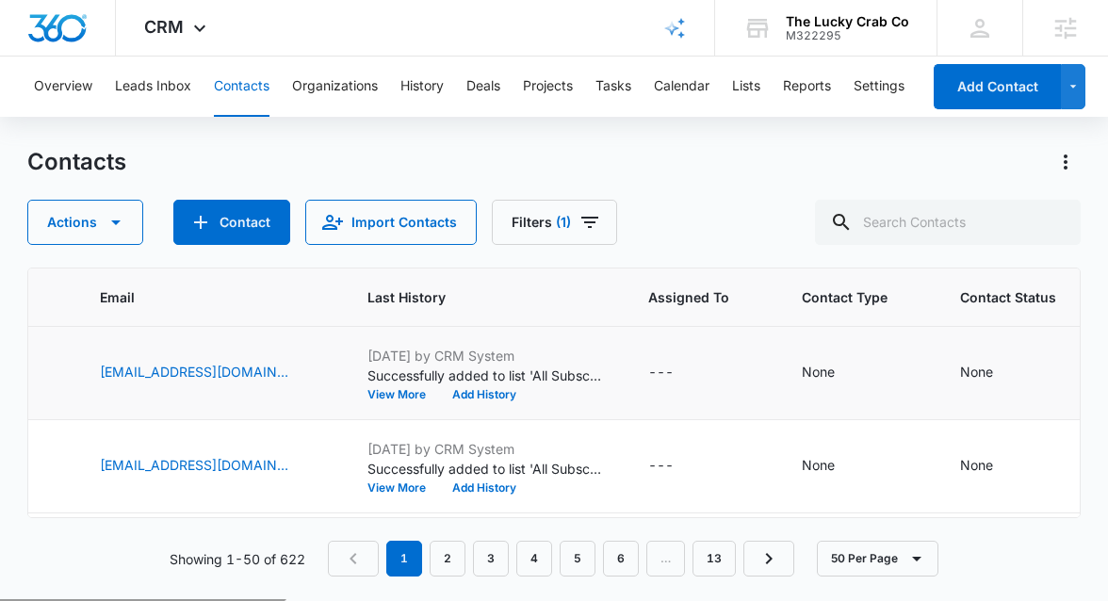
scroll to position [0, 600]
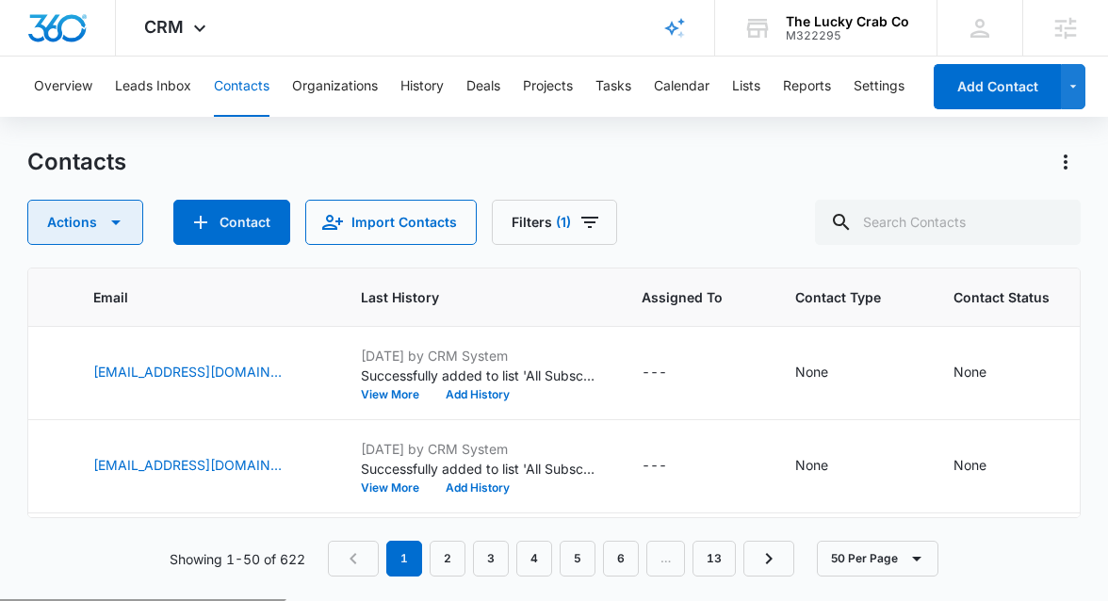
click at [89, 224] on button "Actions" at bounding box center [85, 222] width 116 height 45
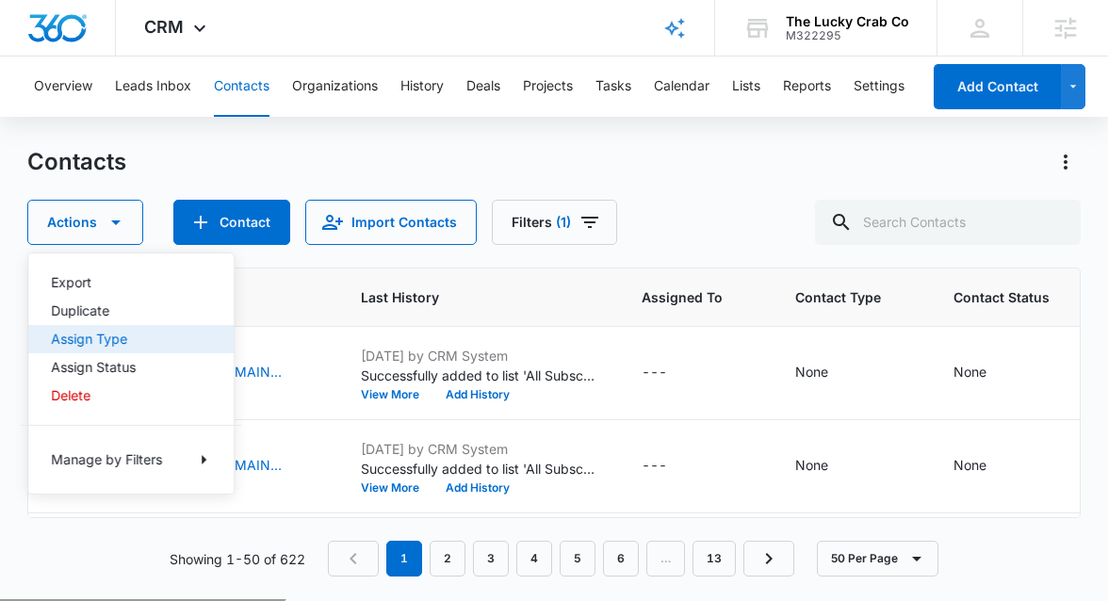
click at [108, 330] on button "Assign Type" at bounding box center [130, 339] width 205 height 28
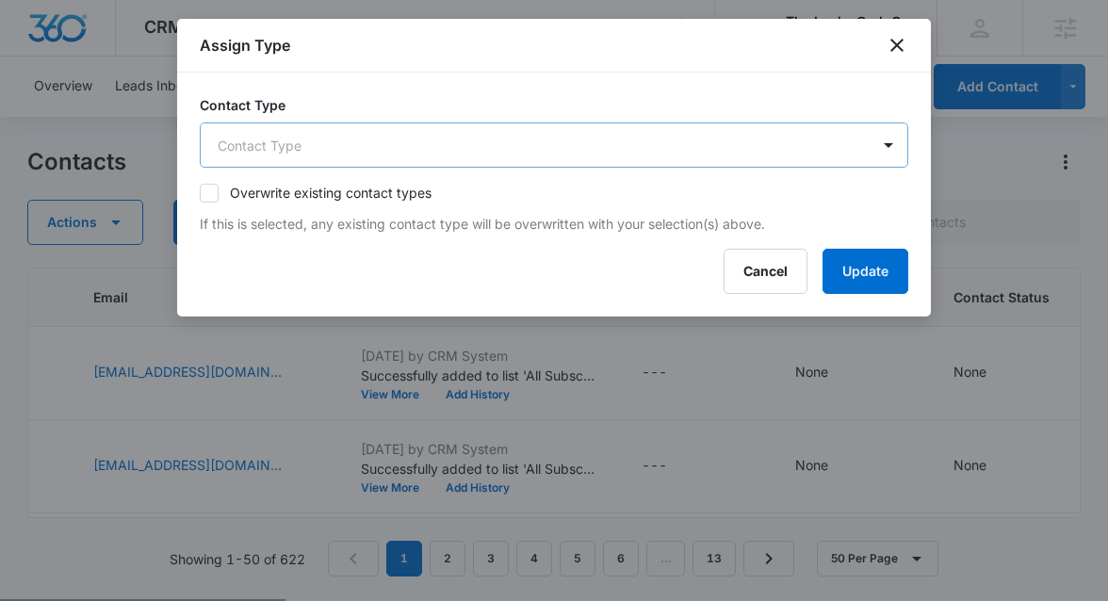
click at [364, 155] on body "CRM Apps Reputation Websites Forms CRM Email Social Shop Payments POS Content A…" at bounding box center [554, 374] width 1108 height 749
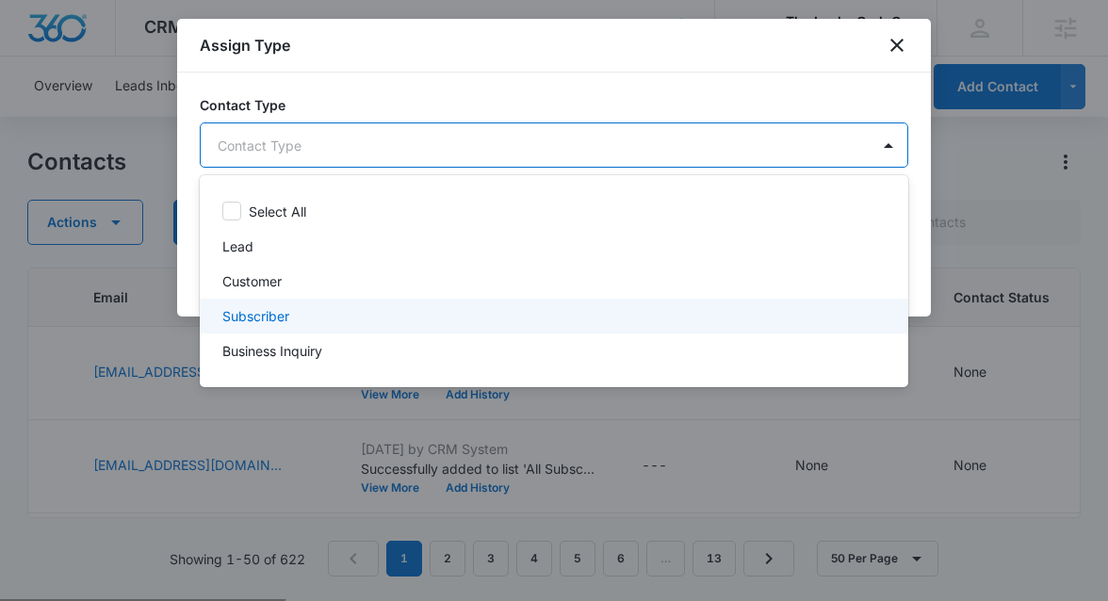
click at [348, 309] on div "Subscriber" at bounding box center [552, 316] width 660 height 20
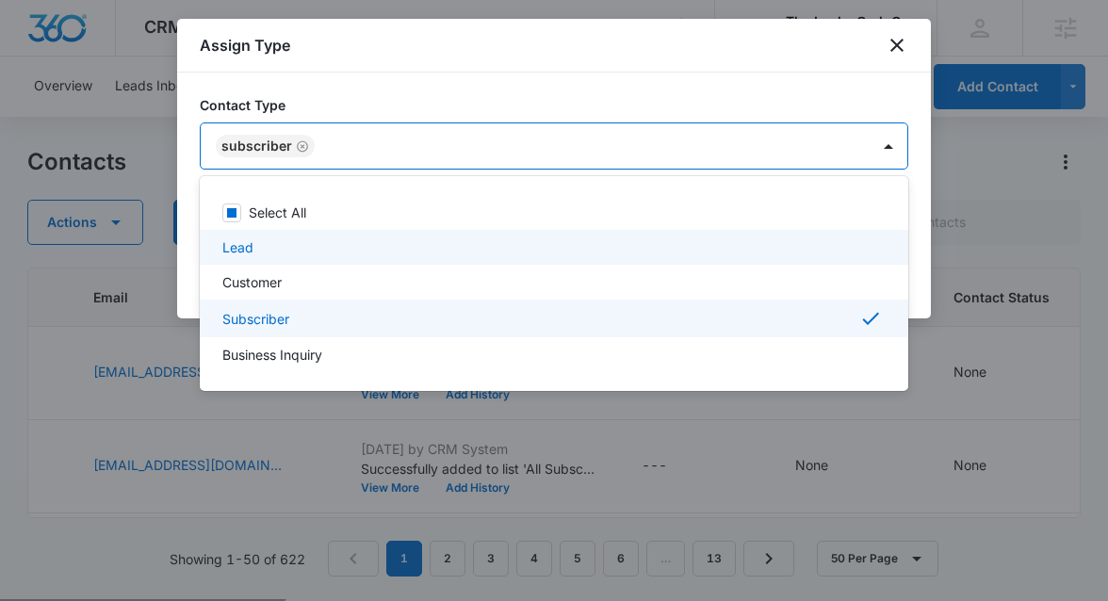
click at [918, 241] on div at bounding box center [554, 300] width 1108 height 601
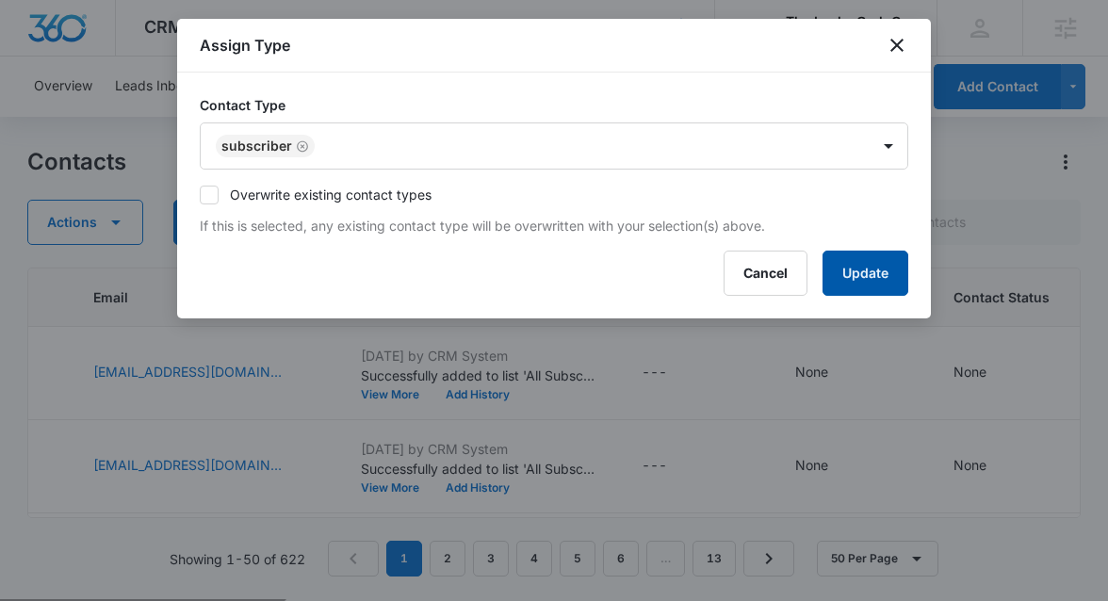
click at [880, 269] on button "Update" at bounding box center [866, 273] width 86 height 45
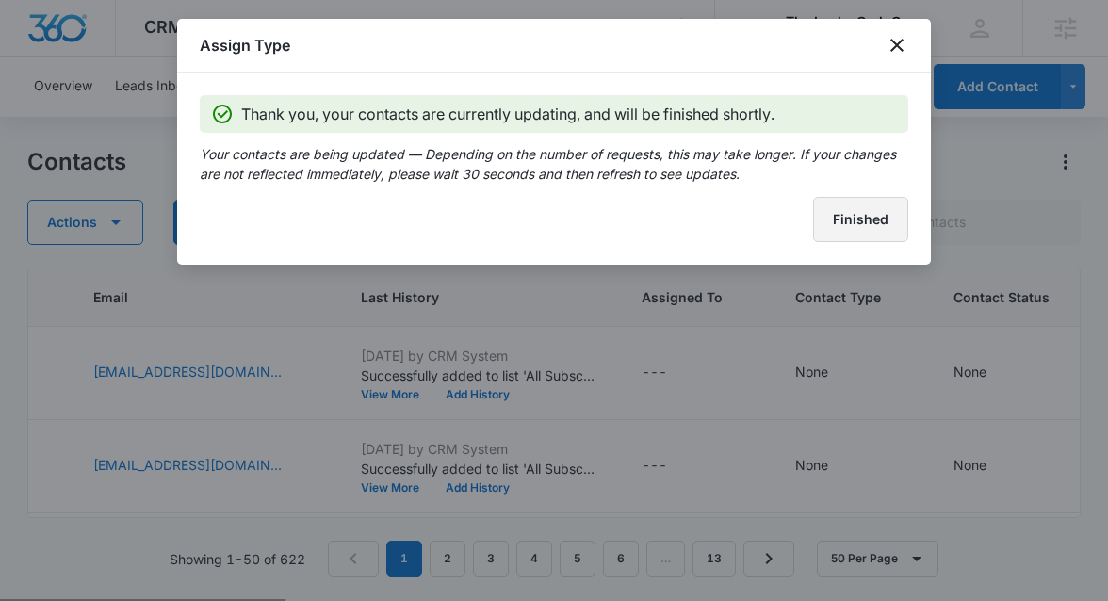
click at [869, 219] on button "Finished" at bounding box center [860, 219] width 95 height 45
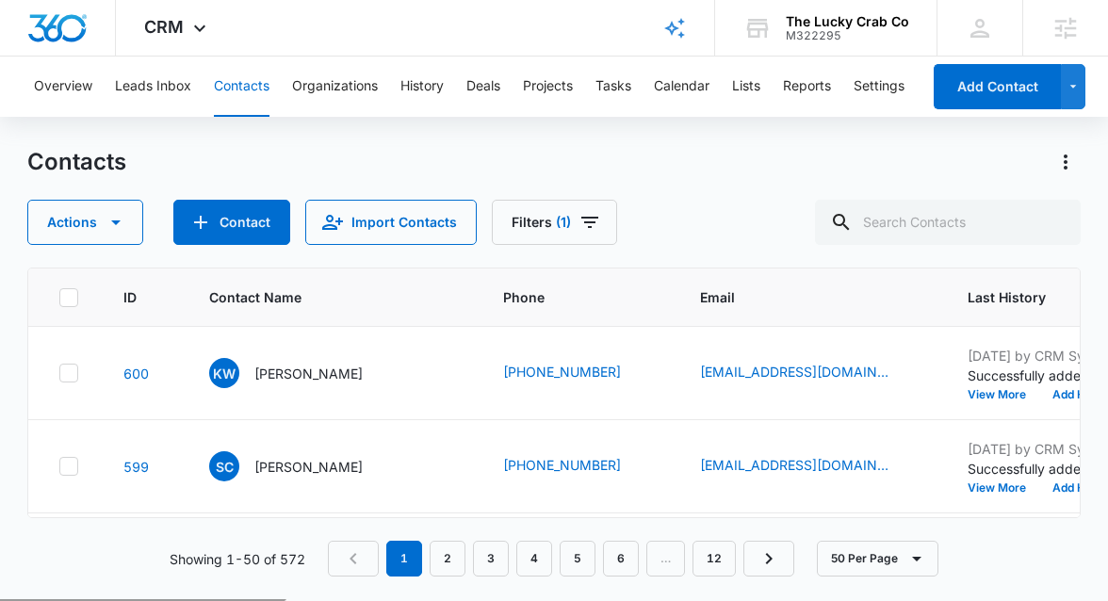
click at [70, 297] on icon at bounding box center [68, 297] width 11 height 8
click at [59, 297] on input "checkbox" at bounding box center [58, 297] width 1 height 1
checkbox input "true"
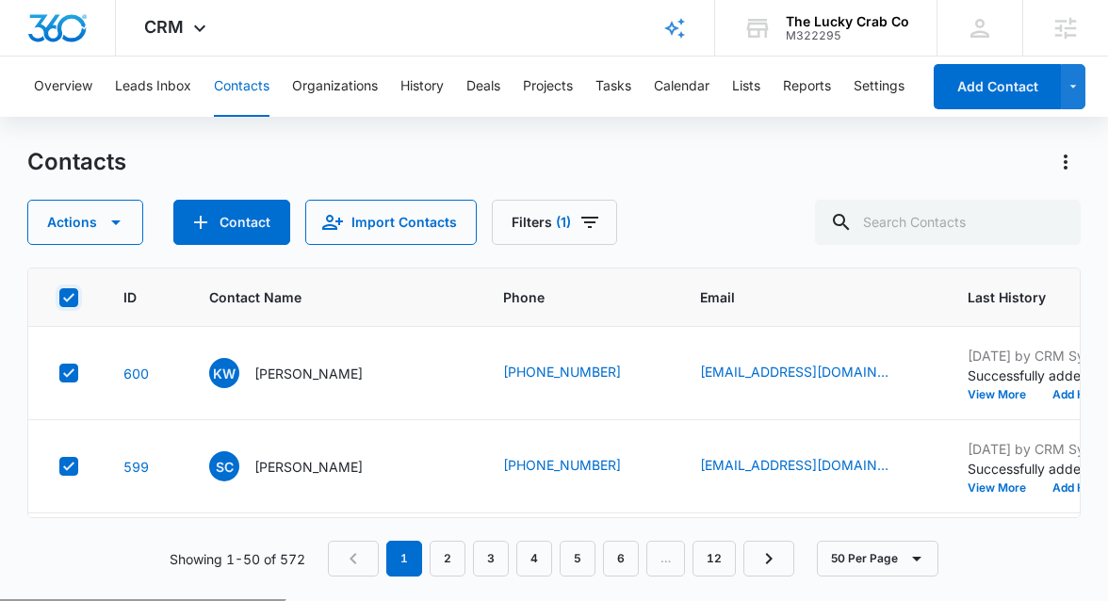
checkbox input "true"
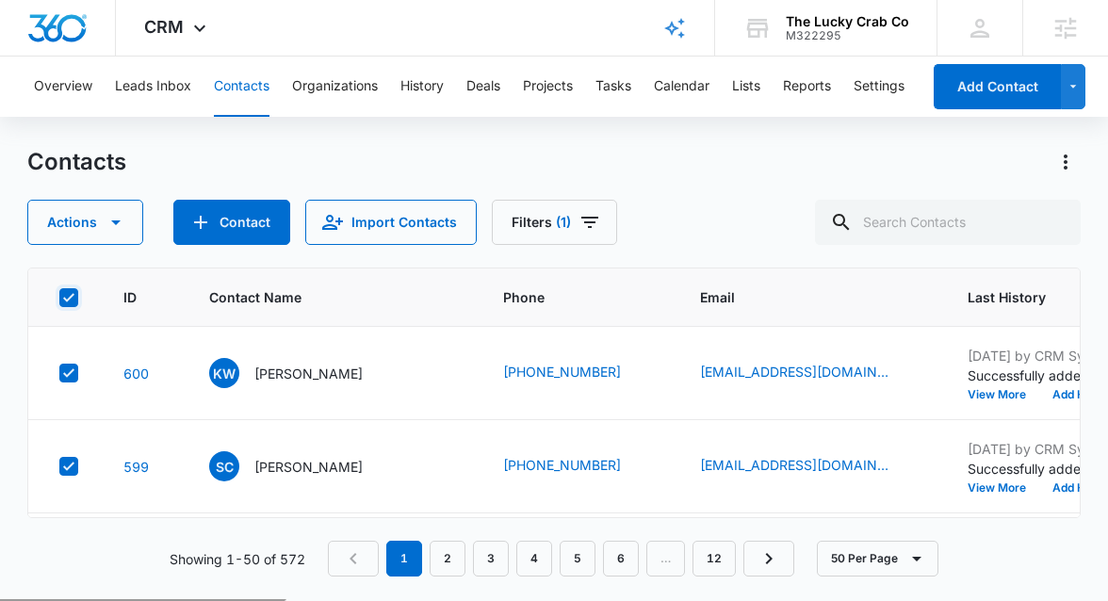
checkbox input "true"
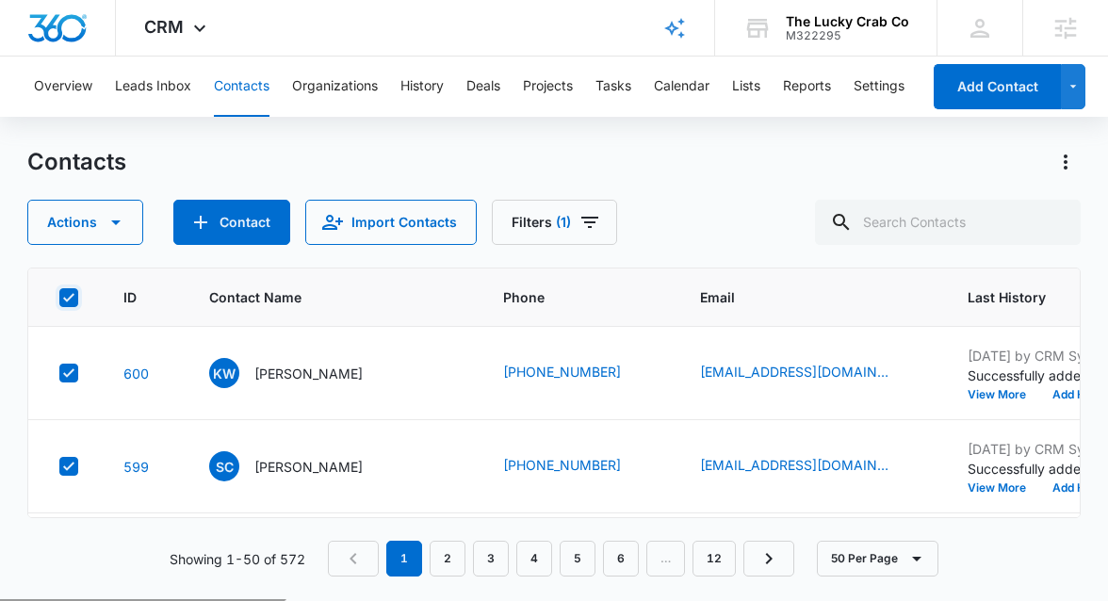
checkbox input "true"
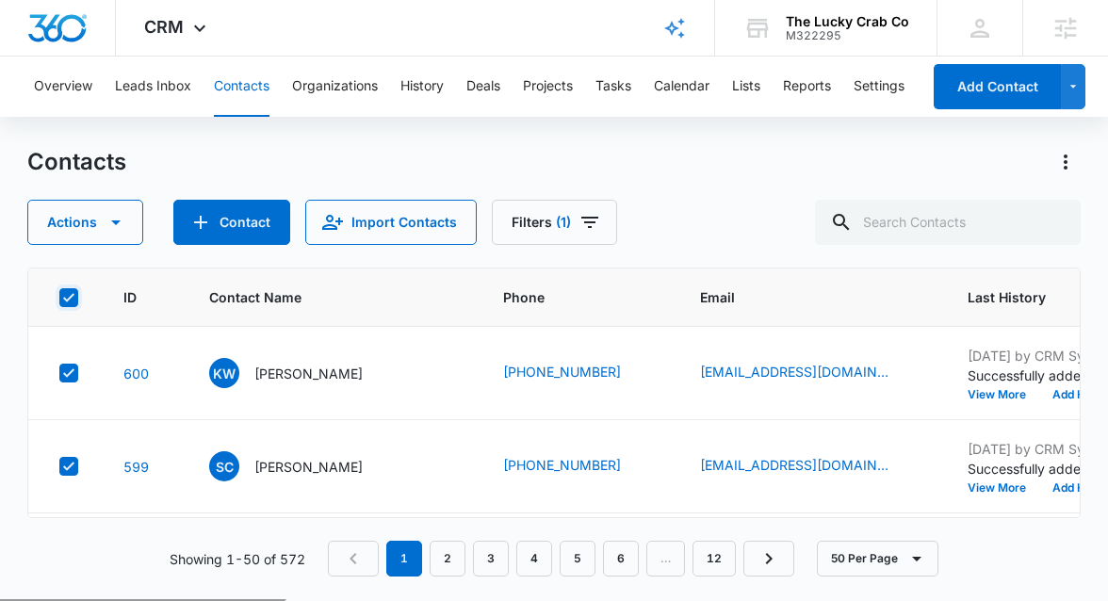
checkbox input "true"
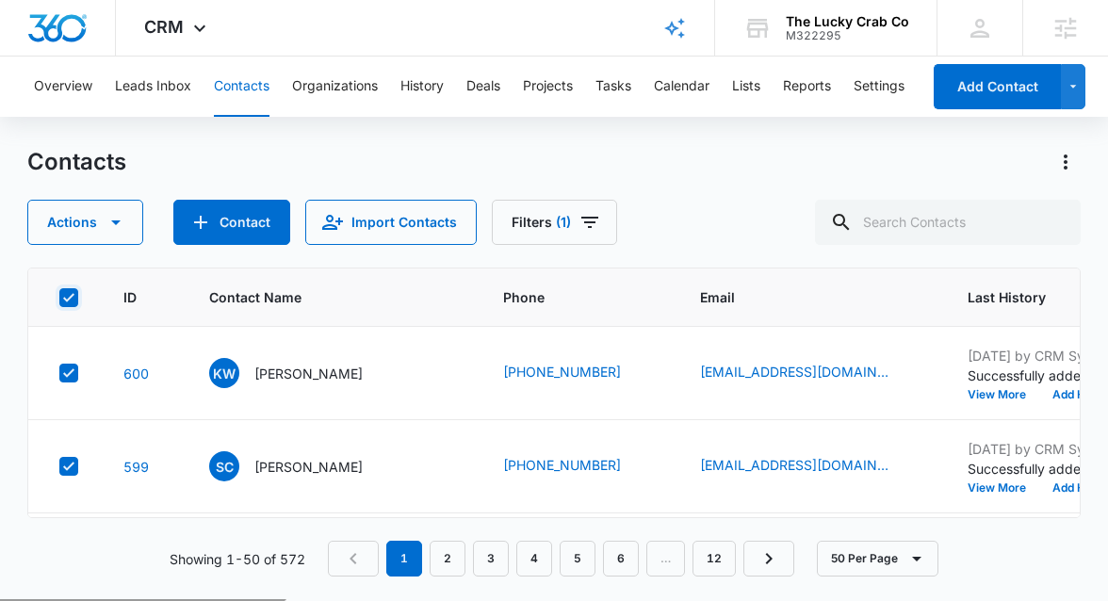
checkbox input "true"
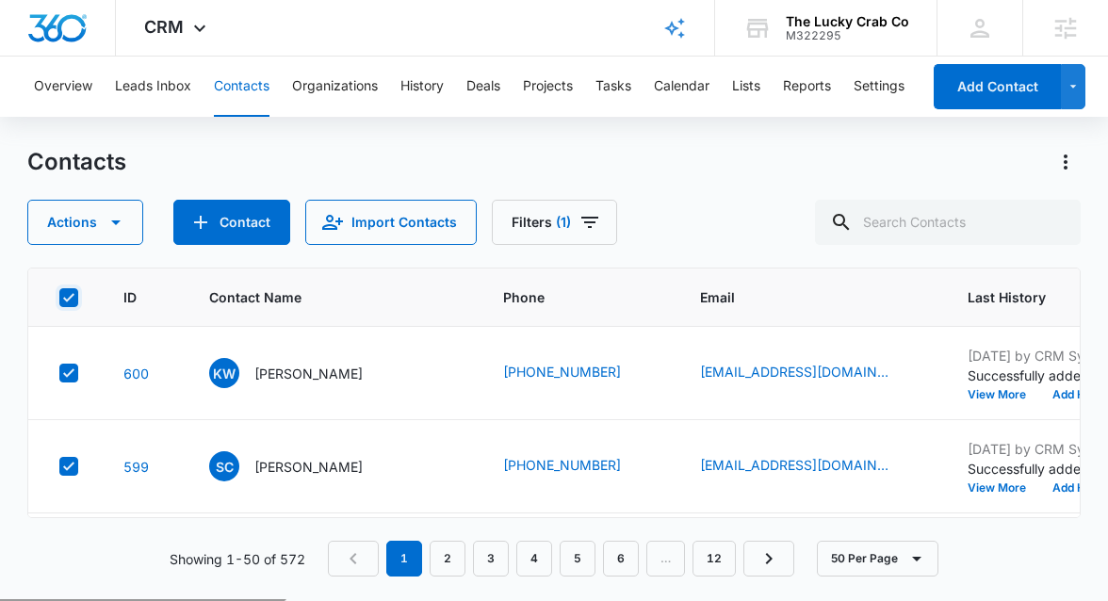
checkbox input "true"
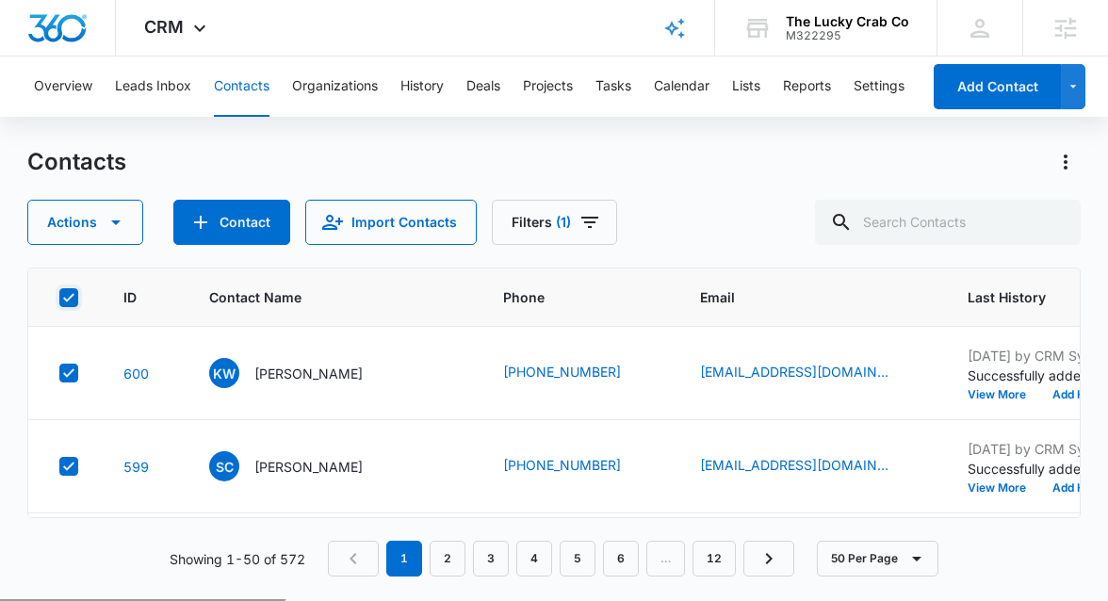
checkbox input "true"
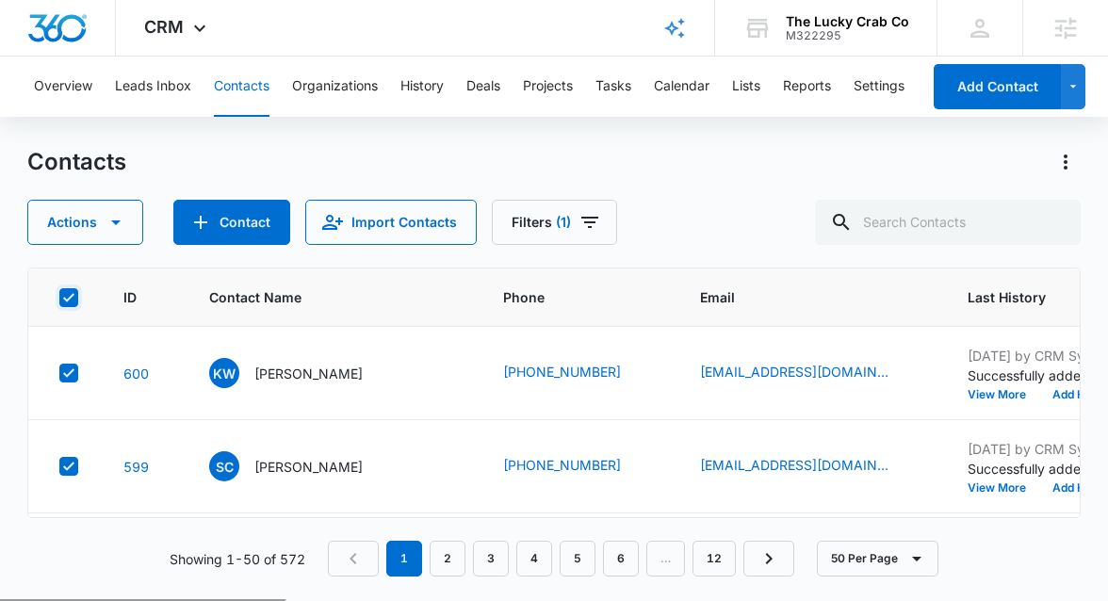
checkbox input "true"
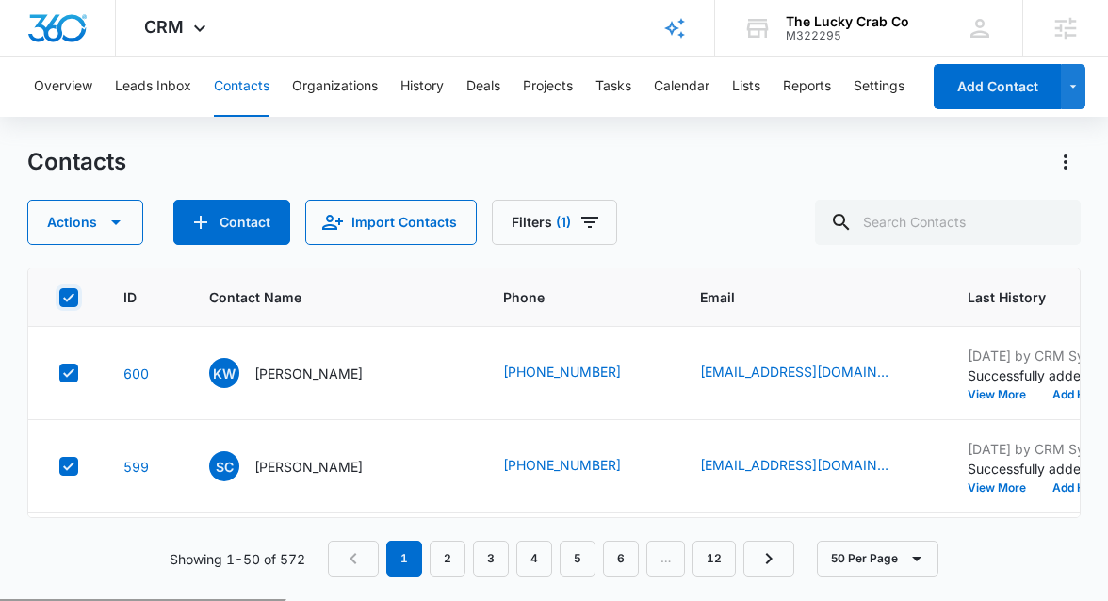
checkbox input "true"
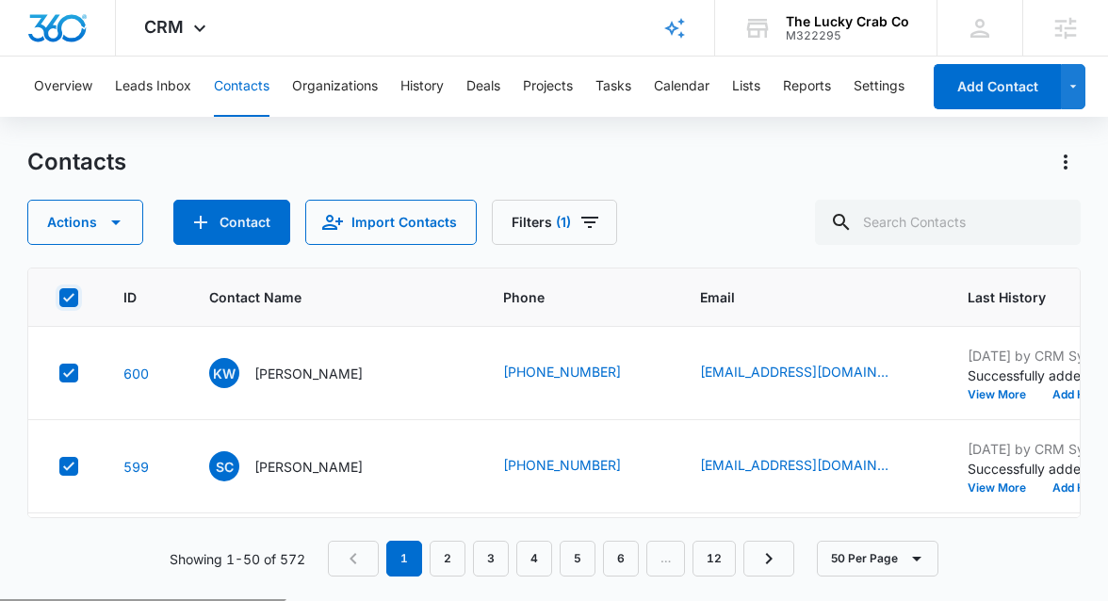
checkbox input "true"
click at [579, 232] on icon "Filters" at bounding box center [590, 222] width 23 height 23
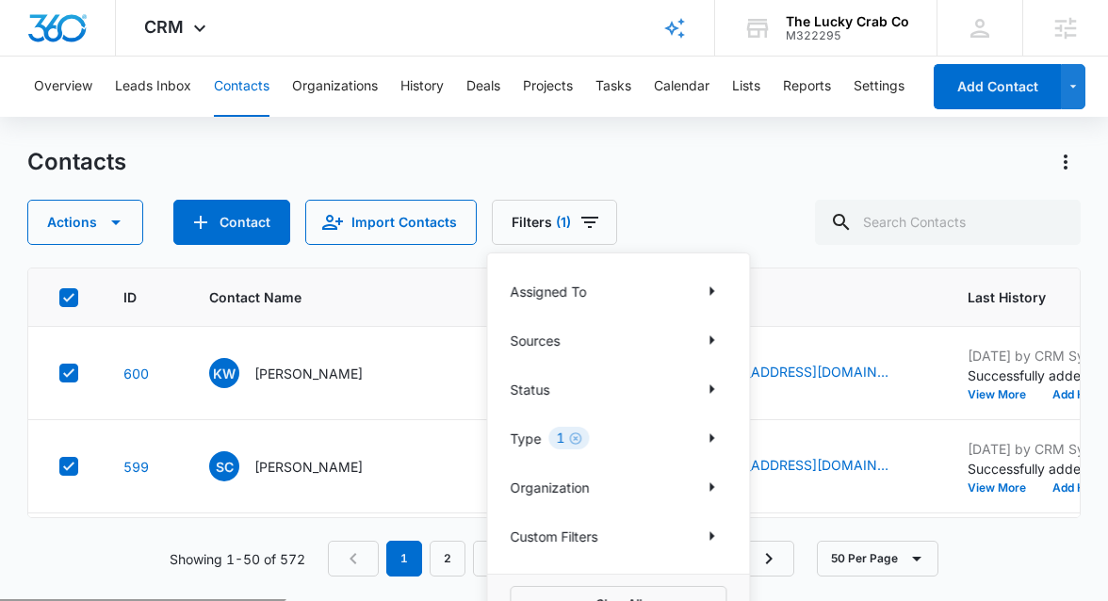
click at [148, 223] on div "Actions Contact Import Contacts Filters (1) Assigned To Sources Status Type 1 O…" at bounding box center [322, 222] width 590 height 45
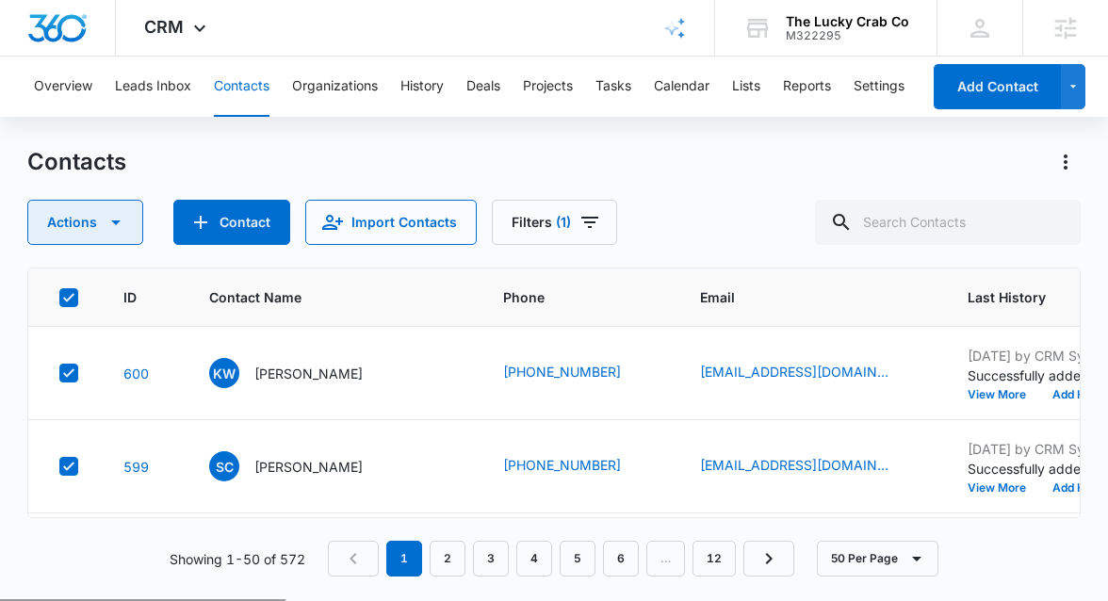
click at [120, 216] on icon "button" at bounding box center [116, 222] width 23 height 23
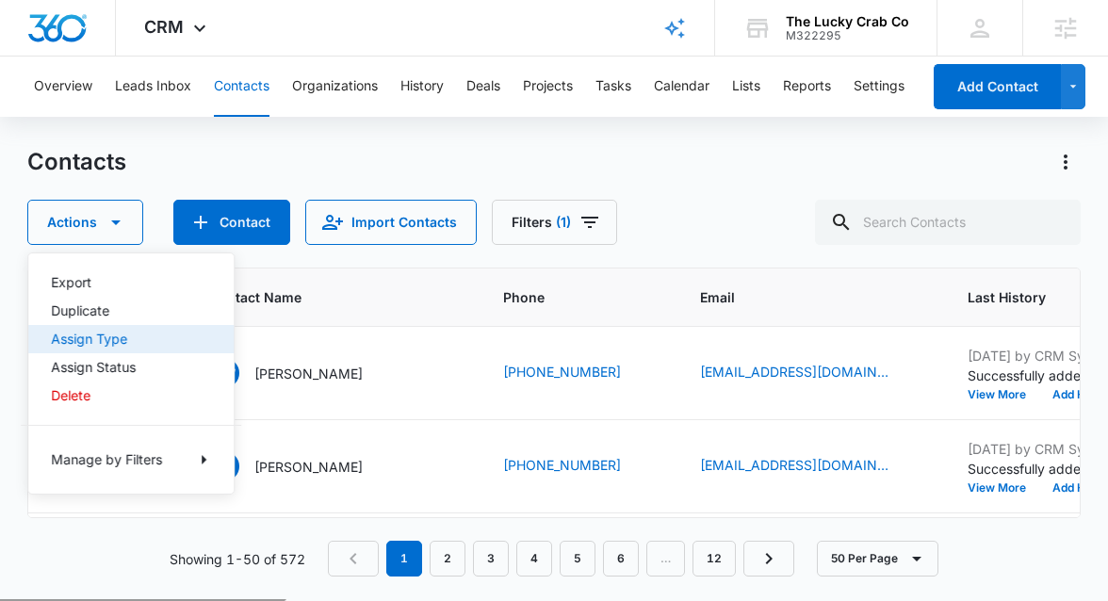
click at [125, 339] on div "Assign Type" at bounding box center [120, 339] width 138 height 13
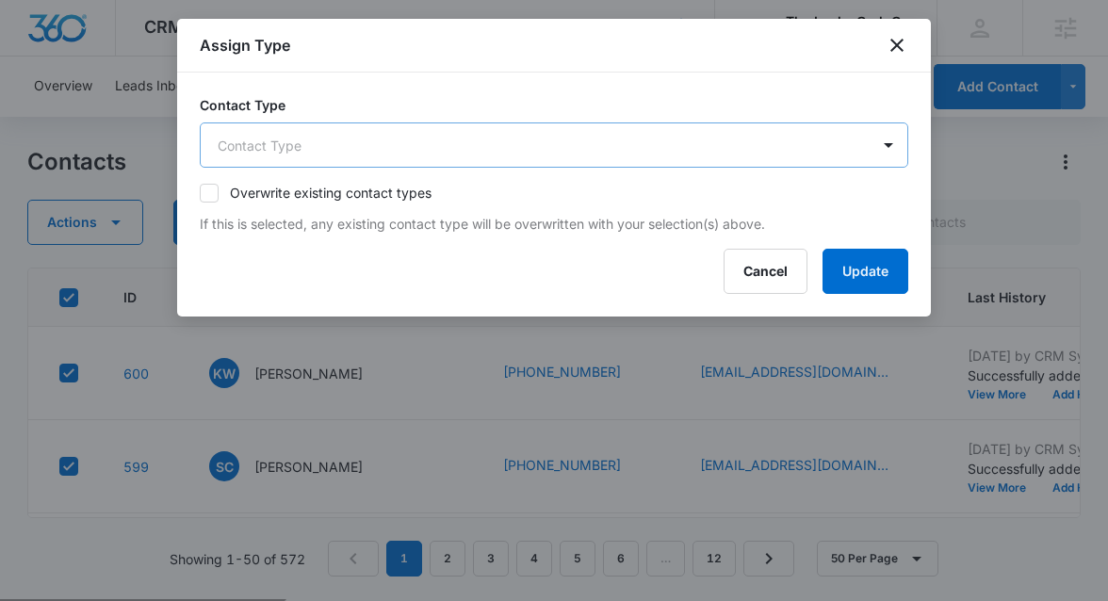
click at [475, 155] on body "CRM Apps Reputation Websites Forms CRM Email Social Shop Payments POS Content A…" at bounding box center [554, 374] width 1108 height 749
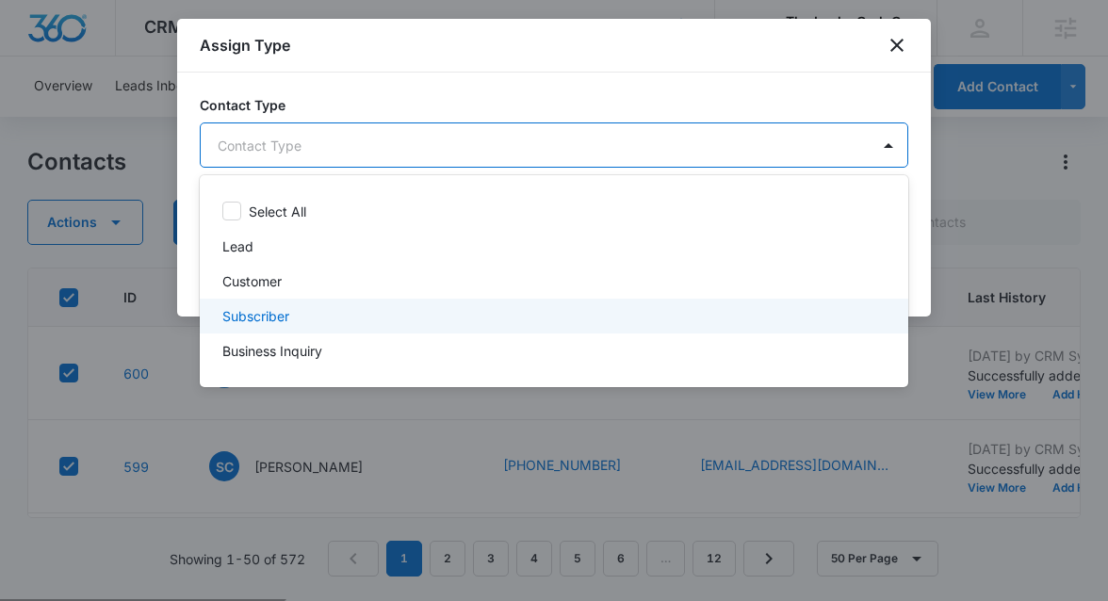
click at [379, 304] on div "Subscriber" at bounding box center [554, 316] width 709 height 35
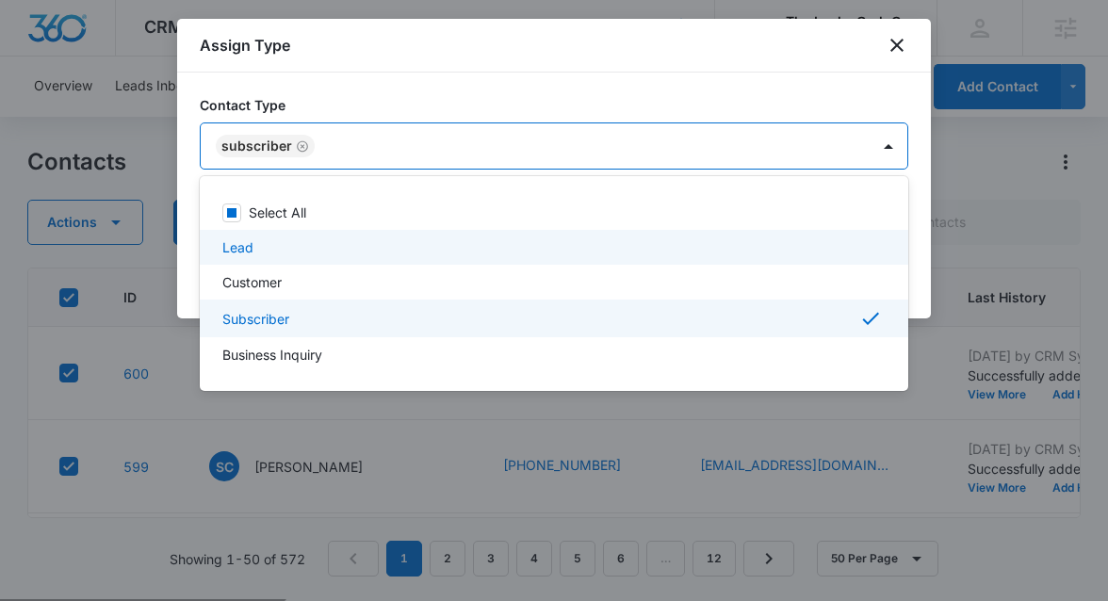
click at [923, 233] on div at bounding box center [554, 300] width 1108 height 601
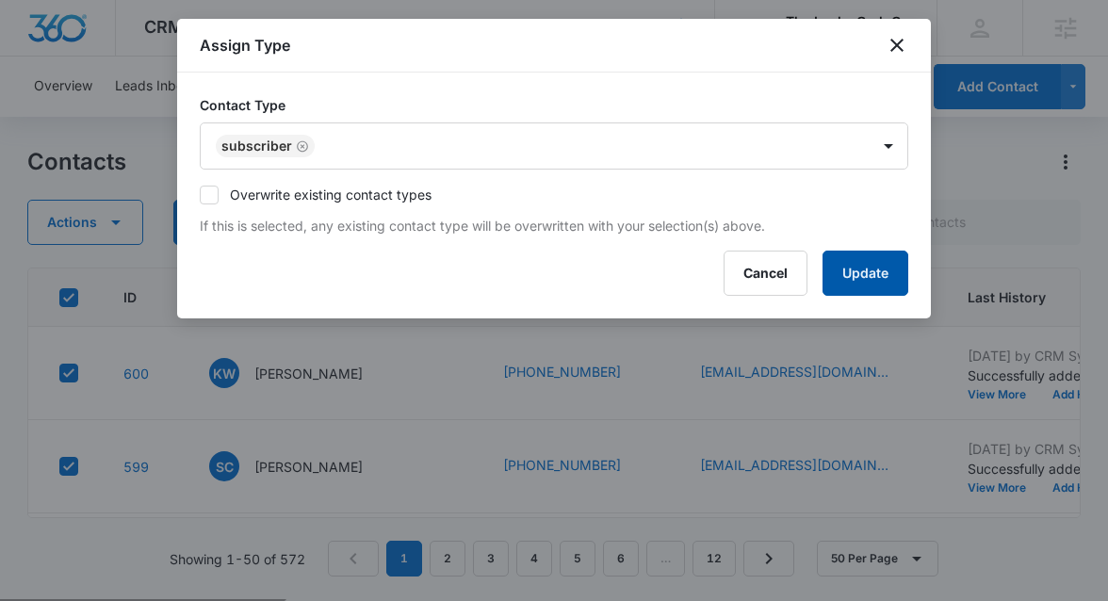
click at [891, 270] on button "Update" at bounding box center [866, 273] width 86 height 45
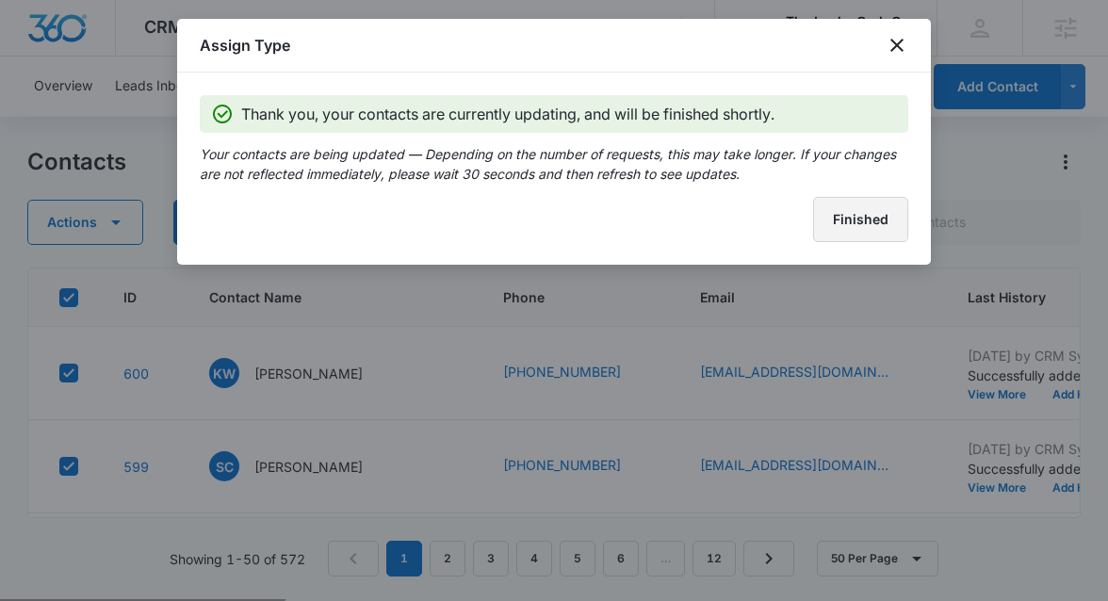
click at [884, 221] on button "Finished" at bounding box center [860, 219] width 95 height 45
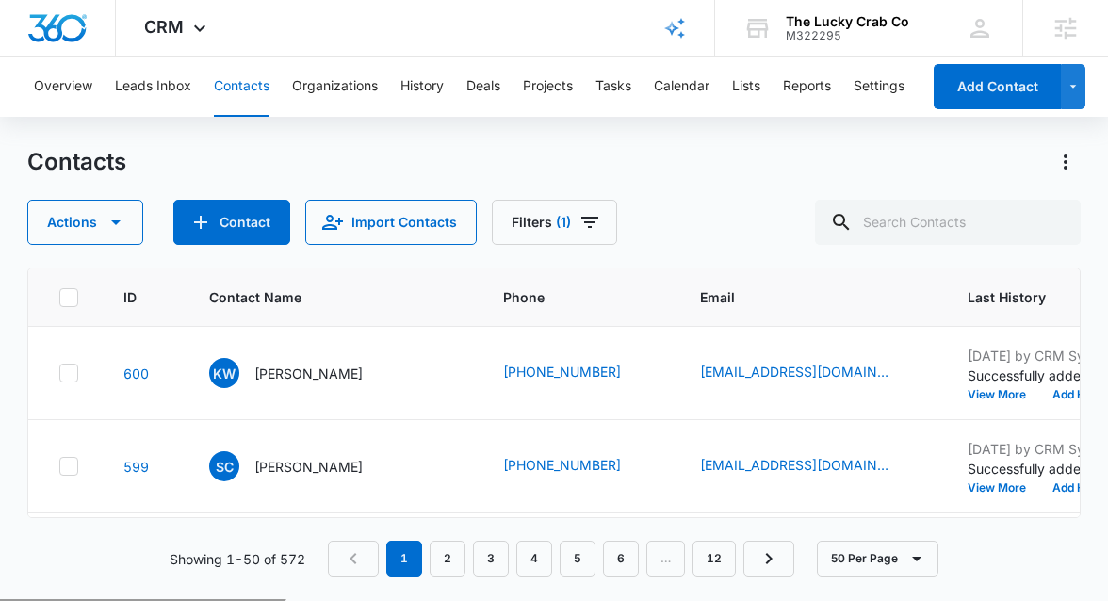
click at [74, 294] on icon at bounding box center [68, 297] width 17 height 17
click at [59, 297] on input "checkbox" at bounding box center [58, 297] width 1 height 1
checkbox input "true"
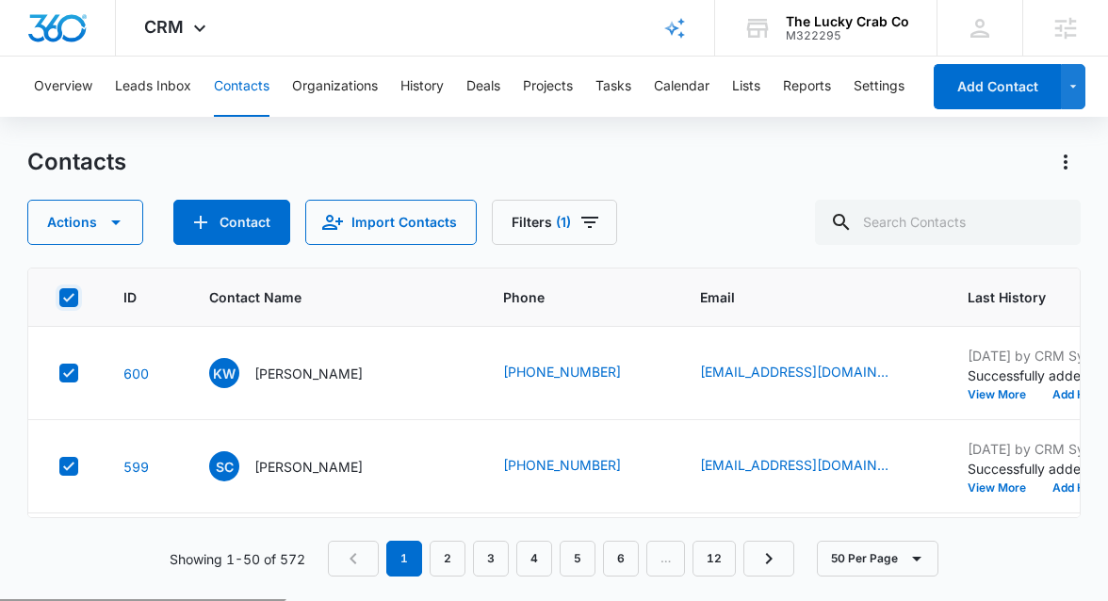
checkbox input "true"
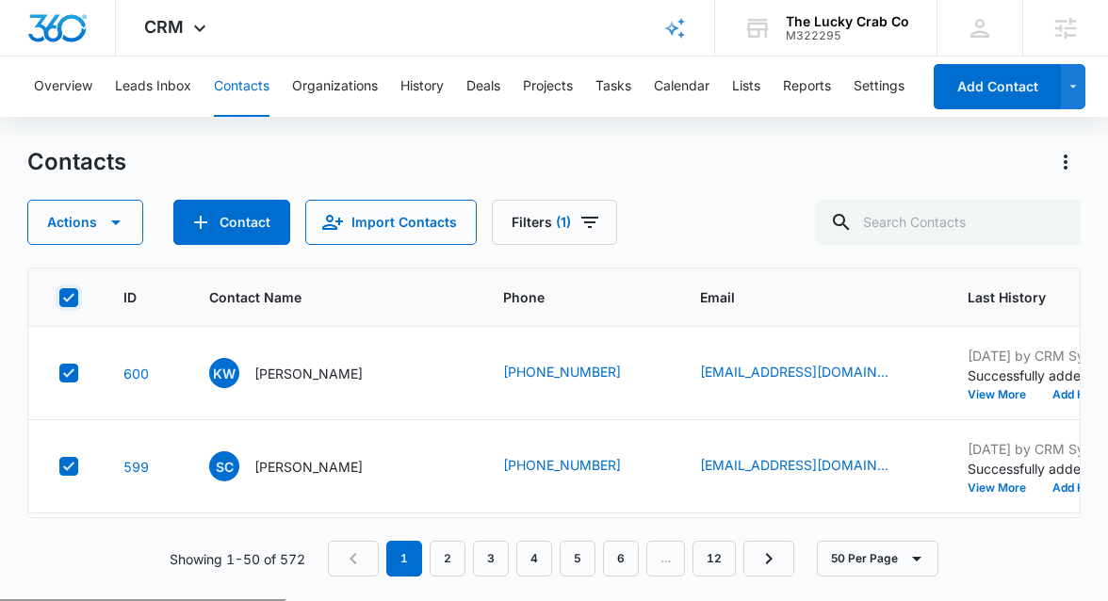
checkbox input "true"
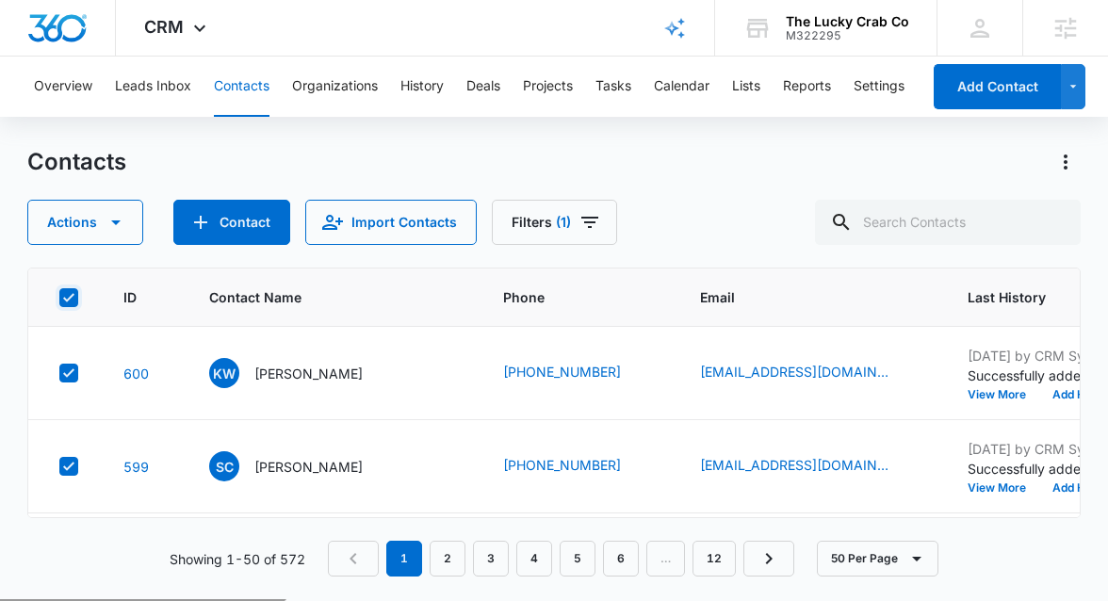
checkbox input "true"
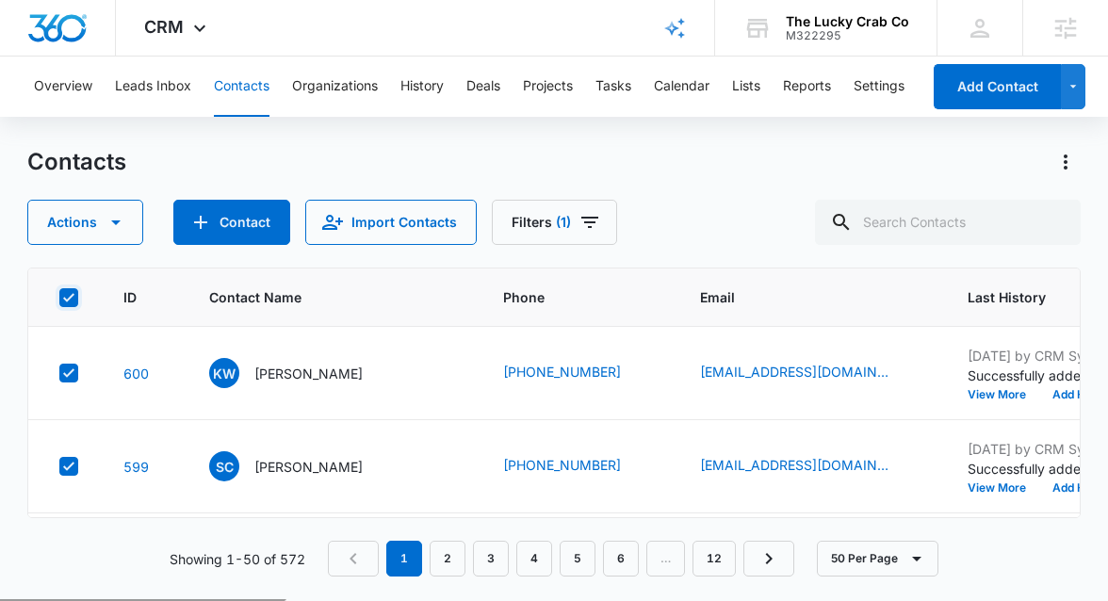
checkbox input "true"
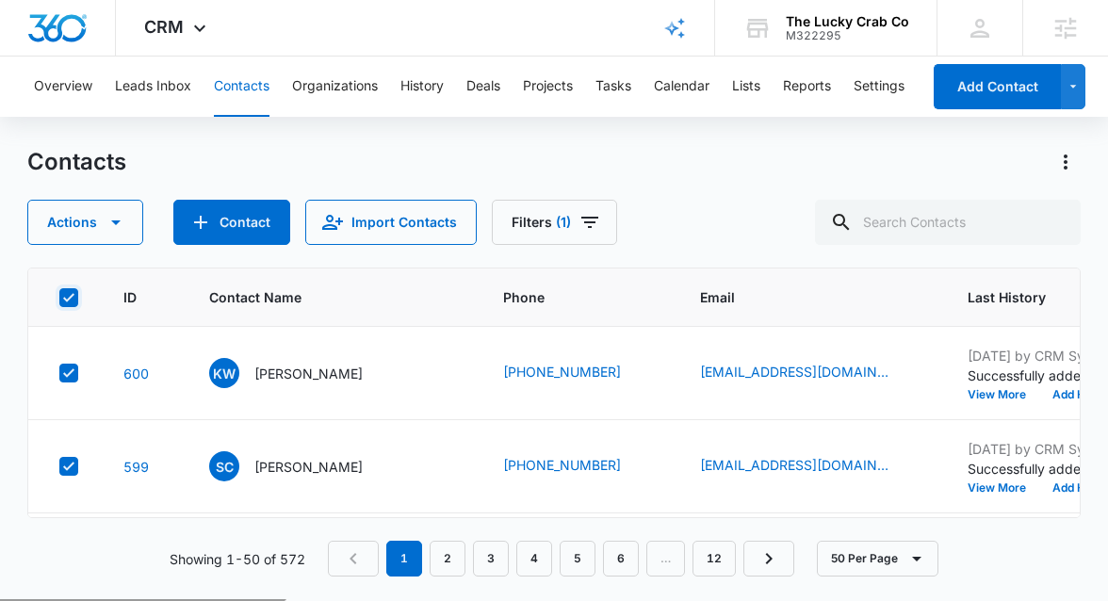
checkbox input "true"
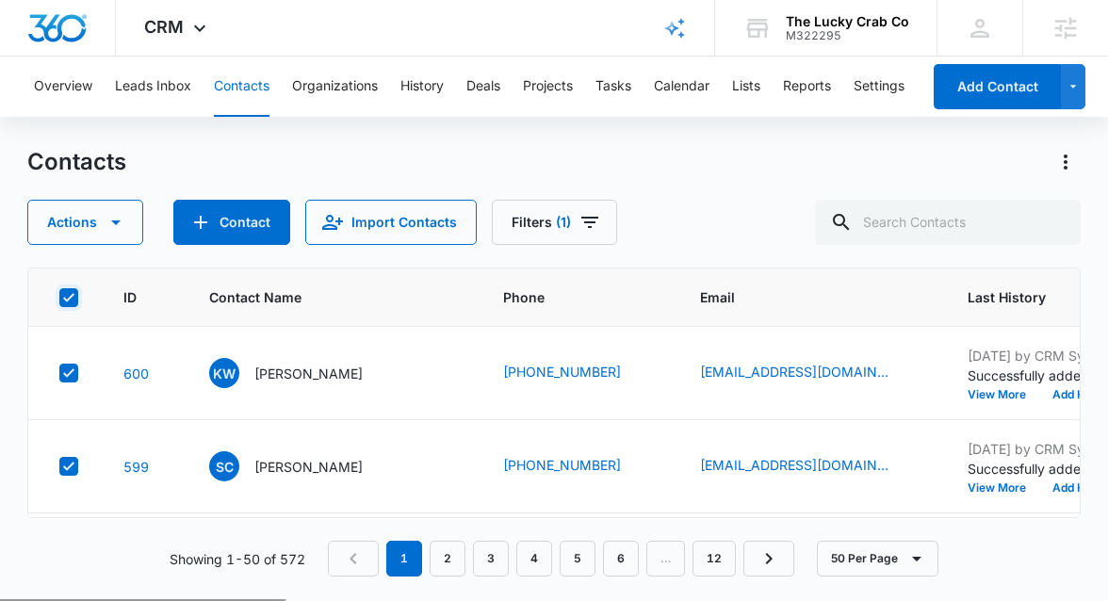
checkbox input "true"
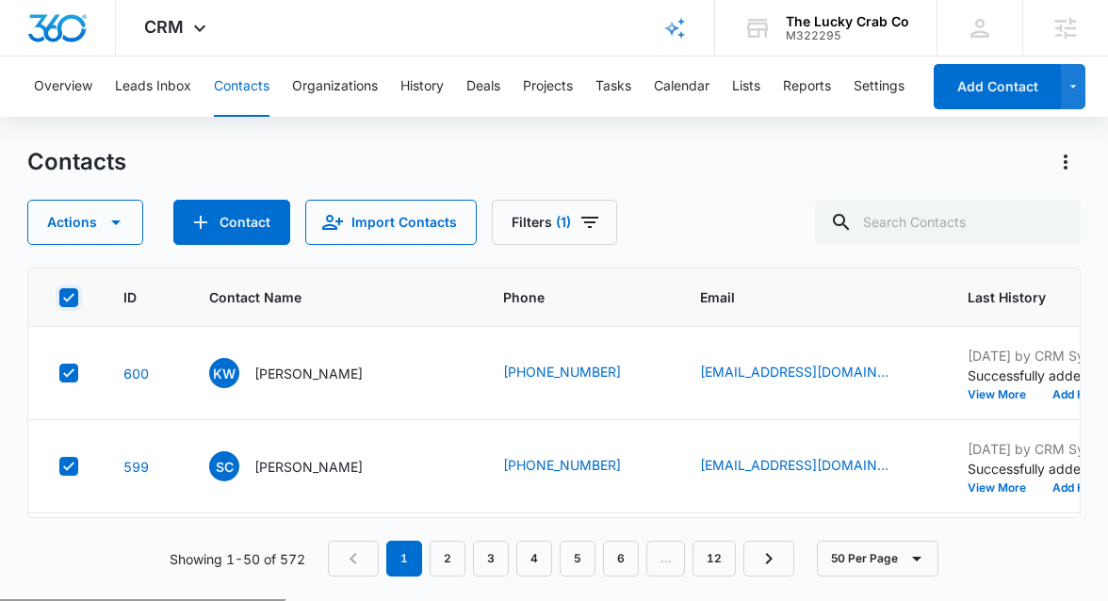
checkbox input "true"
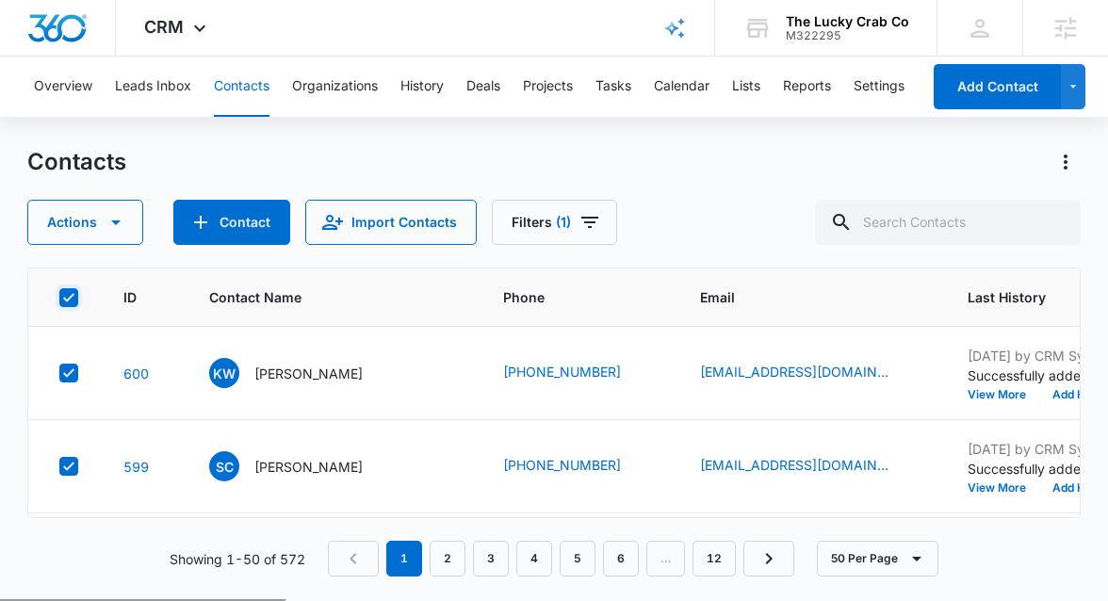
checkbox input "true"
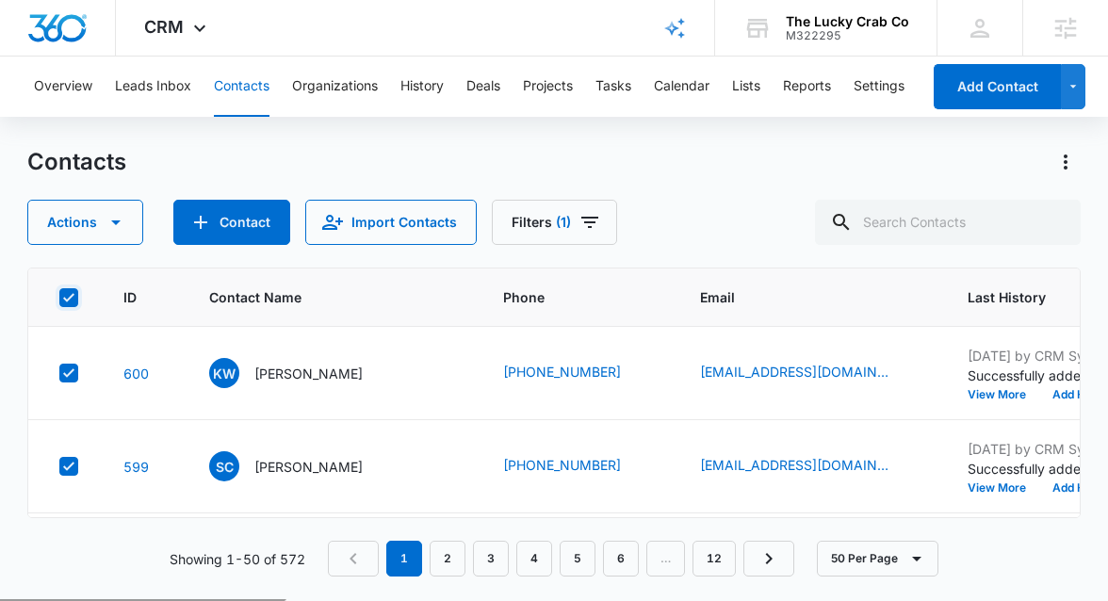
checkbox input "true"
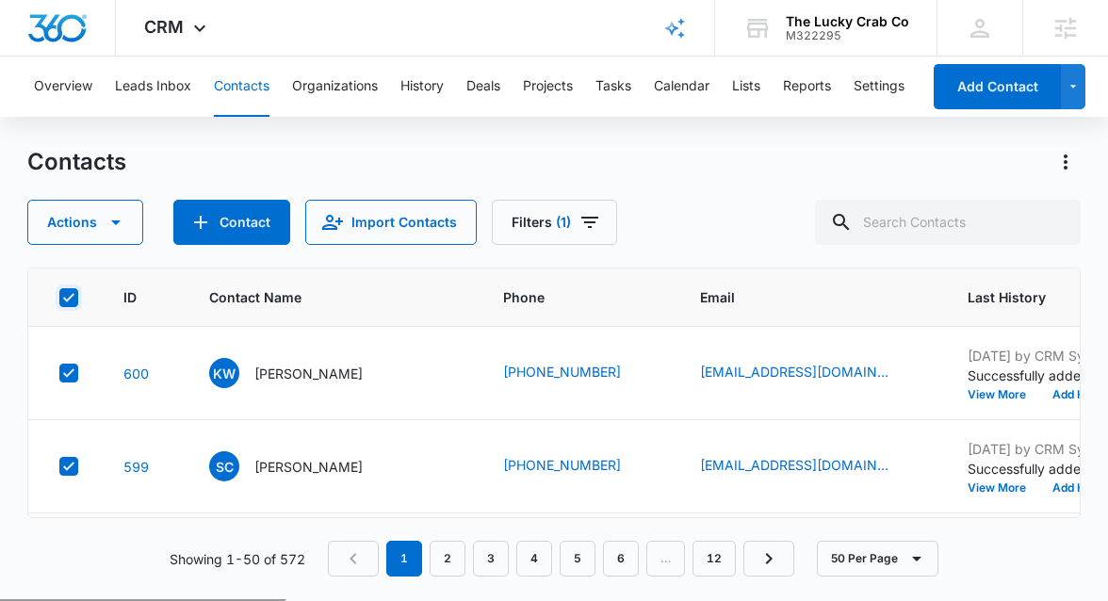
checkbox input "true"
click at [107, 231] on icon "button" at bounding box center [116, 222] width 23 height 23
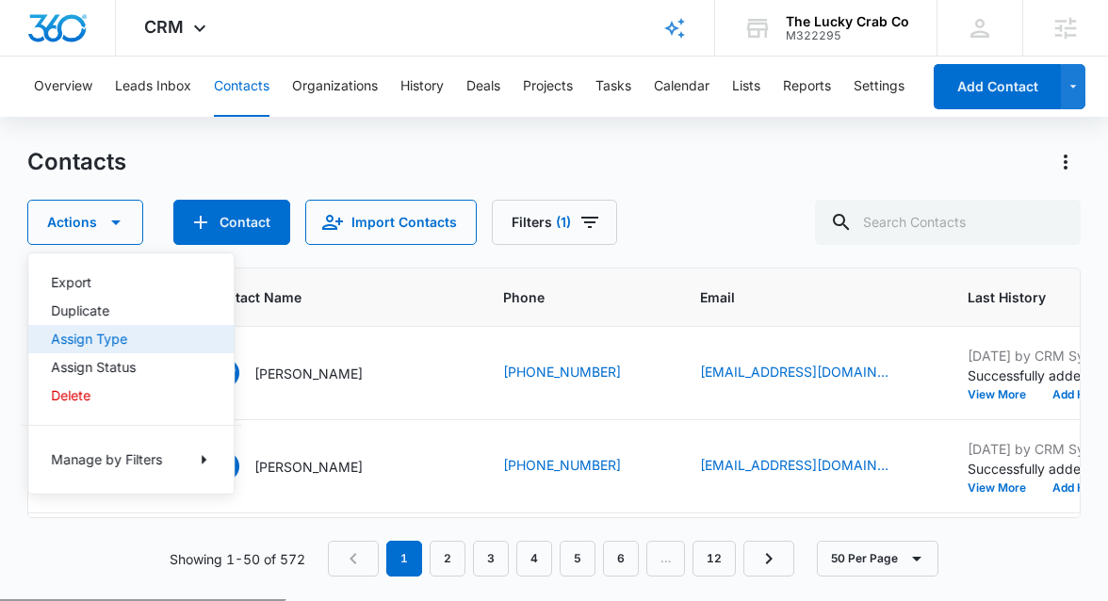
click at [95, 345] on div "Assign Type" at bounding box center [120, 339] width 138 height 13
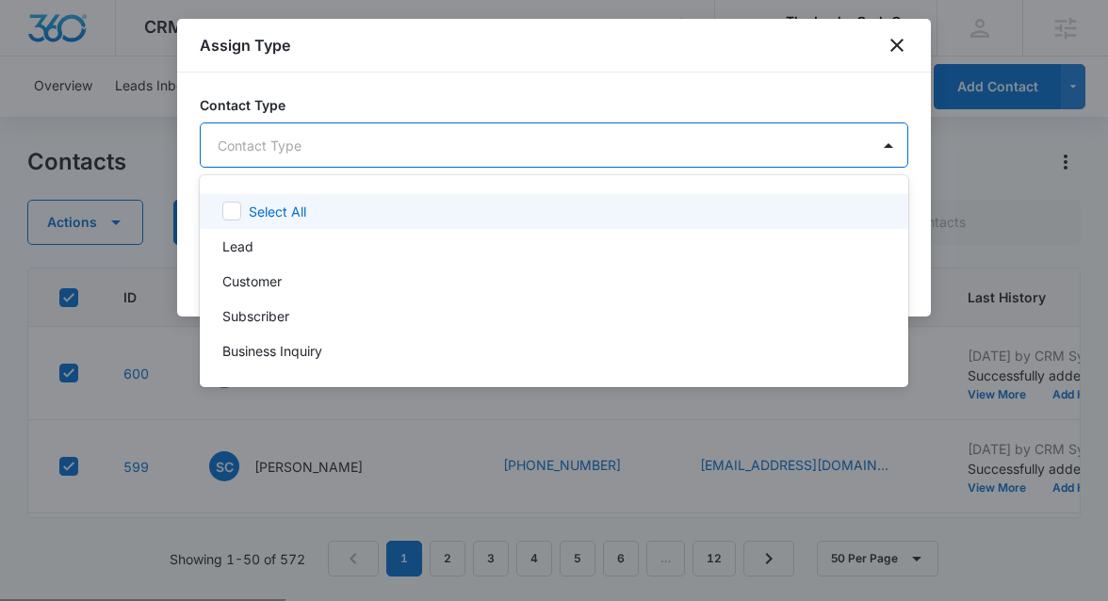
click at [400, 147] on body "CRM Apps Reputation Websites Forms CRM Email Social Shop Payments POS Content A…" at bounding box center [554, 300] width 1108 height 601
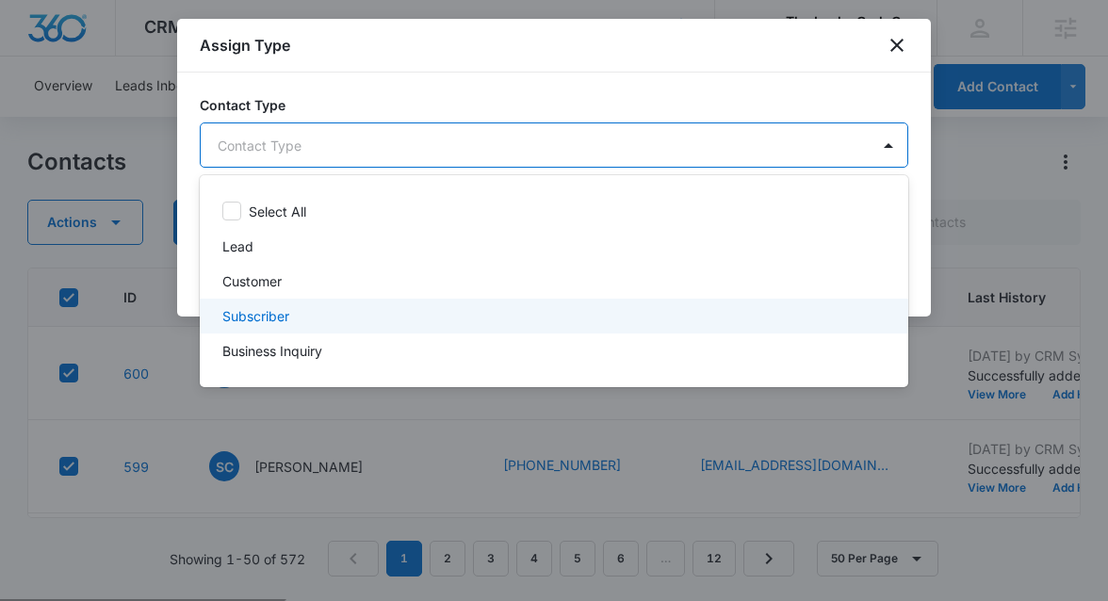
click at [335, 314] on div "Subscriber" at bounding box center [552, 316] width 660 height 20
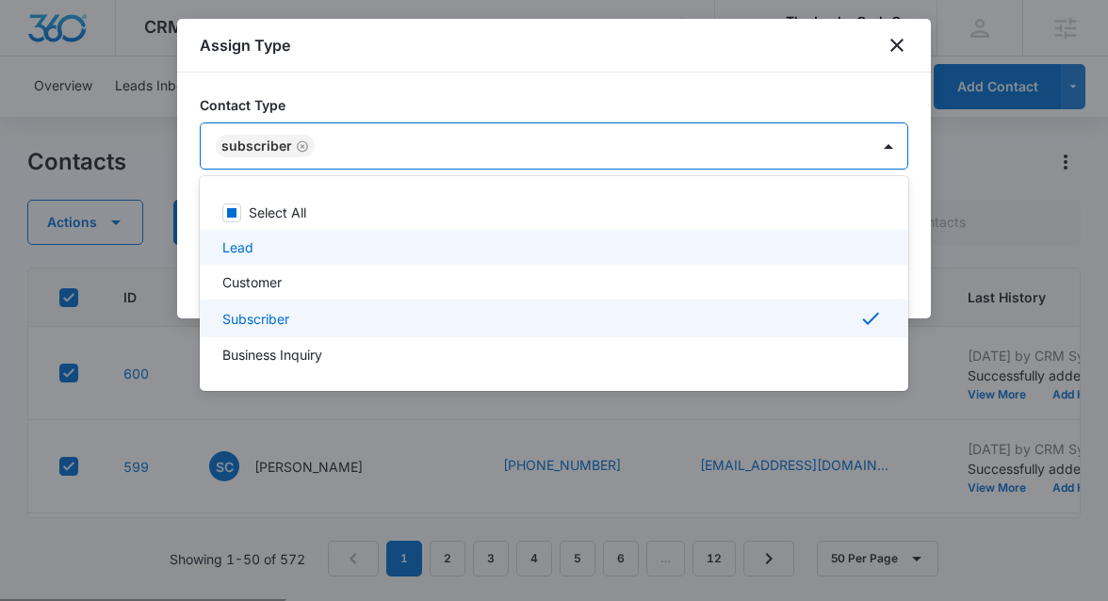
click at [919, 262] on div at bounding box center [554, 300] width 1108 height 601
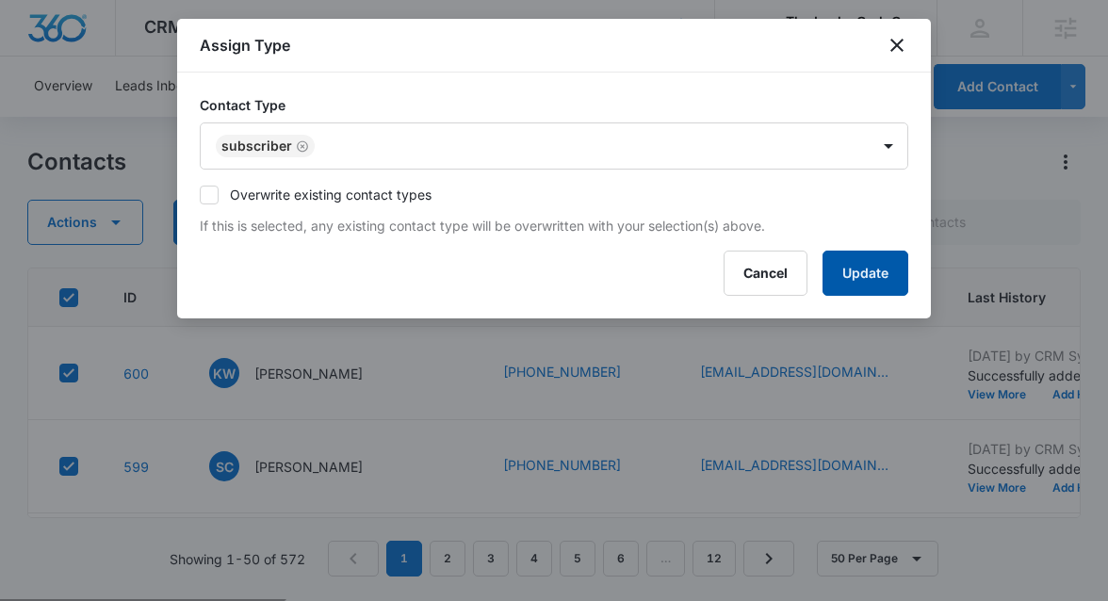
click at [883, 278] on button "Update" at bounding box center [866, 273] width 86 height 45
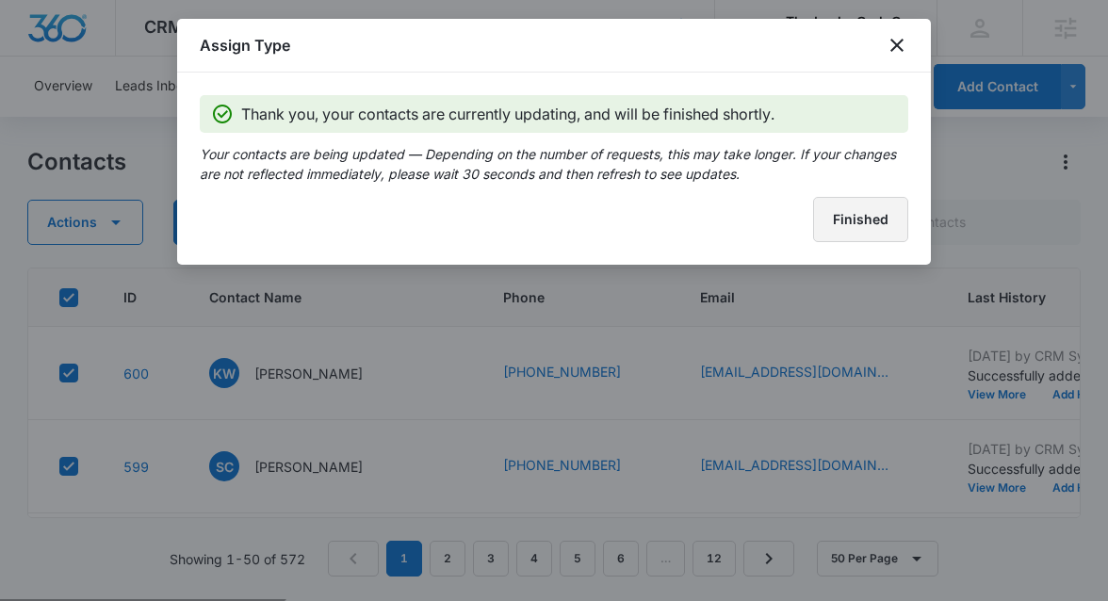
click at [874, 235] on button "Finished" at bounding box center [860, 219] width 95 height 45
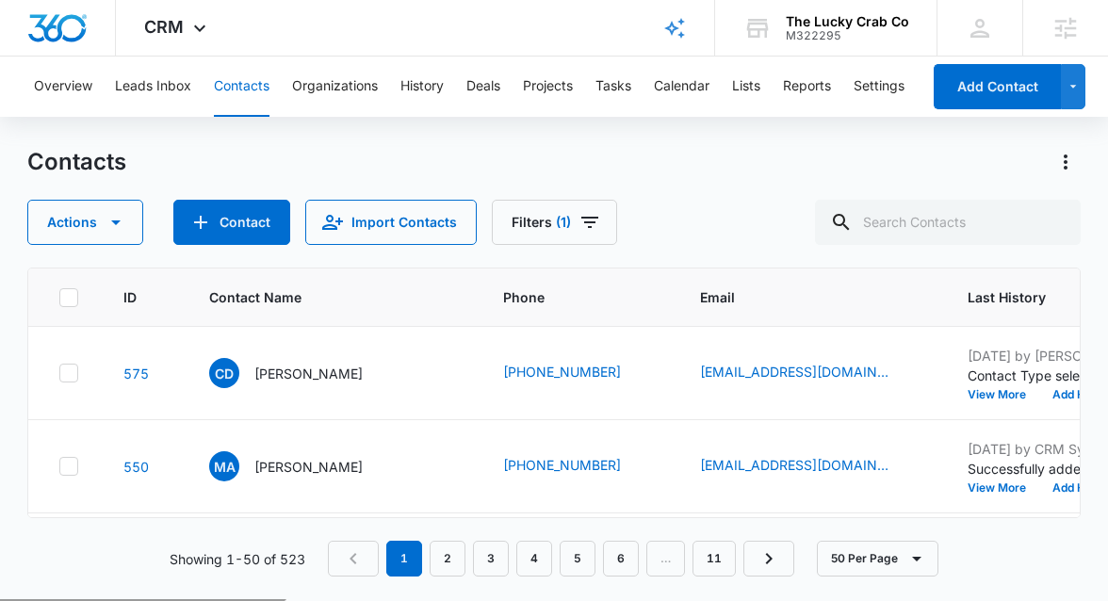
click at [72, 300] on icon at bounding box center [68, 297] width 17 height 17
click at [59, 298] on input "checkbox" at bounding box center [58, 297] width 1 height 1
checkbox input "true"
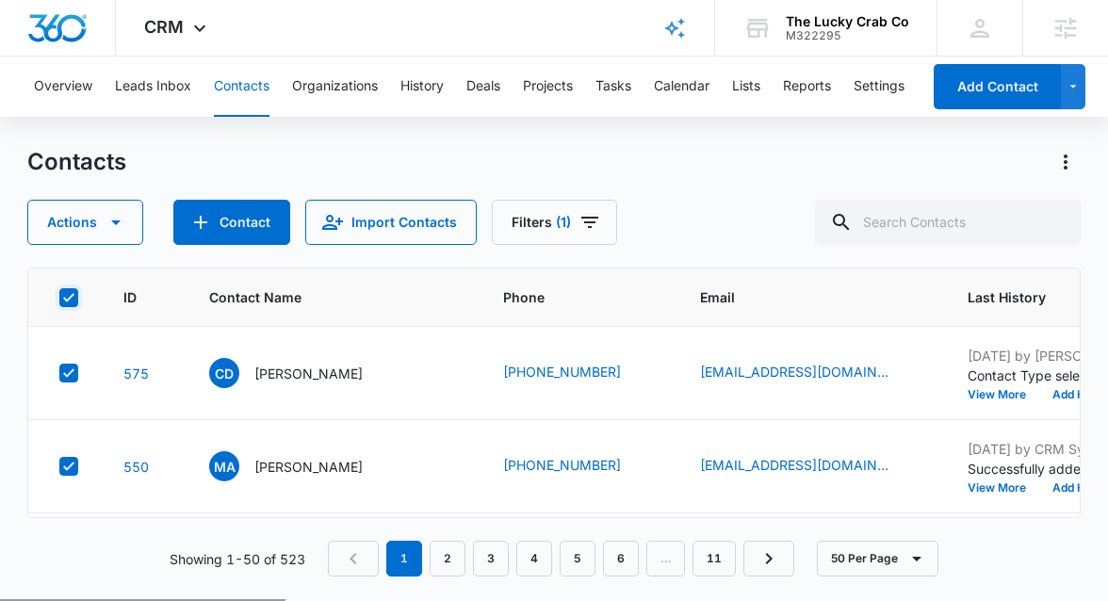
checkbox input "true"
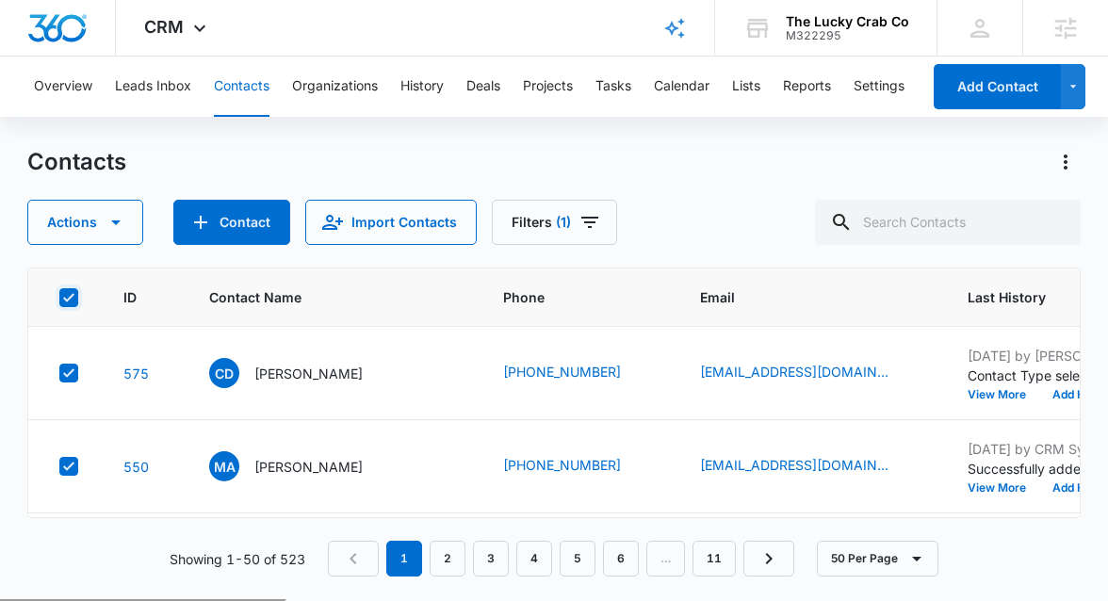
checkbox input "true"
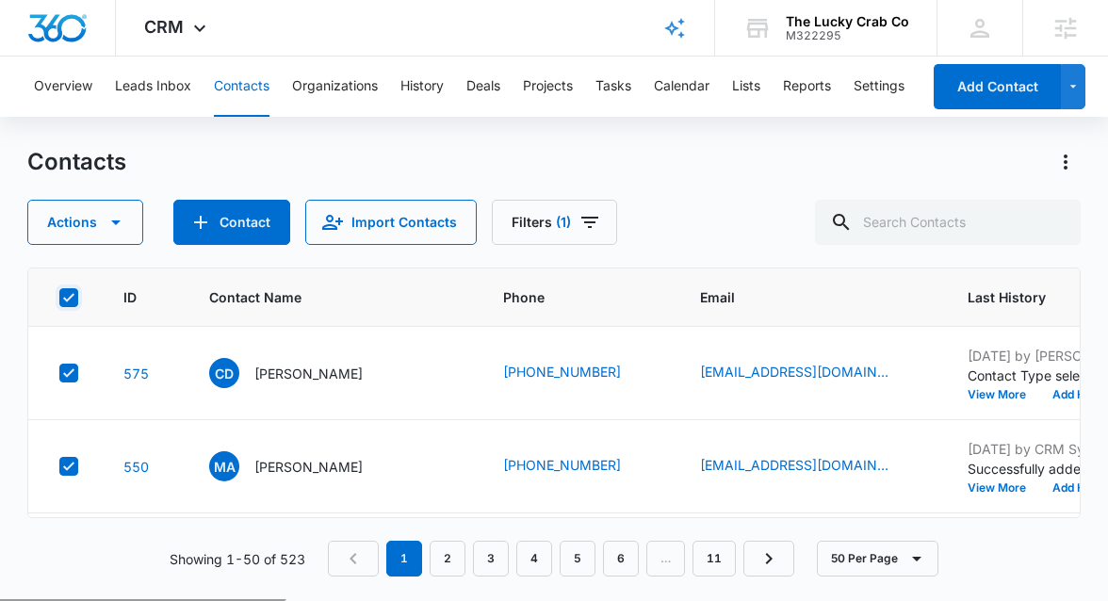
checkbox input "true"
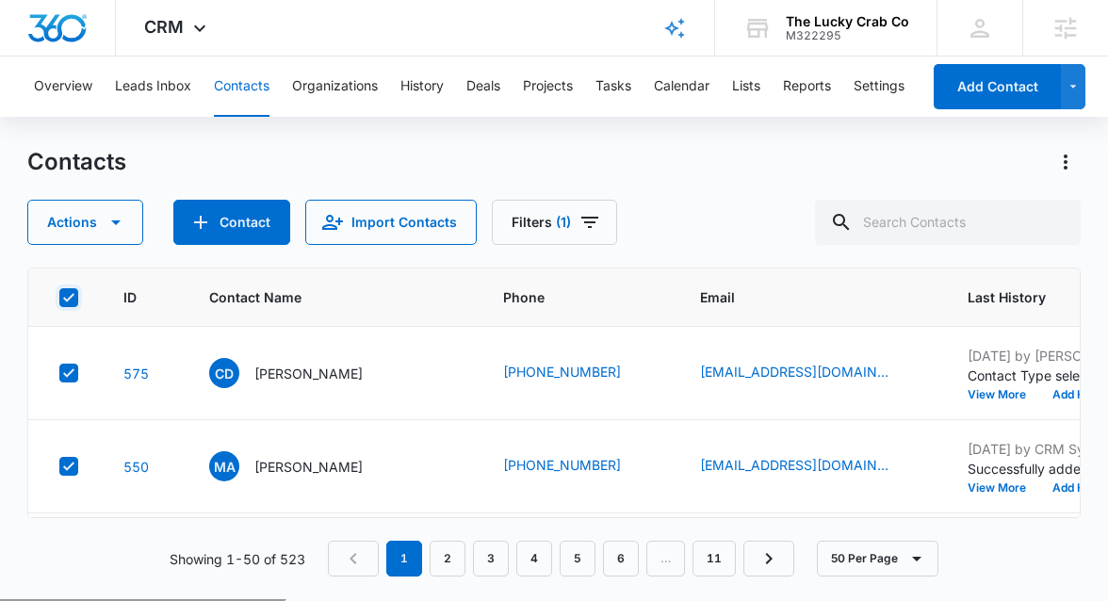
checkbox input "true"
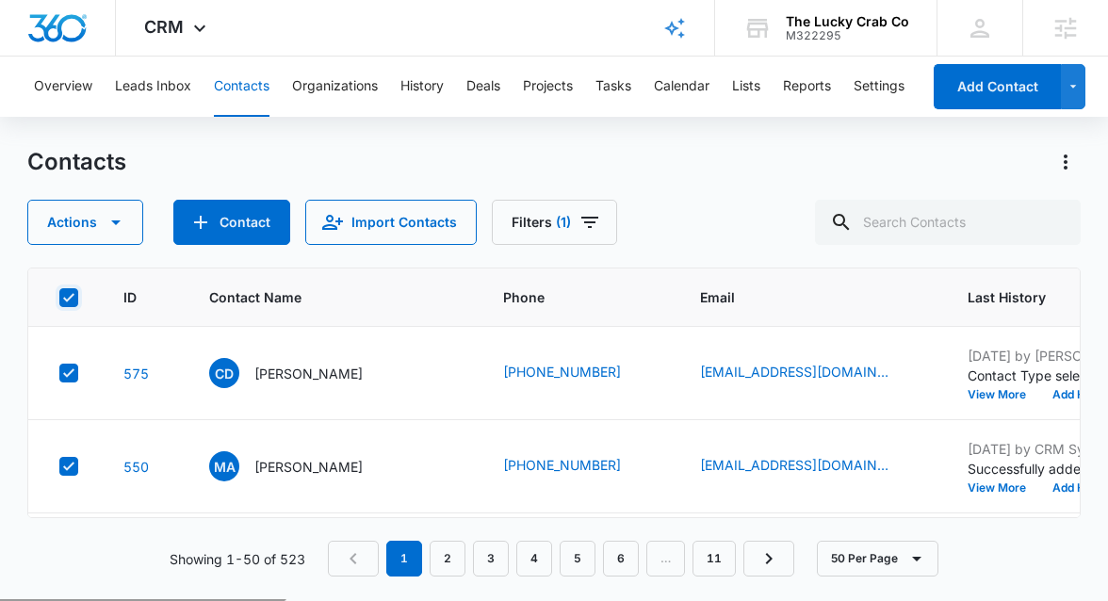
checkbox input "true"
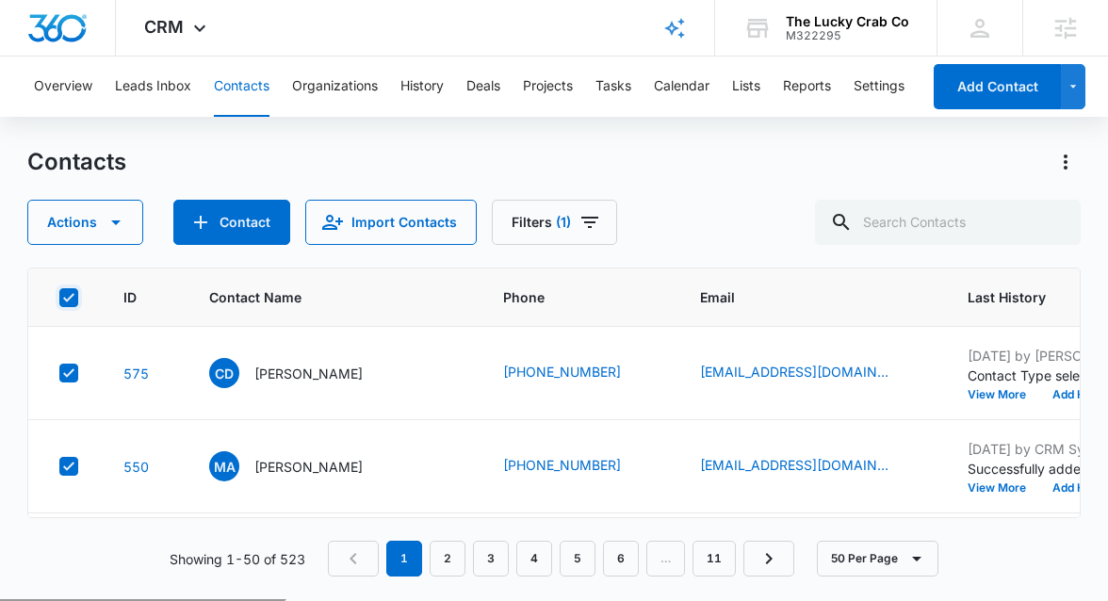
checkbox input "true"
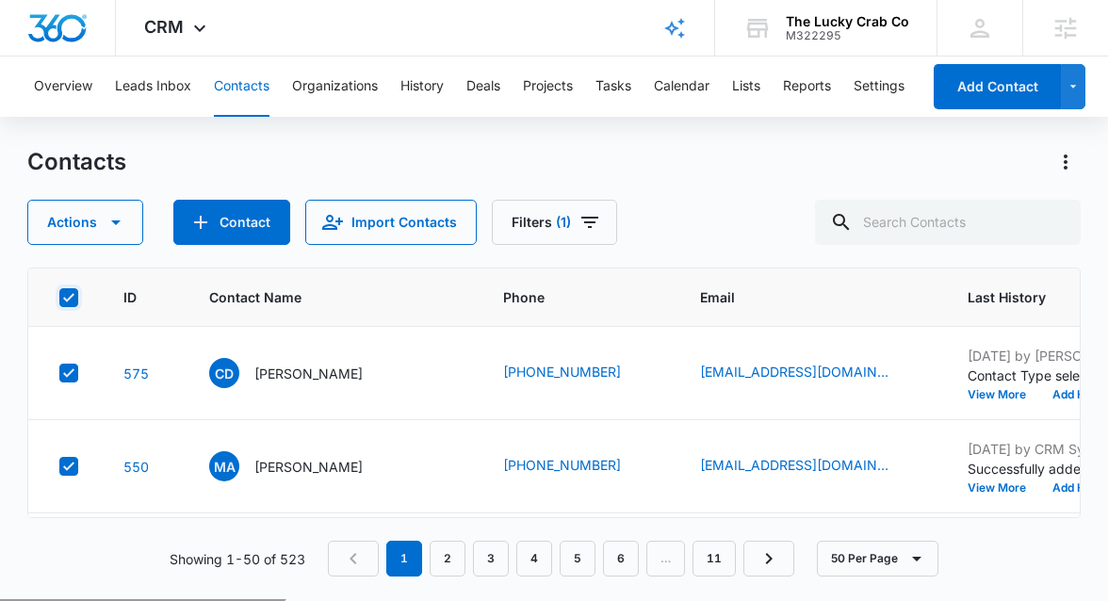
checkbox input "true"
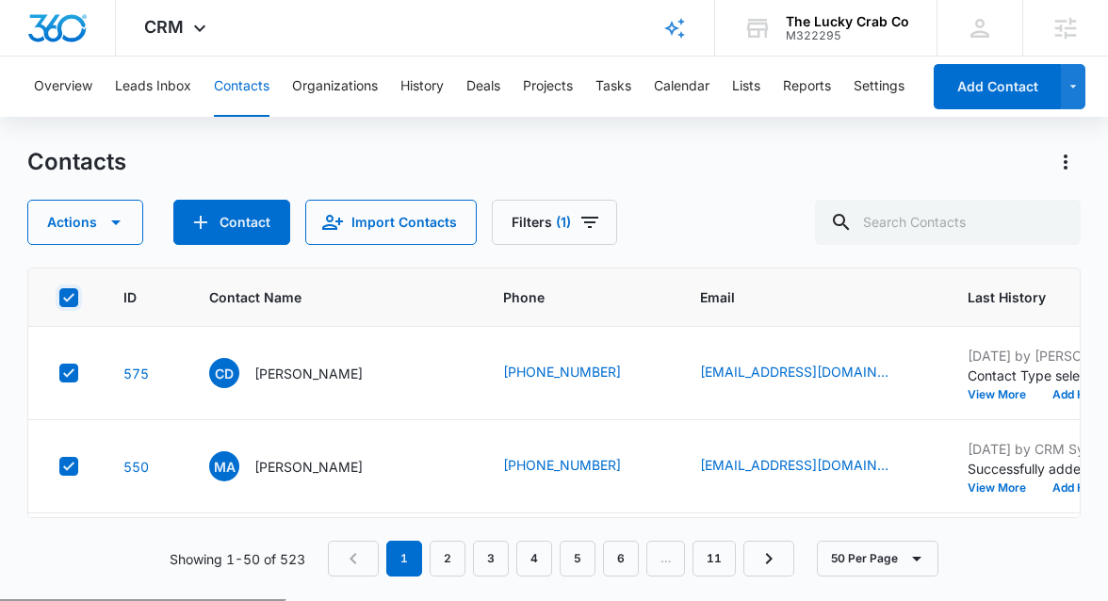
checkbox input "true"
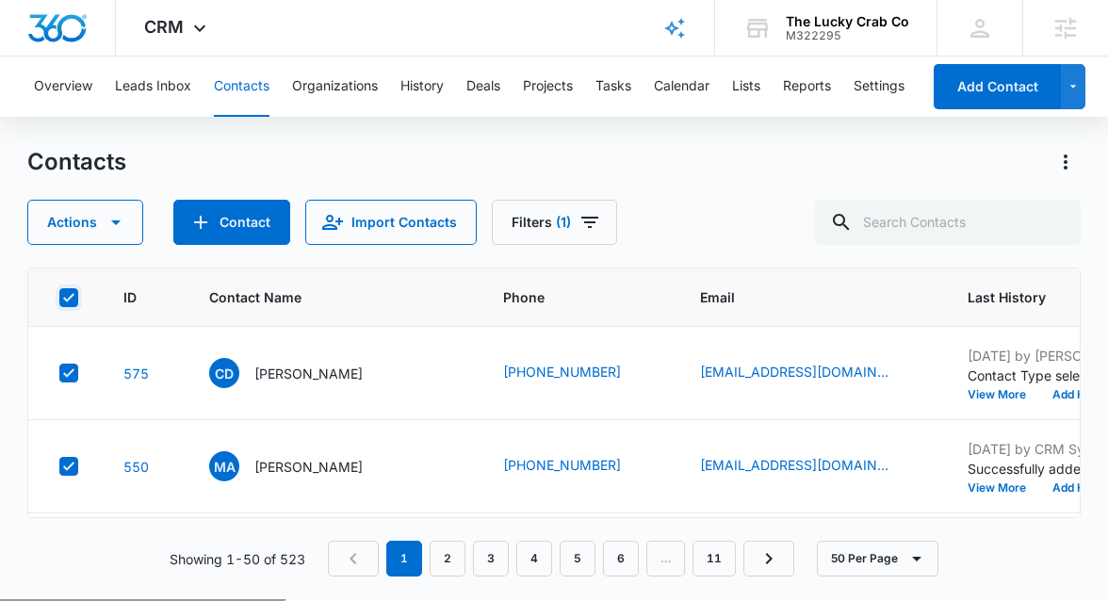
checkbox input "true"
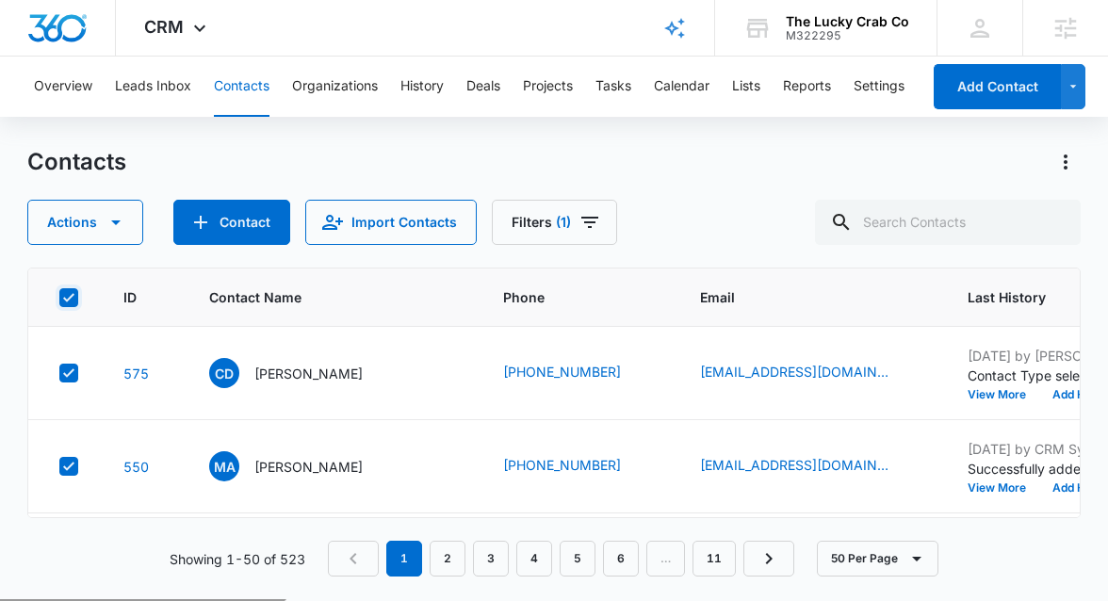
checkbox input "true"
click at [118, 231] on icon "button" at bounding box center [116, 222] width 23 height 23
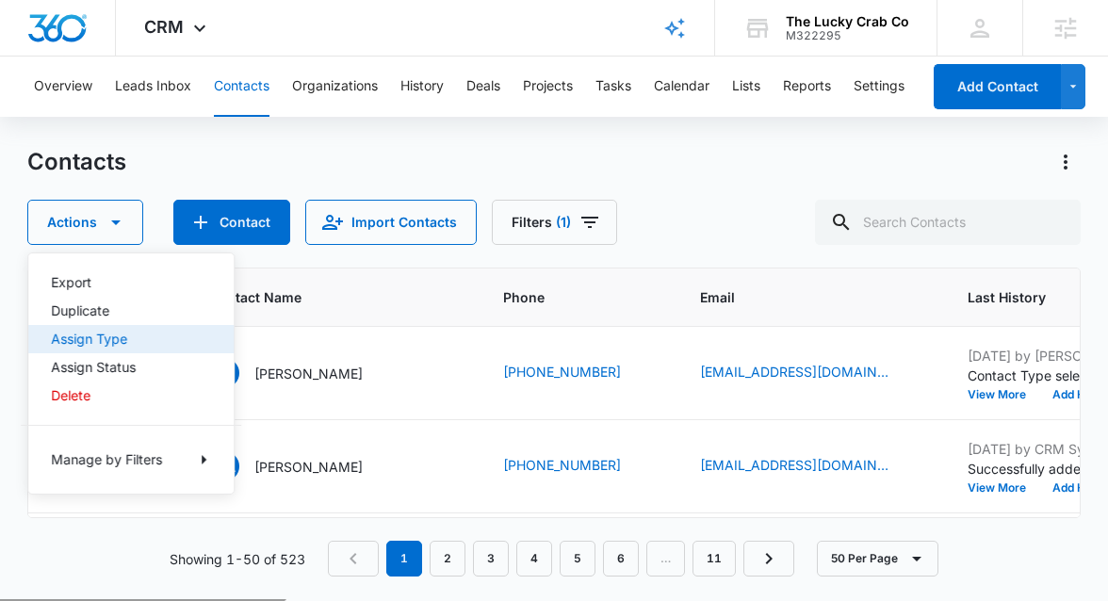
click at [130, 347] on button "Assign Type" at bounding box center [130, 339] width 205 height 28
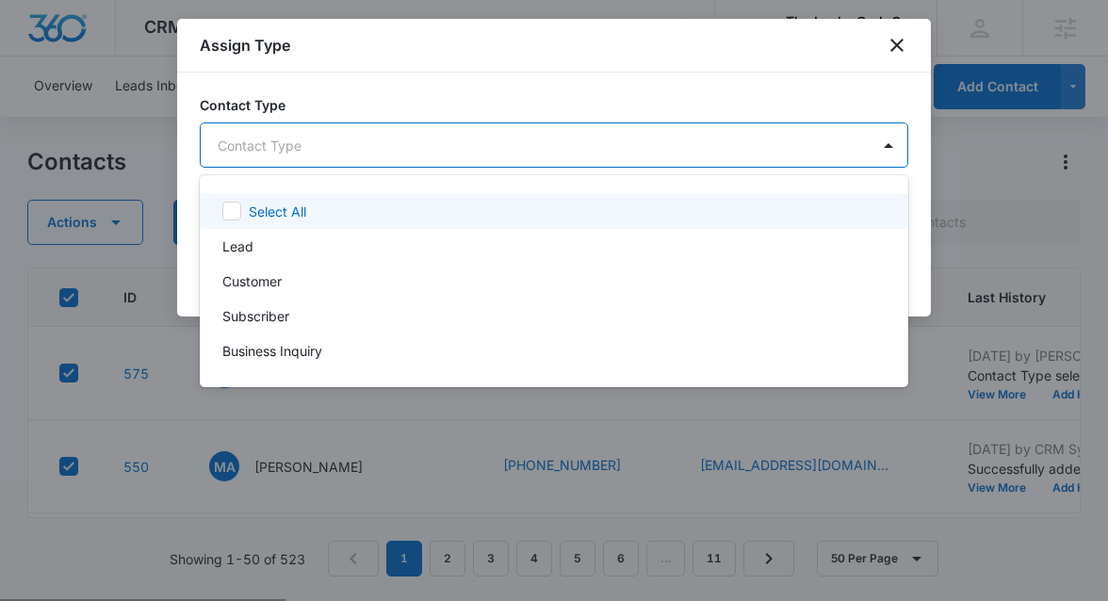
click at [338, 152] on body "CRM Apps Reputation Websites Forms CRM Email Social Shop Payments POS Content A…" at bounding box center [554, 300] width 1108 height 601
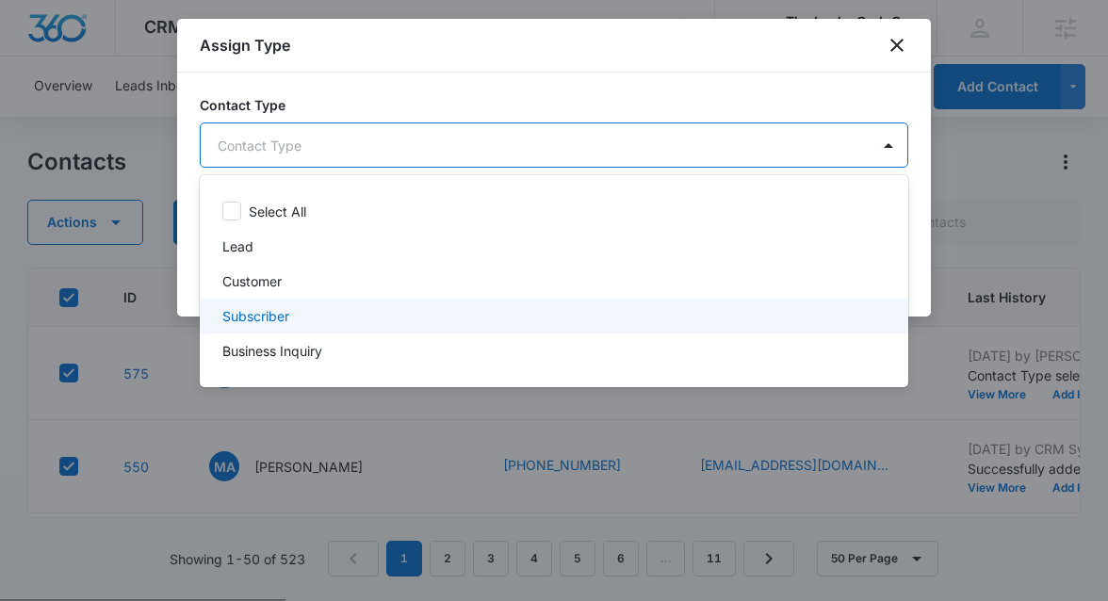
click at [325, 309] on div "Subscriber" at bounding box center [552, 316] width 660 height 20
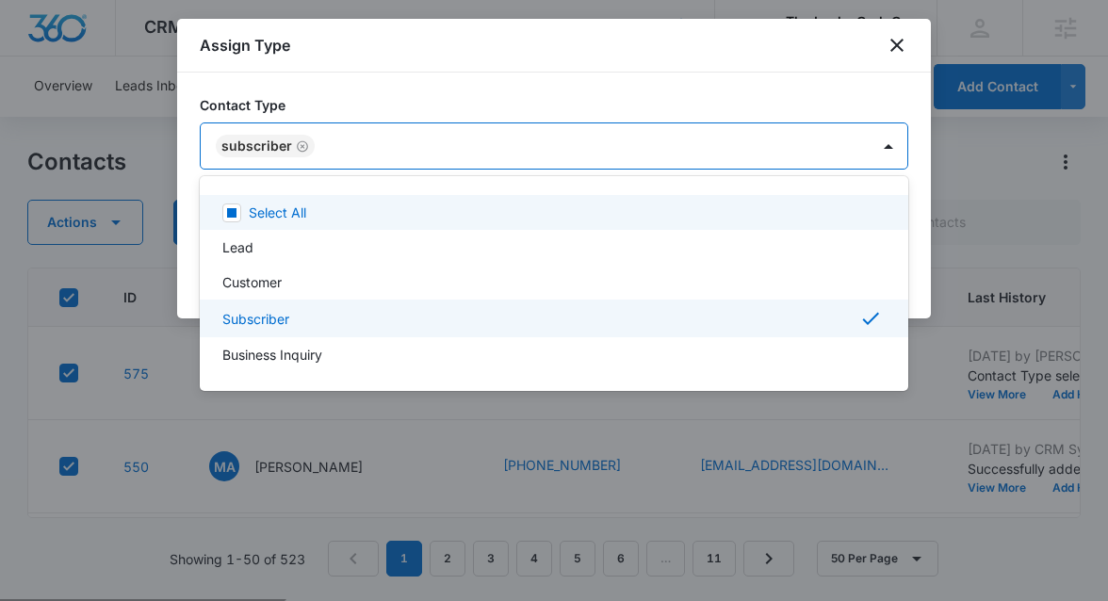
click at [923, 226] on div at bounding box center [554, 300] width 1108 height 601
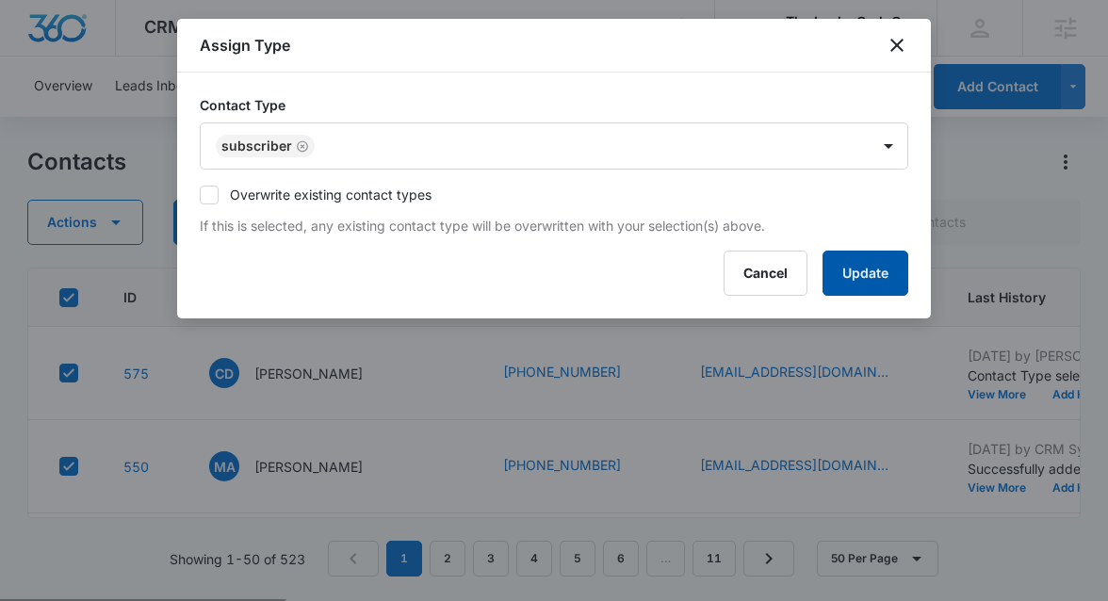
click at [875, 272] on button "Update" at bounding box center [866, 273] width 86 height 45
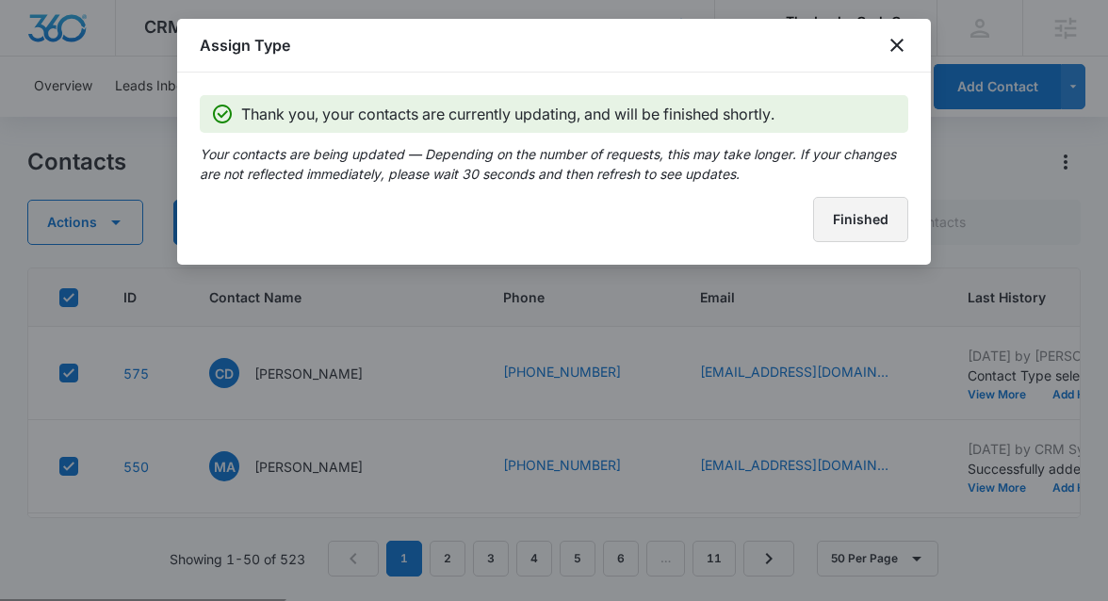
click at [874, 228] on button "Finished" at bounding box center [860, 219] width 95 height 45
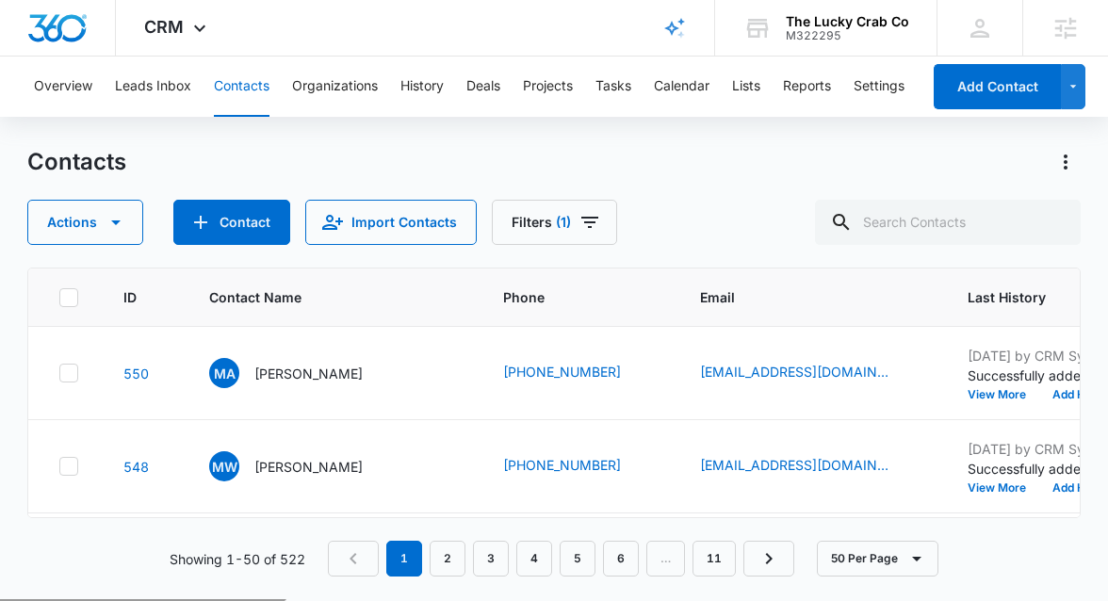
click at [73, 297] on icon at bounding box center [68, 297] width 17 height 17
click at [59, 297] on input "checkbox" at bounding box center [58, 297] width 1 height 1
checkbox input "true"
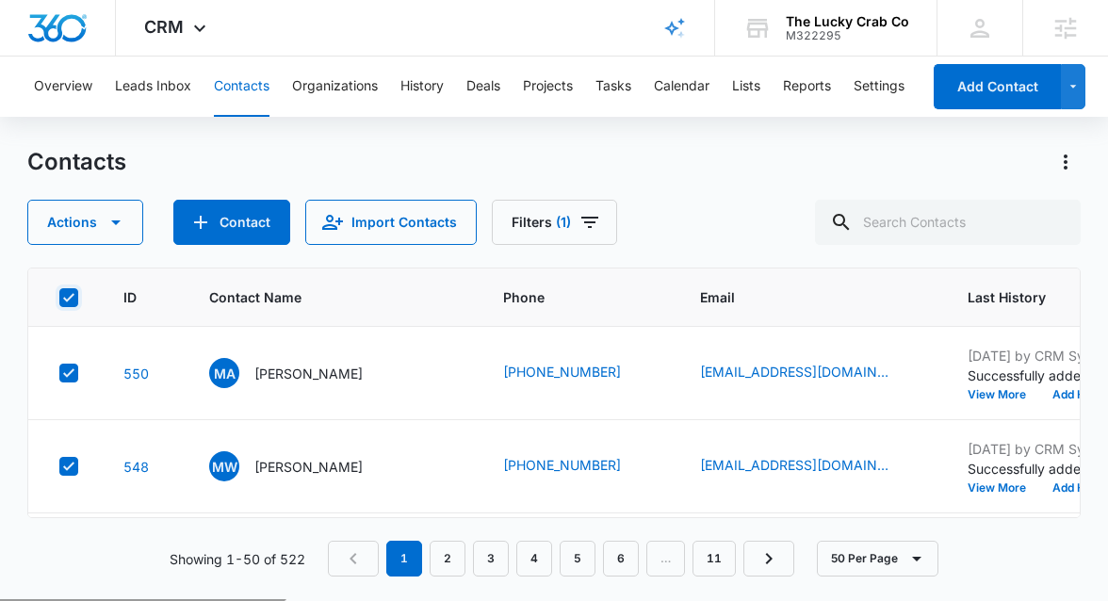
checkbox input "true"
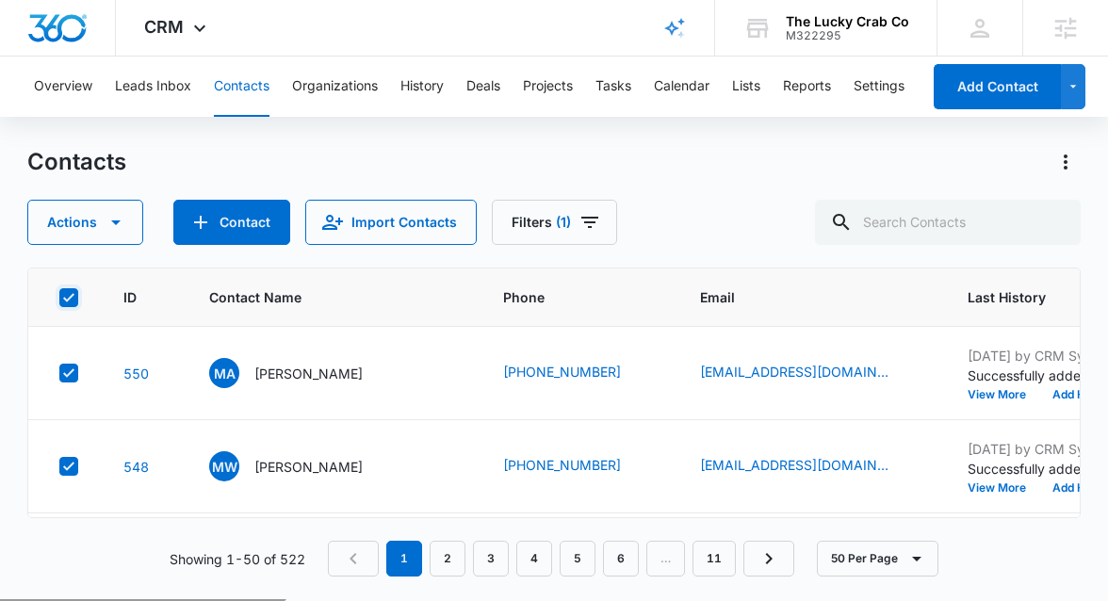
checkbox input "true"
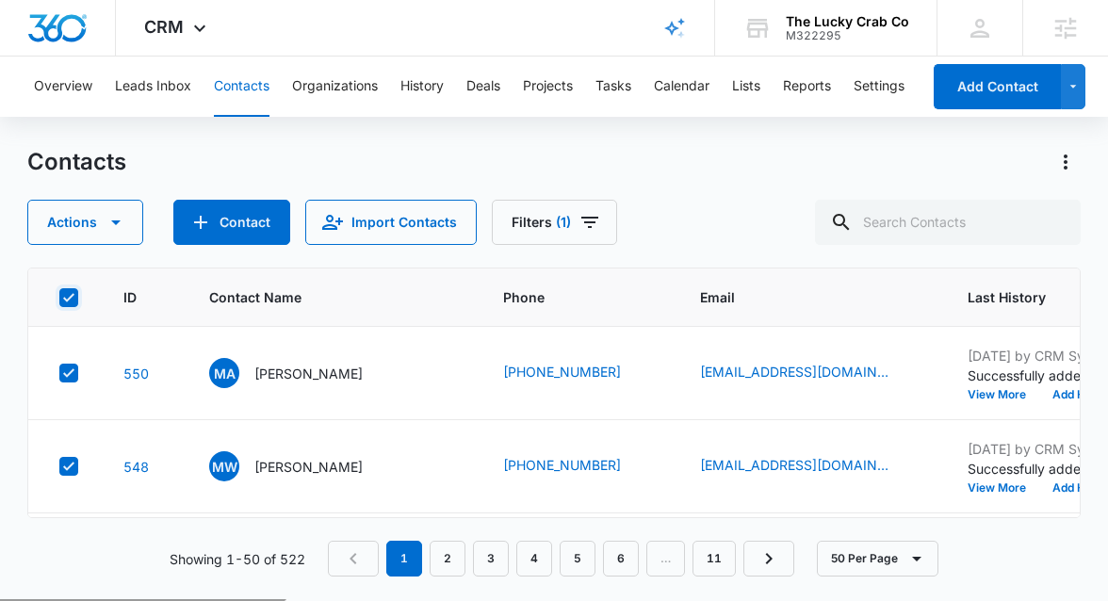
checkbox input "true"
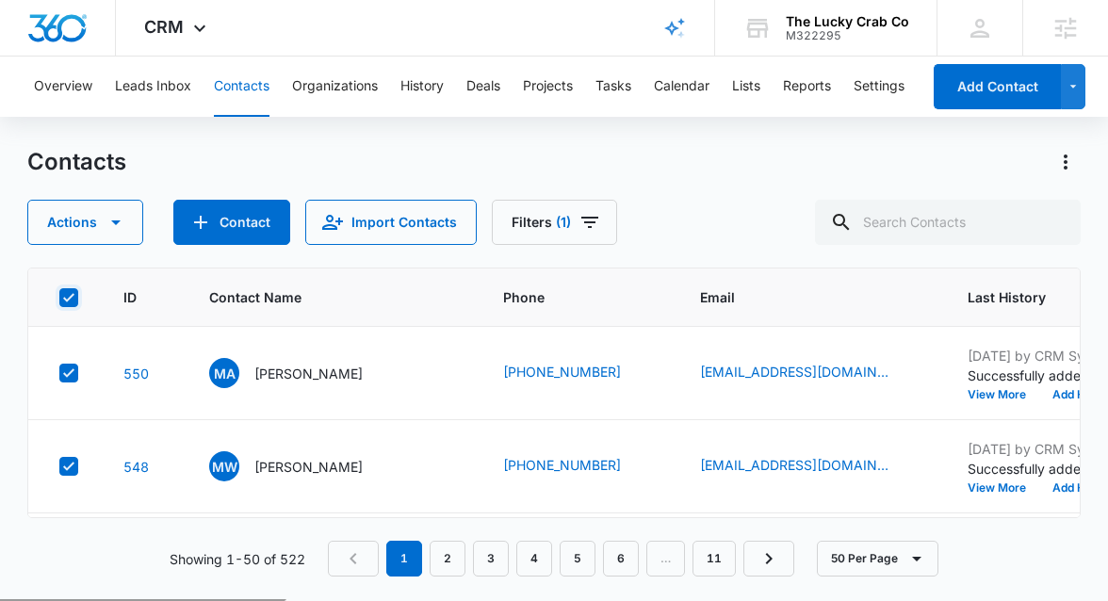
checkbox input "true"
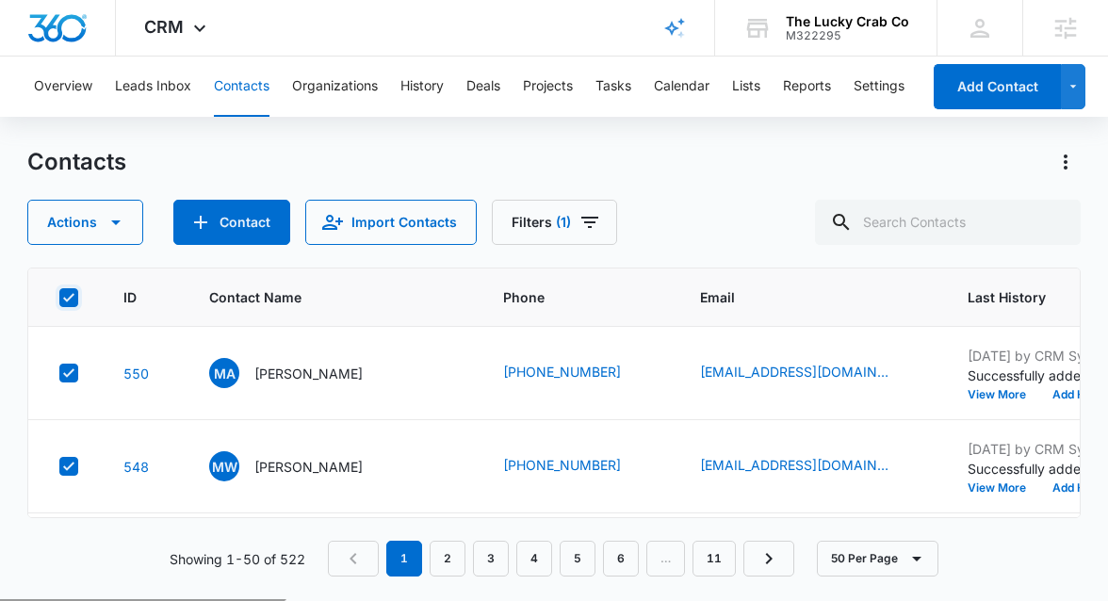
checkbox input "true"
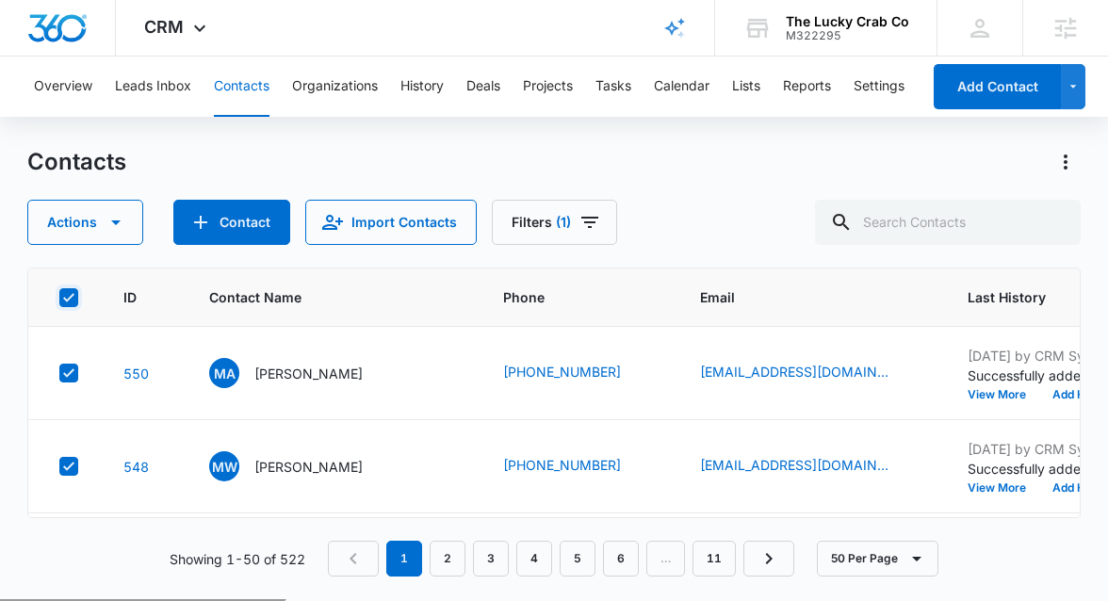
checkbox input "true"
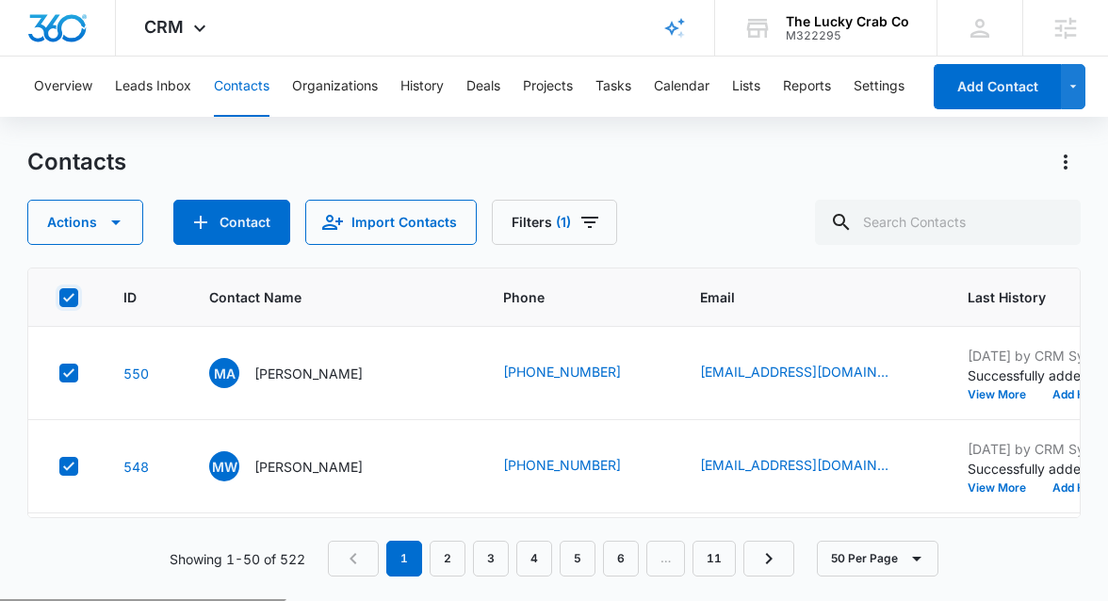
checkbox input "true"
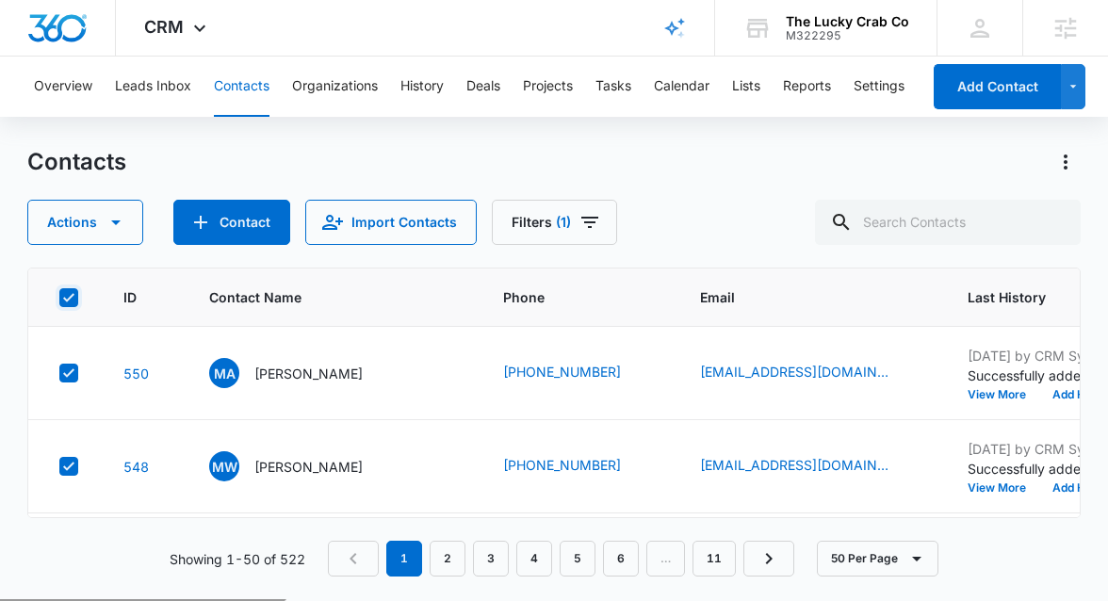
checkbox input "true"
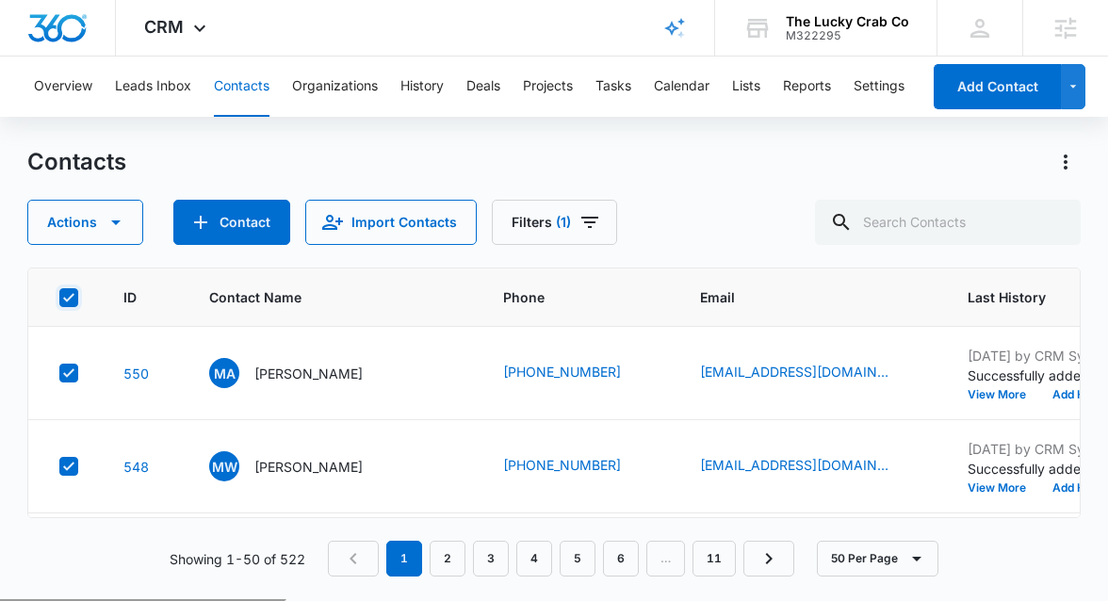
checkbox input "true"
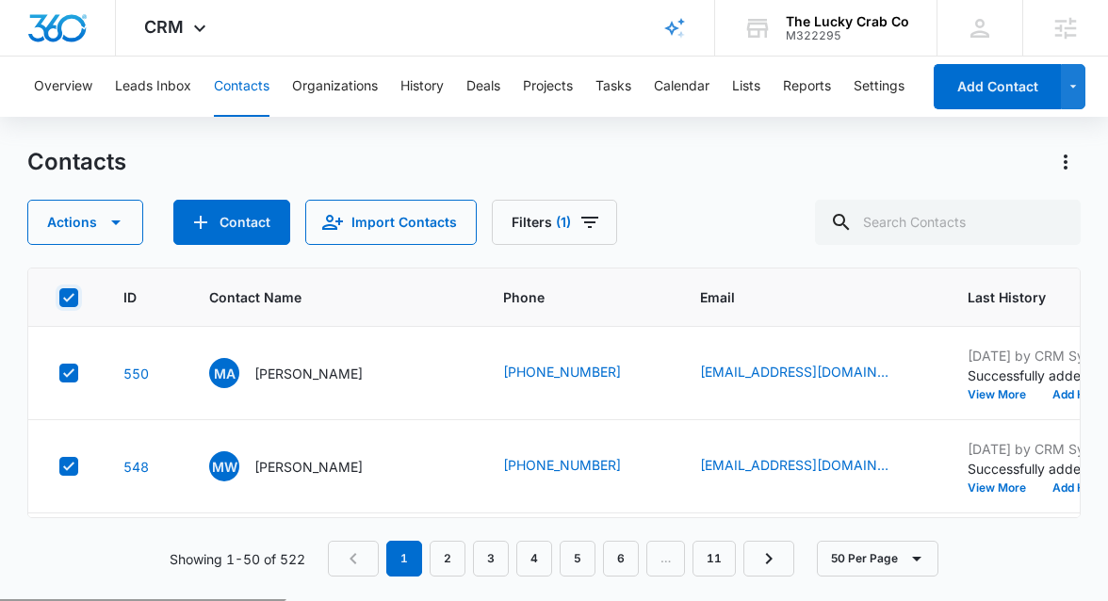
checkbox input "true"
click at [123, 233] on icon "button" at bounding box center [116, 222] width 23 height 23
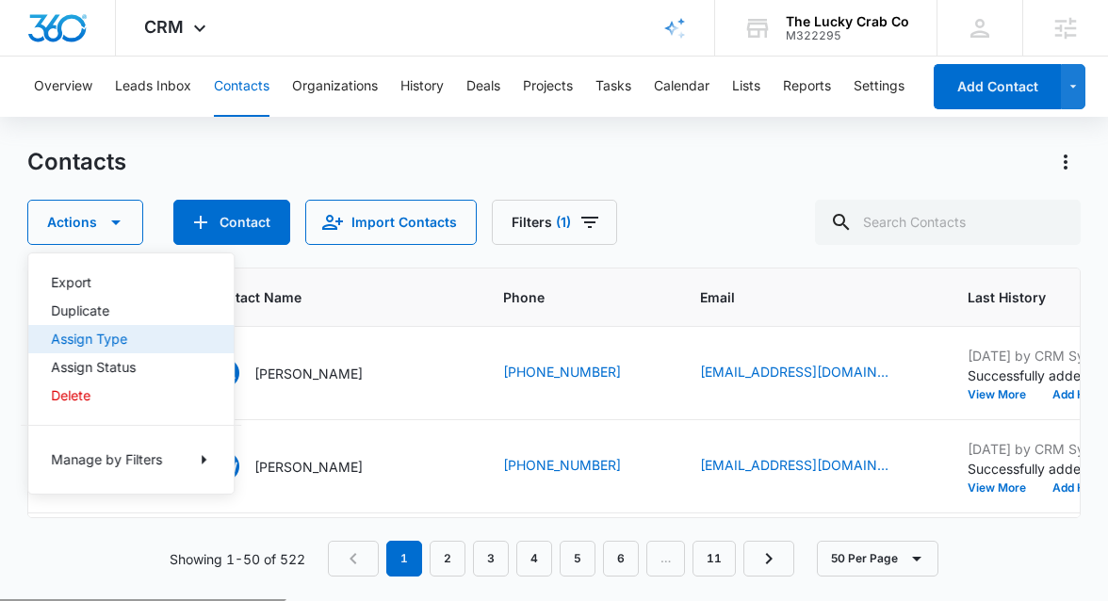
click at [129, 338] on div "Assign Type" at bounding box center [120, 339] width 138 height 13
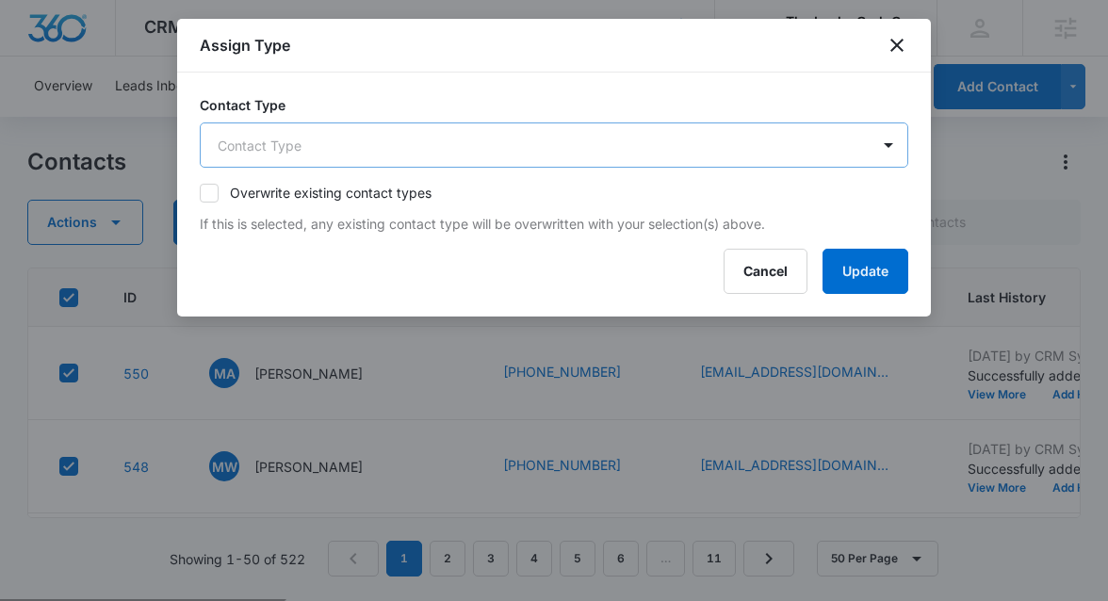
click at [358, 136] on body "CRM Apps Reputation Websites Forms CRM Email Social Shop Payments POS Content A…" at bounding box center [554, 374] width 1108 height 749
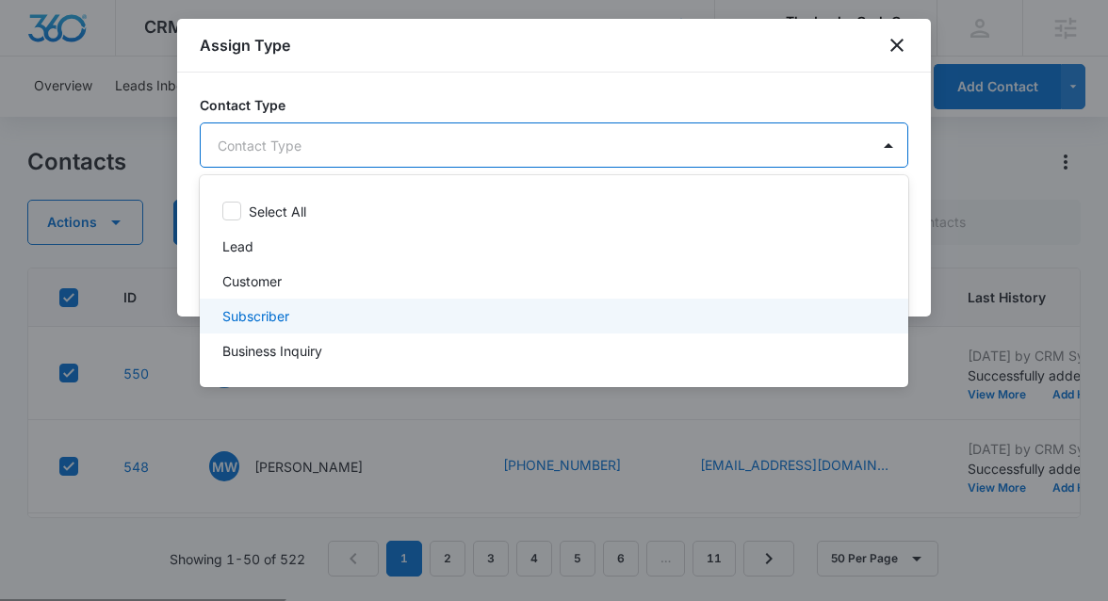
click at [366, 309] on div "Subscriber" at bounding box center [552, 316] width 660 height 20
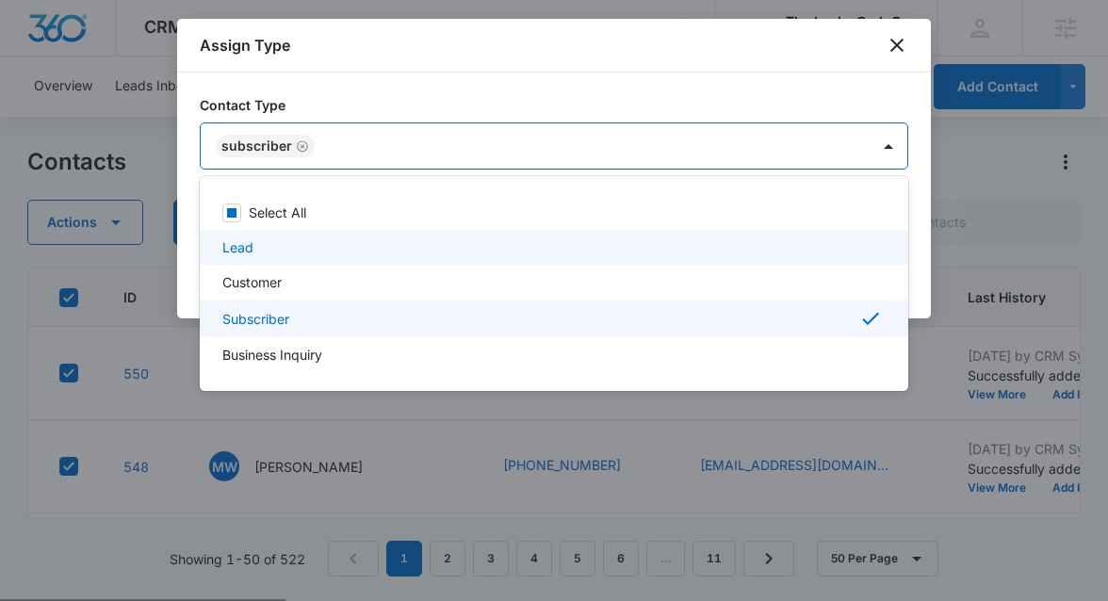
click at [922, 244] on div at bounding box center [554, 300] width 1108 height 601
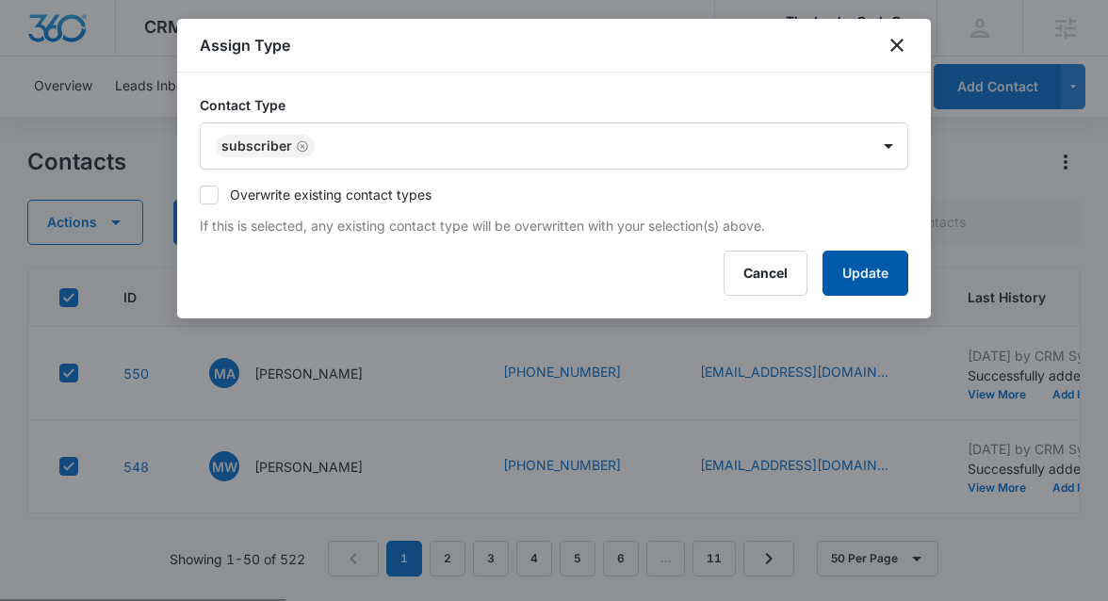
click at [886, 278] on button "Update" at bounding box center [866, 273] width 86 height 45
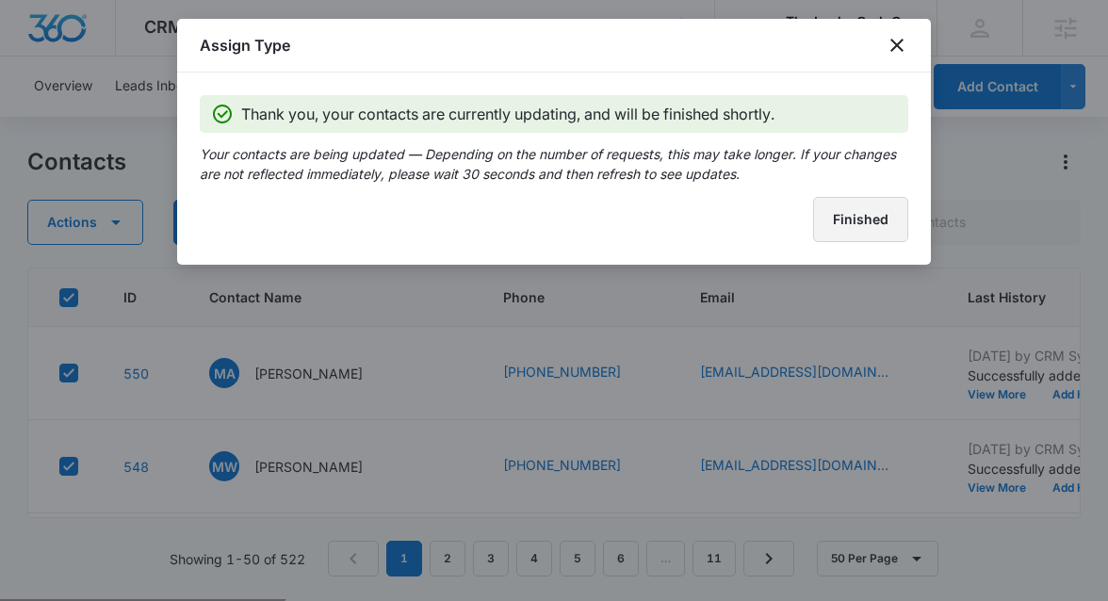
click at [866, 225] on button "Finished" at bounding box center [860, 219] width 95 height 45
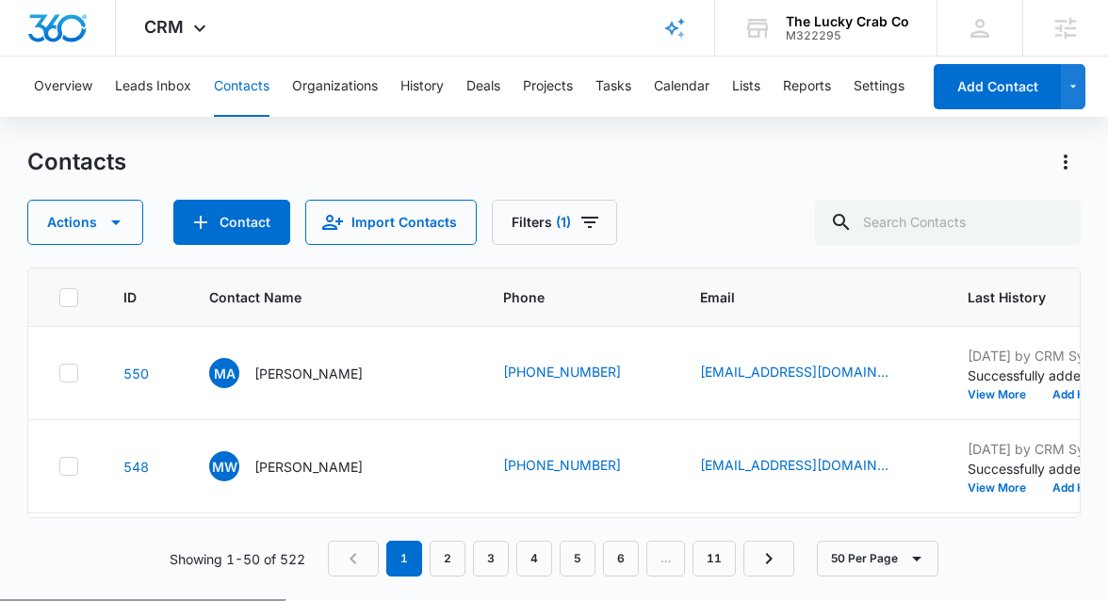
click at [73, 299] on icon at bounding box center [68, 297] width 17 height 17
click at [59, 298] on input "checkbox" at bounding box center [58, 297] width 1 height 1
checkbox input "true"
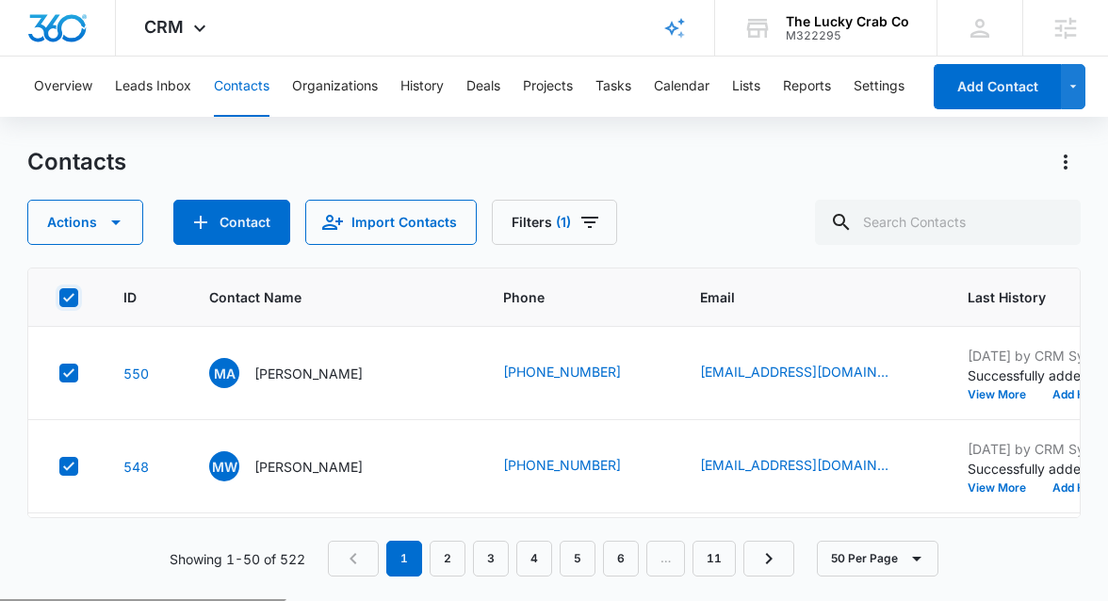
checkbox input "true"
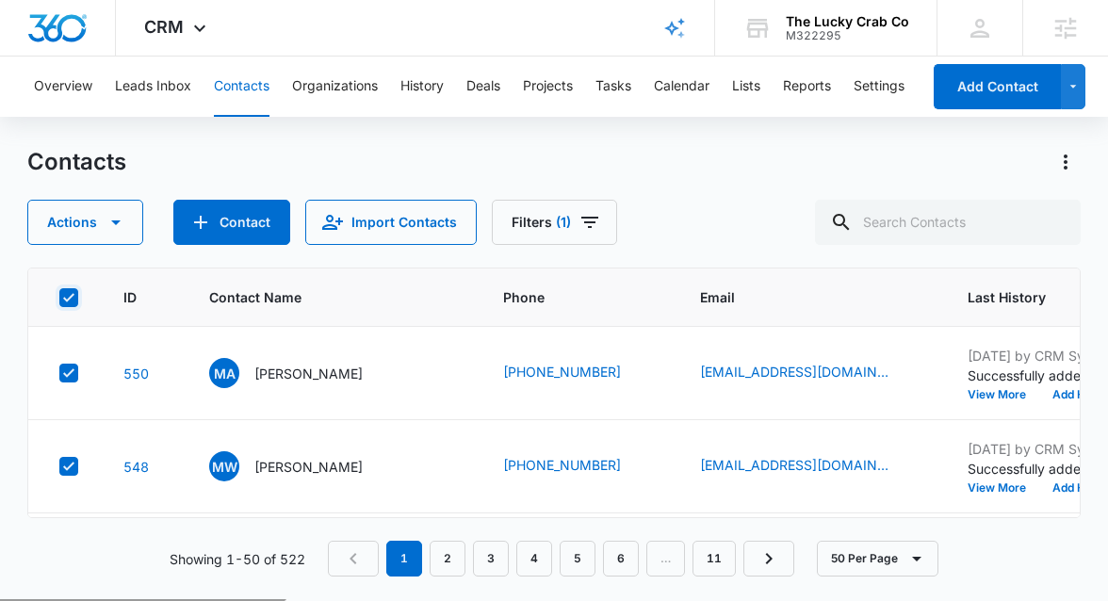
checkbox input "true"
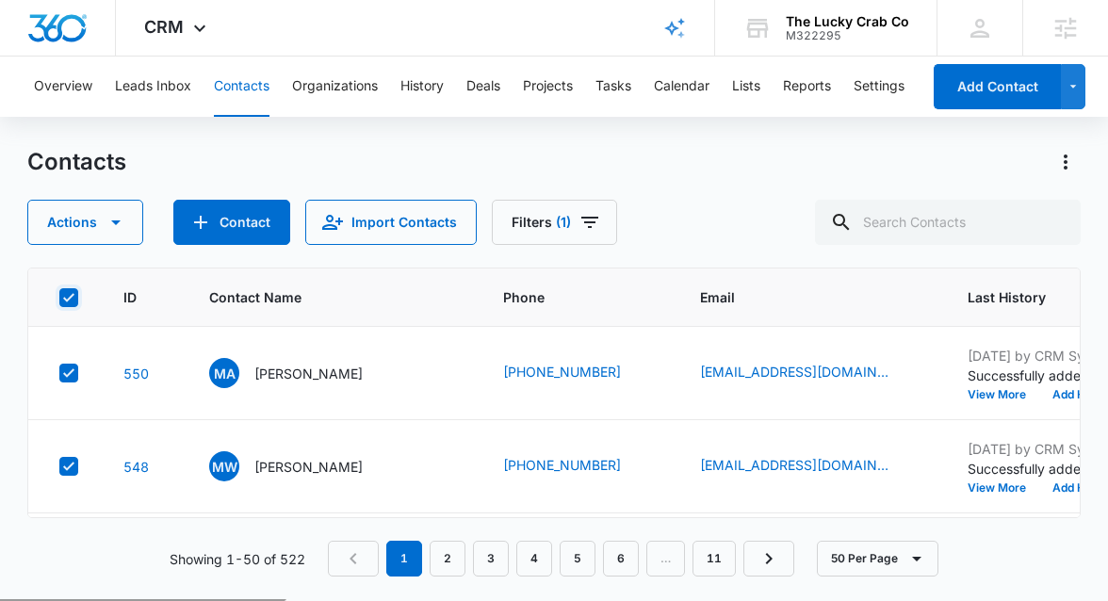
checkbox input "true"
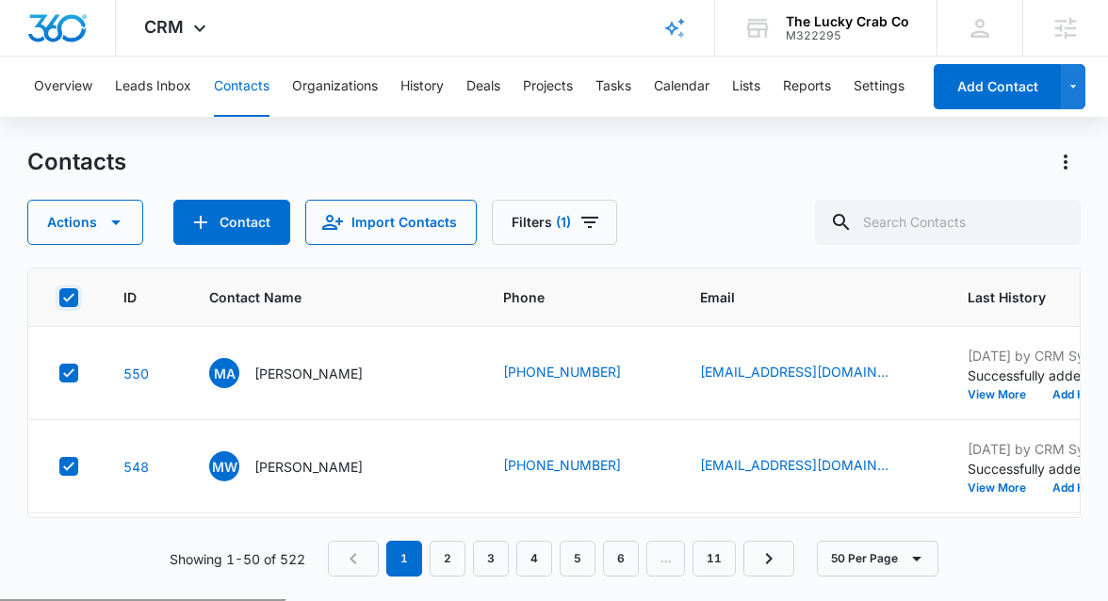
checkbox input "true"
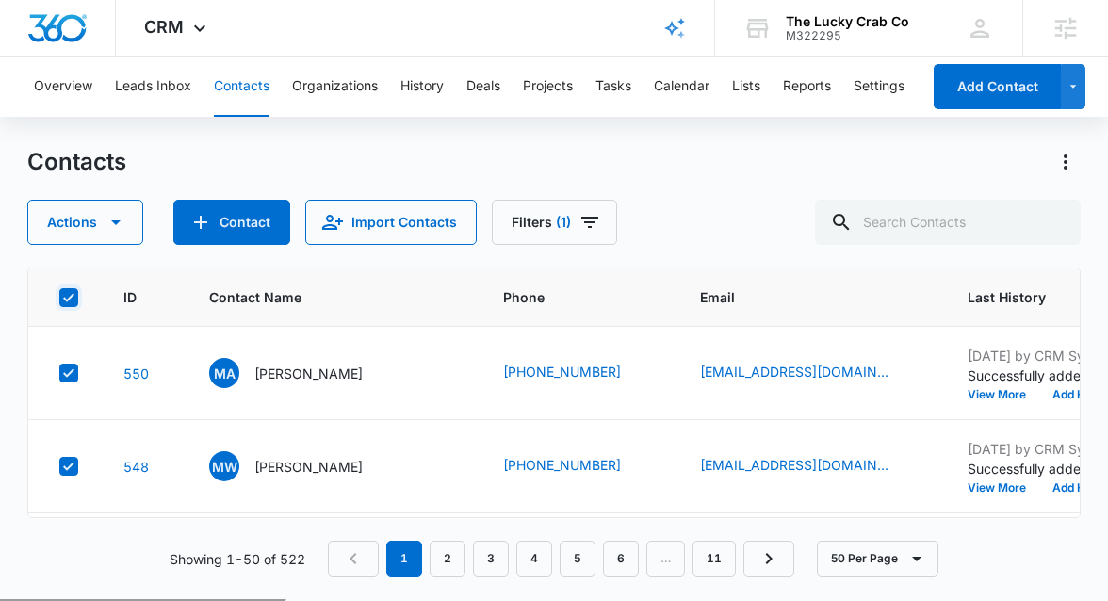
checkbox input "true"
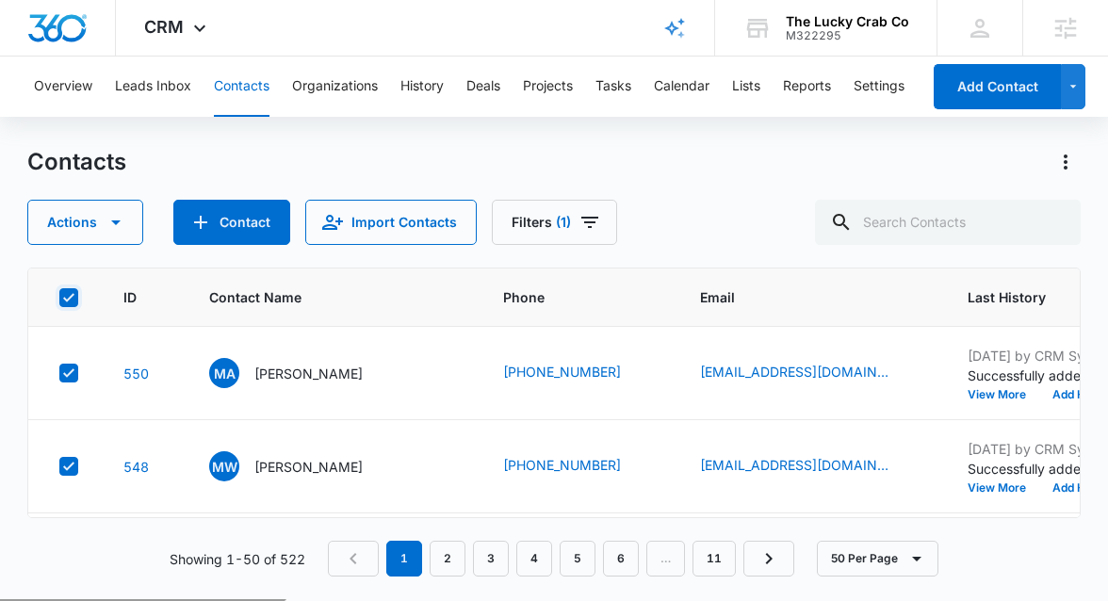
checkbox input "true"
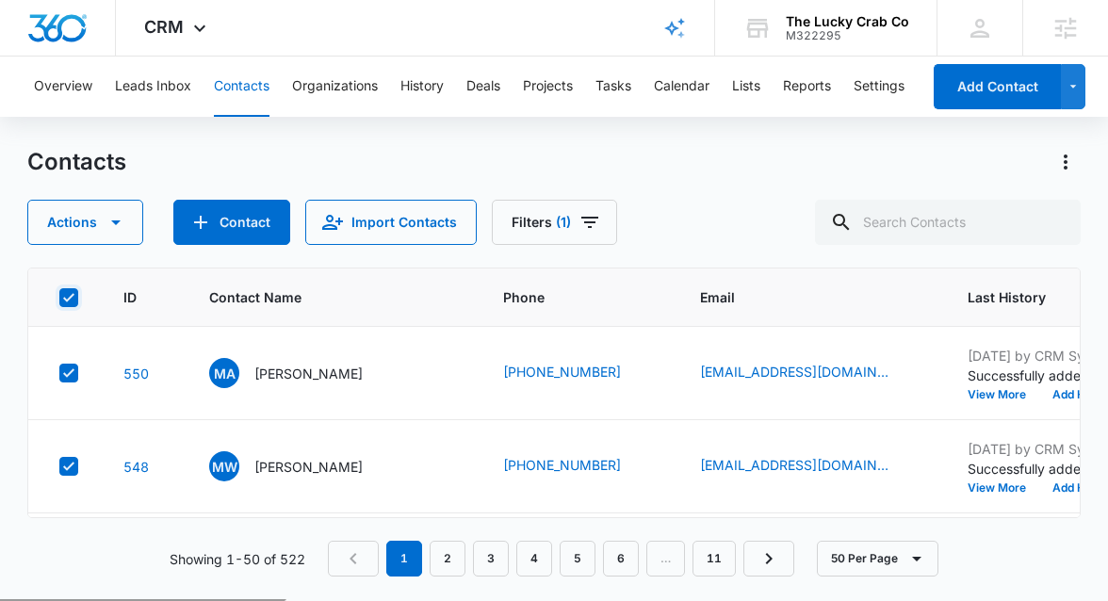
checkbox input "true"
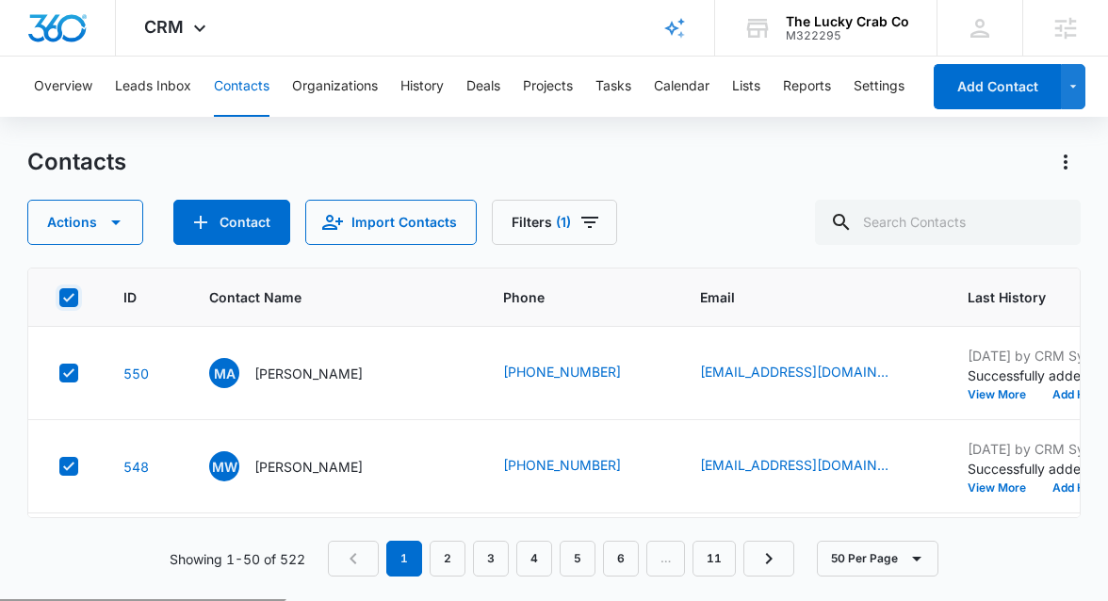
checkbox input "true"
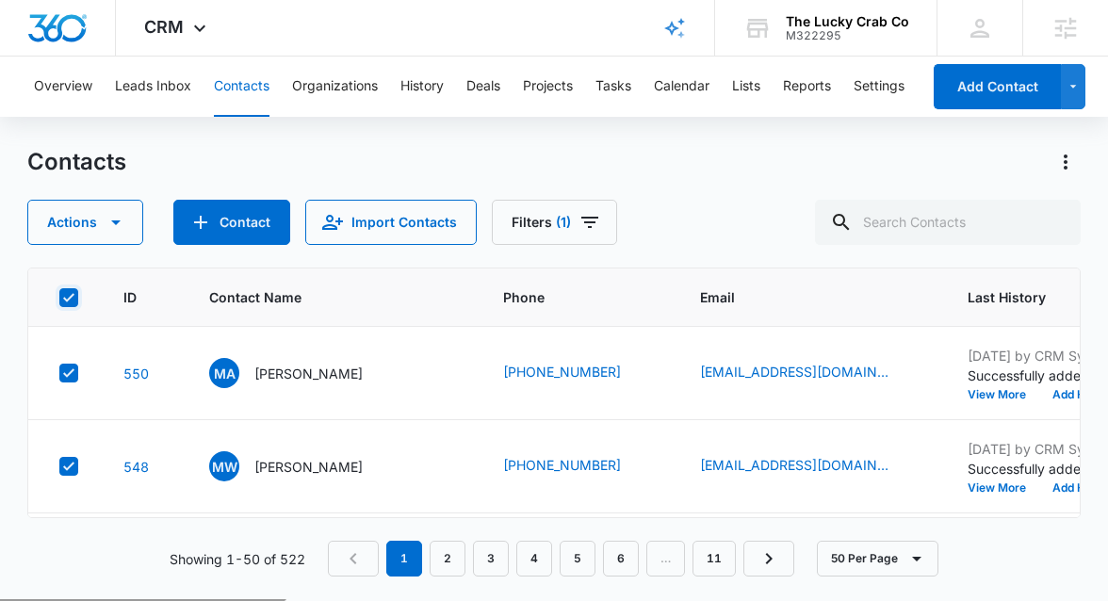
checkbox input "true"
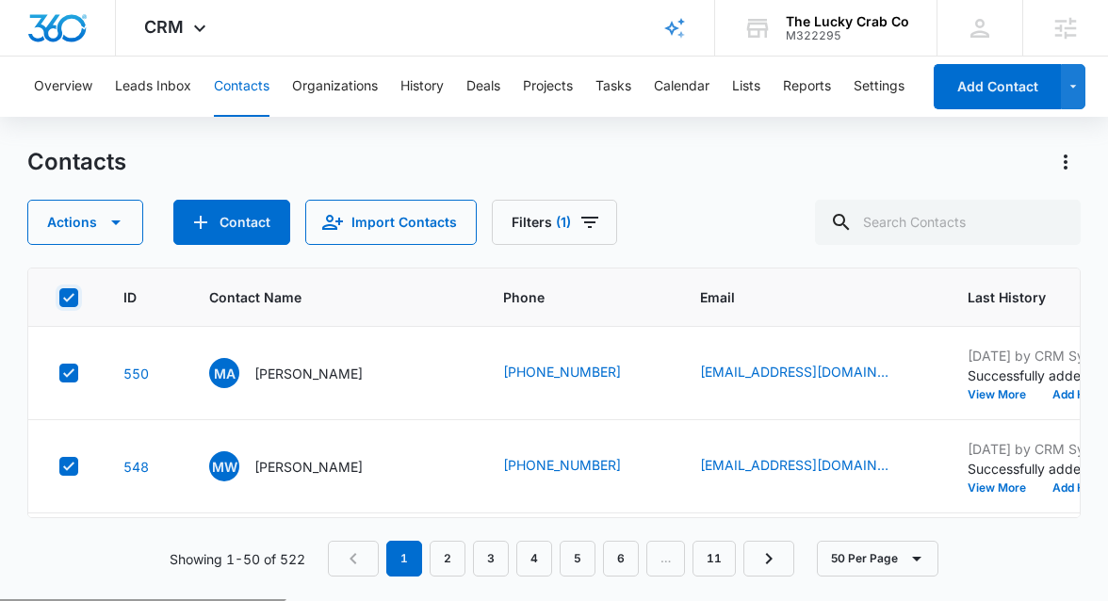
checkbox input "true"
click at [119, 233] on icon "button" at bounding box center [116, 222] width 23 height 23
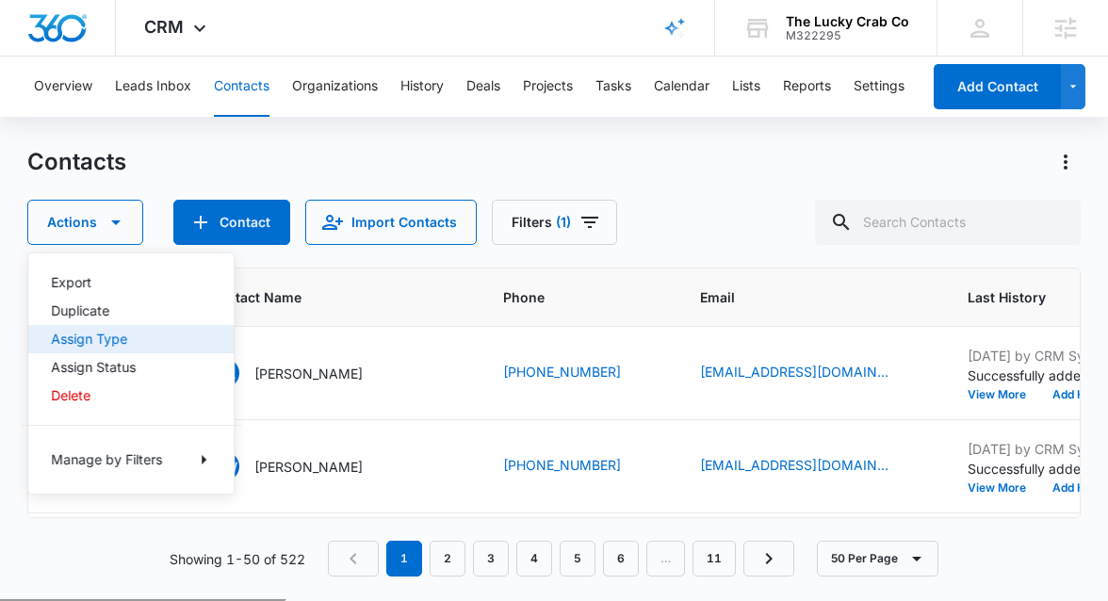
click at [123, 343] on div "Assign Type" at bounding box center [120, 339] width 138 height 13
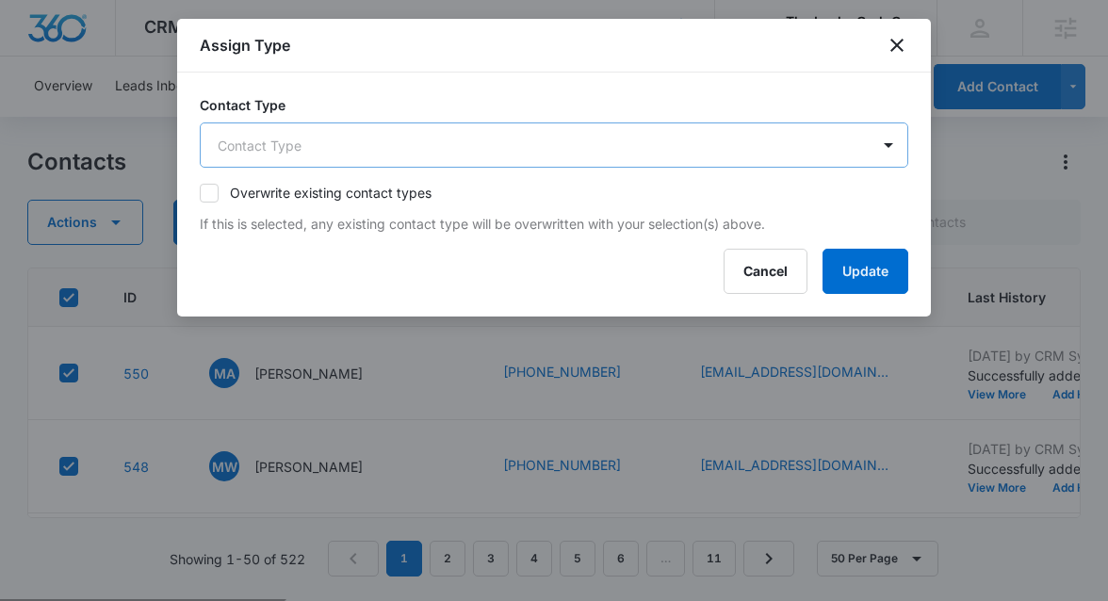
click at [320, 149] on body "CRM Apps Reputation Websites Forms CRM Email Social Shop Payments POS Content A…" at bounding box center [554, 374] width 1108 height 749
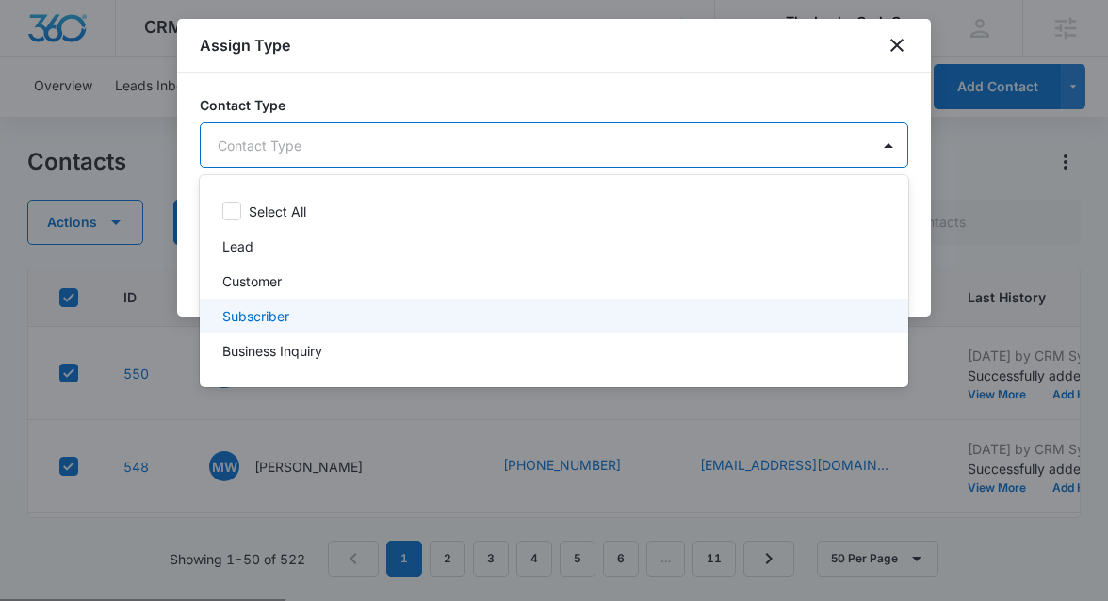
click at [324, 308] on div "Subscriber" at bounding box center [552, 316] width 660 height 20
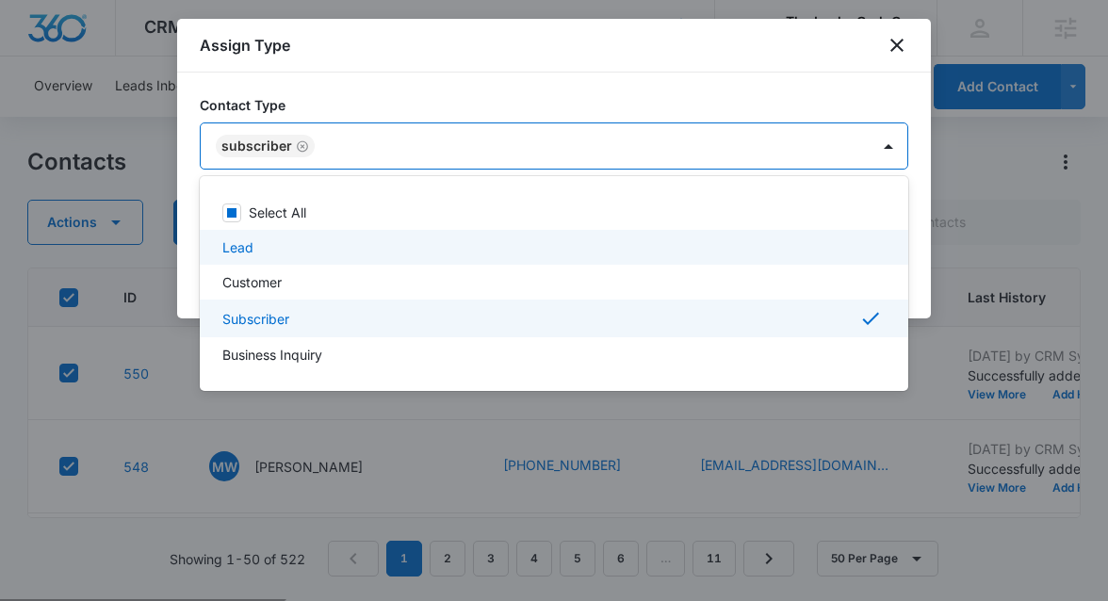
click at [913, 237] on div at bounding box center [554, 300] width 1108 height 601
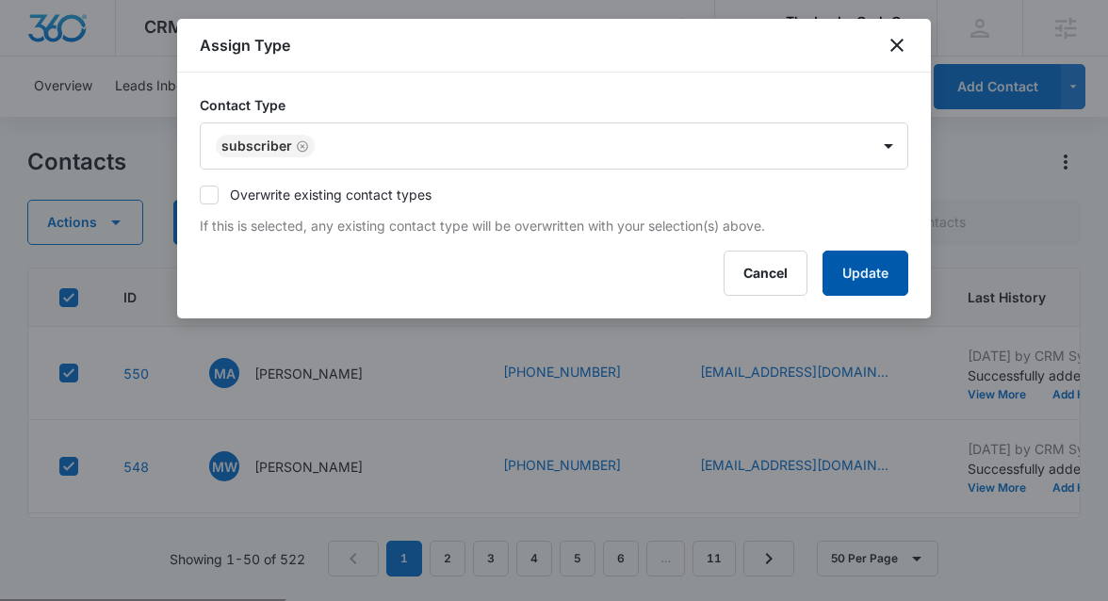
click at [881, 273] on button "Update" at bounding box center [866, 273] width 86 height 45
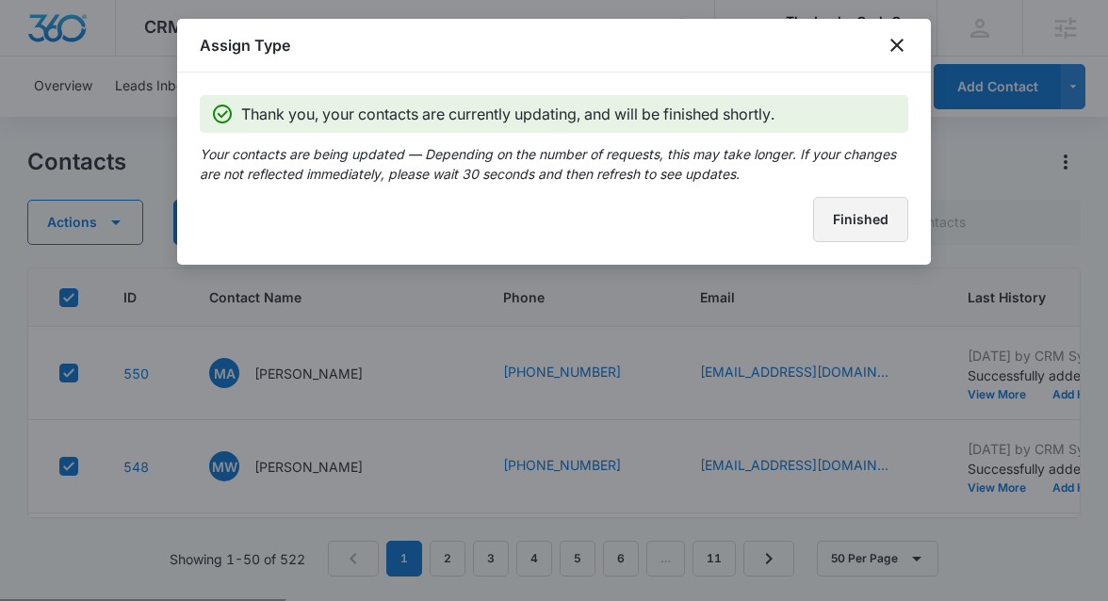
click at [878, 224] on button "Finished" at bounding box center [860, 219] width 95 height 45
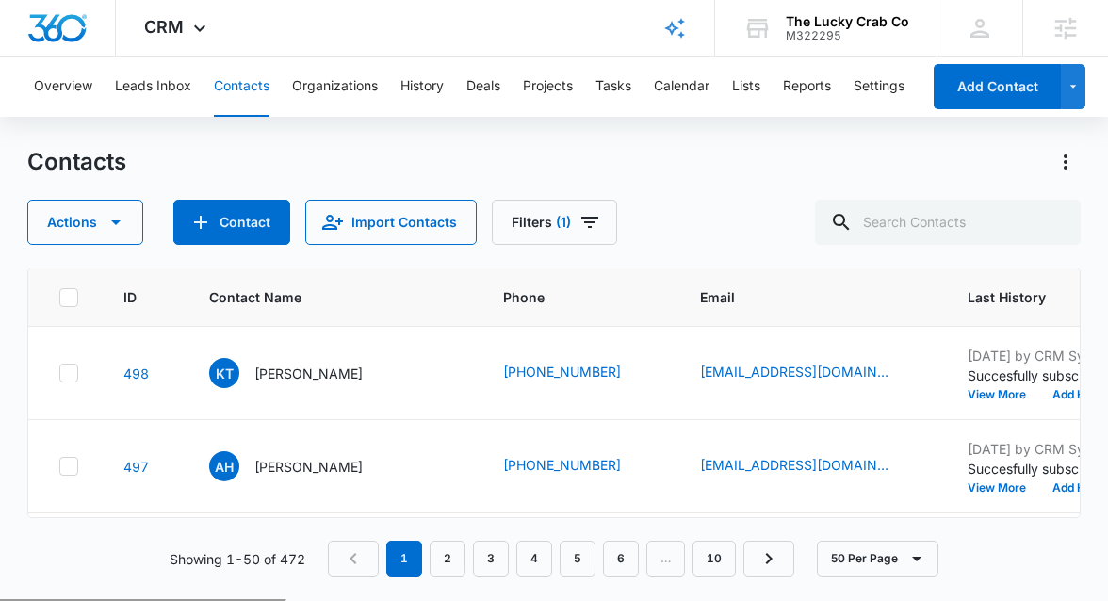
click at [70, 301] on icon at bounding box center [68, 297] width 17 height 17
click at [59, 298] on input "checkbox" at bounding box center [58, 297] width 1 height 1
checkbox input "true"
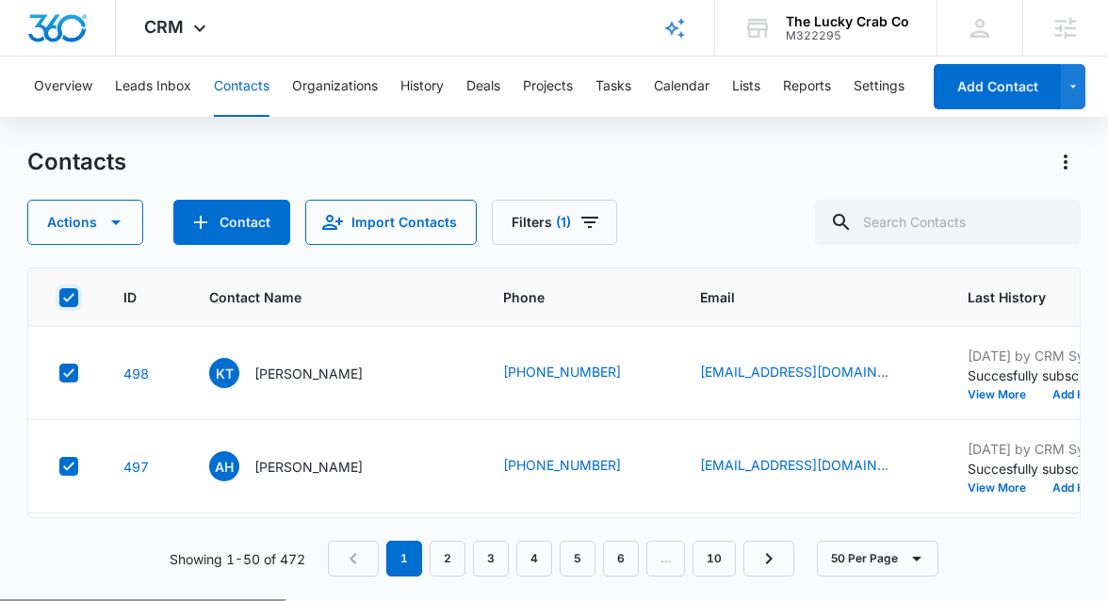
checkbox input "true"
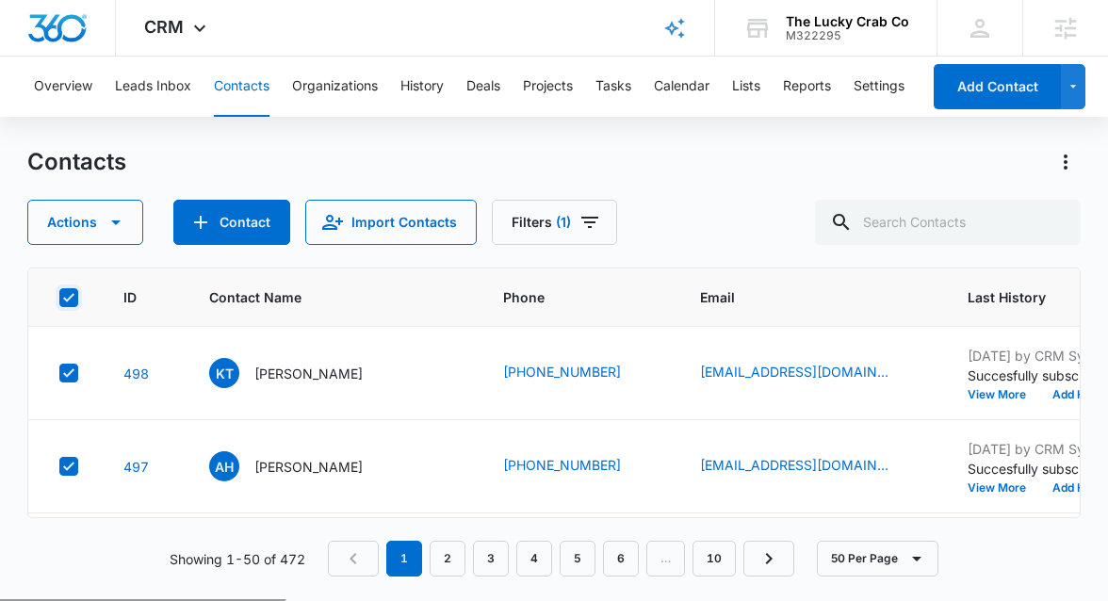
checkbox input "true"
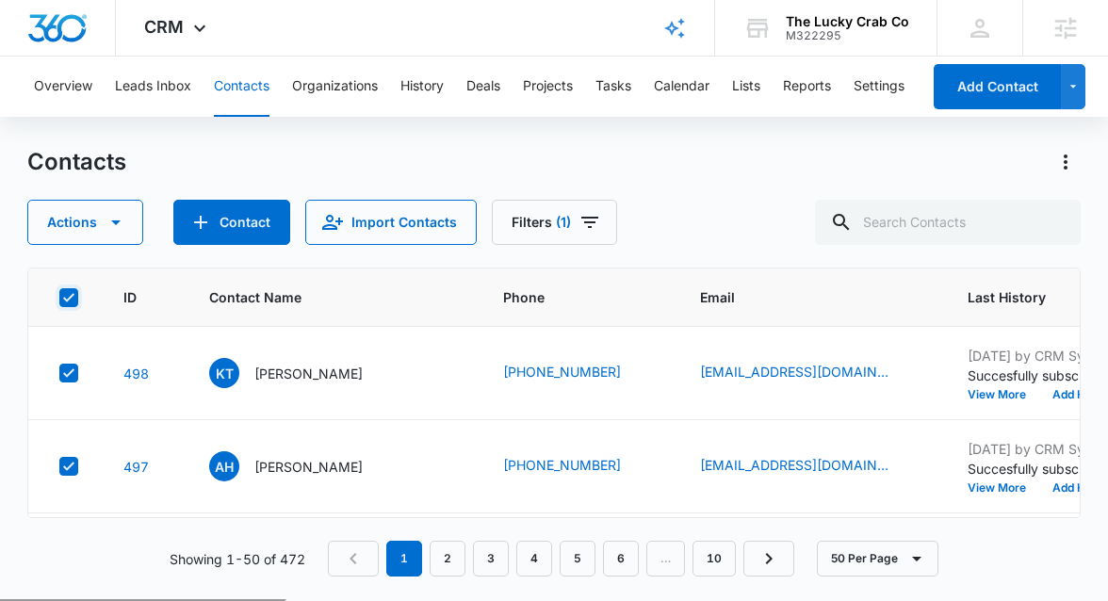
checkbox input "true"
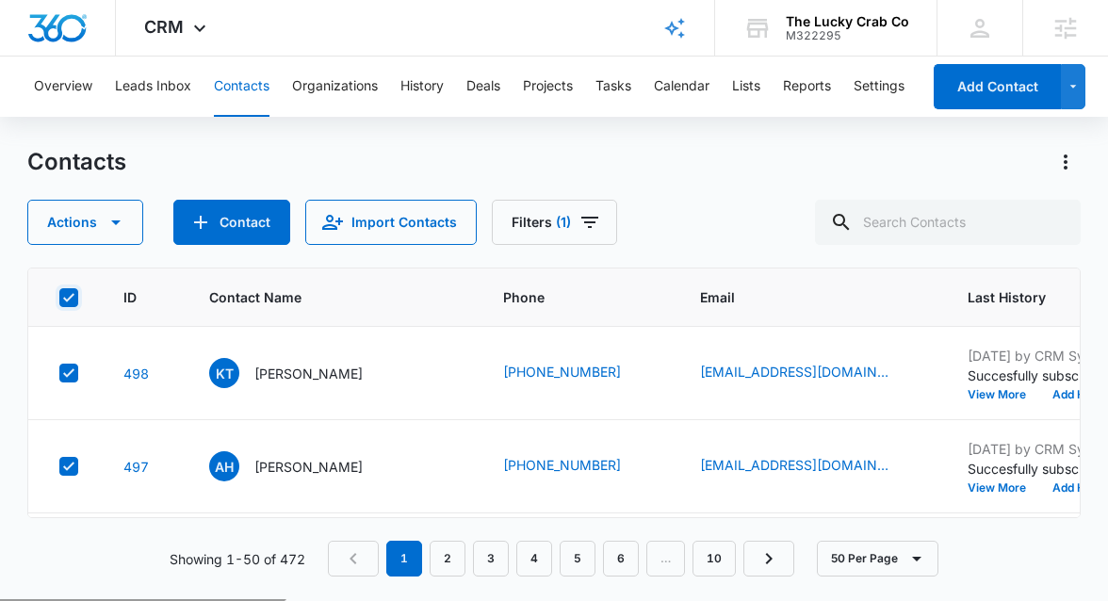
checkbox input "true"
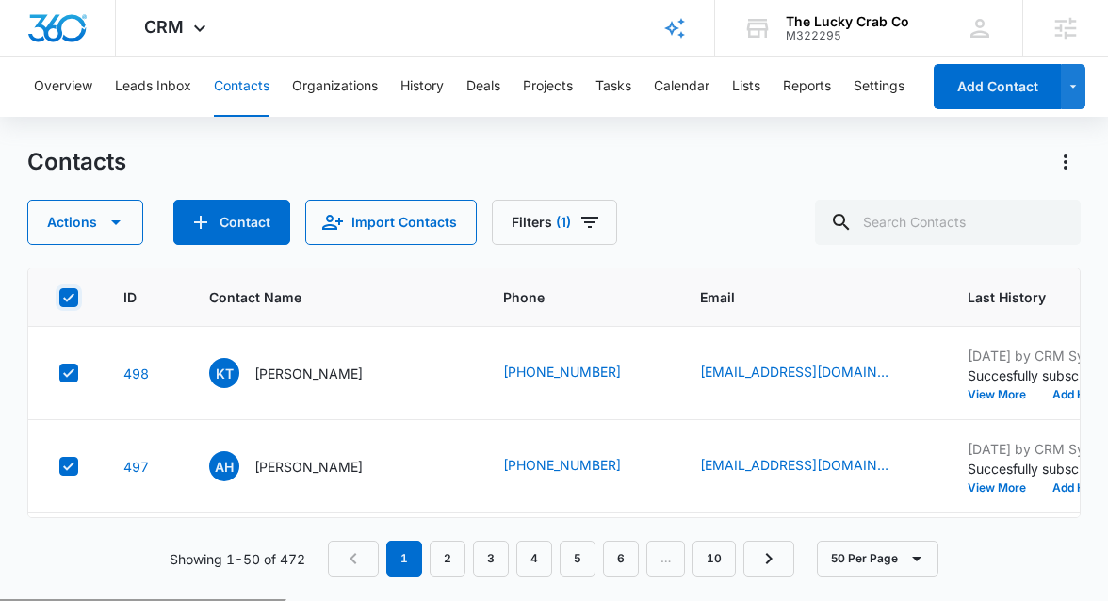
checkbox input "true"
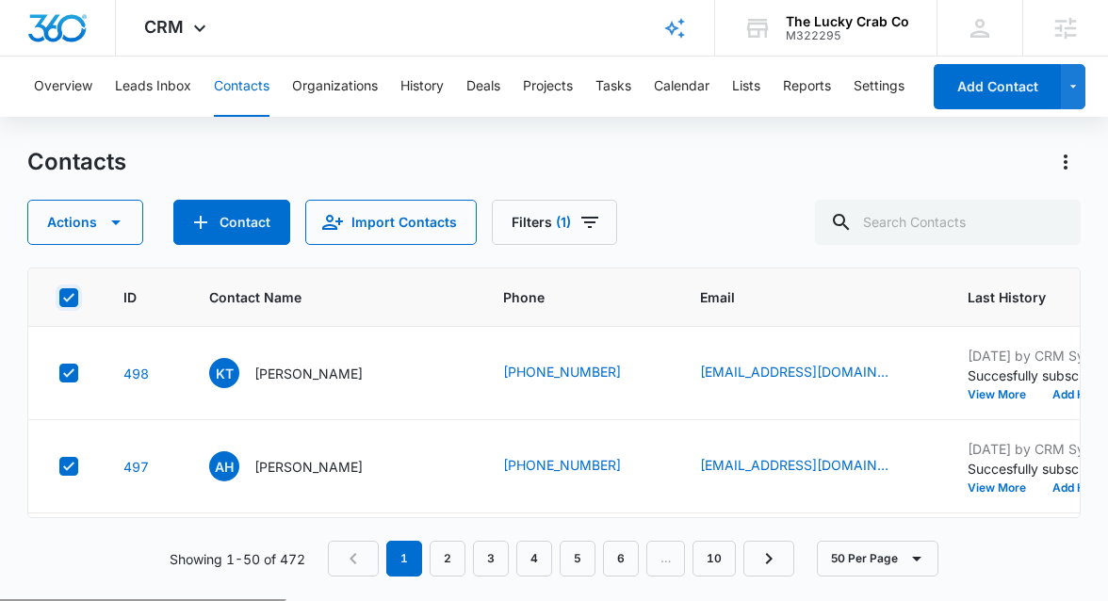
checkbox input "true"
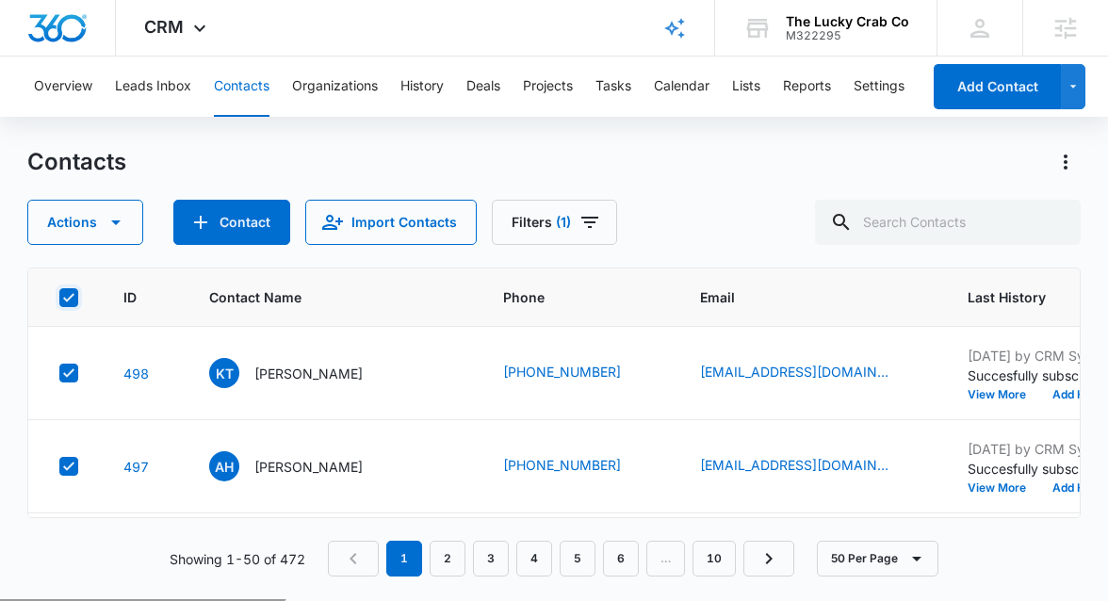
checkbox input "true"
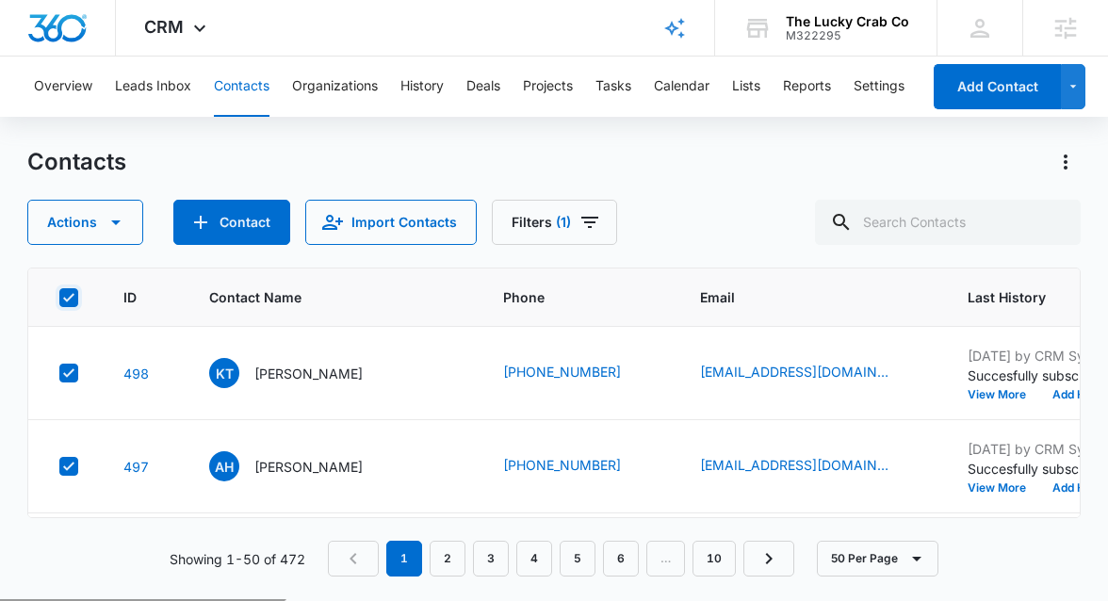
checkbox input "true"
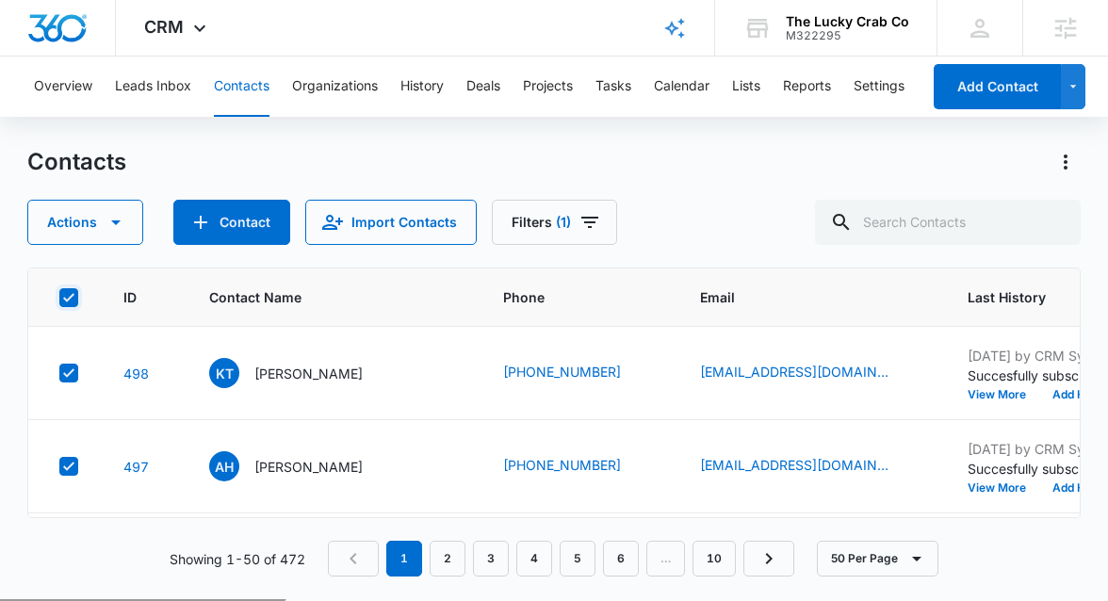
checkbox input "true"
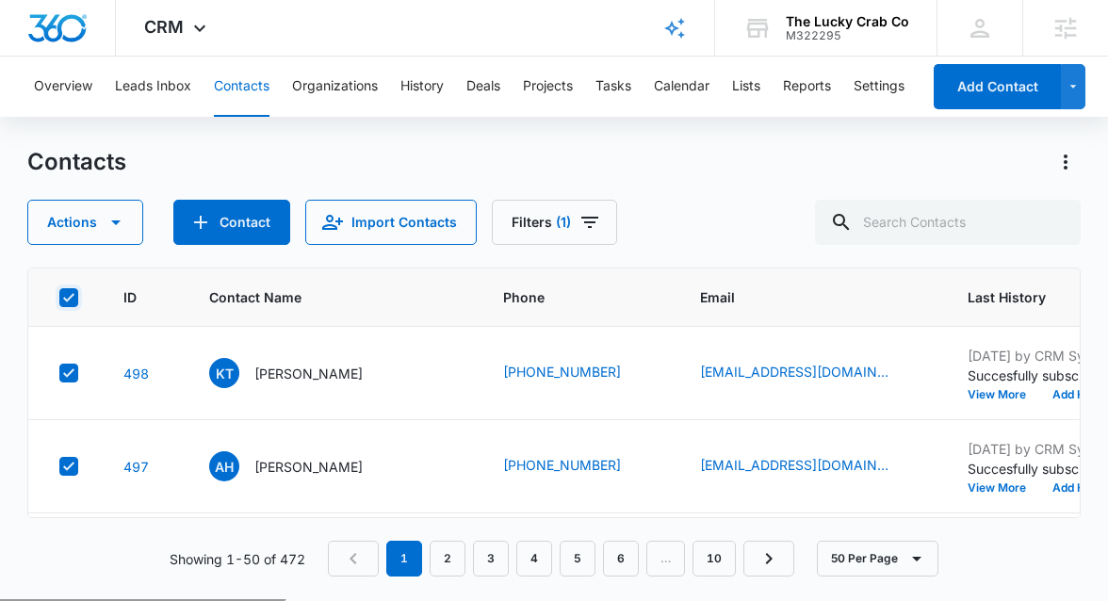
checkbox input "true"
click at [108, 208] on button "Actions" at bounding box center [85, 222] width 116 height 45
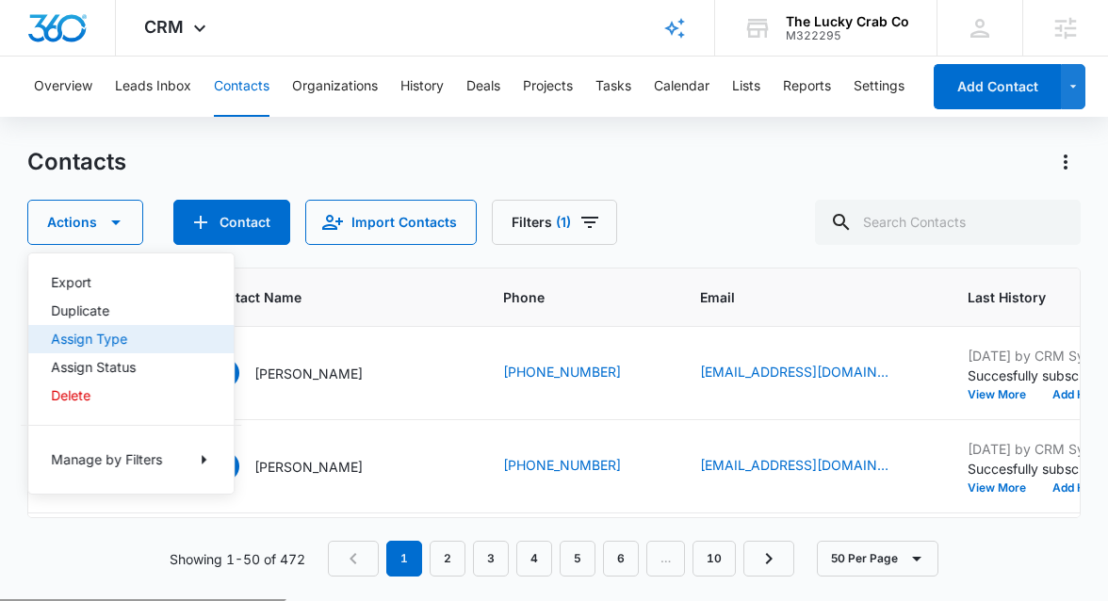
click at [114, 343] on div "Assign Type" at bounding box center [120, 339] width 138 height 13
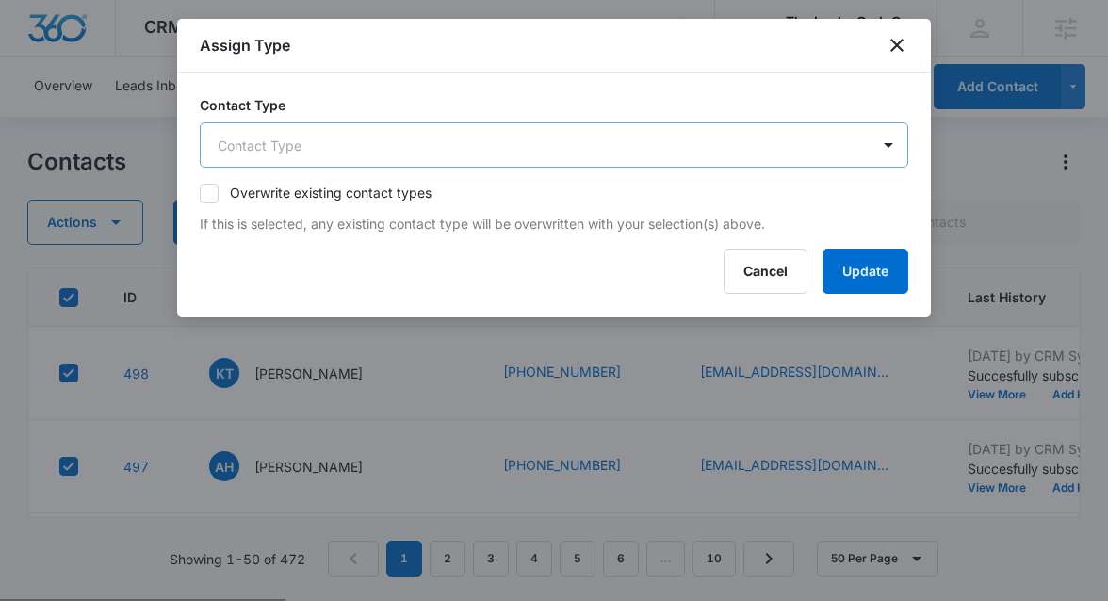
click at [356, 150] on body "CRM Apps Reputation Websites Forms CRM Email Social Shop Payments POS Content A…" at bounding box center [554, 374] width 1108 height 749
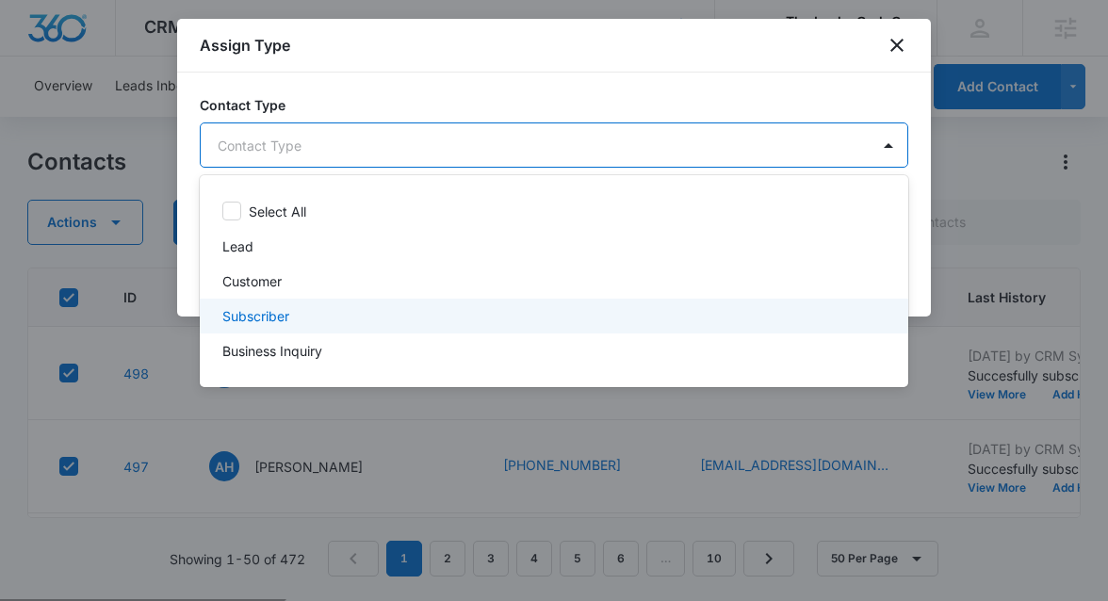
click at [328, 319] on div "Subscriber" at bounding box center [552, 316] width 660 height 20
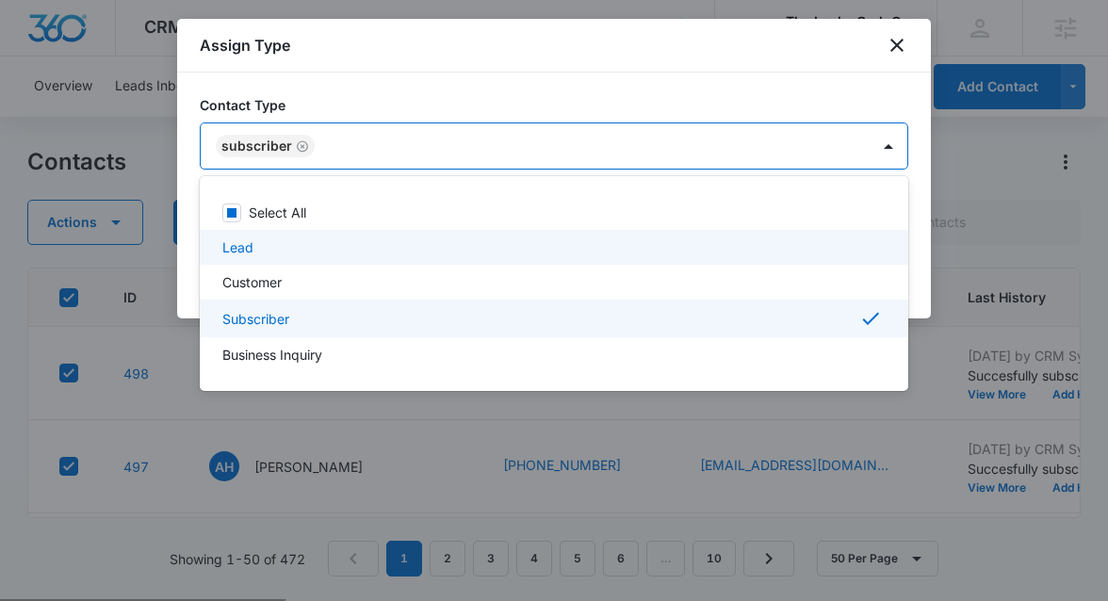
click at [923, 251] on div at bounding box center [554, 300] width 1108 height 601
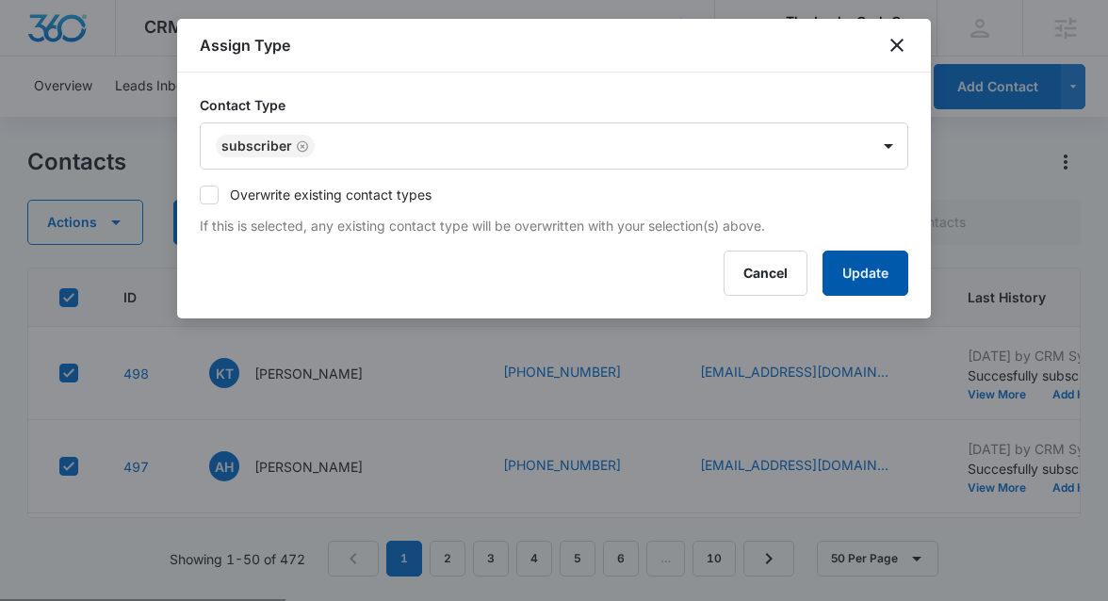
click at [895, 270] on button "Update" at bounding box center [866, 273] width 86 height 45
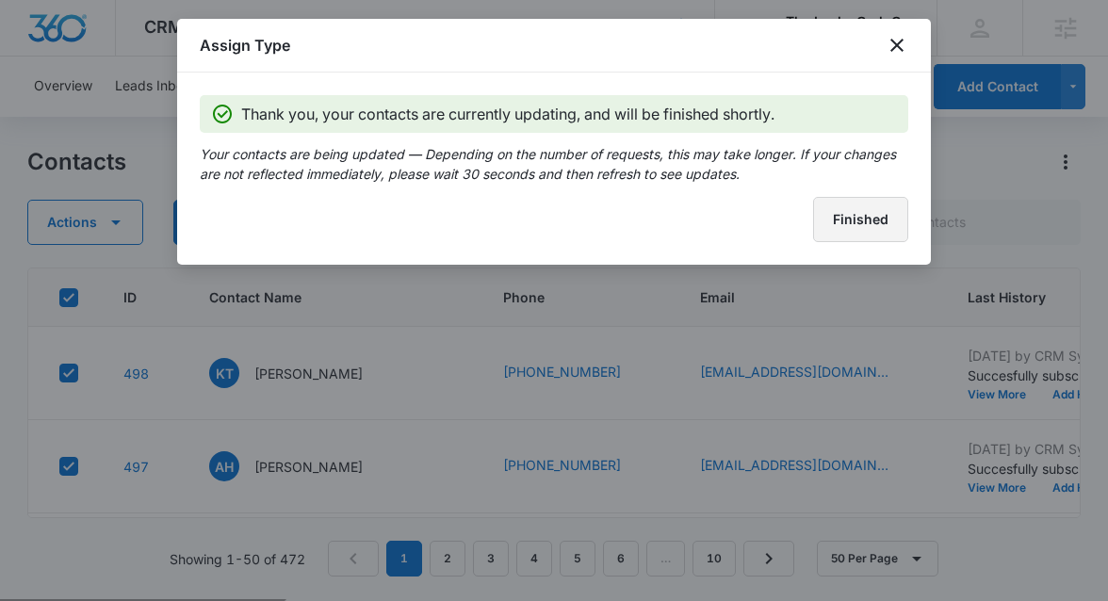
click at [874, 226] on button "Finished" at bounding box center [860, 219] width 95 height 45
